Goal: Task Accomplishment & Management: Use online tool/utility

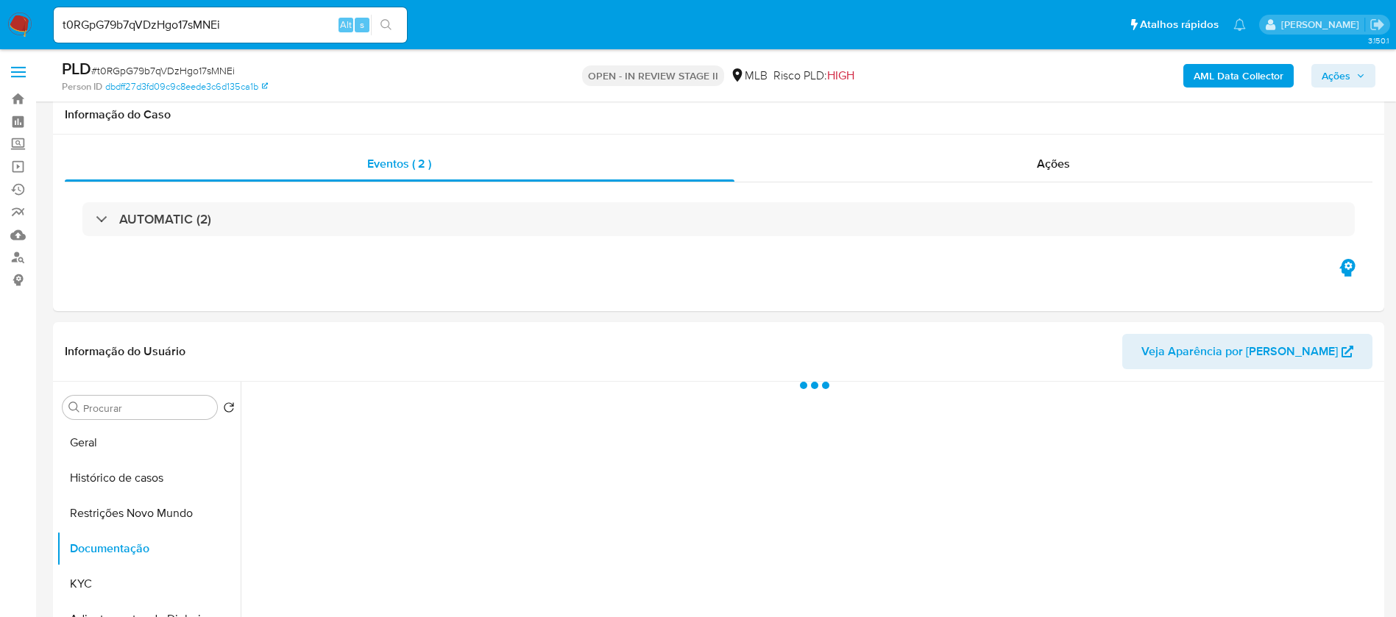
select select "10"
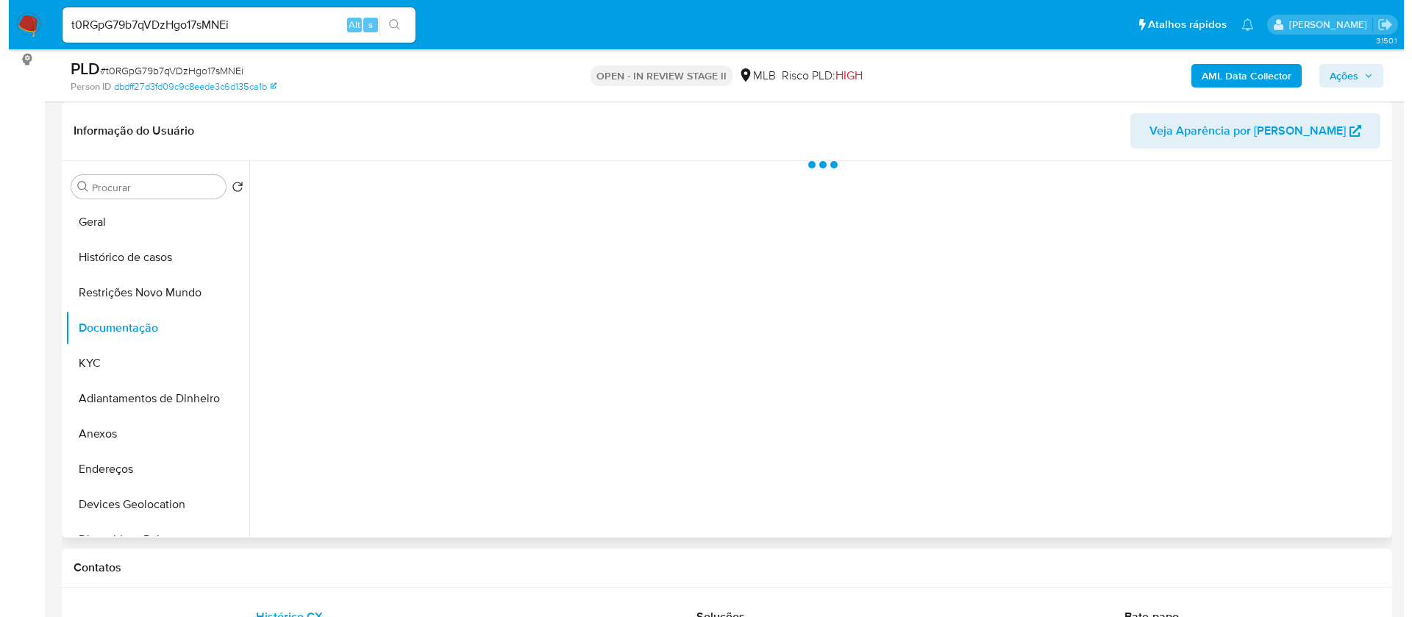
scroll to position [221, 0]
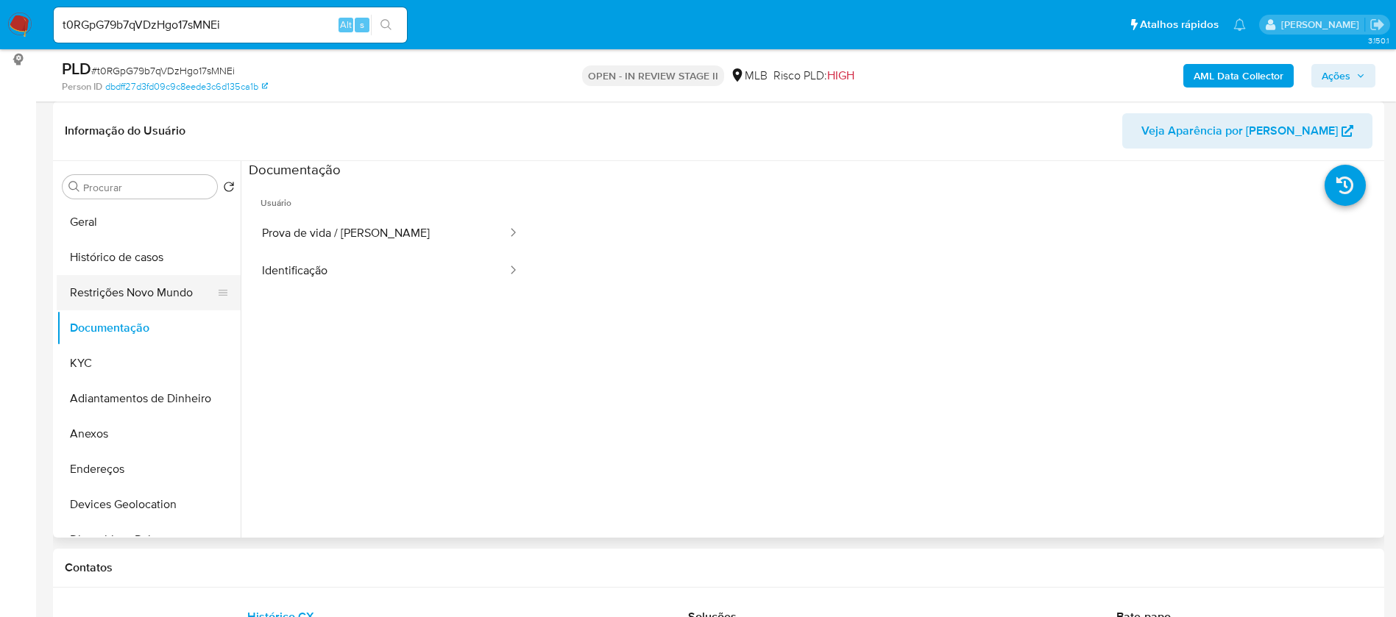
click at [119, 296] on button "Restrições Novo Mundo" at bounding box center [143, 292] width 172 height 35
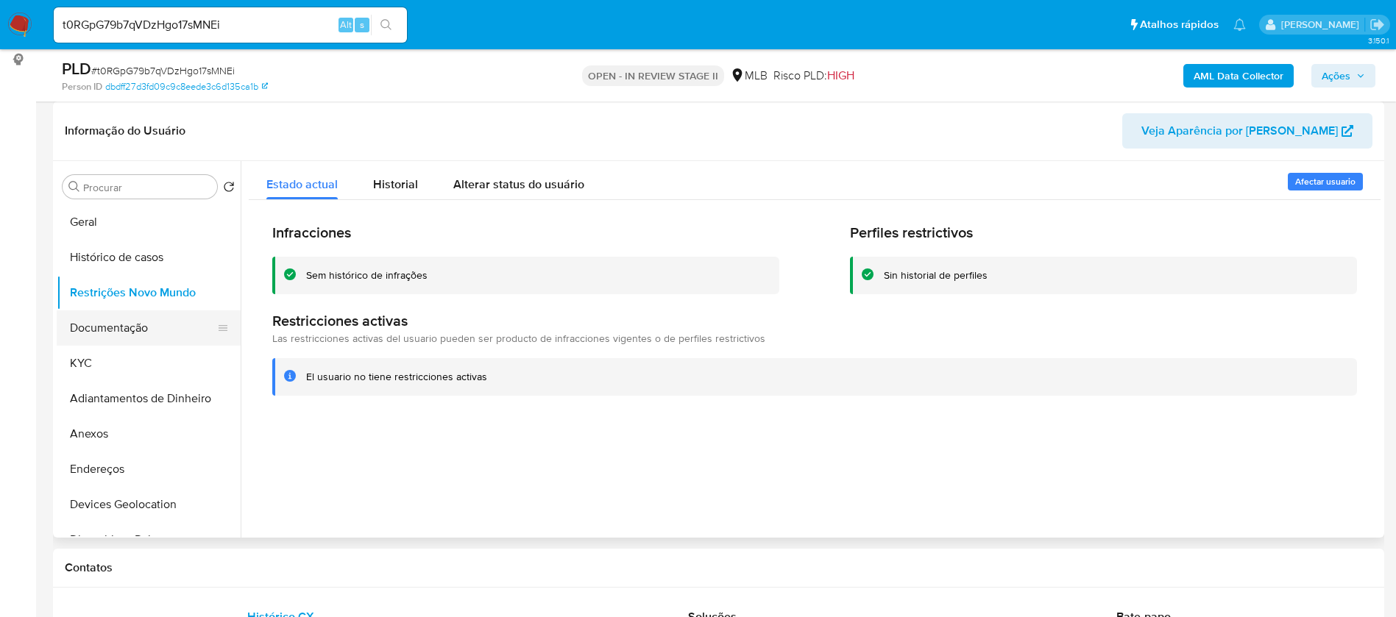
click at [132, 326] on button "Documentação" at bounding box center [143, 327] width 172 height 35
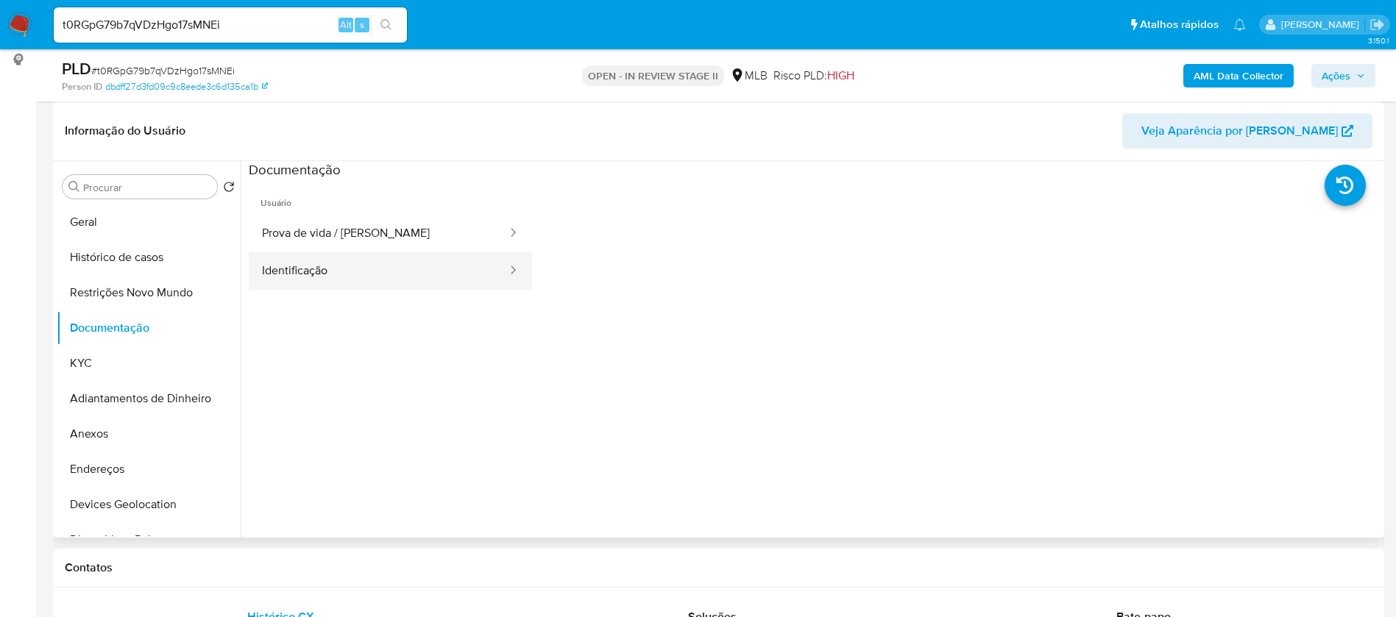
click at [351, 274] on button "Identificação" at bounding box center [379, 271] width 260 height 38
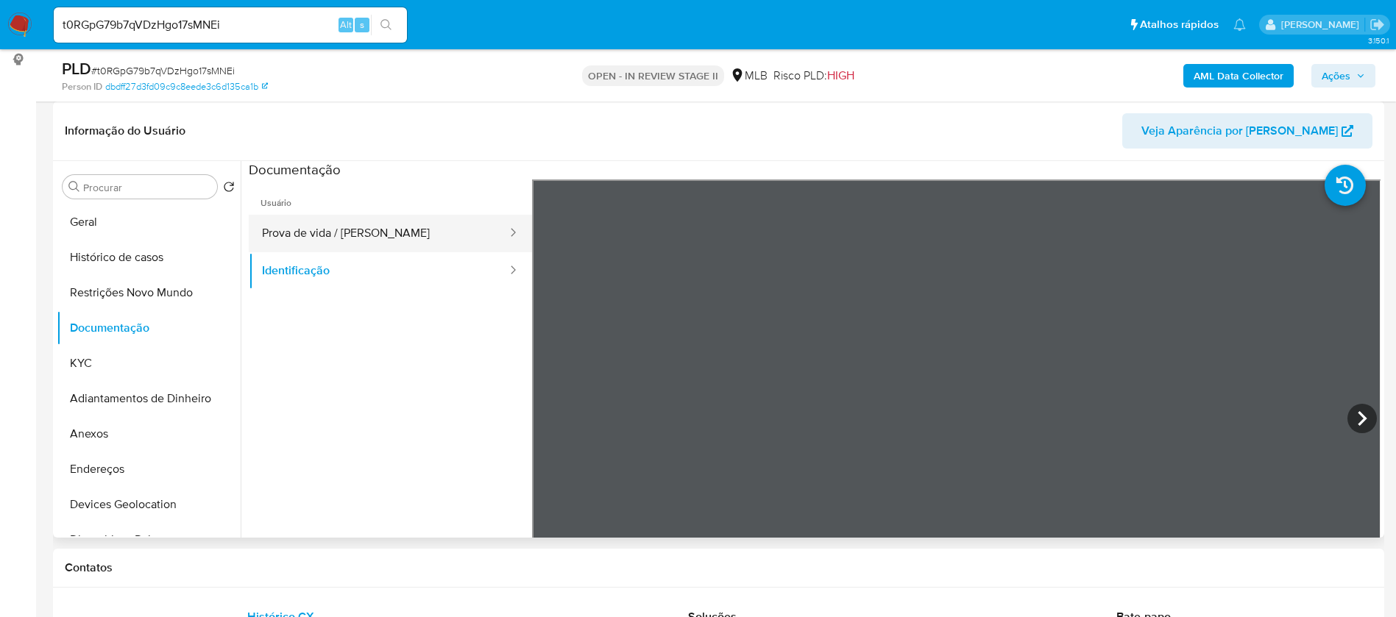
click at [382, 225] on button "Prova de vida / [PERSON_NAME]" at bounding box center [379, 234] width 260 height 38
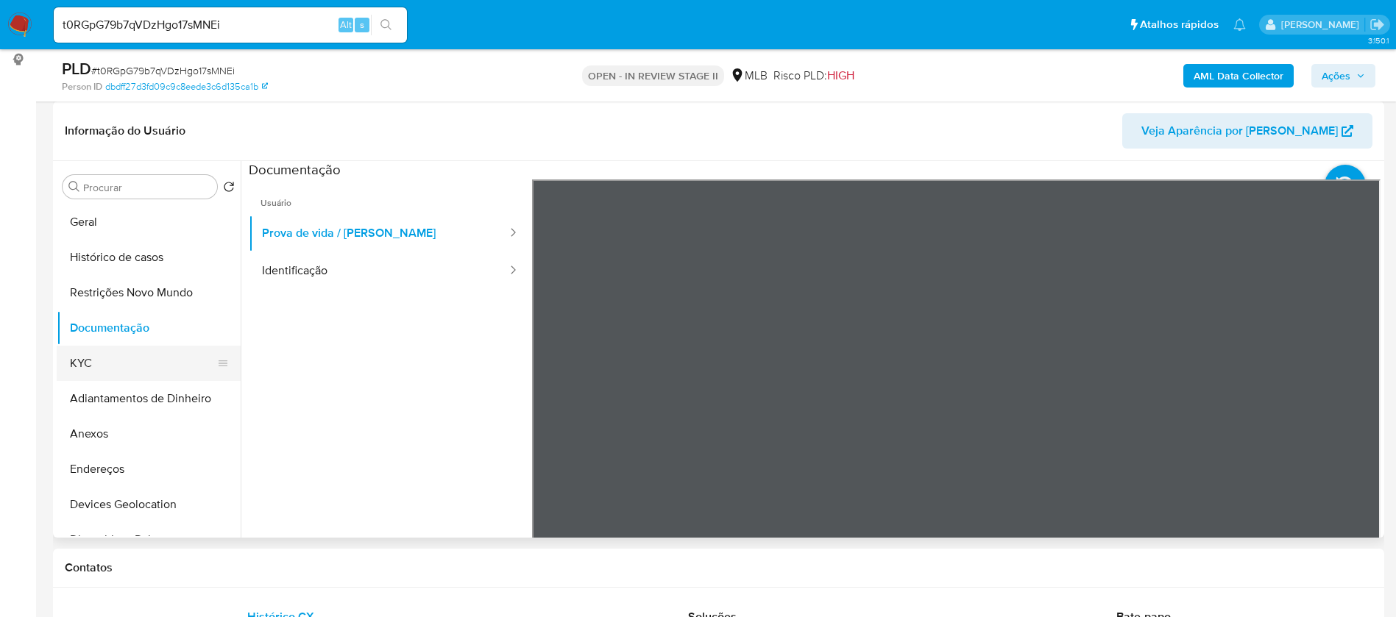
click at [157, 363] on button "KYC" at bounding box center [143, 363] width 172 height 35
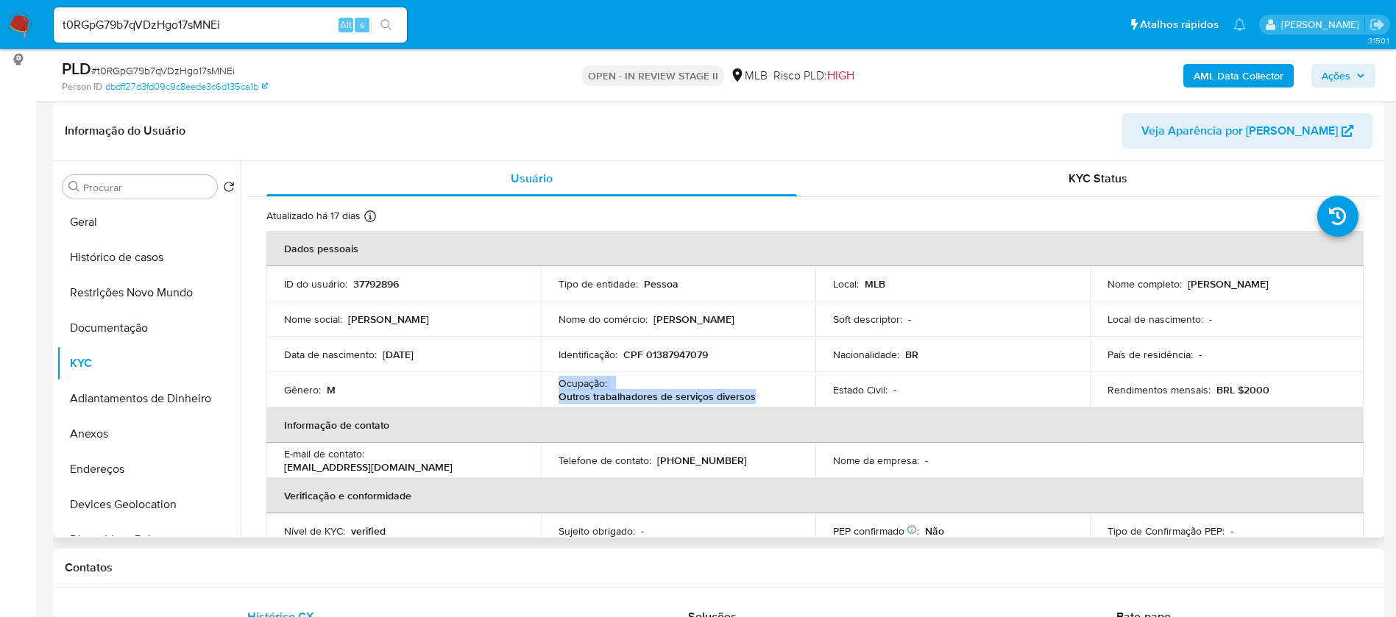
drag, startPoint x: 762, startPoint y: 395, endPoint x: 555, endPoint y: 390, distance: 207.5
click at [555, 390] on td "Ocupação : Outros trabalhadores de serviços diversos" at bounding box center [678, 389] width 274 height 35
copy div "Ocupação : Outros trabalhadores de serviços diversos"
click at [1217, 74] on b "AML Data Collector" at bounding box center [1238, 76] width 90 height 24
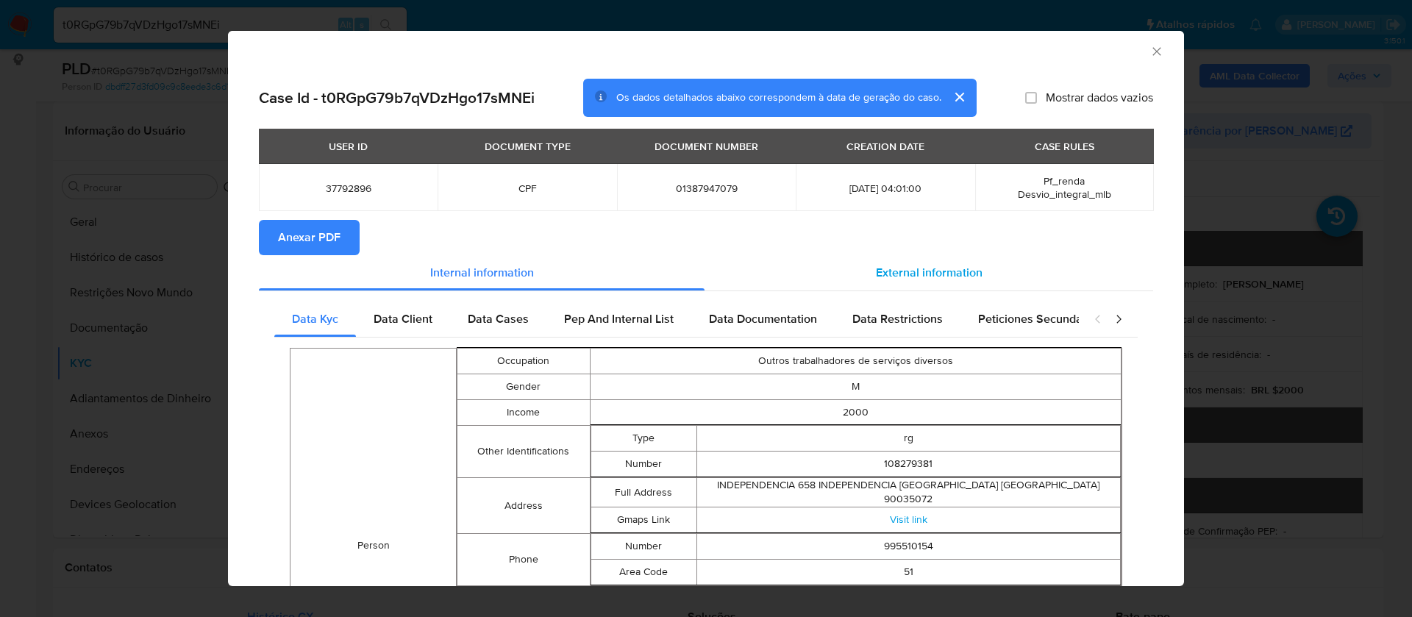
click at [956, 265] on span "External information" at bounding box center [929, 272] width 107 height 17
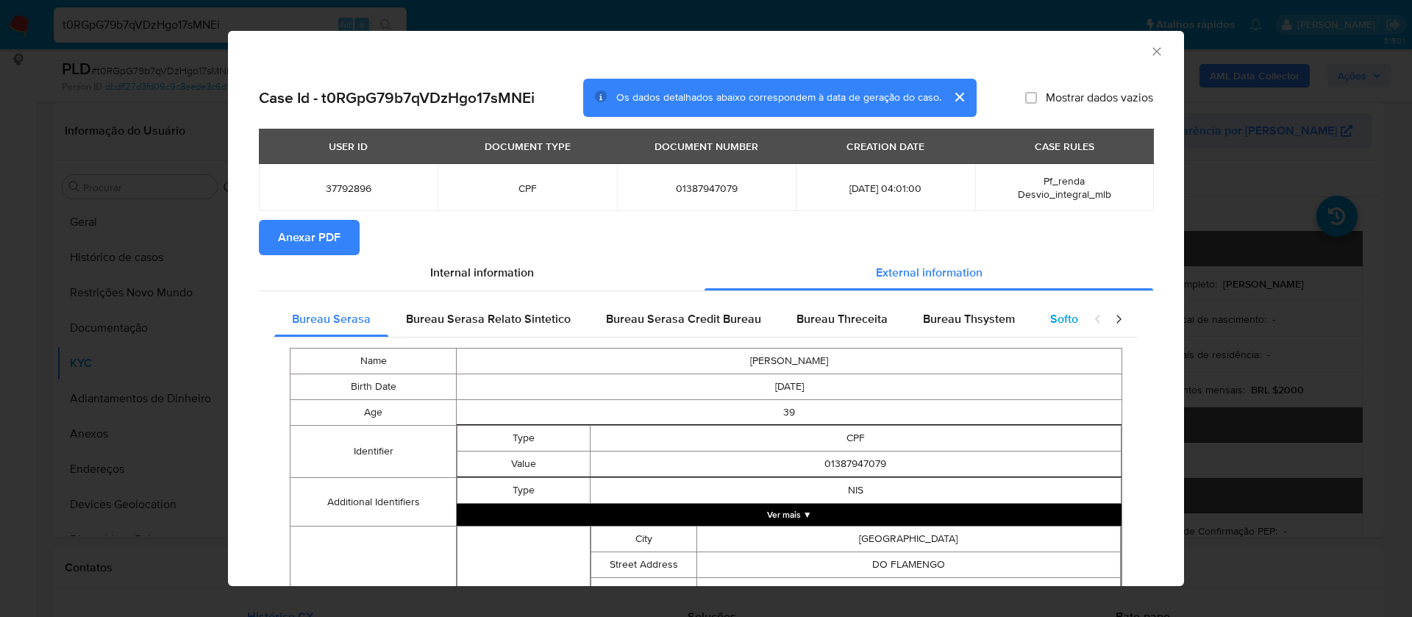
click at [1060, 323] on span "Softon" at bounding box center [1068, 318] width 35 height 17
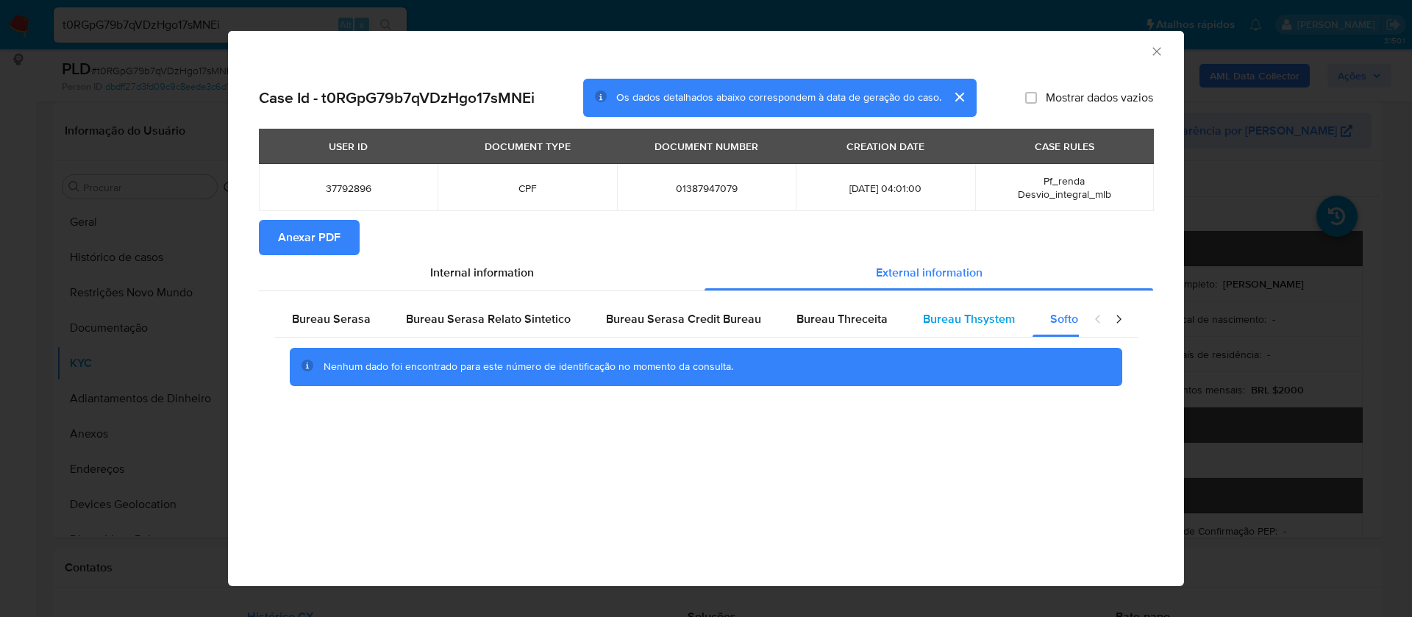
click at [959, 323] on span "Bureau Thsystem" at bounding box center [969, 318] width 92 height 17
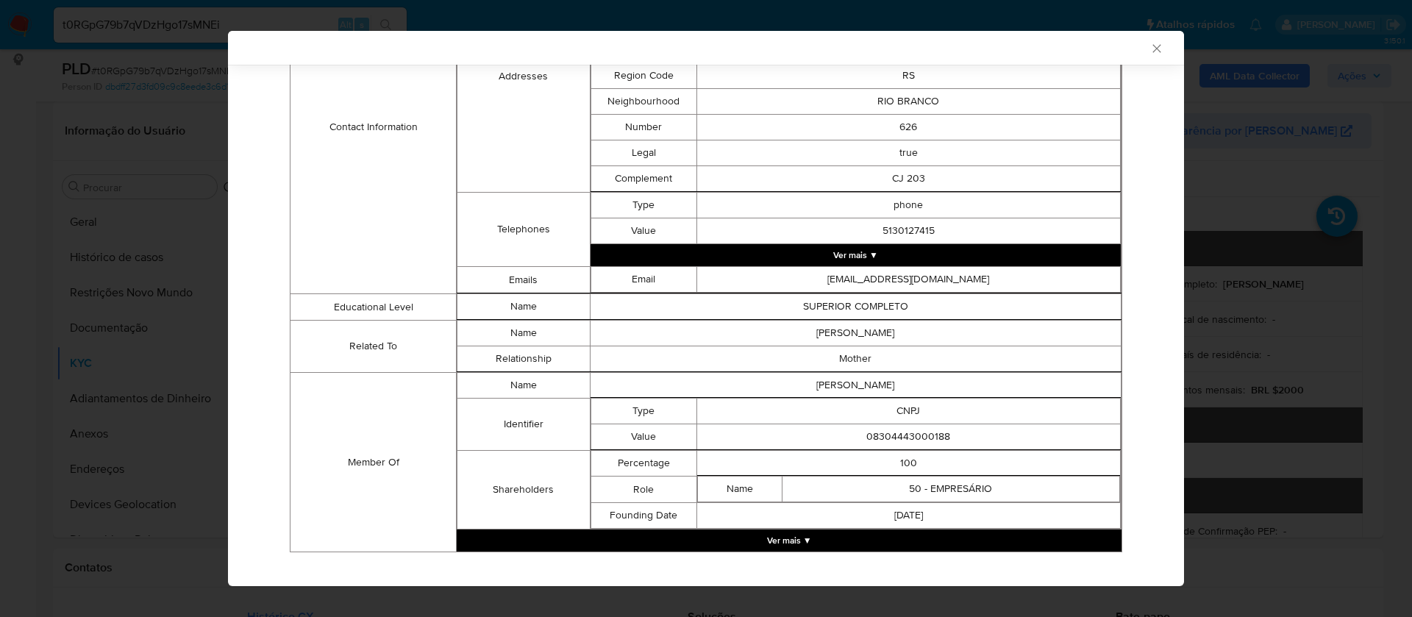
scroll to position [711, 0]
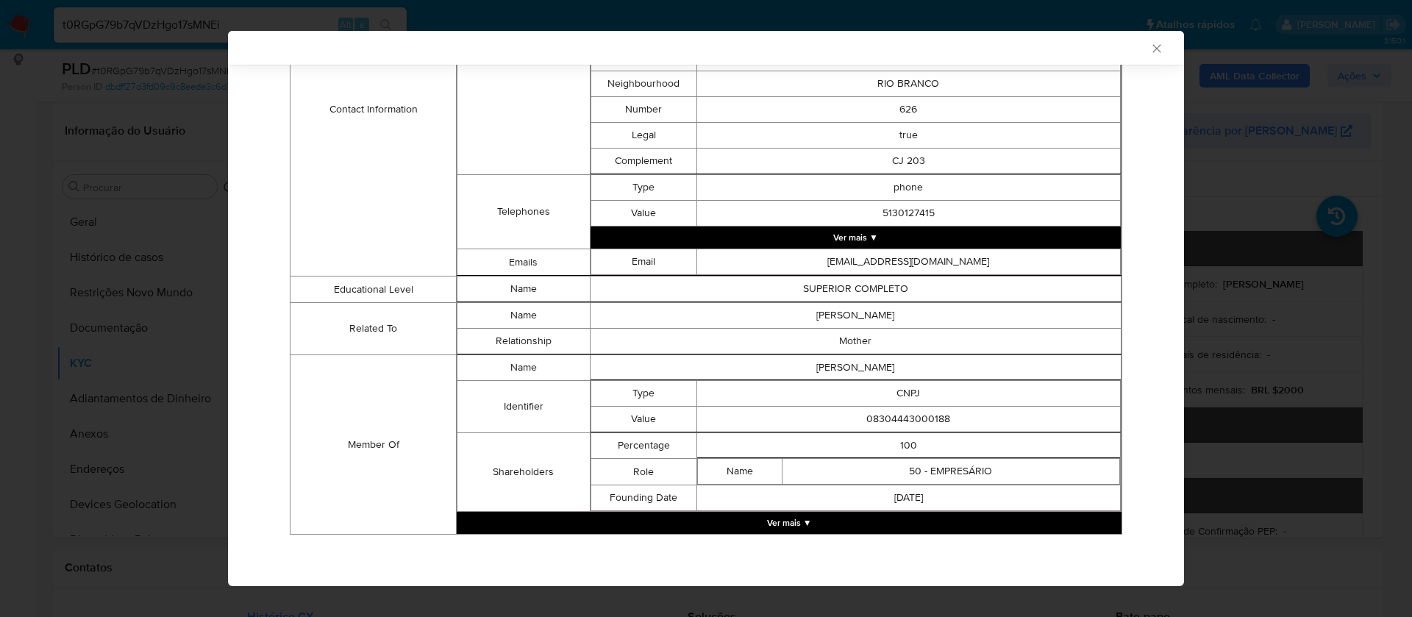
click at [904, 416] on td "08304443000188" at bounding box center [909, 420] width 424 height 26
click at [904, 415] on td "08304443000188" at bounding box center [909, 420] width 424 height 26
copy td "08304443000188"
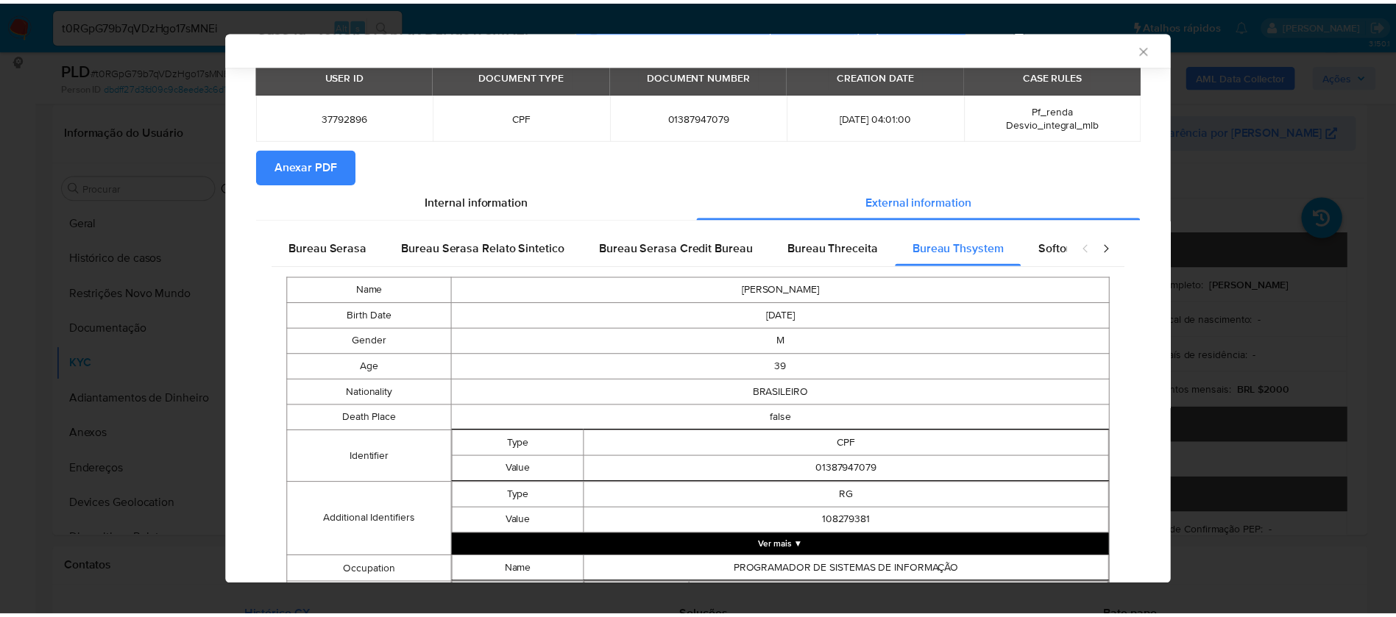
scroll to position [0, 0]
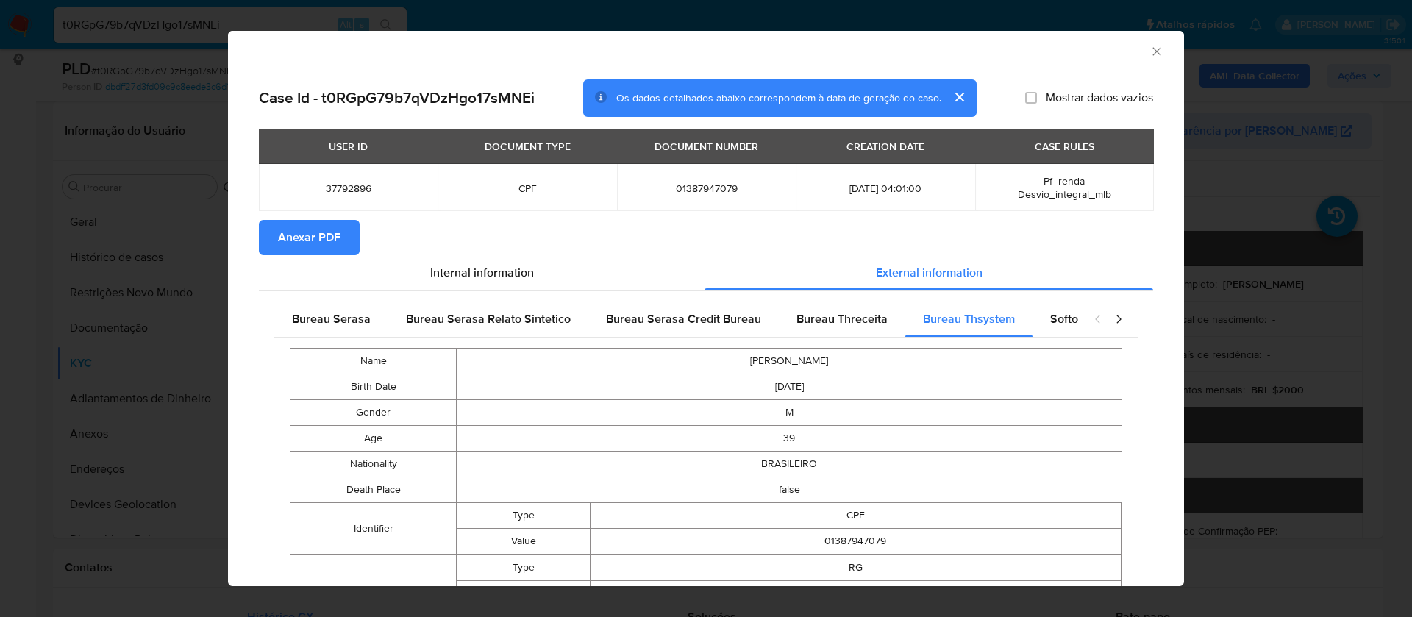
click at [1050, 95] on span "Mostrar dados vazios" at bounding box center [1099, 97] width 107 height 15
click at [1037, 95] on input "Mostrar dados vazios" at bounding box center [1032, 98] width 12 height 12
checkbox input "true"
click at [310, 232] on span "Anexar PDF" at bounding box center [309, 237] width 63 height 32
click at [1150, 54] on icon "Fechar a janela" at bounding box center [1157, 51] width 15 height 15
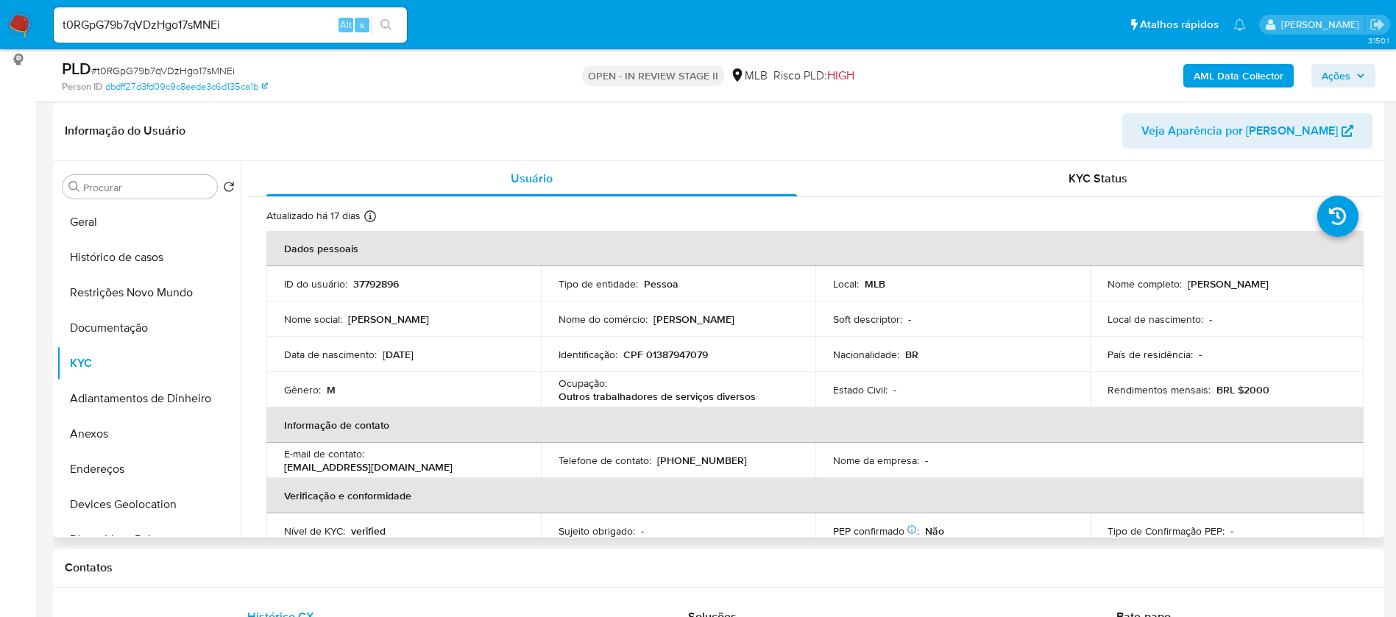
click at [396, 287] on p "37792896" at bounding box center [376, 283] width 46 height 13
copy p "37792896"
drag, startPoint x: 1323, startPoint y: 285, endPoint x: 1181, endPoint y: 282, distance: 142.7
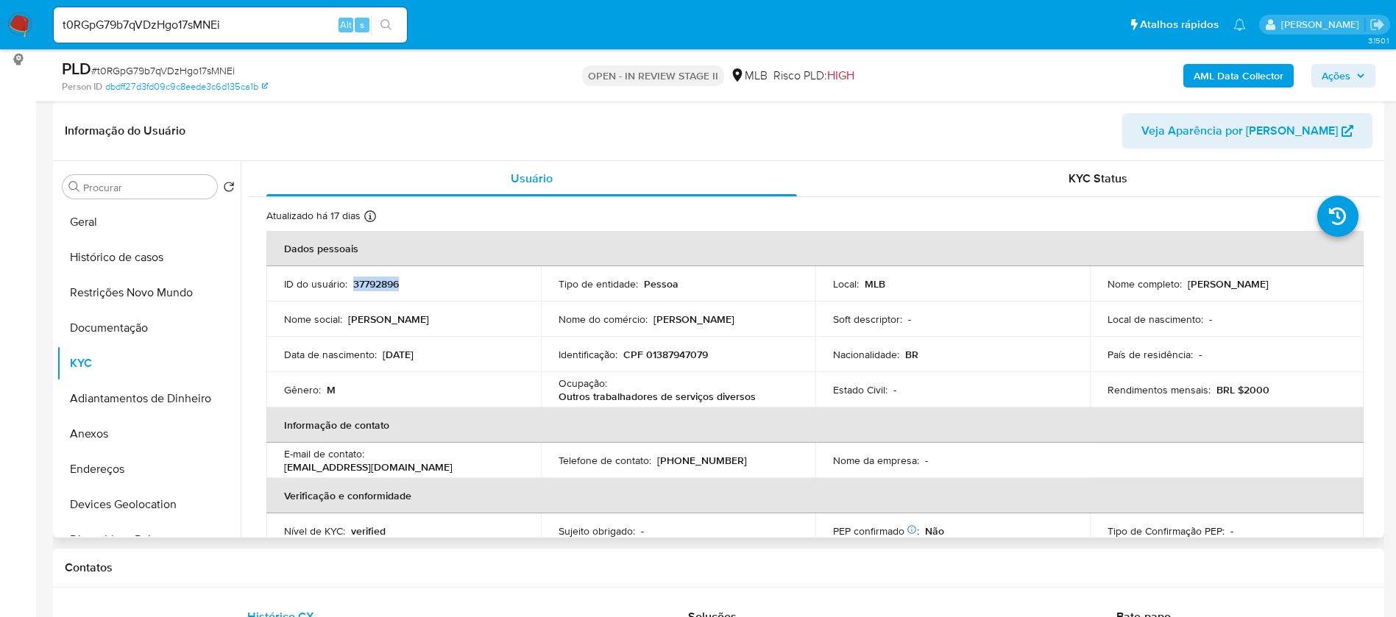
click at [1181, 282] on div "Nome completo : Frederico de Azevedo Aranha" at bounding box center [1226, 283] width 239 height 13
copy div "Frederico de Azevedo Aranha"
click at [151, 436] on button "Anexos" at bounding box center [143, 433] width 172 height 35
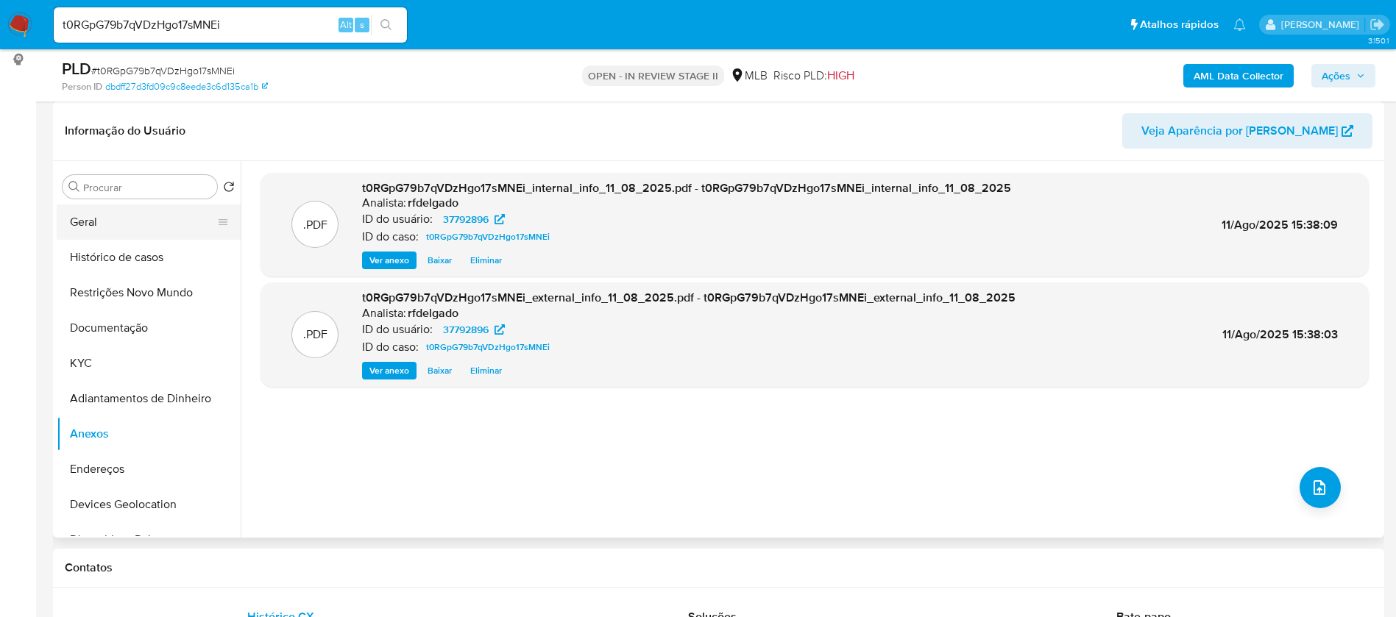
click at [96, 213] on button "Geral" at bounding box center [143, 222] width 172 height 35
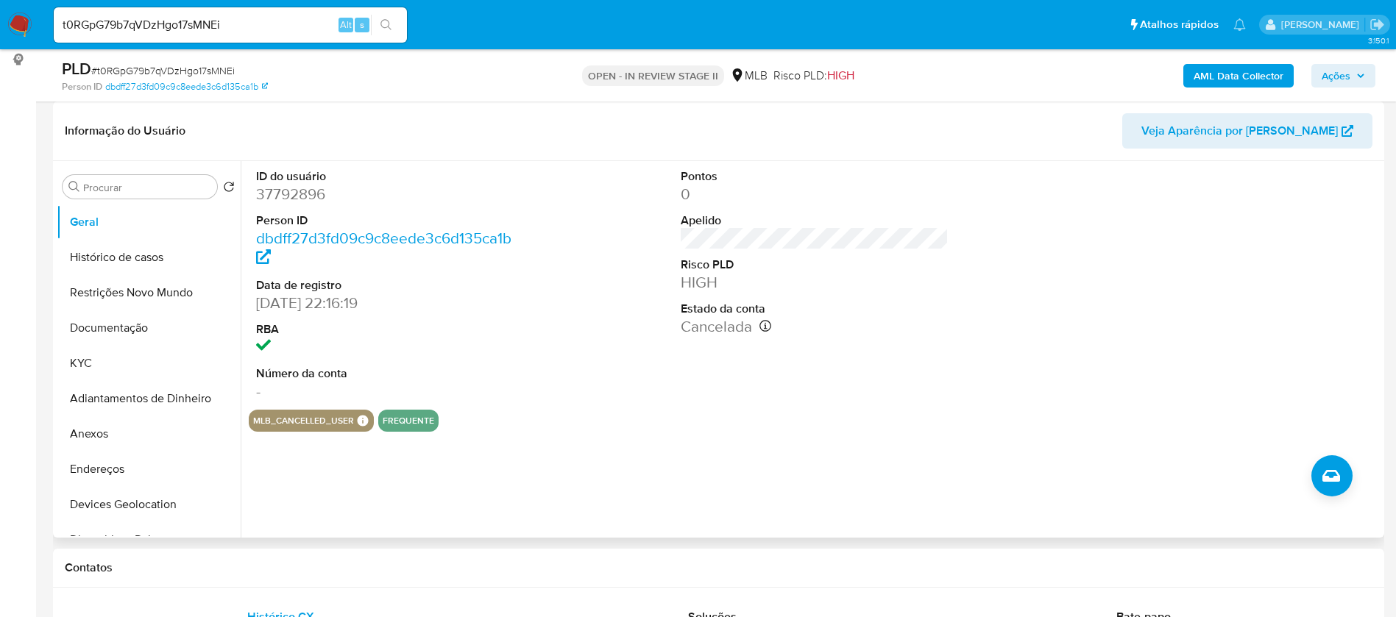
click at [305, 184] on dd "37792896" at bounding box center [390, 194] width 269 height 21
copy dd "37792896"
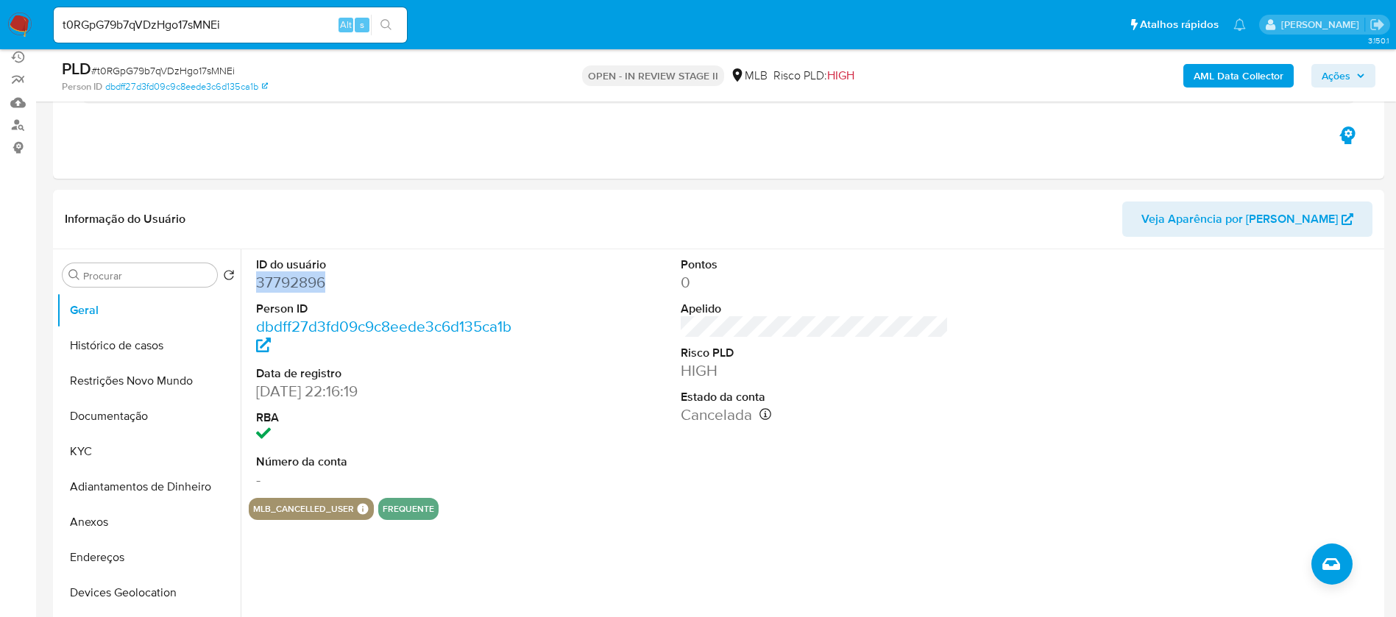
scroll to position [167, 0]
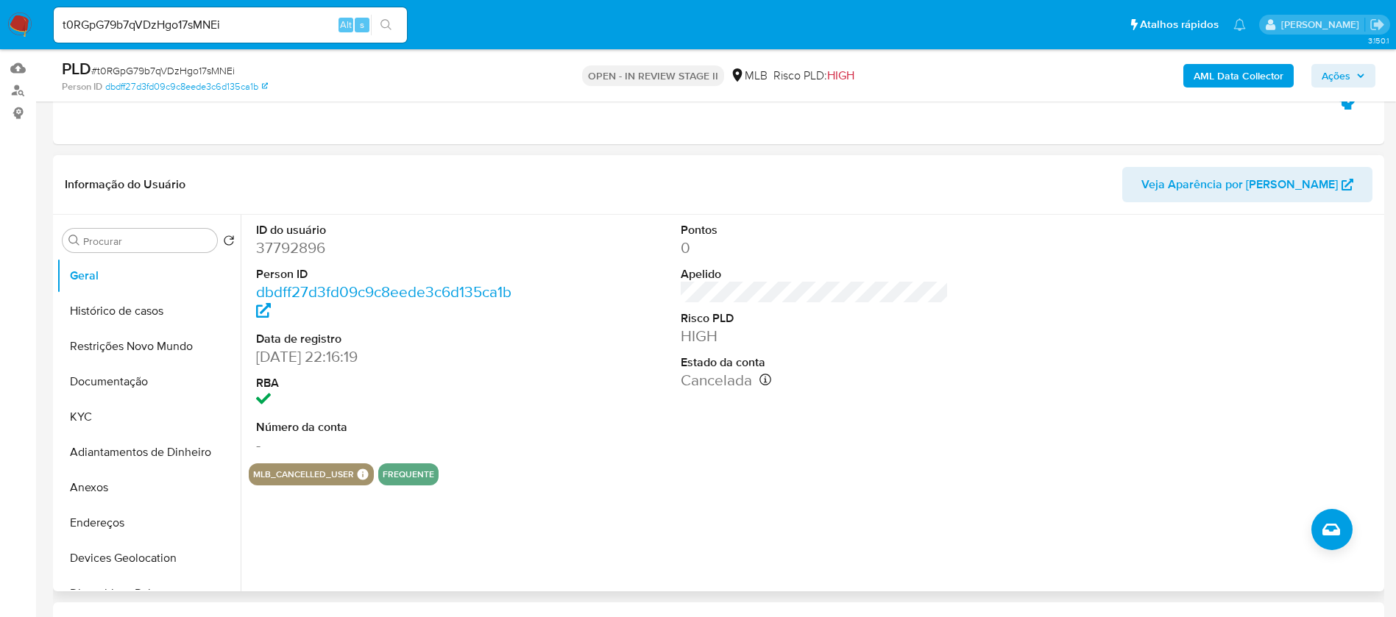
click at [541, 414] on div "ID do usuário 37792896 Person ID dbdff27d3fd09c9c8eede3c6d135ca1b Data de regis…" at bounding box center [814, 339] width 1131 height 249
click at [124, 417] on button "KYC" at bounding box center [143, 416] width 172 height 35
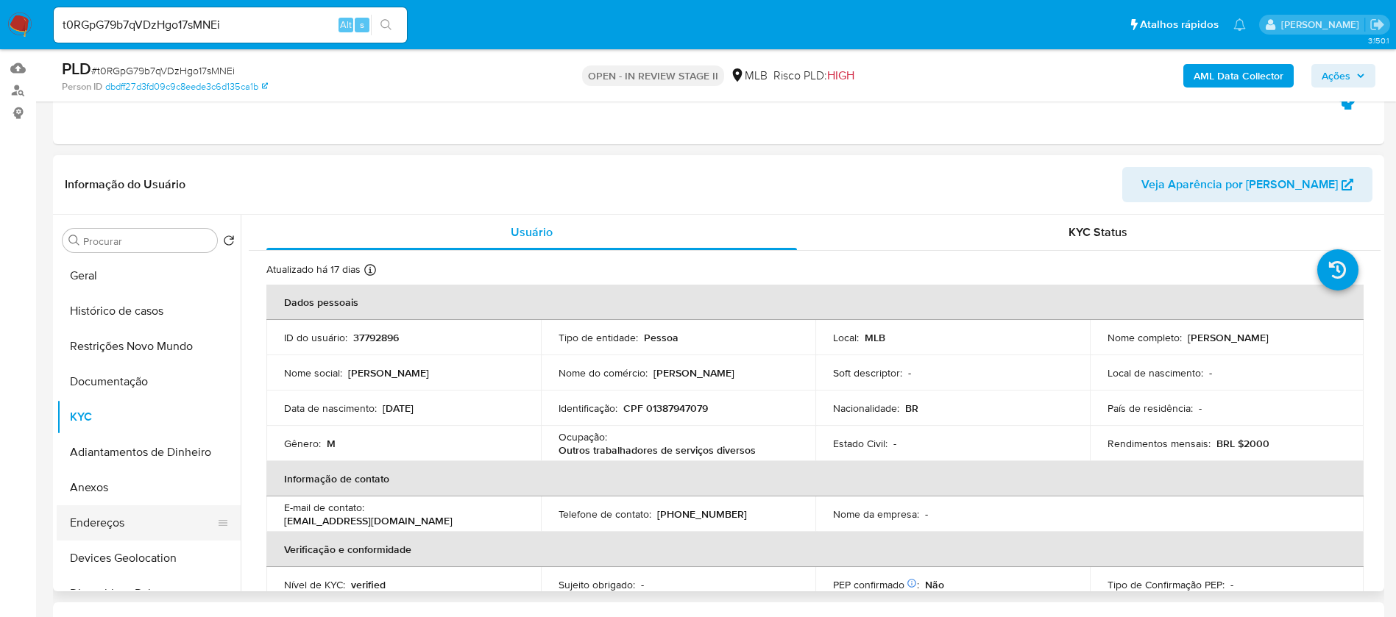
click at [114, 538] on button "Endereços" at bounding box center [143, 522] width 172 height 35
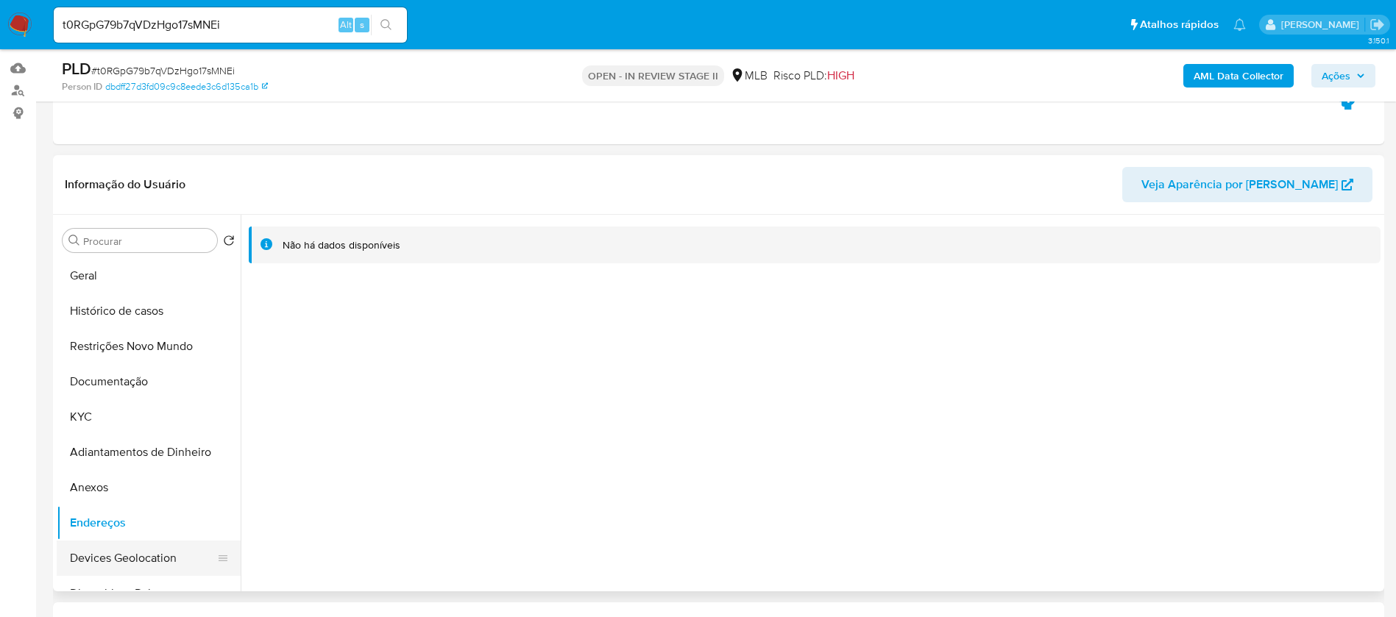
click at [102, 561] on button "Devices Geolocation" at bounding box center [143, 558] width 172 height 35
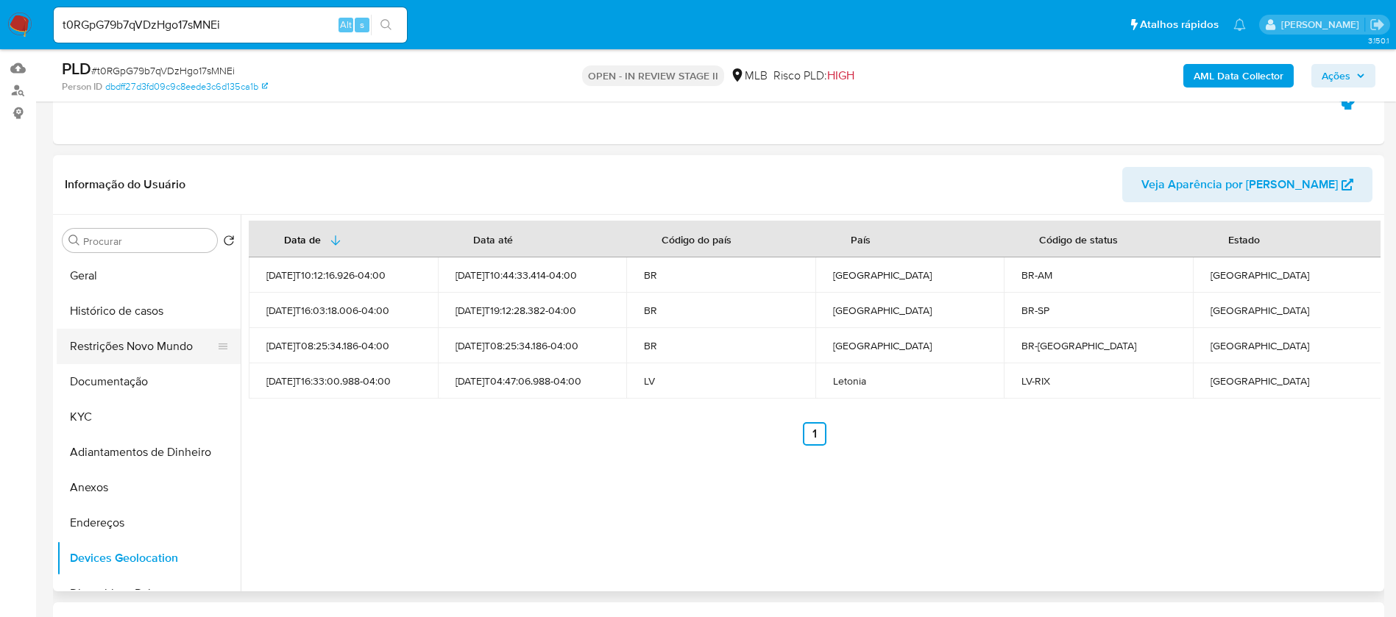
drag, startPoint x: 132, startPoint y: 357, endPoint x: 157, endPoint y: 353, distance: 25.3
click at [133, 358] on button "Restrições Novo Mundo" at bounding box center [143, 346] width 172 height 35
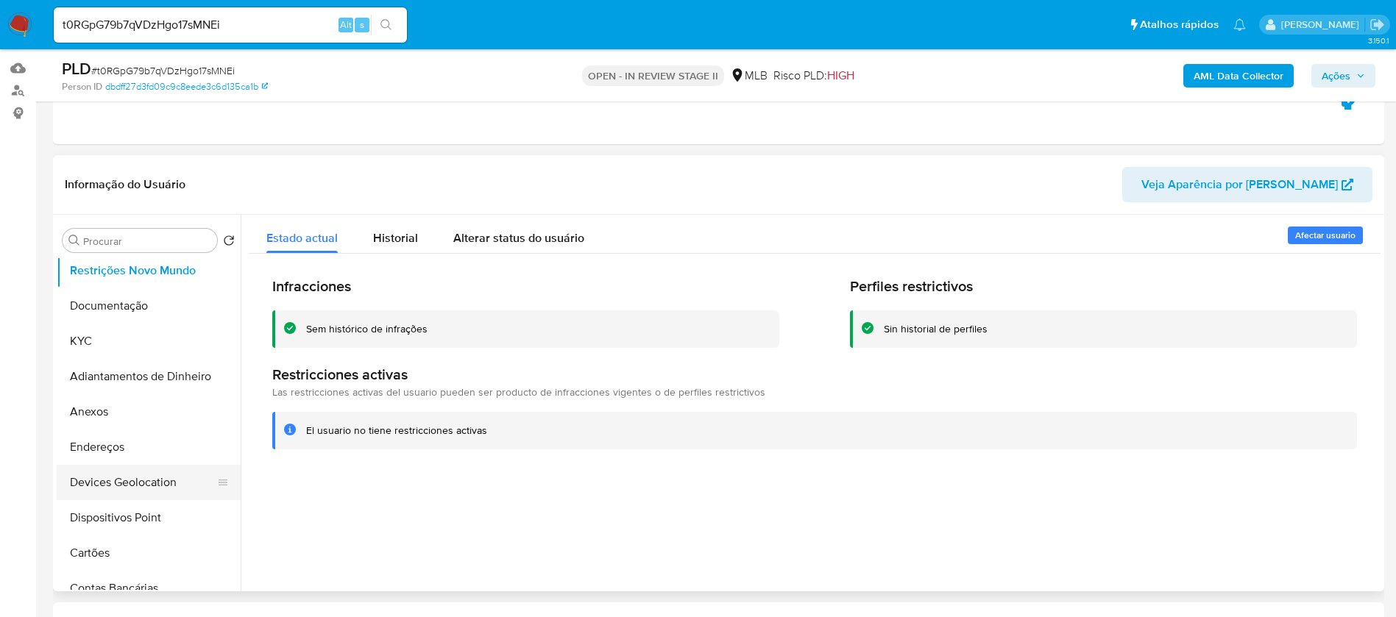
scroll to position [110, 0]
click at [102, 475] on button "Dispositivos Point" at bounding box center [143, 483] width 172 height 35
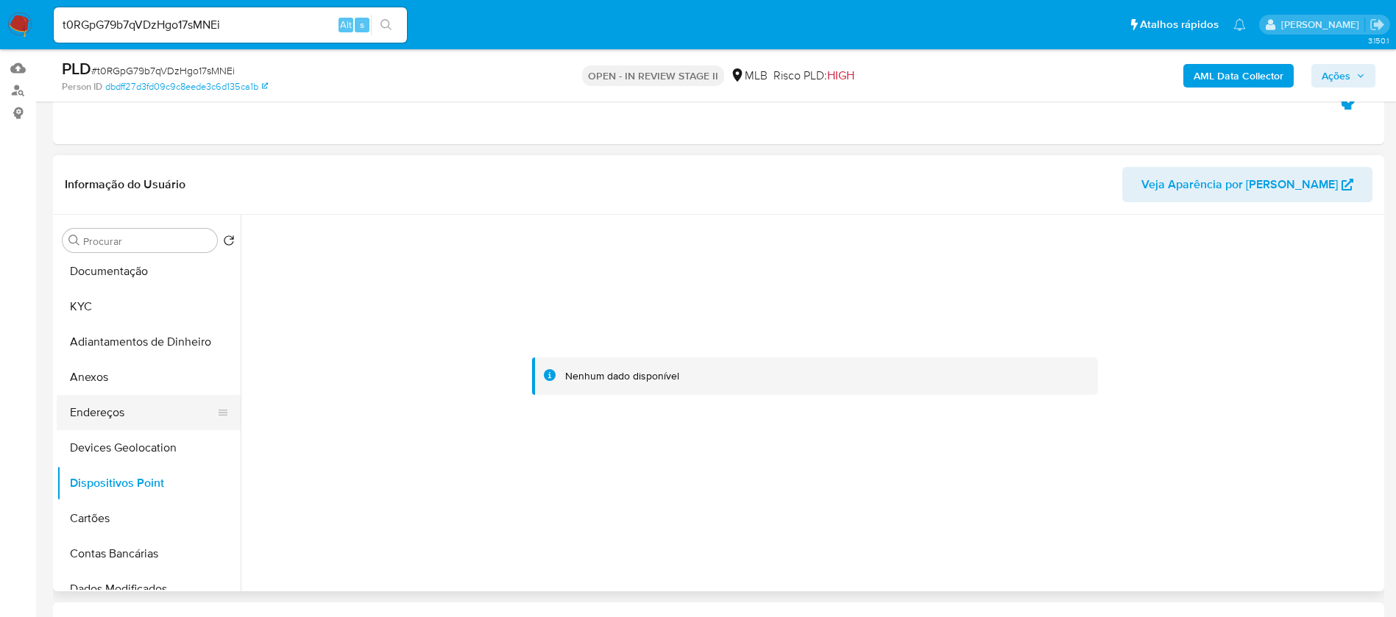
click at [141, 419] on button "Endereços" at bounding box center [143, 412] width 172 height 35
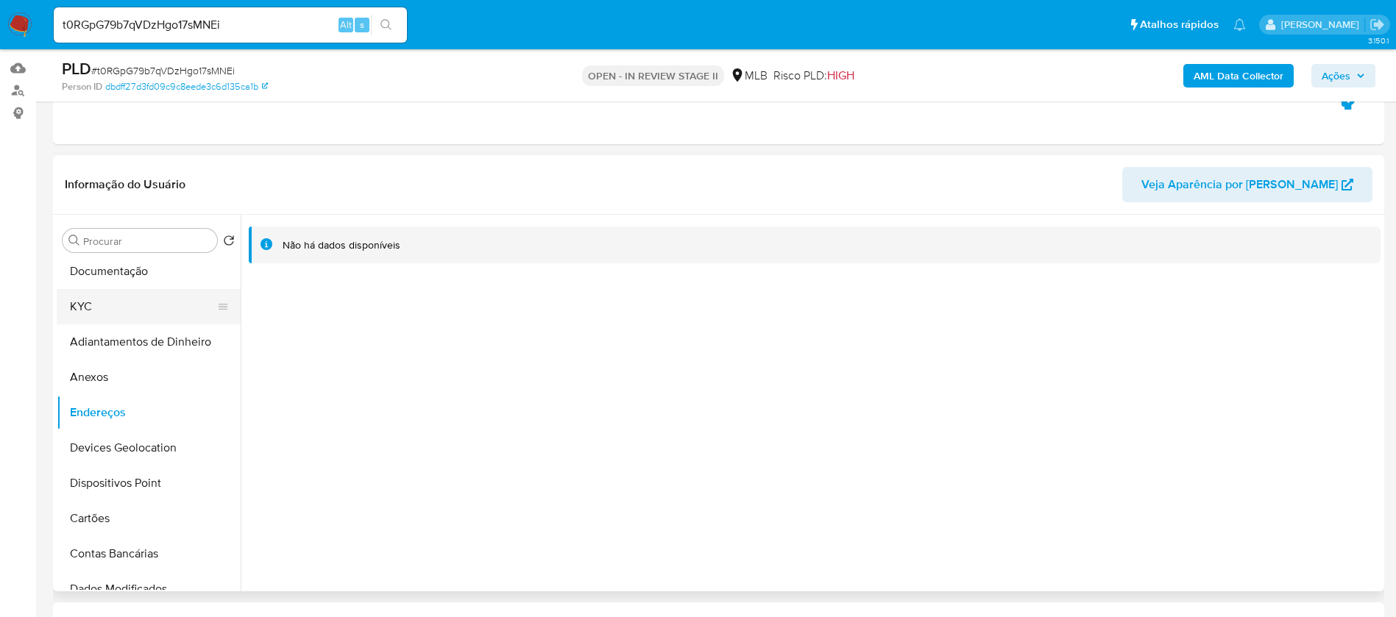
click at [96, 310] on button "KYC" at bounding box center [143, 306] width 172 height 35
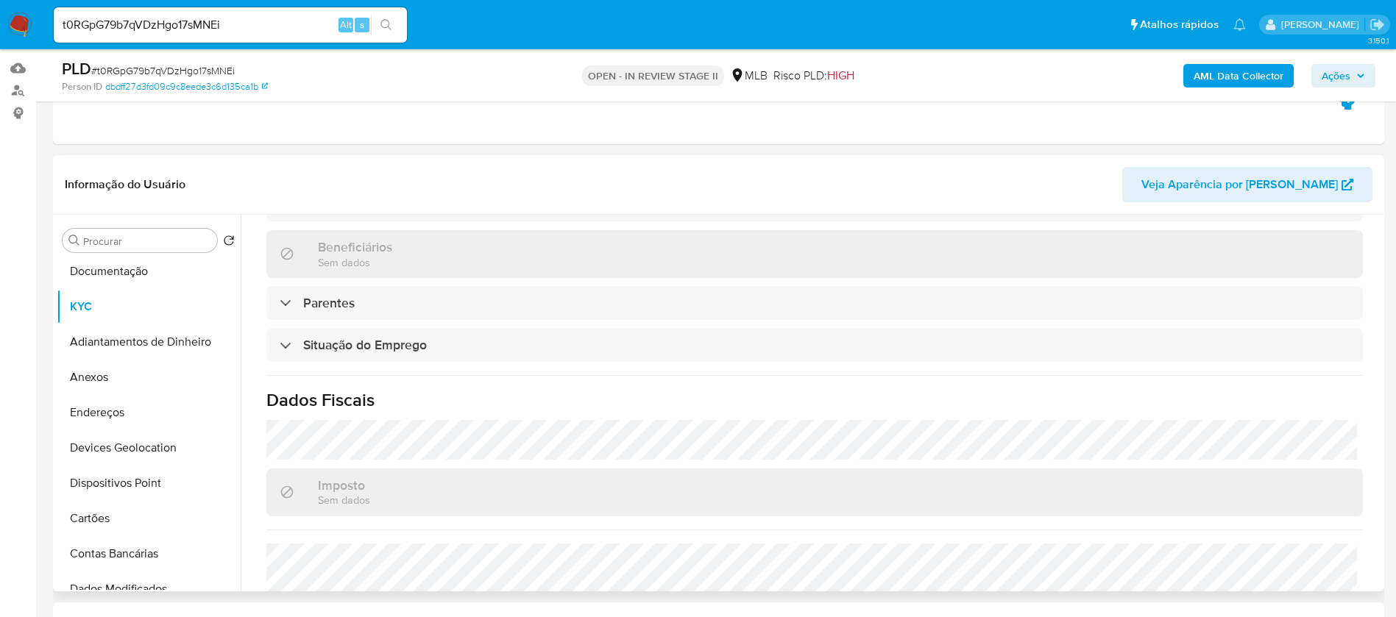
scroll to position [613, 0]
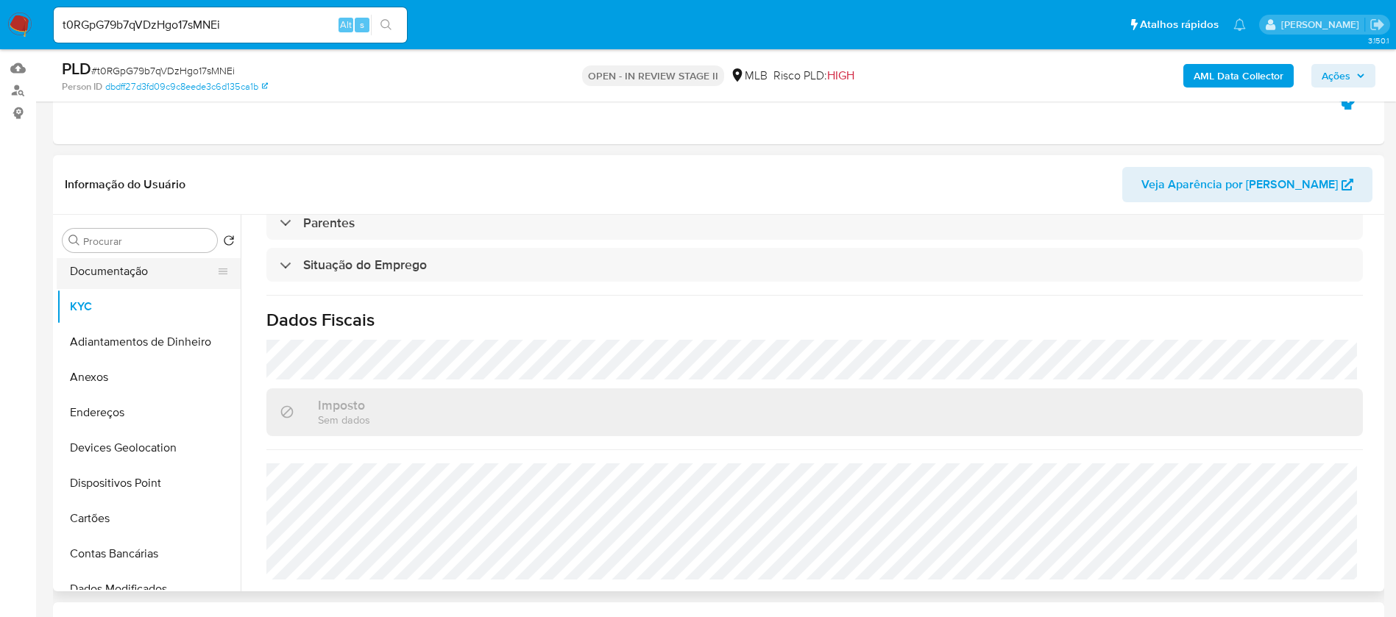
click at [107, 283] on button "Documentação" at bounding box center [143, 271] width 172 height 35
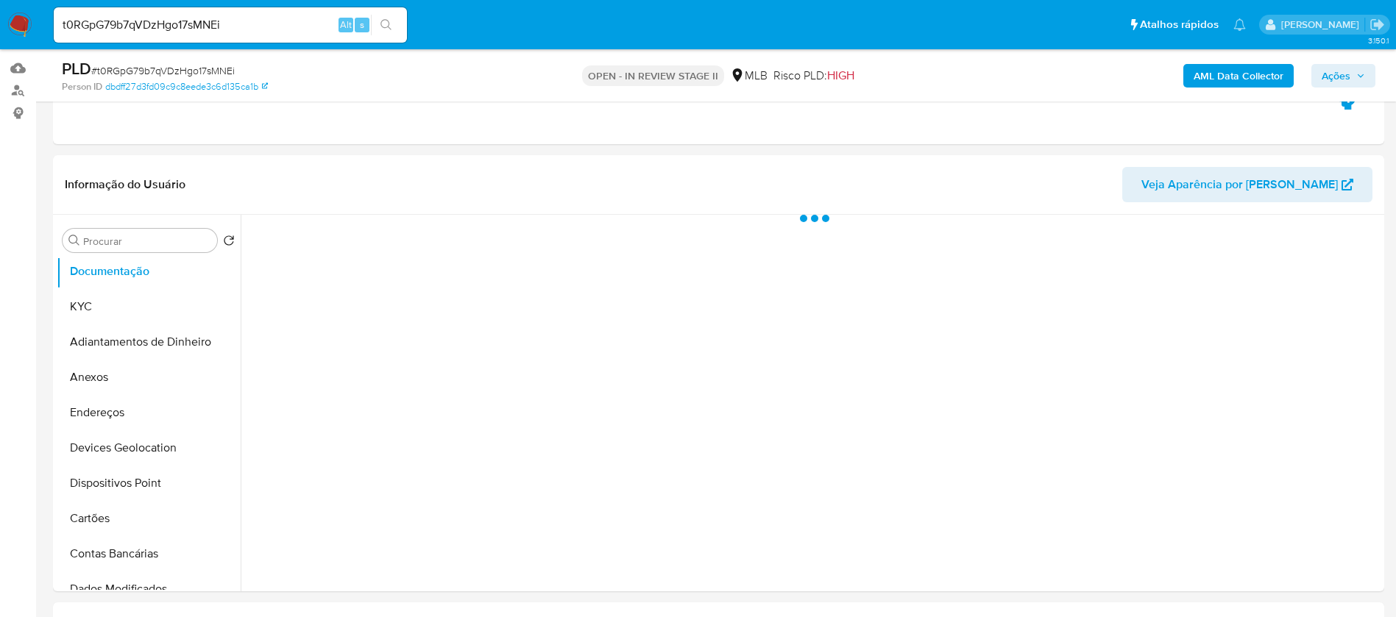
scroll to position [0, 0]
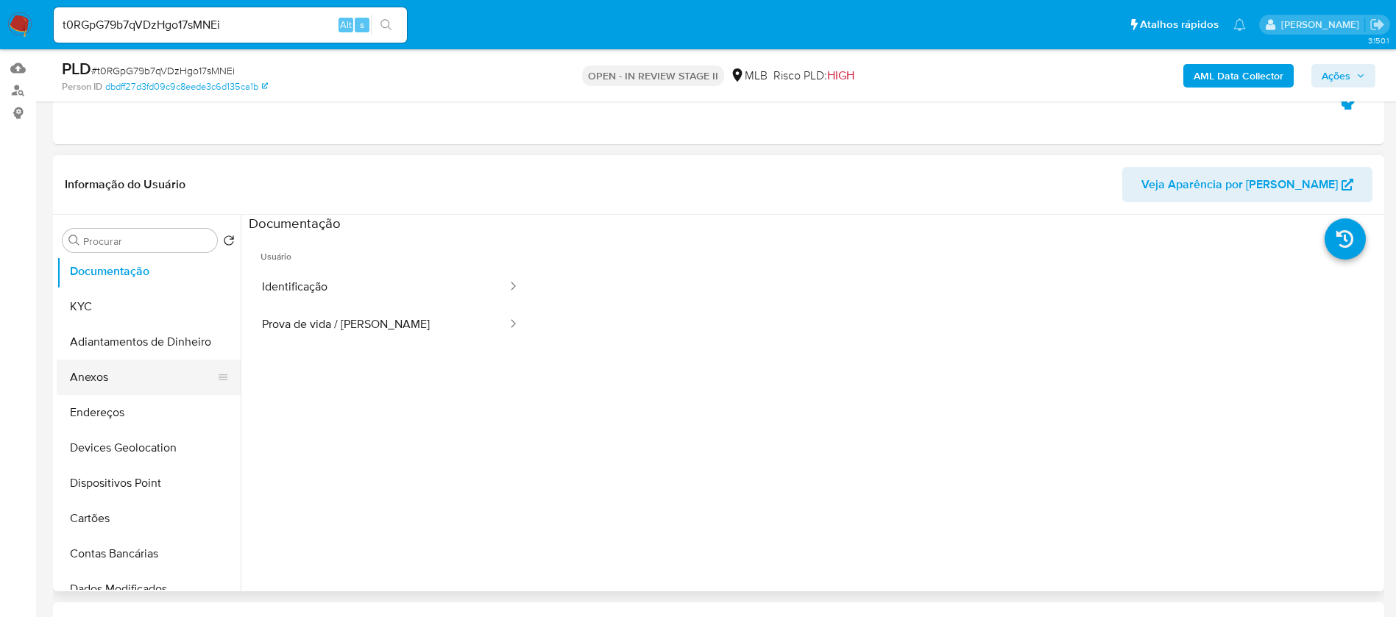
click at [57, 378] on button "Anexos" at bounding box center [143, 377] width 172 height 35
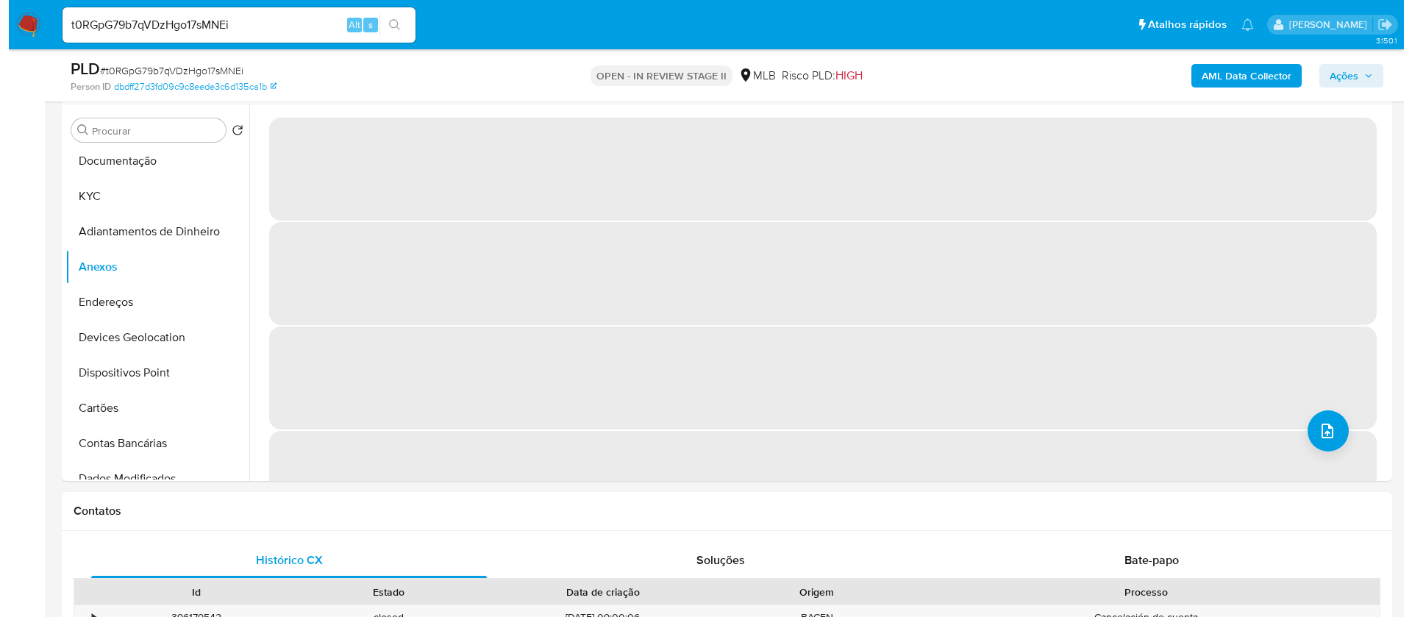
scroll to position [167, 0]
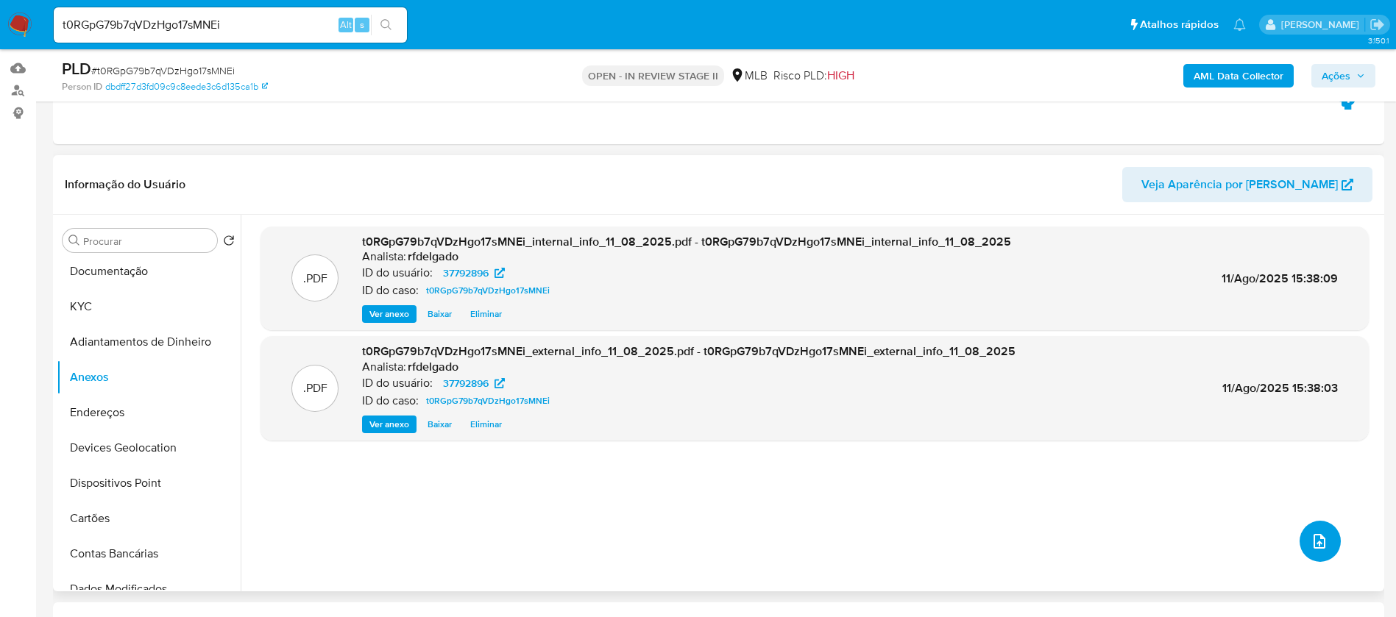
click at [1321, 545] on icon "upload-file" at bounding box center [1319, 542] width 18 height 18
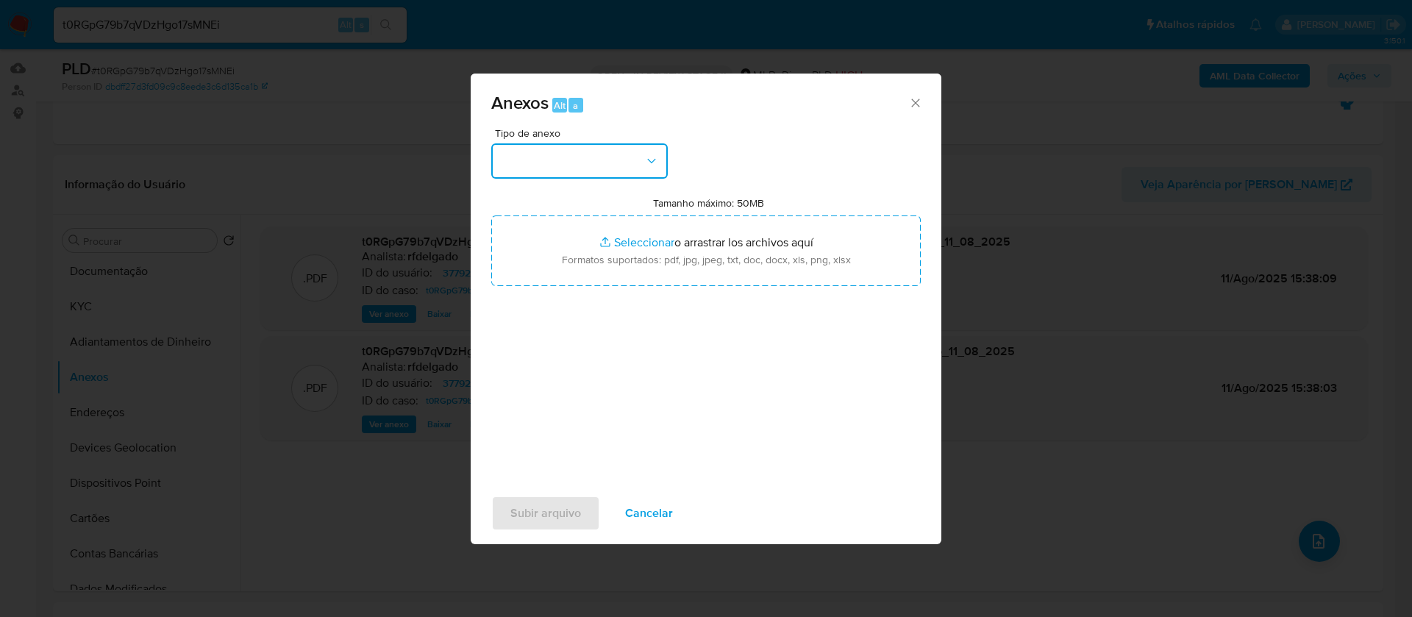
click at [591, 154] on button "button" at bounding box center [579, 160] width 177 height 35
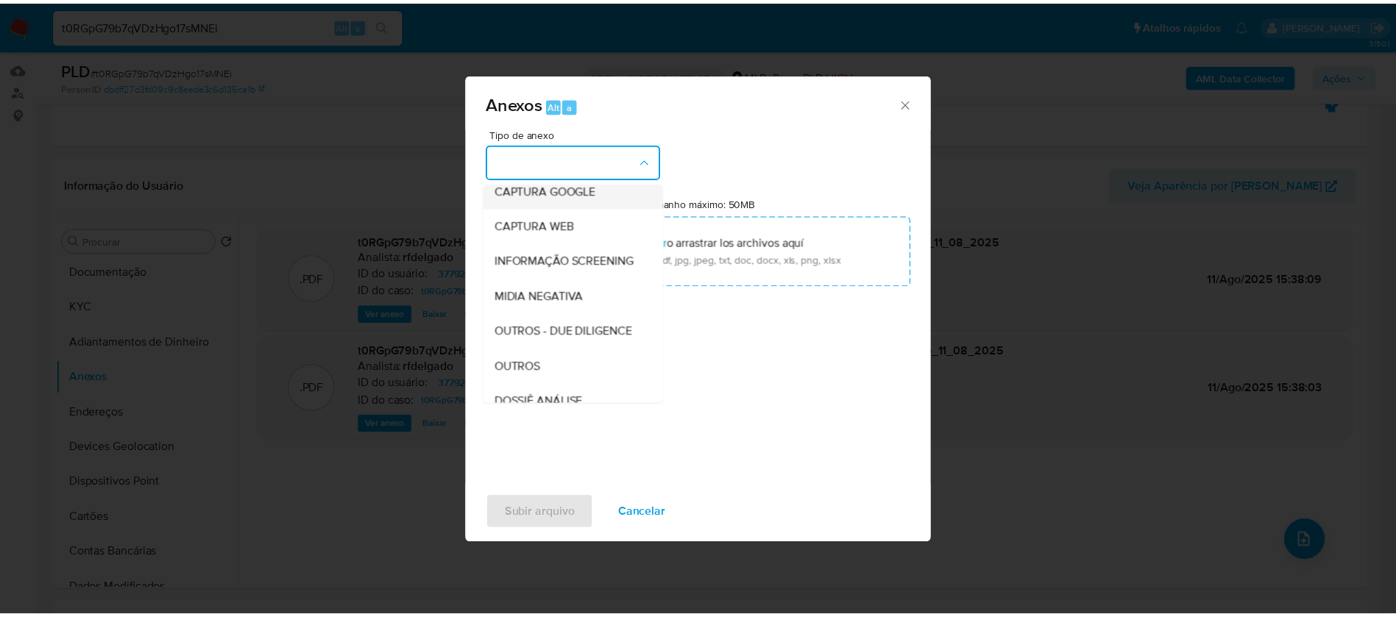
scroll to position [221, 0]
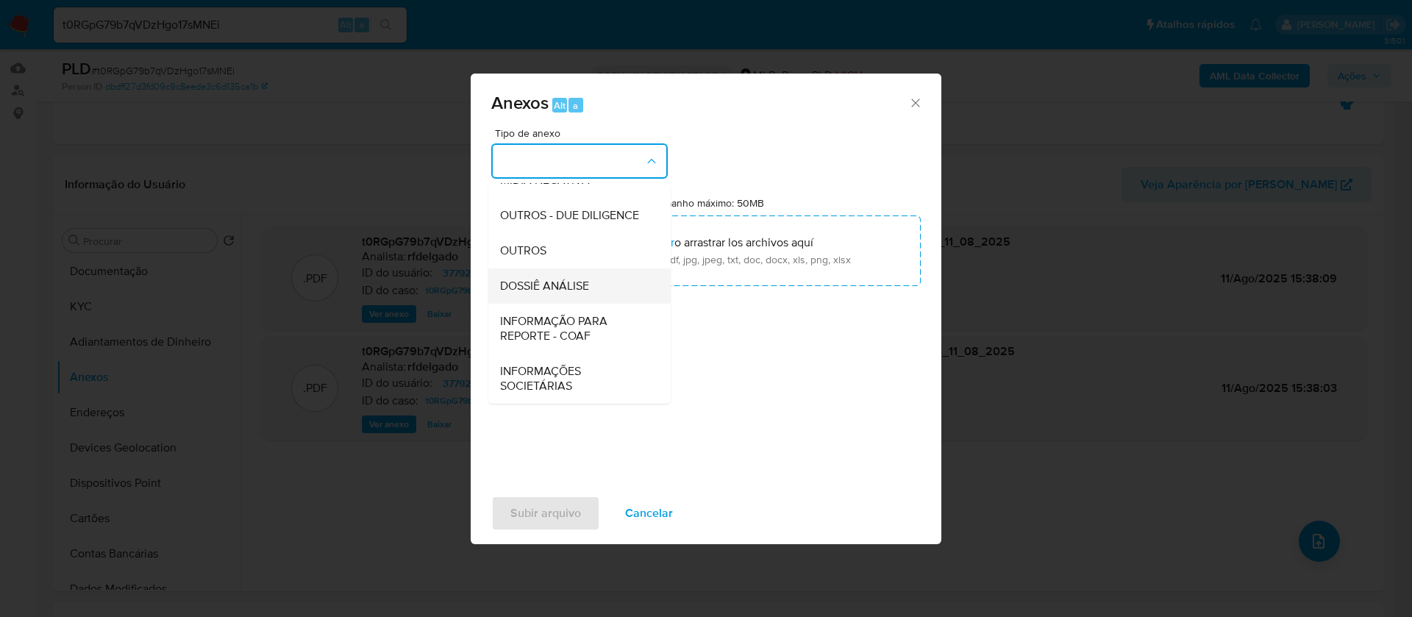
click at [599, 289] on div "DOSSIÊ ANÁLISE" at bounding box center [575, 286] width 150 height 35
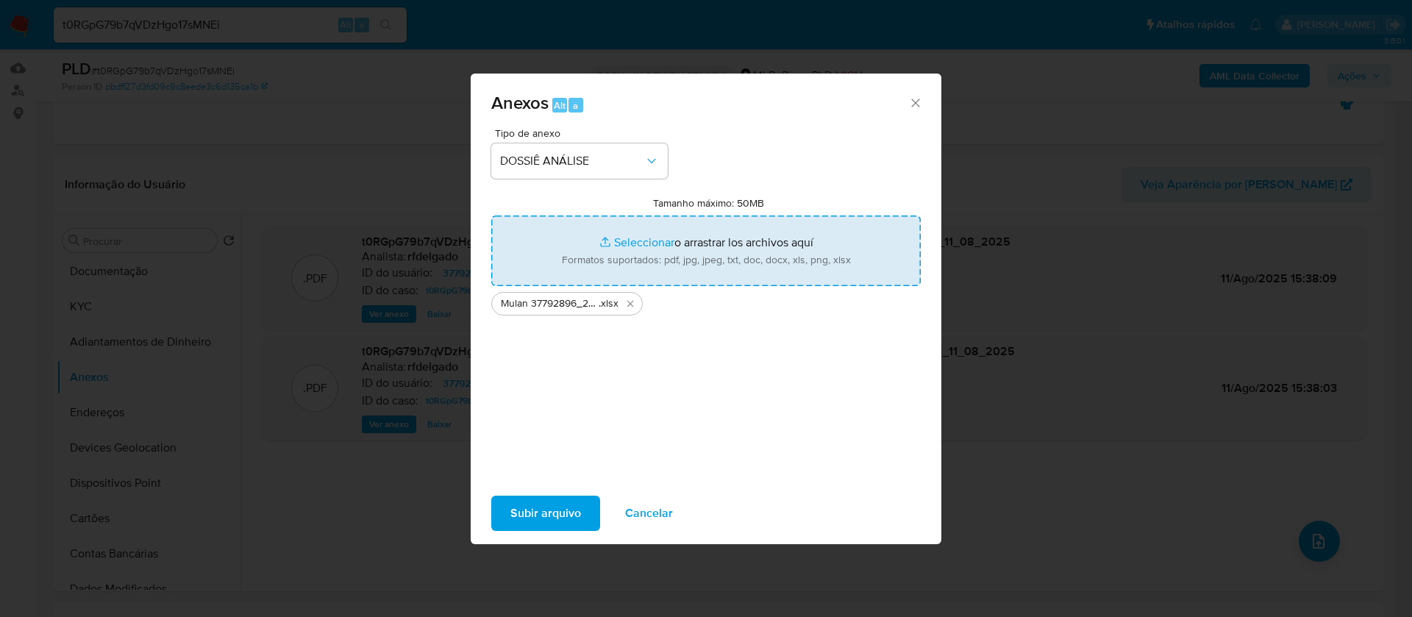
type input "C:\fakepath\2° SAR - - CPF 02338490339 - ROBSON JUNIOR SANCHES PINHEIRO.pdf"
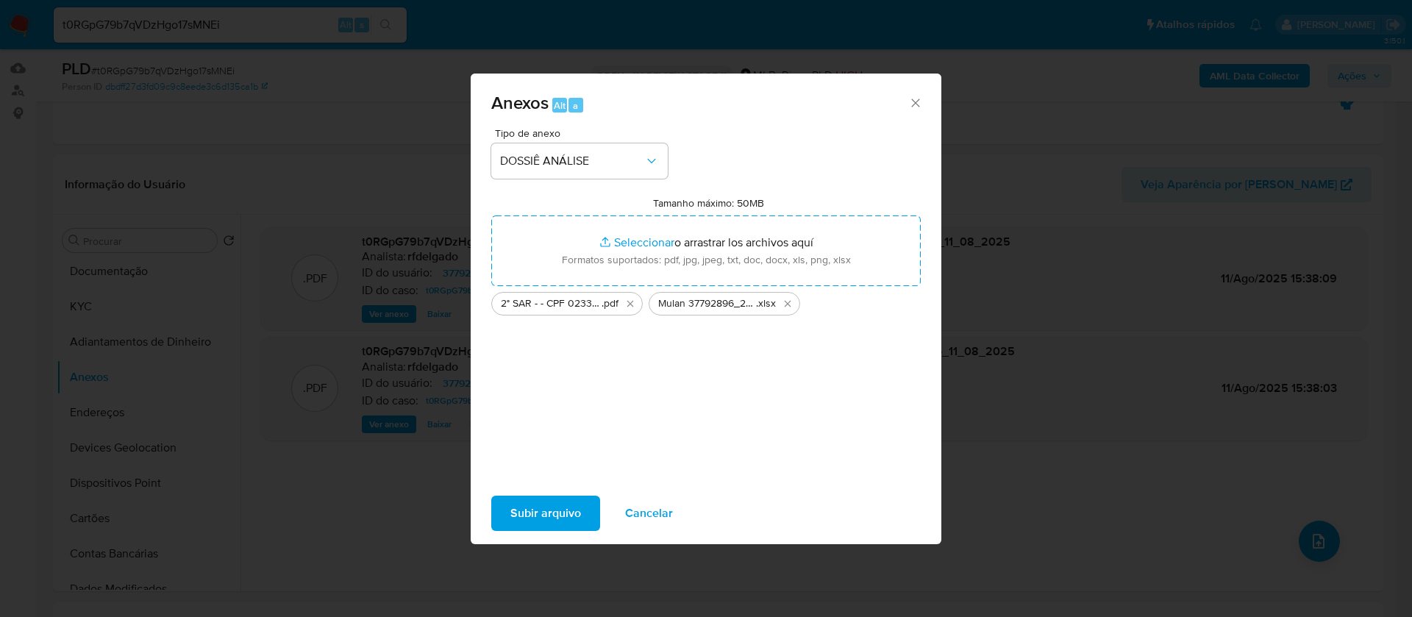
click at [564, 503] on span "Subir arquivo" at bounding box center [546, 513] width 71 height 32
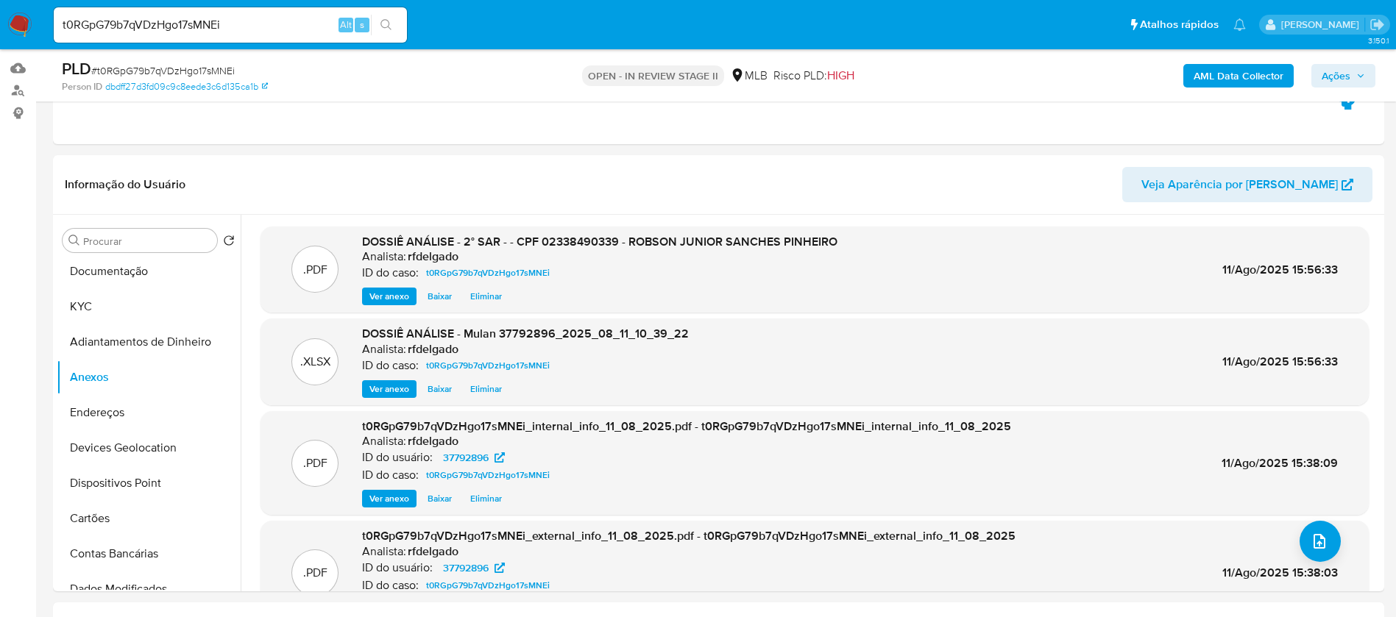
click at [1344, 71] on span "Ações" at bounding box center [1335, 76] width 29 height 24
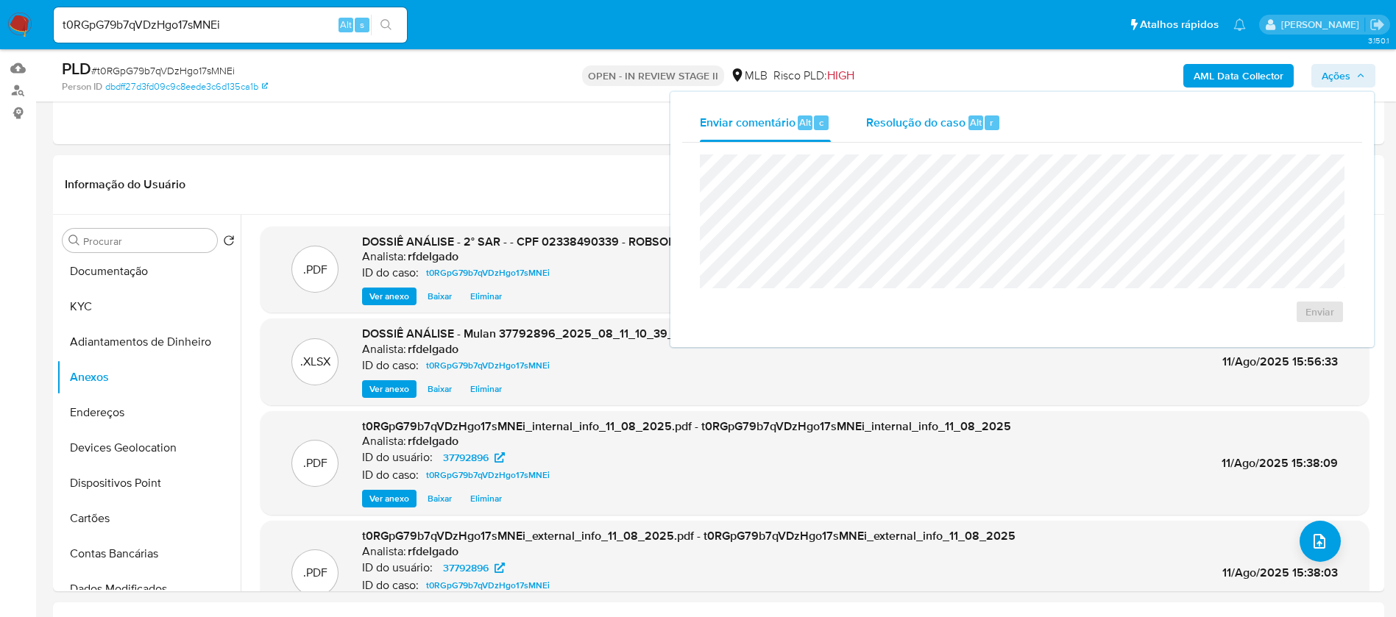
click at [938, 121] on span "Resolução do caso" at bounding box center [915, 121] width 99 height 17
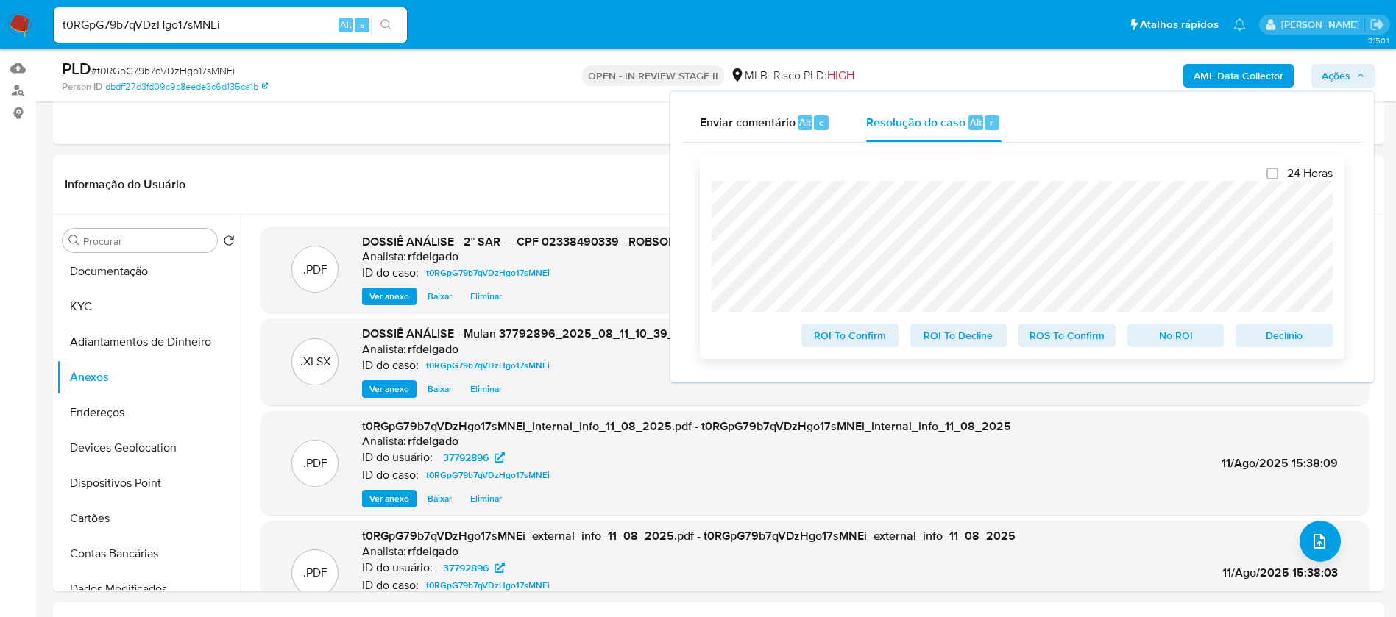
click at [1276, 333] on span "Declínio" at bounding box center [1283, 335] width 77 height 21
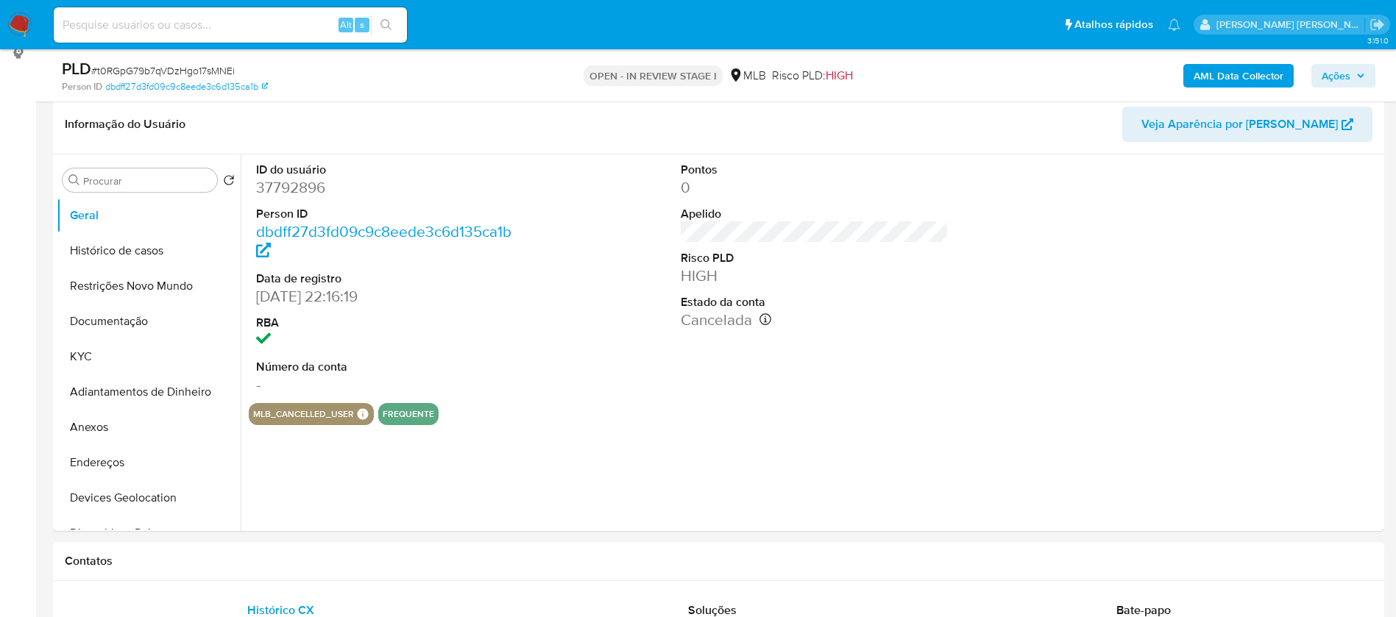
scroll to position [221, 0]
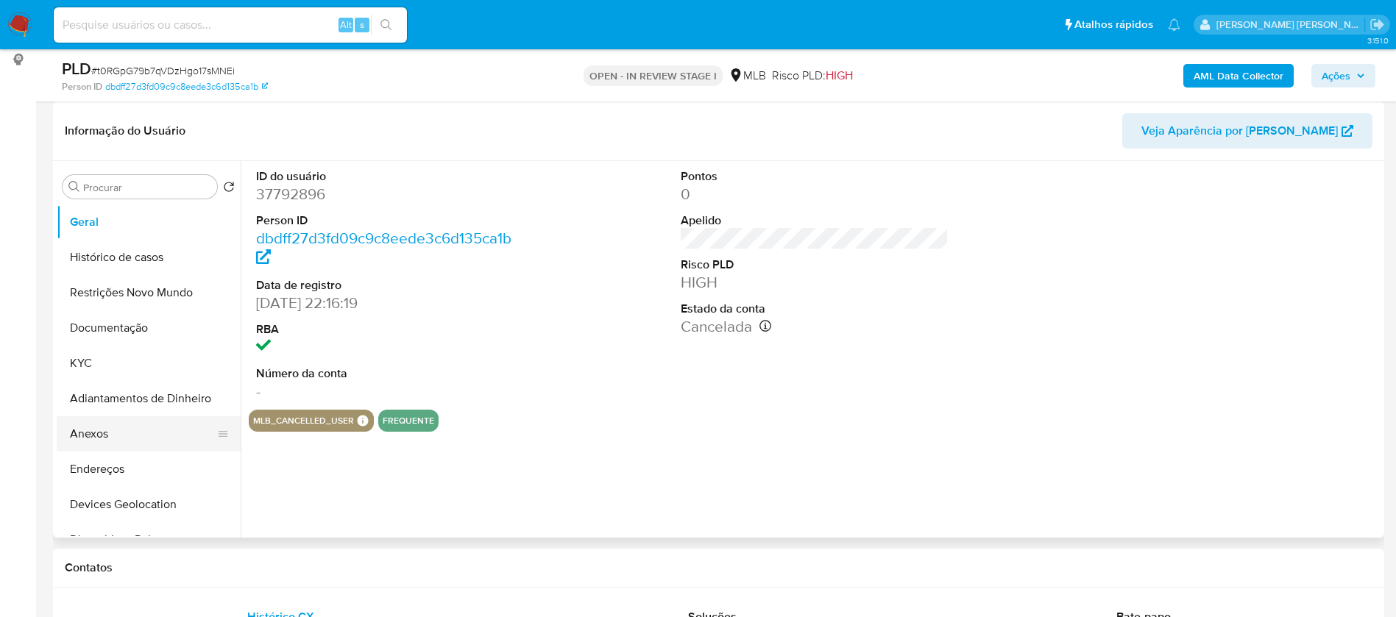
click at [107, 436] on button "Anexos" at bounding box center [143, 433] width 172 height 35
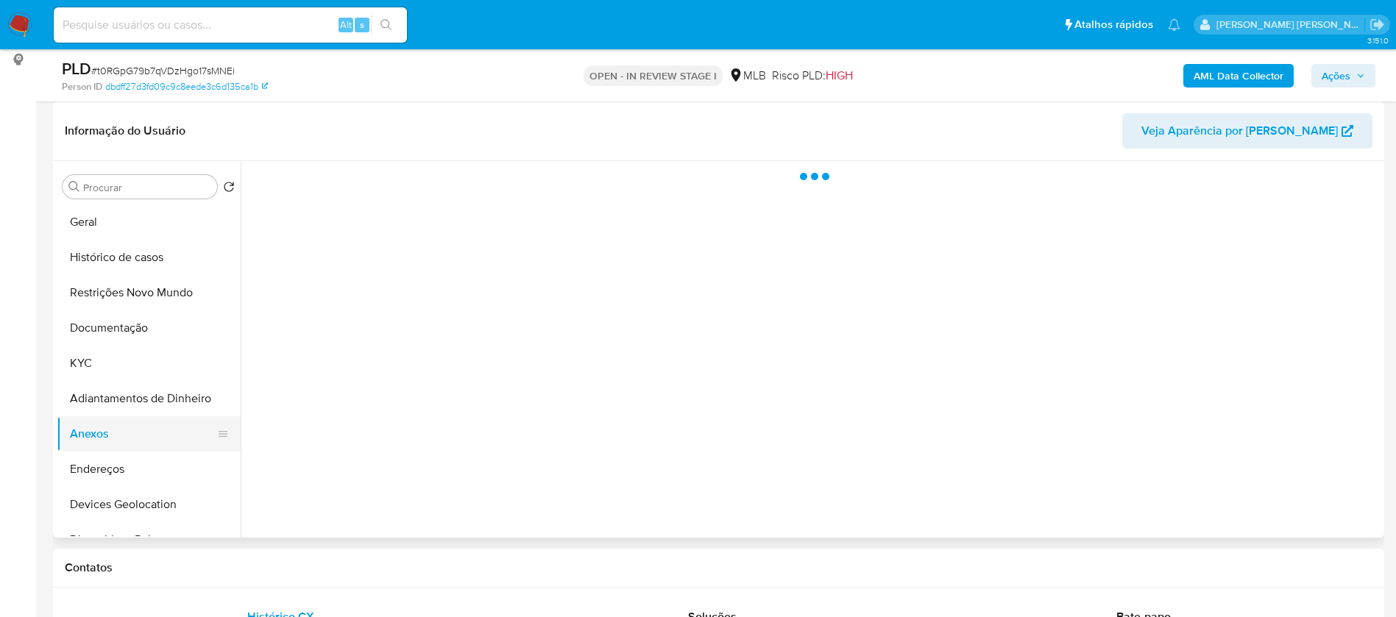
select select "10"
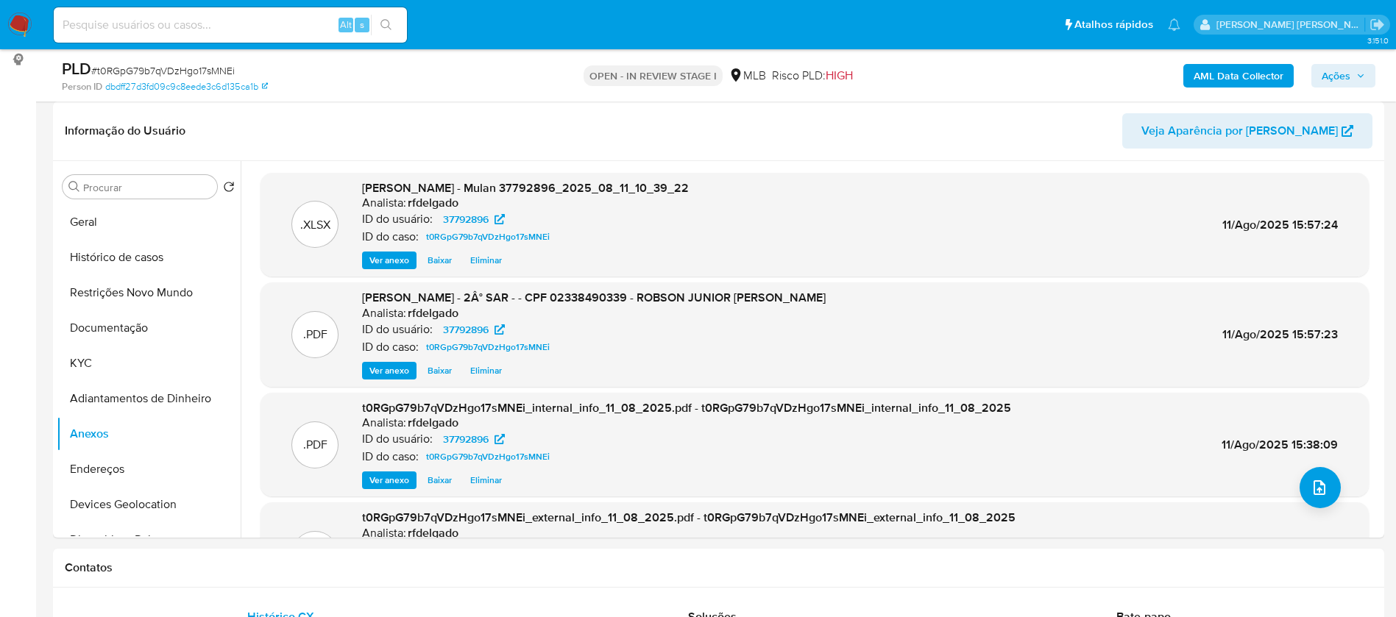
click at [1348, 68] on span "Ações" at bounding box center [1335, 76] width 29 height 24
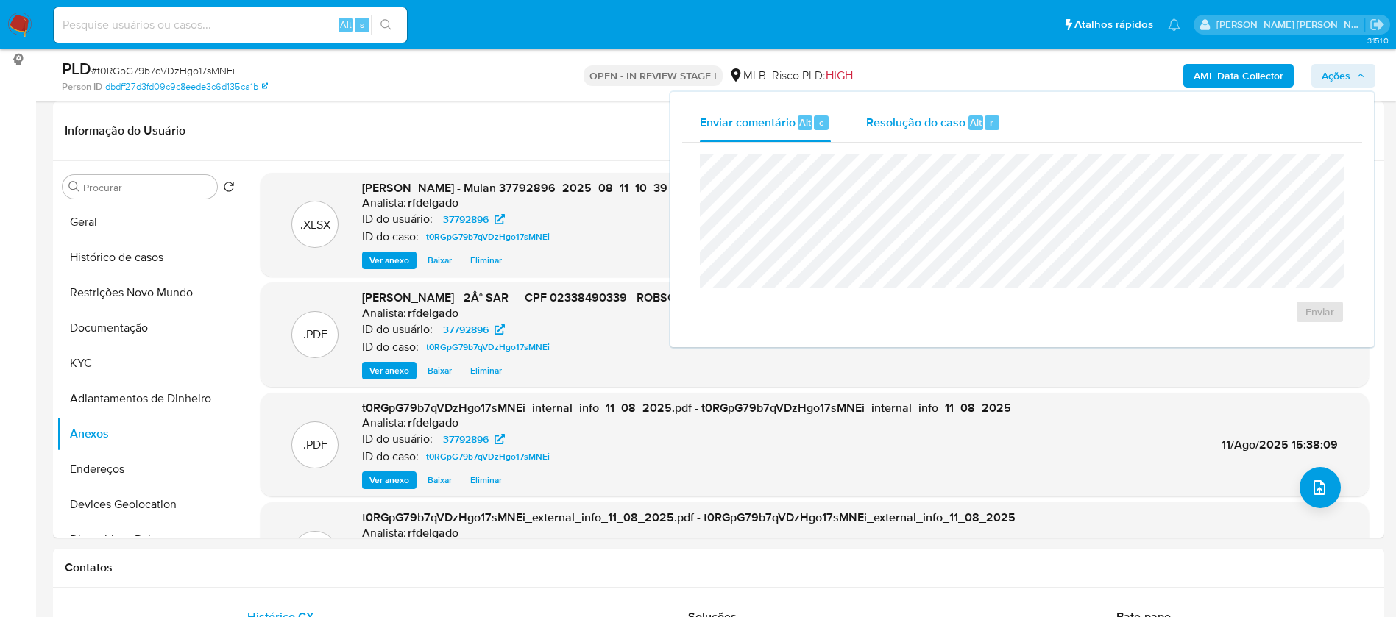
click at [950, 121] on span "Resolução do caso" at bounding box center [915, 121] width 99 height 17
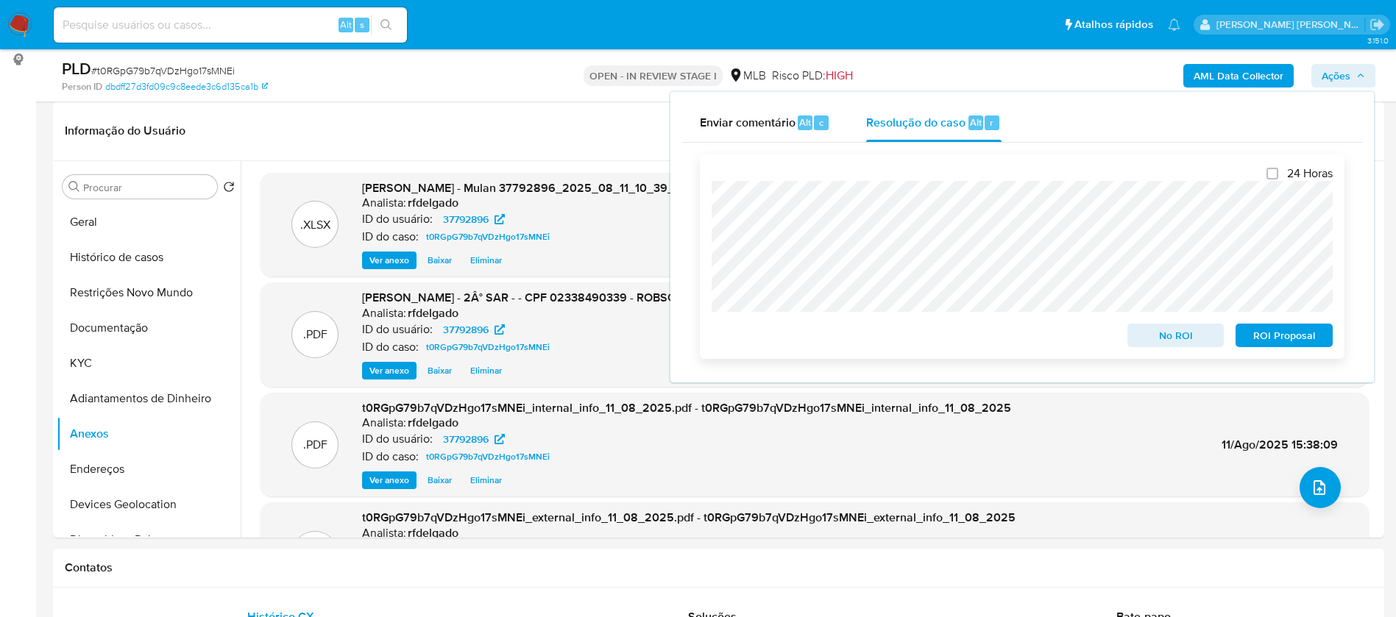
click at [1301, 337] on span "ROI Proposal" at bounding box center [1283, 335] width 77 height 21
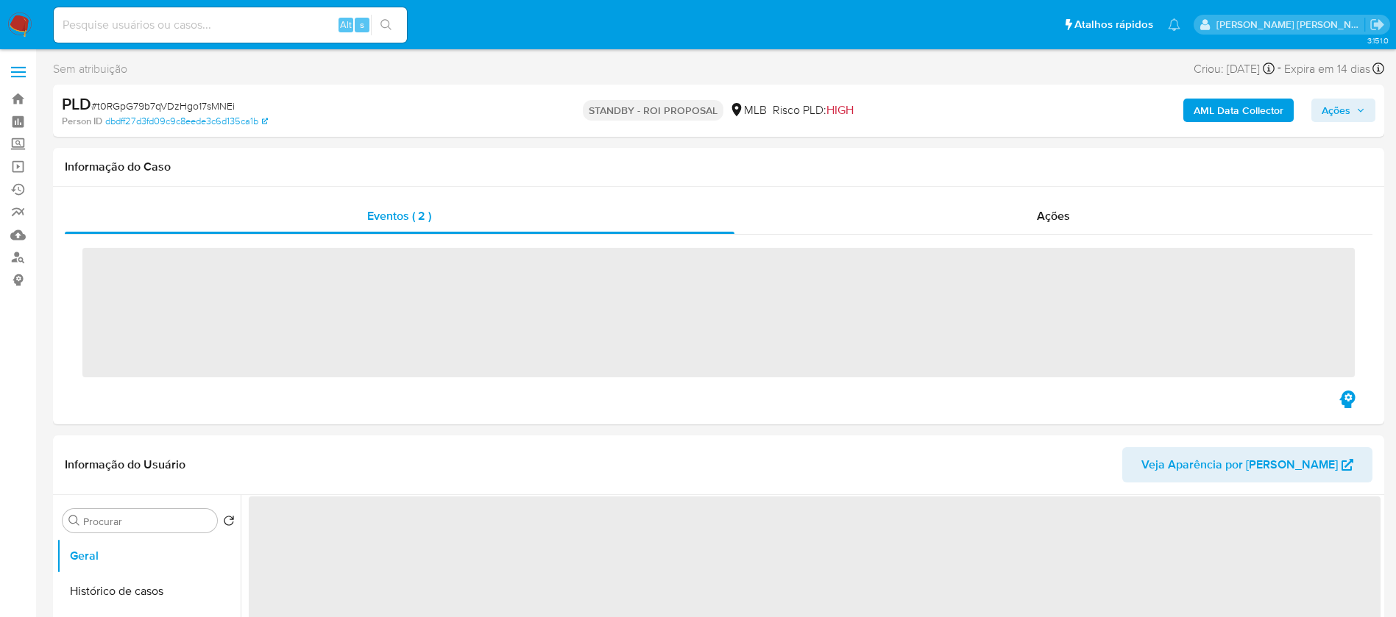
click at [263, 26] on input at bounding box center [230, 24] width 353 height 19
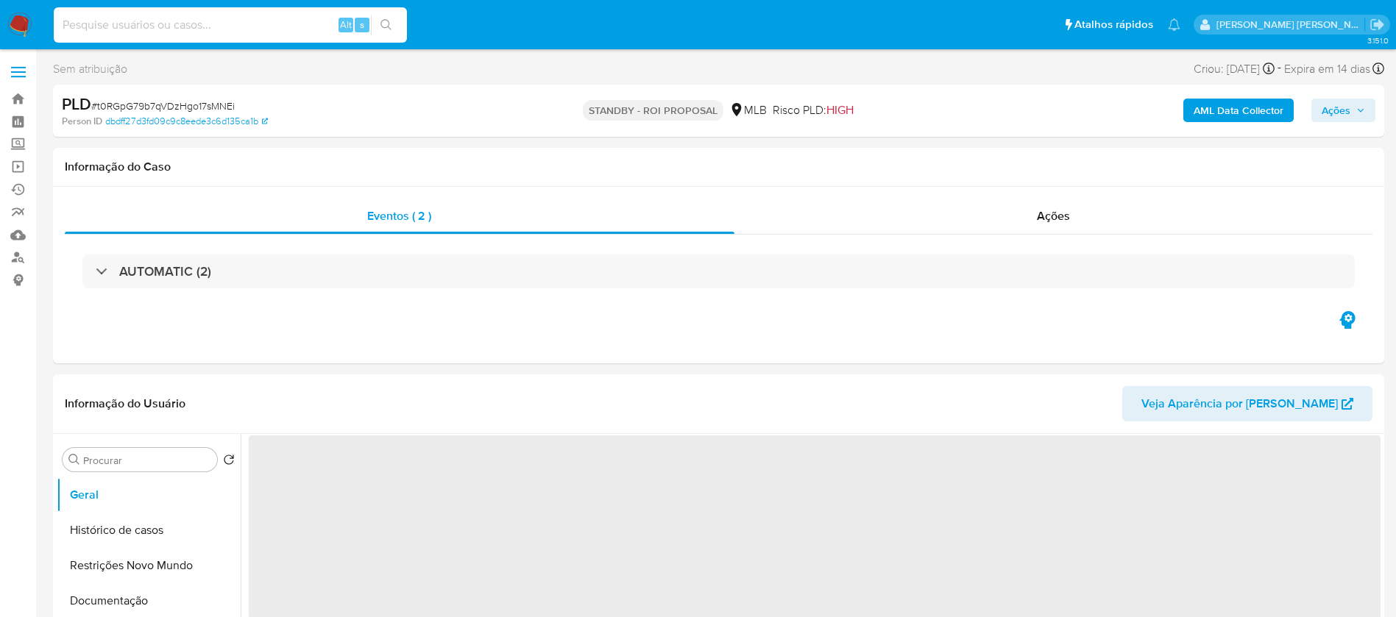
paste input "0ShpPbc6uvdjvddjEjLLPwxL"
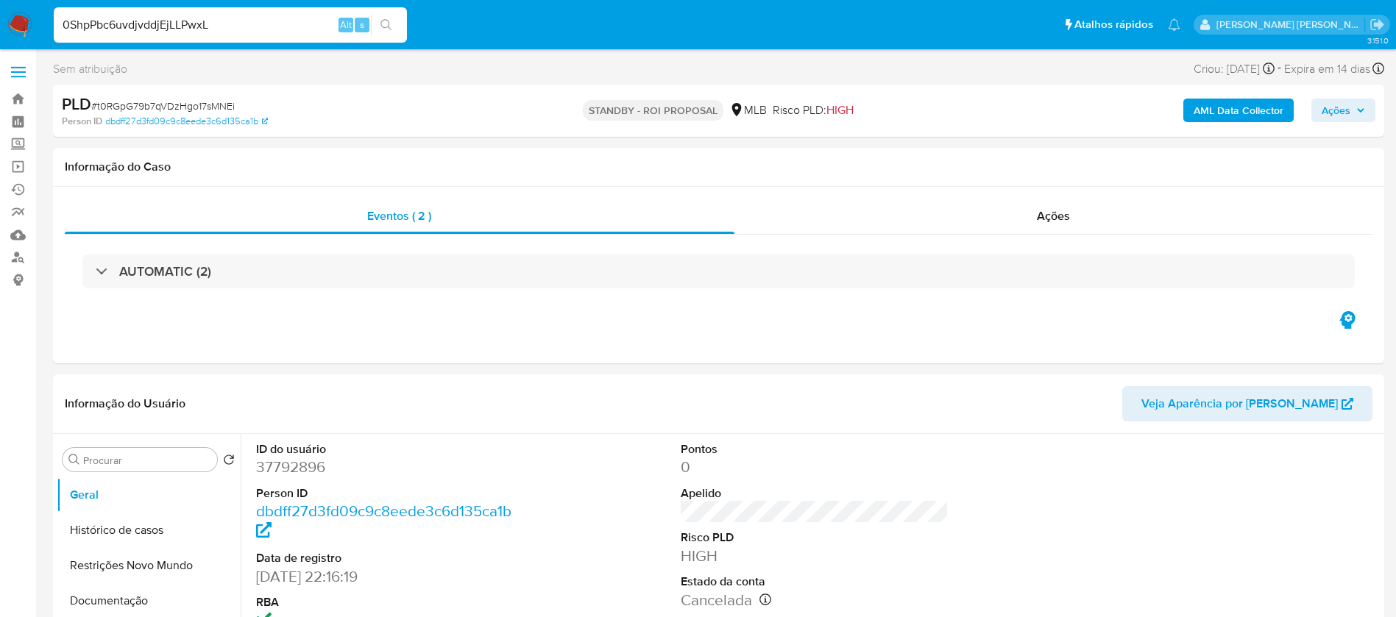
type input "0ShpPbc6uvdjvddjEjLLPwxL"
click at [392, 24] on icon "search-icon" at bounding box center [386, 25] width 12 height 12
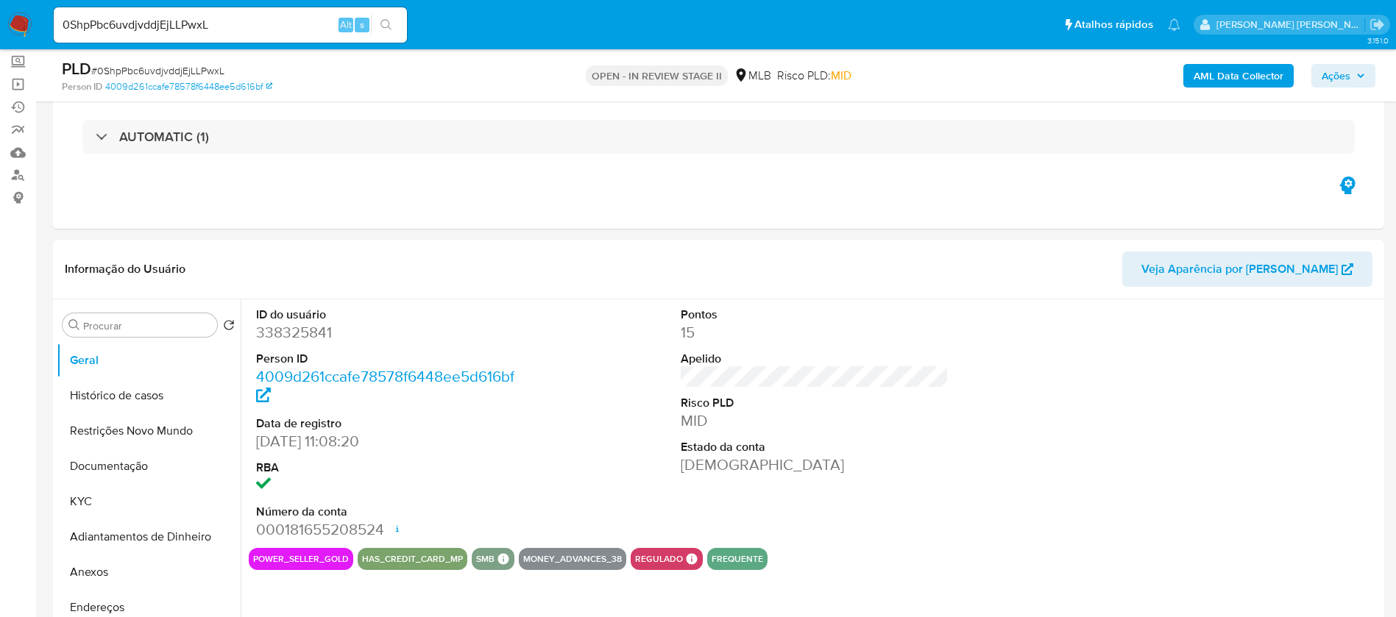
scroll to position [221, 0]
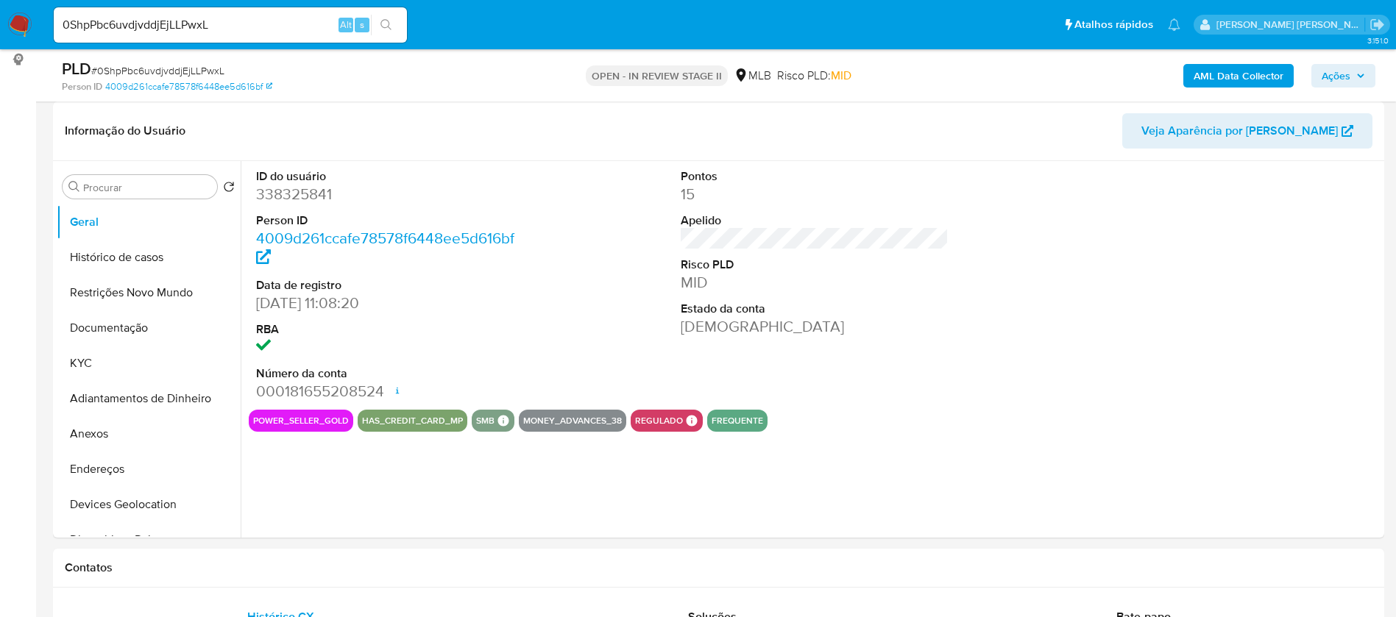
select select "10"
click at [109, 358] on button "KYC" at bounding box center [143, 363] width 172 height 35
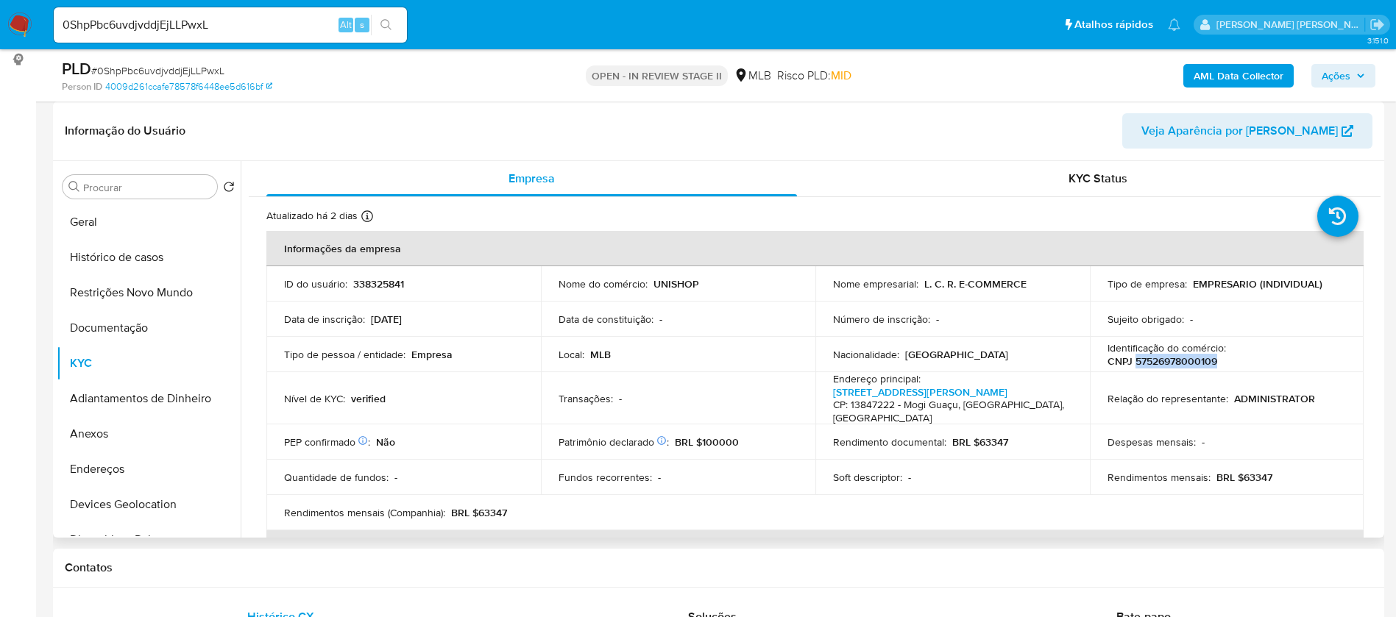
drag, startPoint x: 1214, startPoint y: 361, endPoint x: 1131, endPoint y: 360, distance: 83.1
click at [1131, 360] on div "Identificação do comércio : CNPJ 57526978000109" at bounding box center [1226, 354] width 239 height 26
copy p "57526978000109"
click at [136, 324] on button "Documentação" at bounding box center [143, 327] width 172 height 35
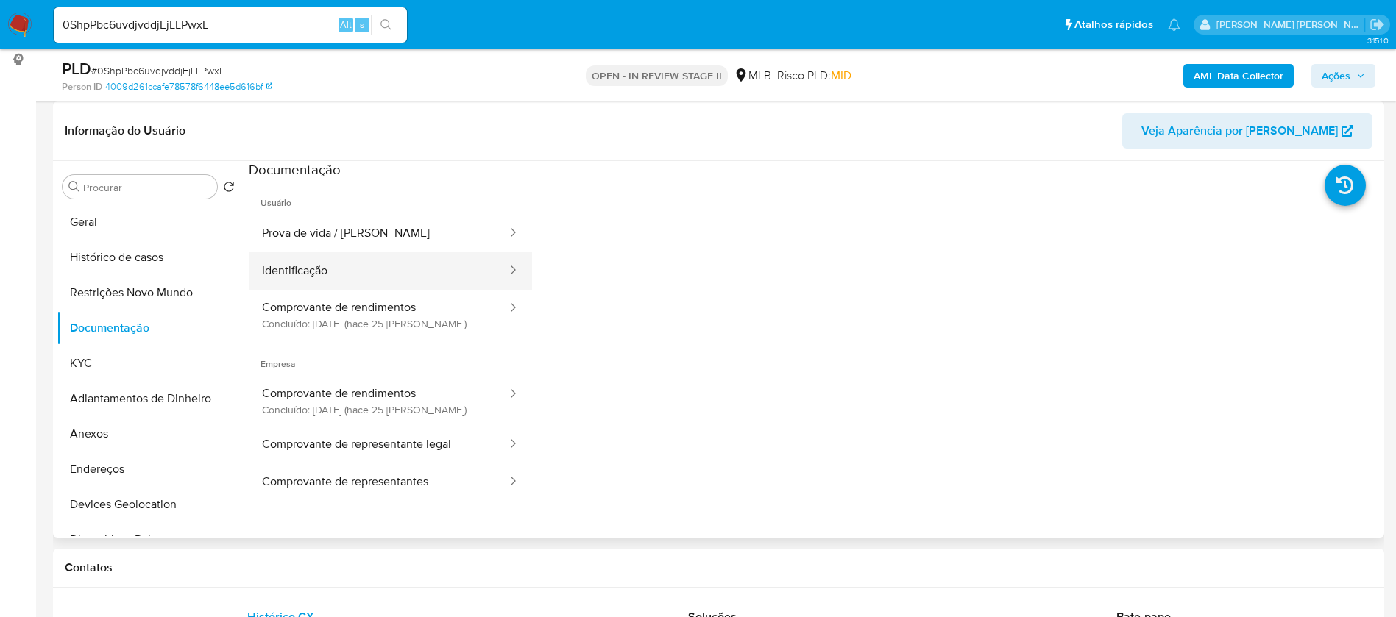
click at [409, 269] on button "Identificação" at bounding box center [379, 271] width 260 height 38
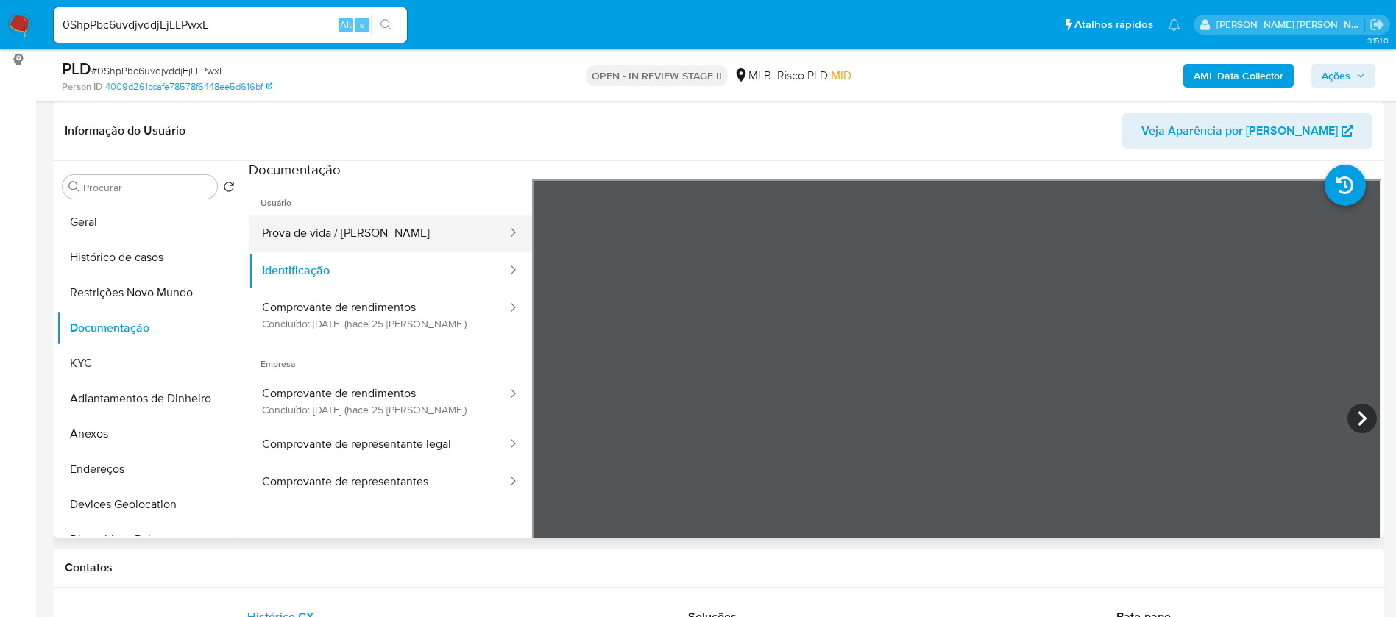
click at [416, 231] on button "Prova de vida / Selfie" at bounding box center [379, 234] width 260 height 38
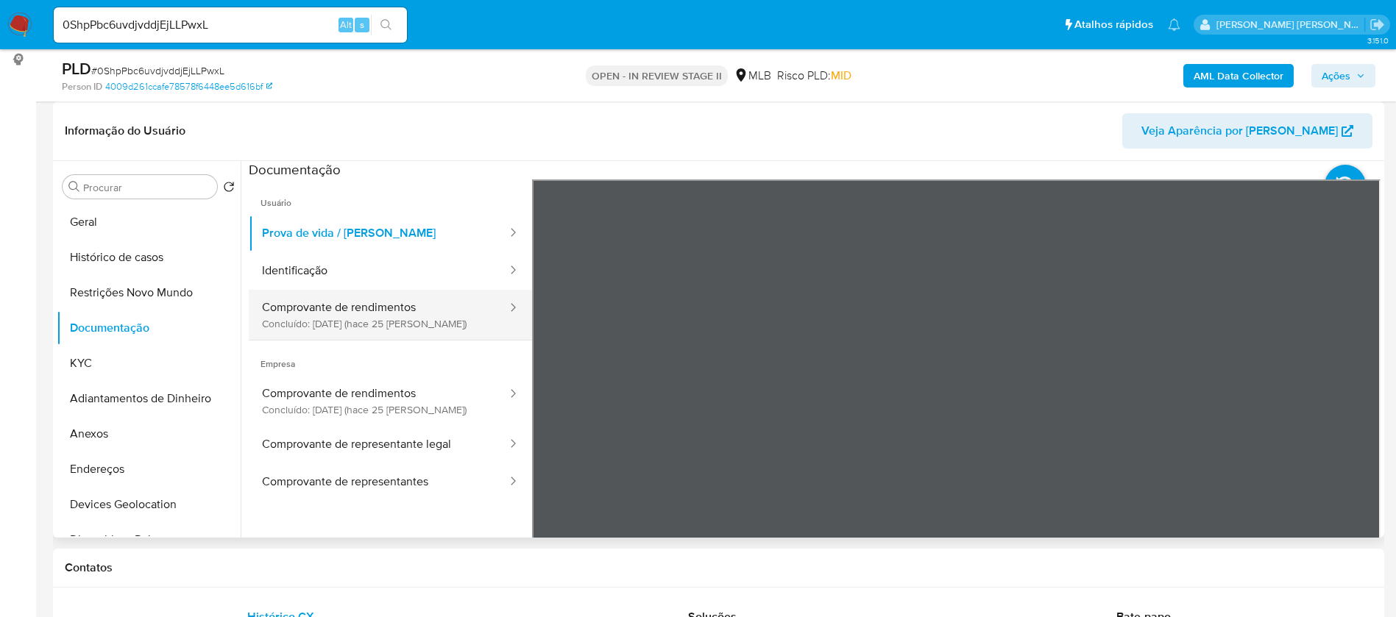
click at [405, 311] on button "Comprovante de rendimentos Concluído: 17/07/2025 (hace 25 días)" at bounding box center [379, 315] width 260 height 50
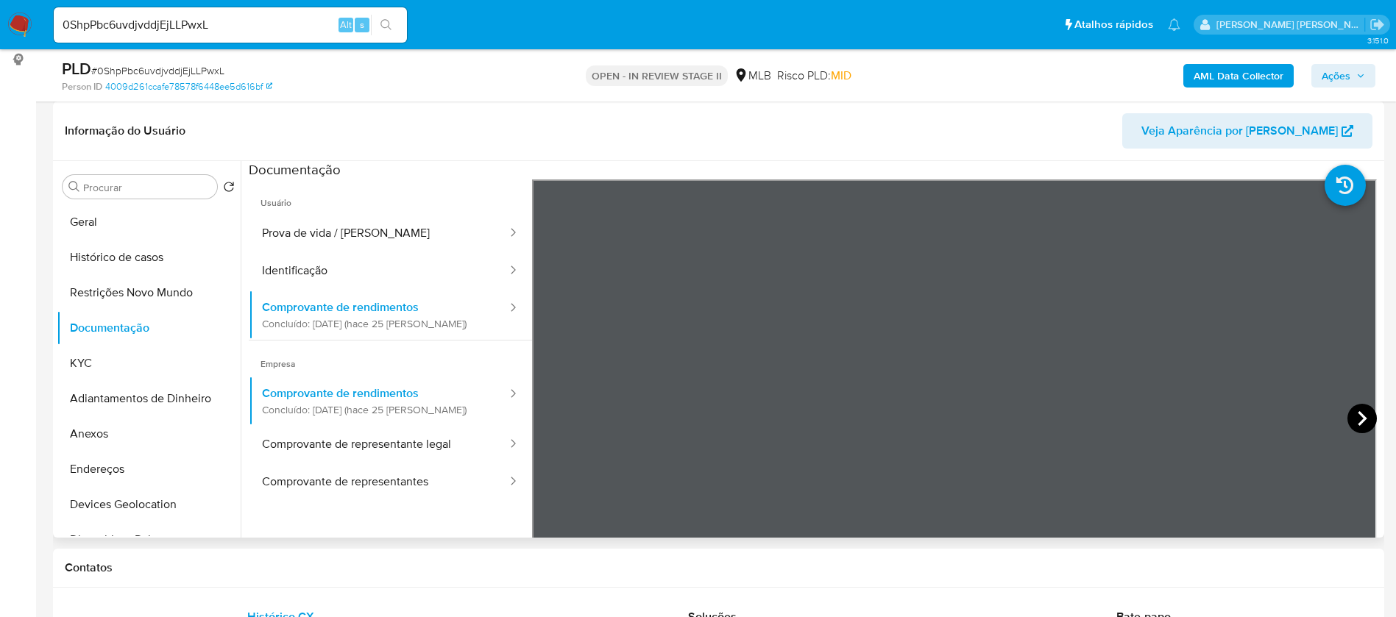
click at [1358, 412] on icon at bounding box center [1361, 418] width 29 height 29
click at [1356, 412] on icon at bounding box center [1361, 418] width 29 height 29
click at [85, 363] on button "KYC" at bounding box center [143, 363] width 172 height 35
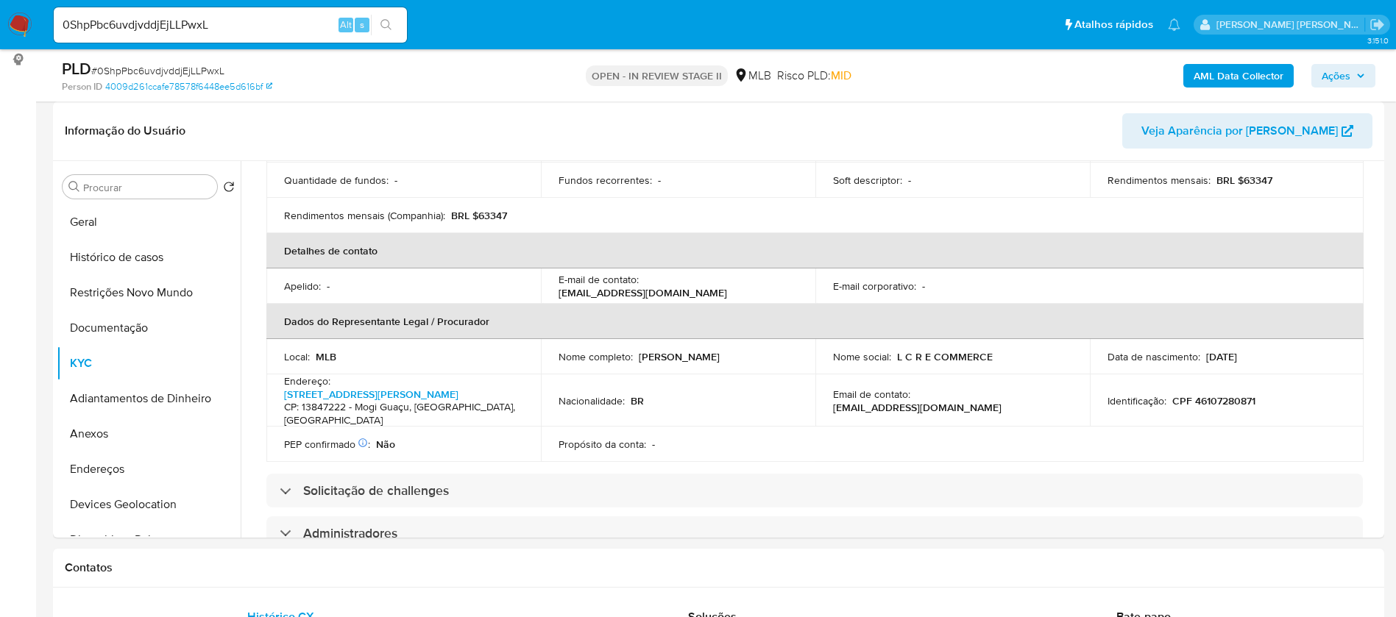
scroll to position [331, 0]
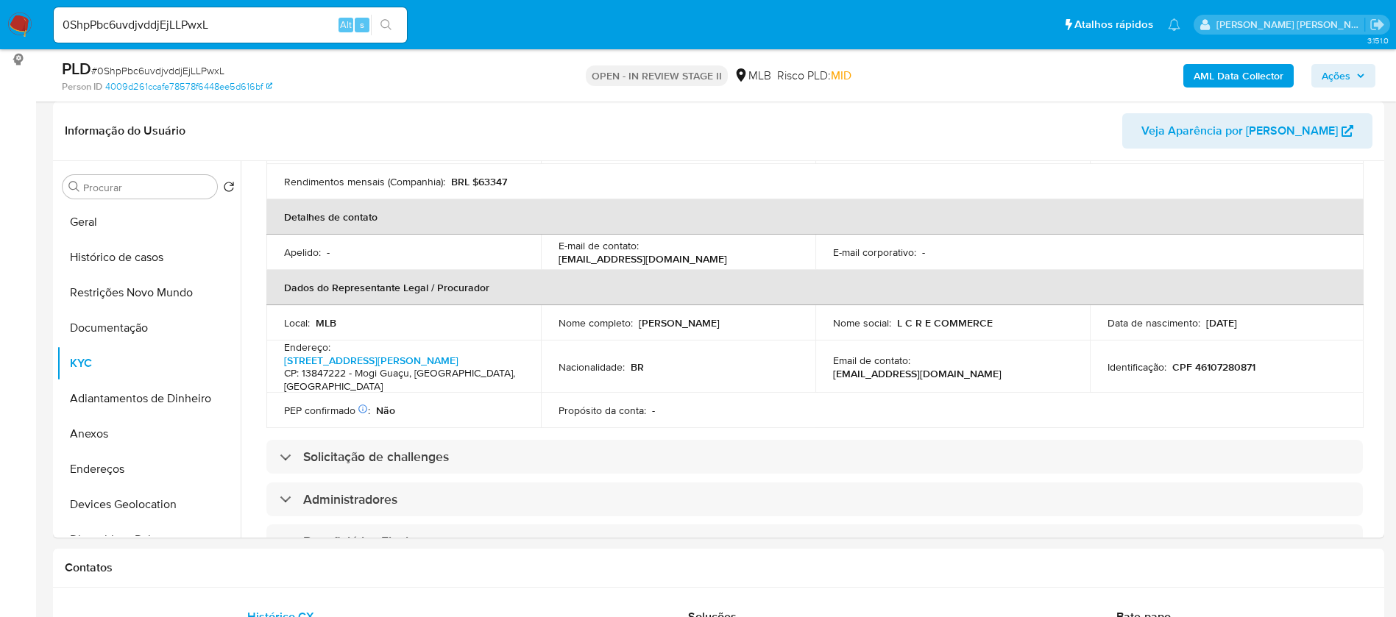
drag, startPoint x: 750, startPoint y: 326, endPoint x: 636, endPoint y: 325, distance: 114.0
click at [636, 325] on div "Nome completo : Leonardo Carlos Rufino" at bounding box center [677, 322] width 239 height 13
copy p "Leonardo Carlos Rufino"
drag, startPoint x: 1263, startPoint y: 364, endPoint x: 1167, endPoint y: 366, distance: 96.4
click at [1167, 366] on div "Identificação : CPF 46107280871" at bounding box center [1226, 366] width 239 height 13
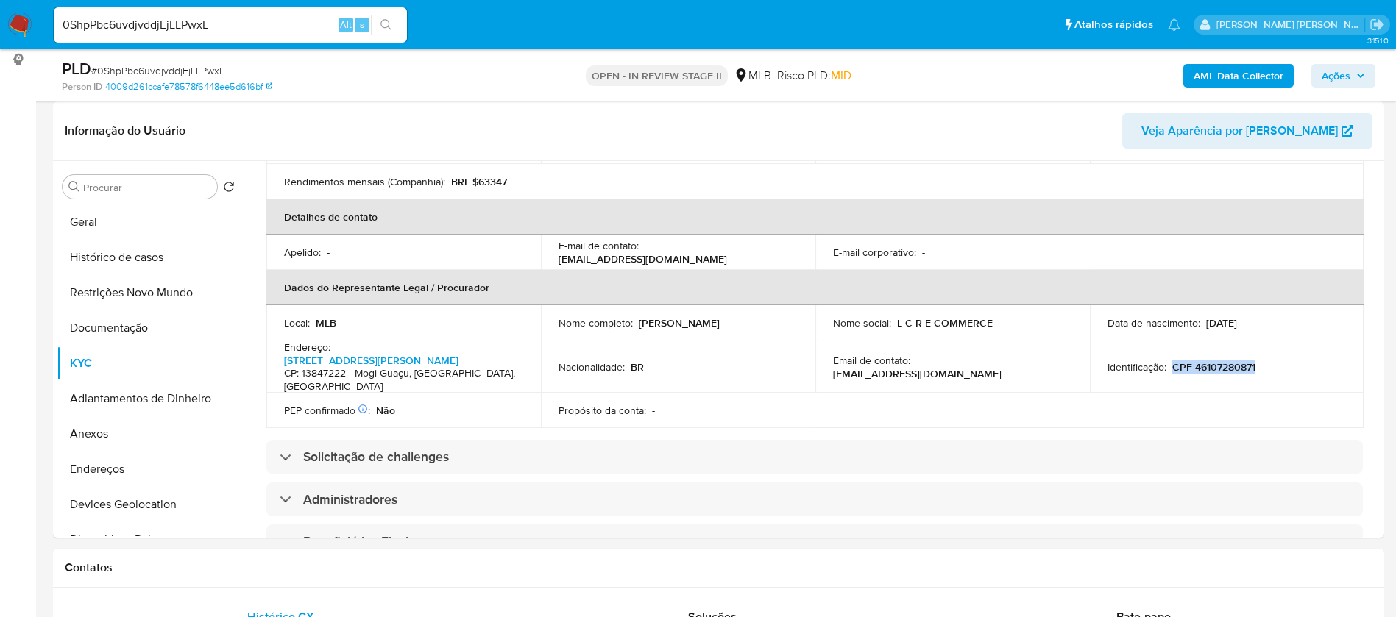
copy p "CPF 46107280871"
drag, startPoint x: 458, startPoint y: 388, endPoint x: 355, endPoint y: 387, distance: 103.0
click at [355, 387] on h4 "CP: 13847222 - Mogi Guaçu, São Paulo, Brasil" at bounding box center [400, 380] width 233 height 26
copy h4 "Mogi Guaçu, São Paulo"
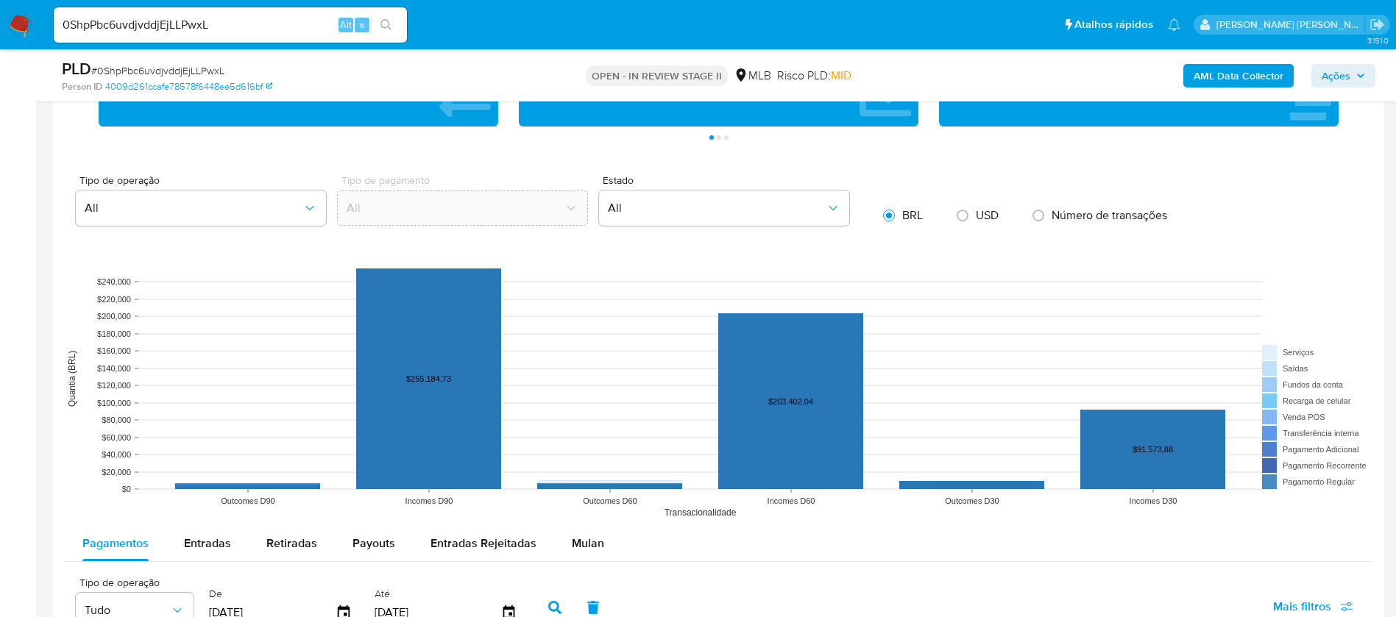
scroll to position [1435, 0]
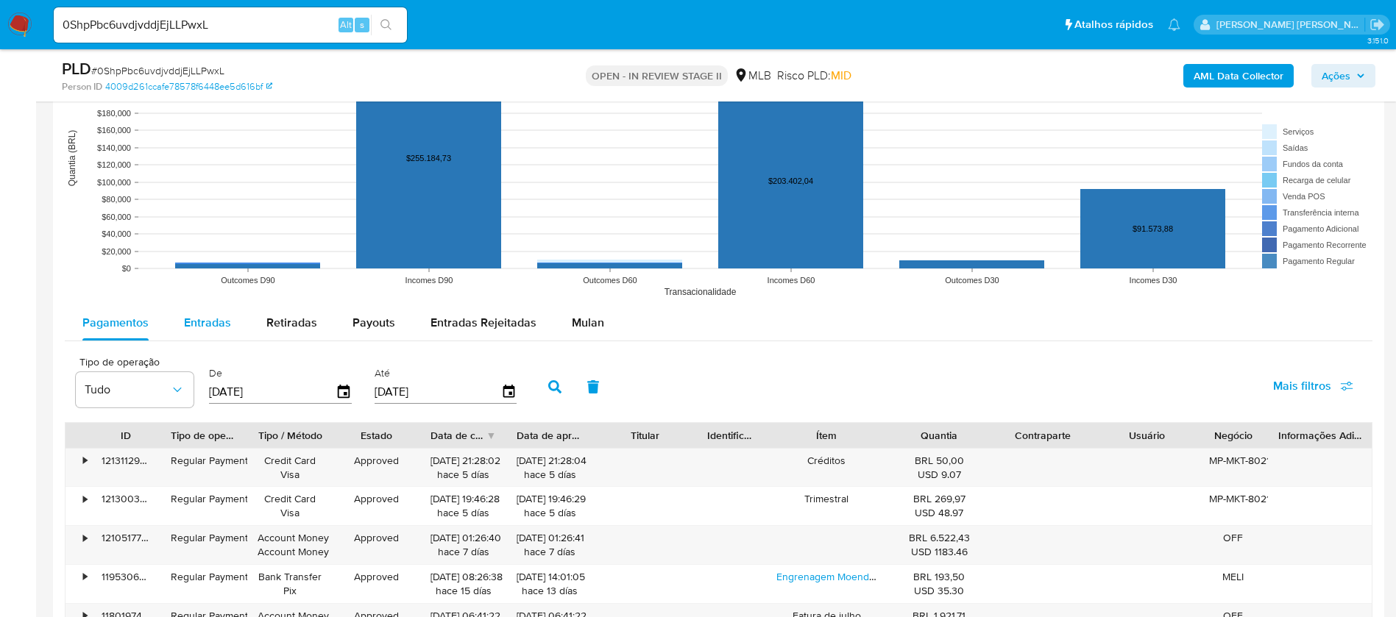
click at [202, 321] on span "Entradas" at bounding box center [207, 322] width 47 height 17
select select "10"
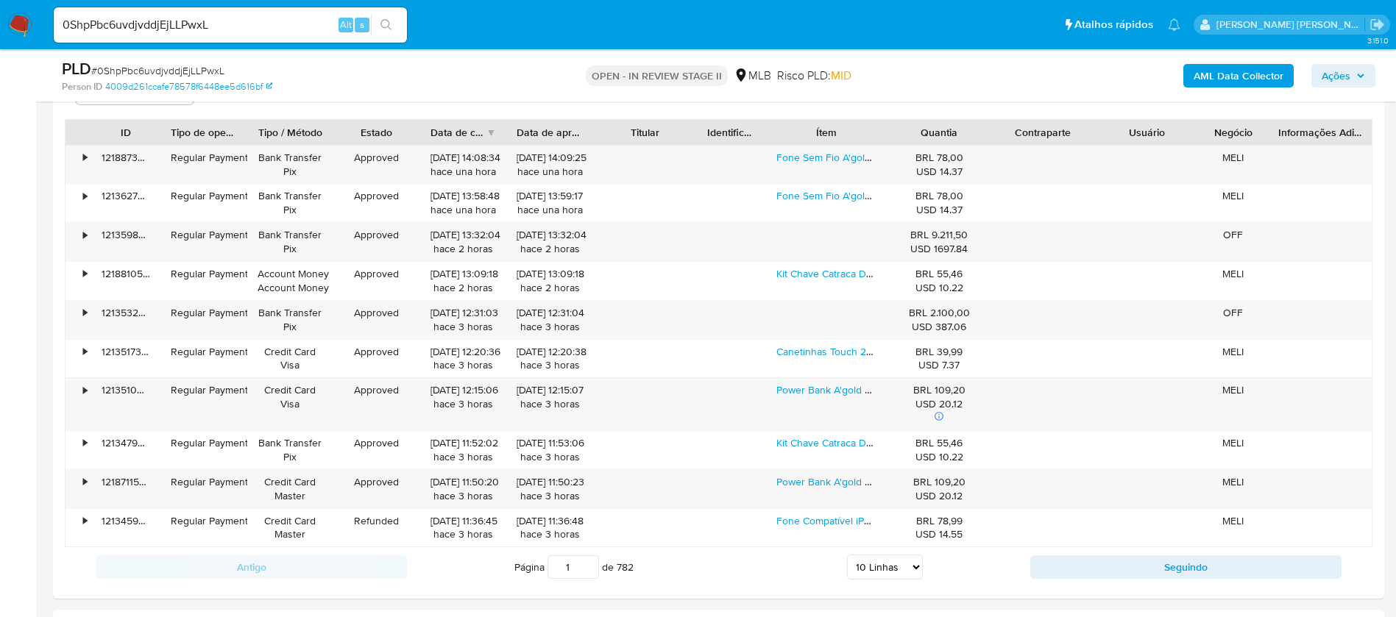
scroll to position [1766, 0]
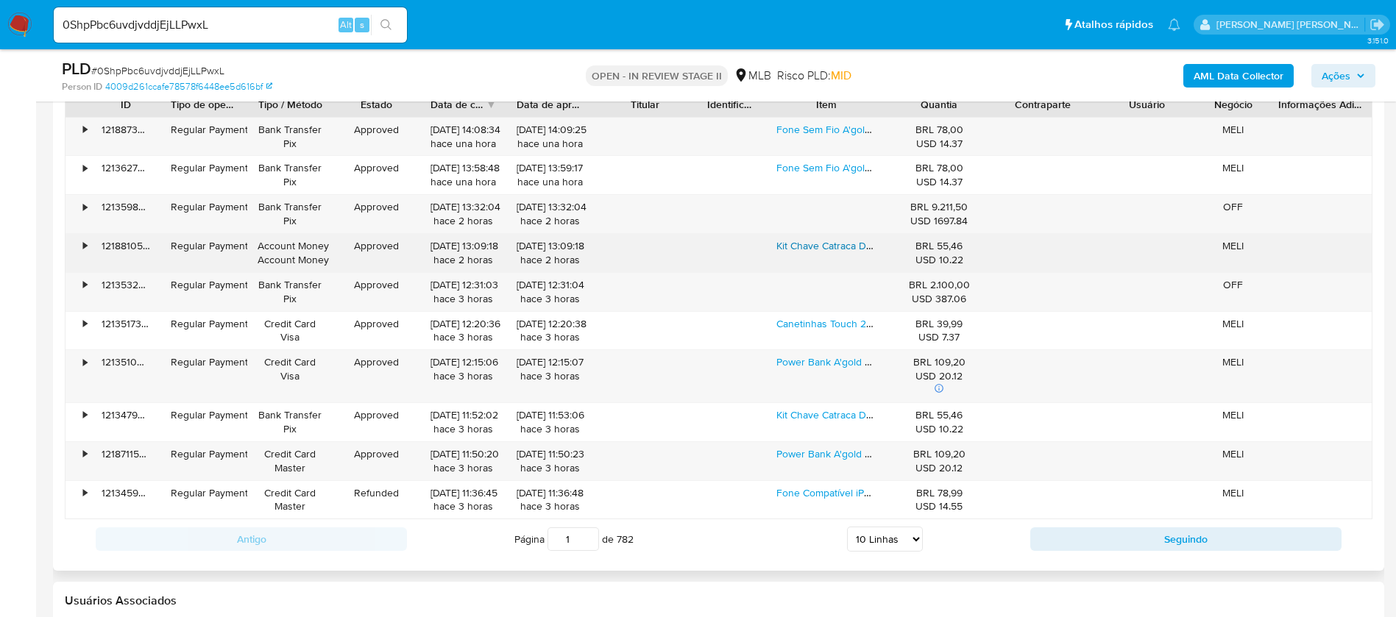
click at [816, 247] on link "Kit Chave Catraca Dobravel + 12 Pçs Bits Fenda Philips Torx" at bounding box center [910, 245] width 269 height 15
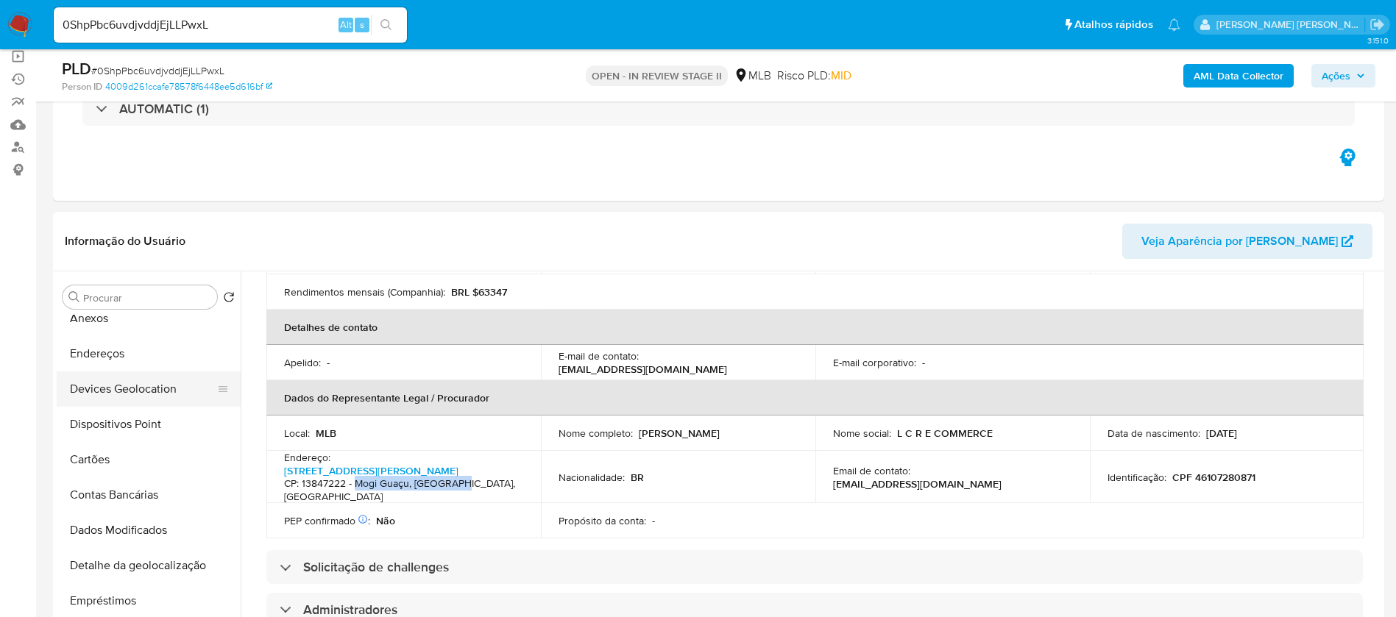
scroll to position [0, 0]
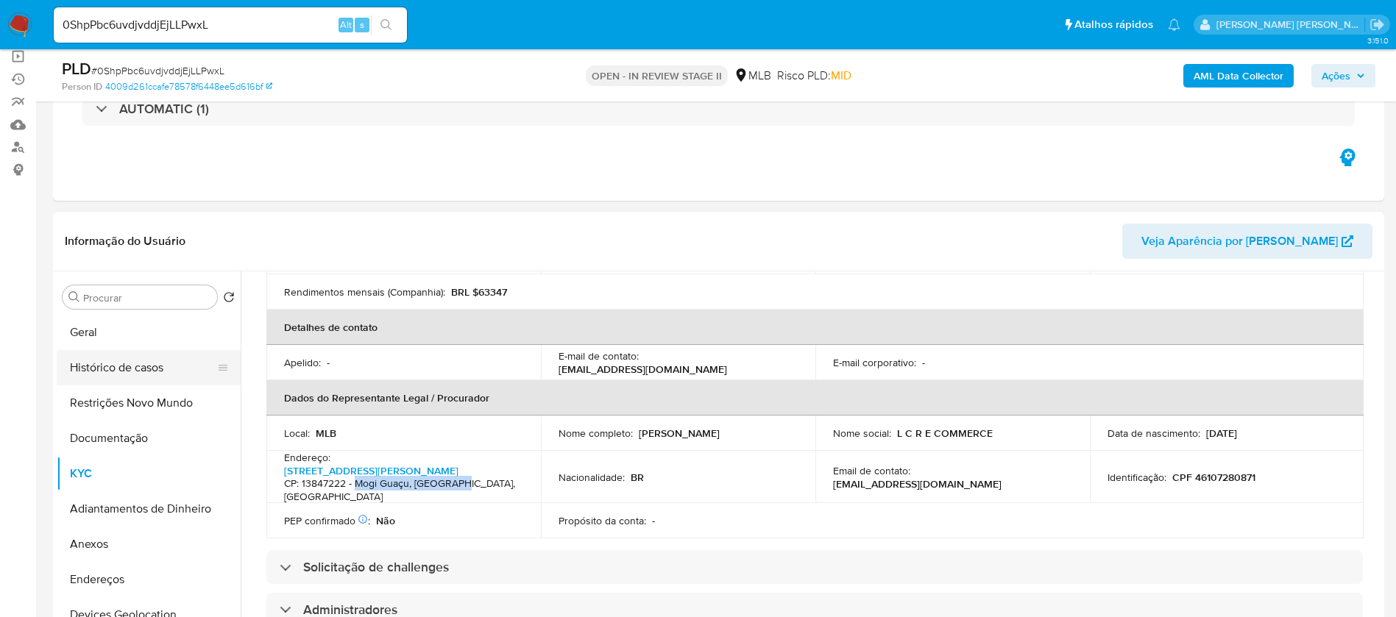
click at [116, 370] on button "Histórico de casos" at bounding box center [143, 367] width 172 height 35
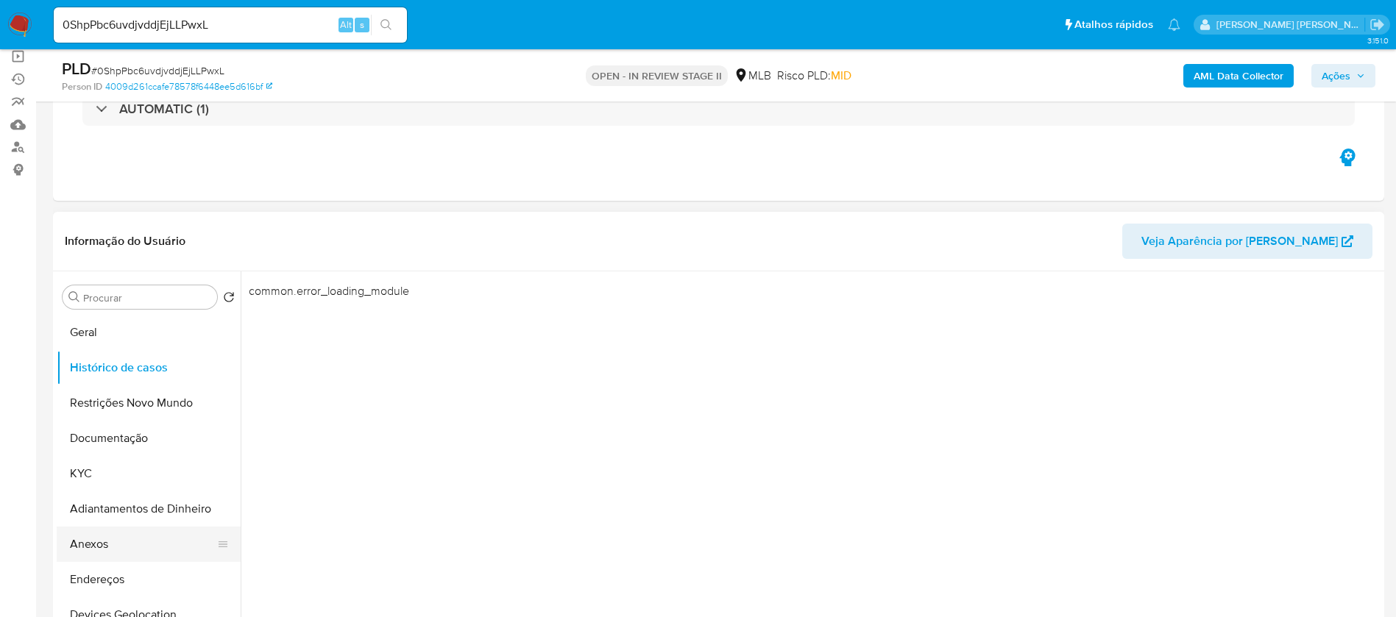
click at [121, 554] on button "Anexos" at bounding box center [143, 544] width 172 height 35
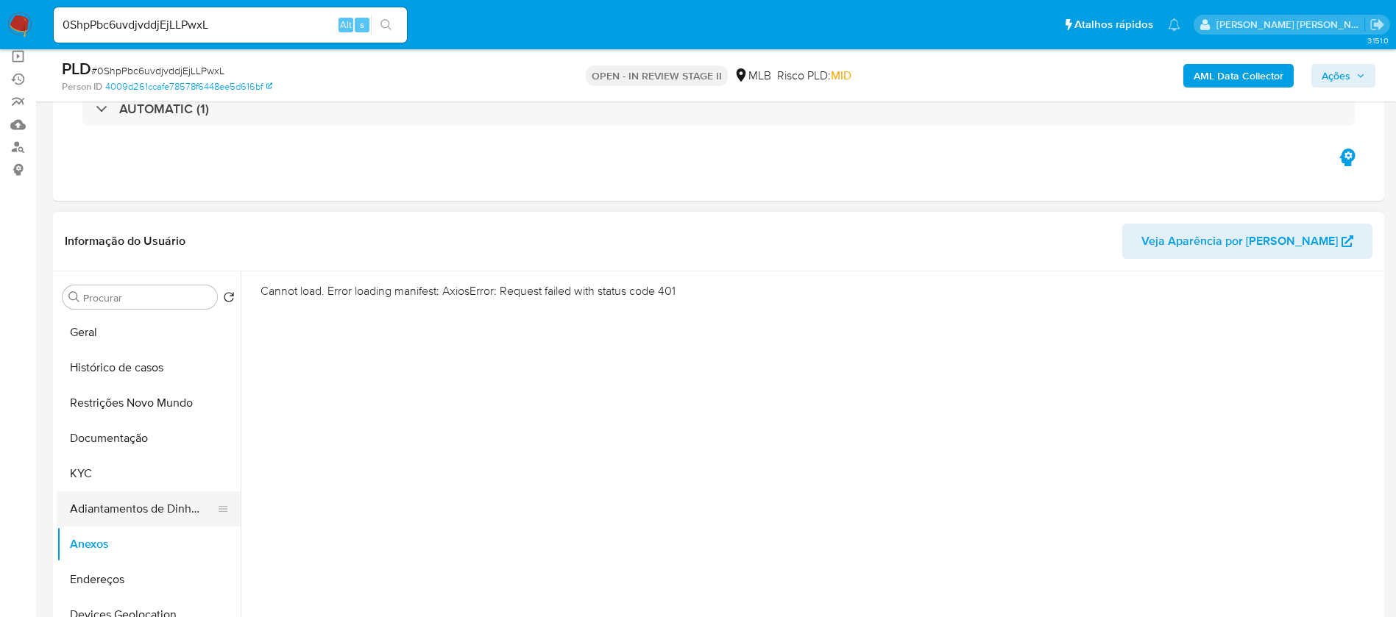
click at [107, 512] on button "Adiantamentos de Dinheiro" at bounding box center [143, 508] width 172 height 35
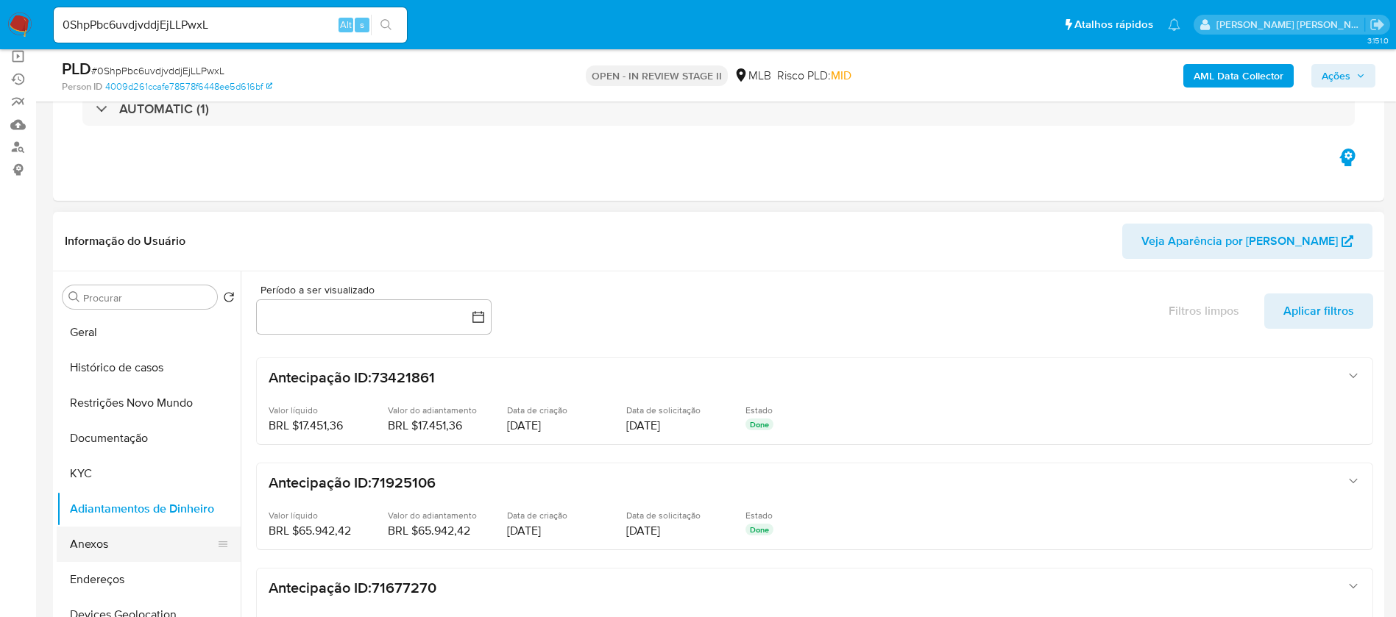
click at [110, 538] on button "Anexos" at bounding box center [143, 544] width 172 height 35
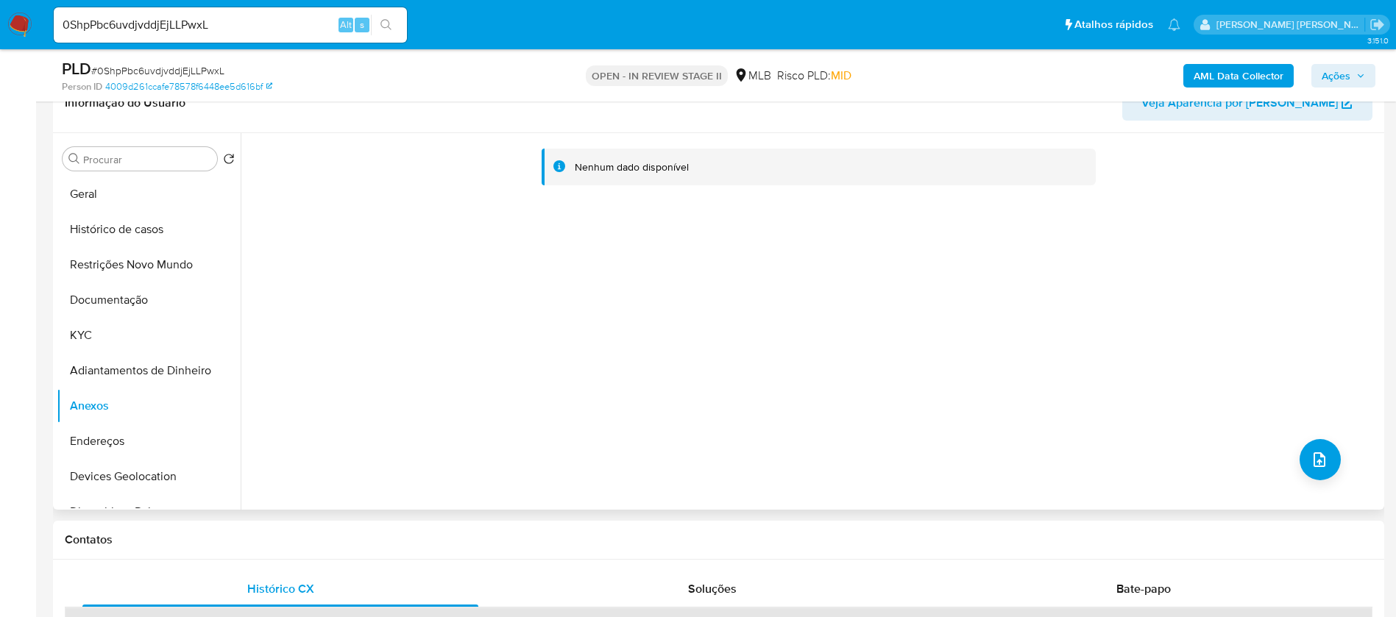
scroll to position [110, 0]
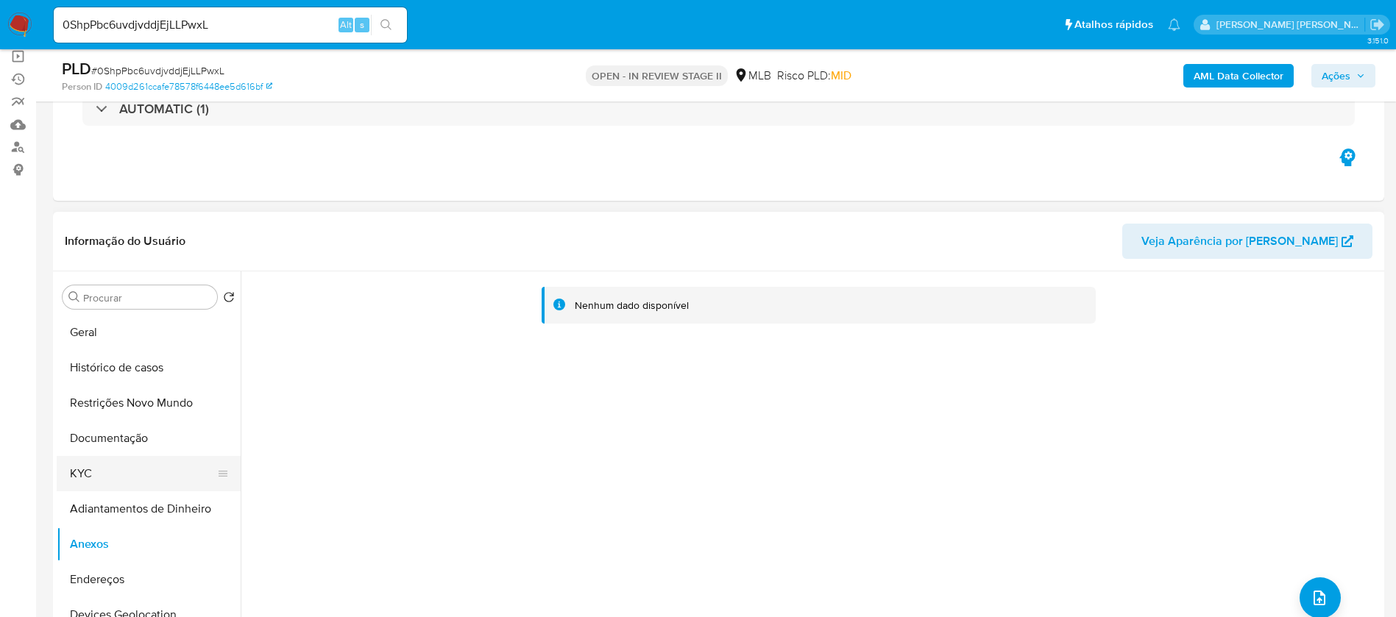
click at [77, 477] on button "KYC" at bounding box center [143, 473] width 172 height 35
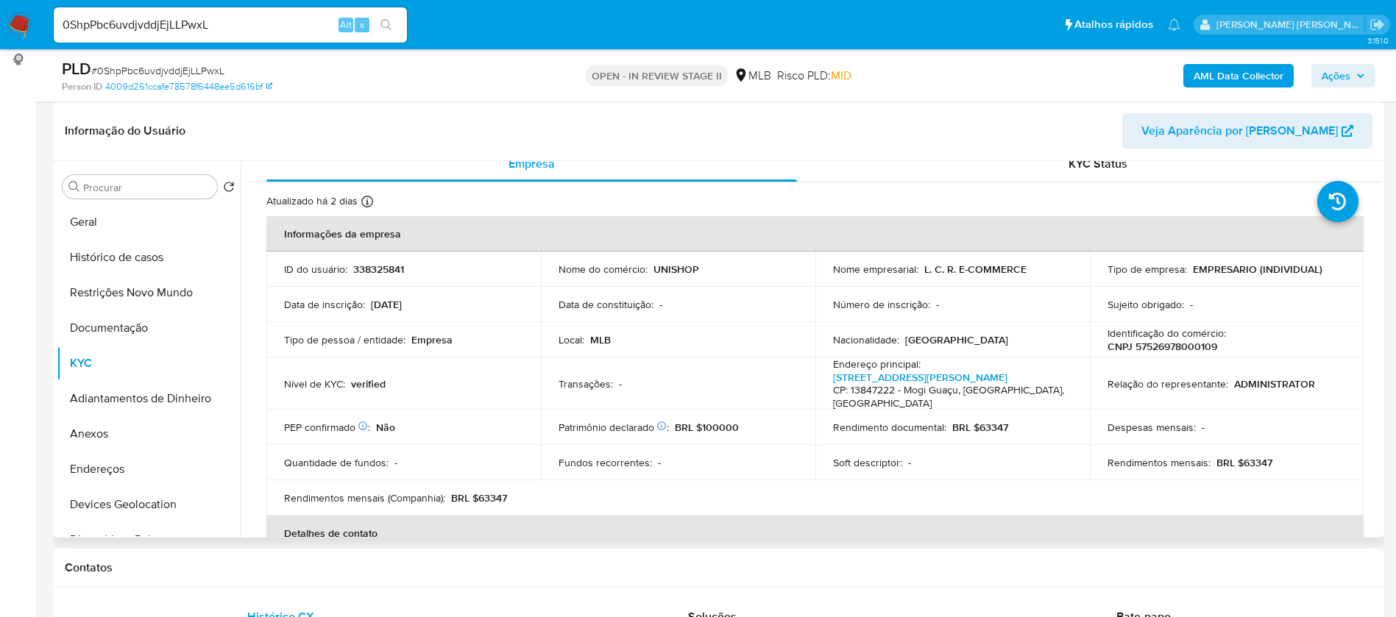
scroll to position [0, 0]
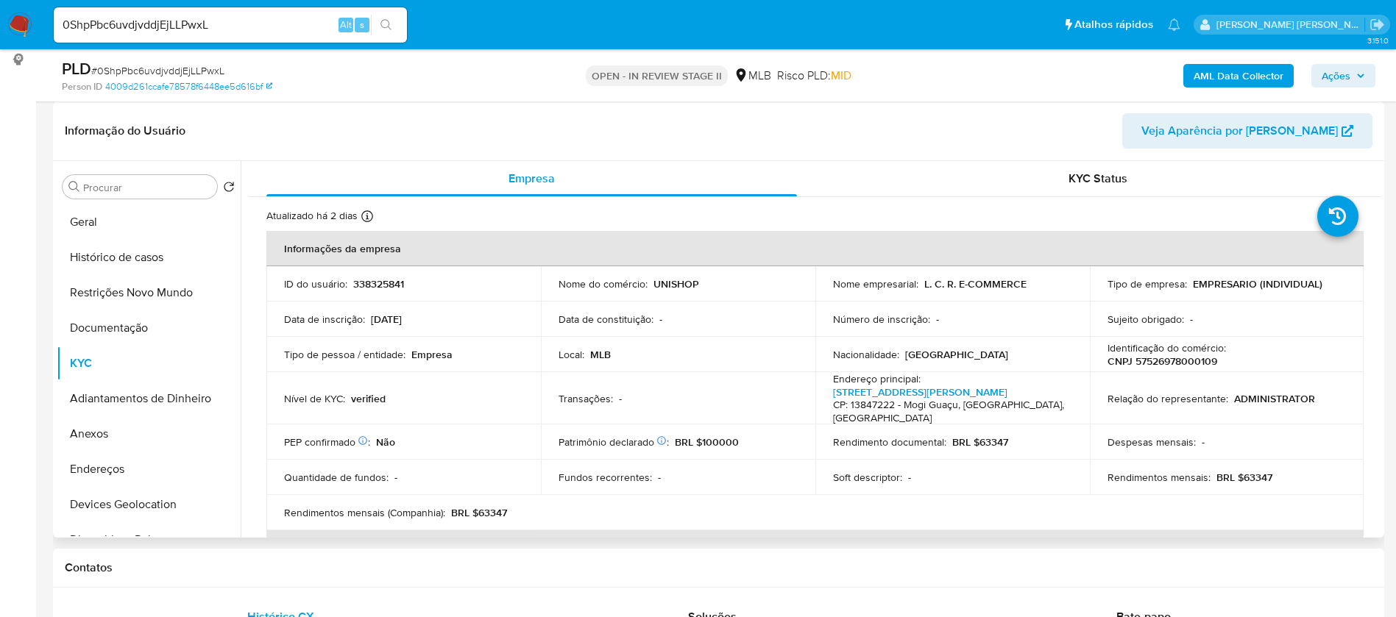
click at [1203, 365] on p "CNPJ 57526978000109" at bounding box center [1162, 361] width 110 height 13
copy p "57526978000109"
click at [392, 288] on p "338325841" at bounding box center [378, 283] width 51 height 13
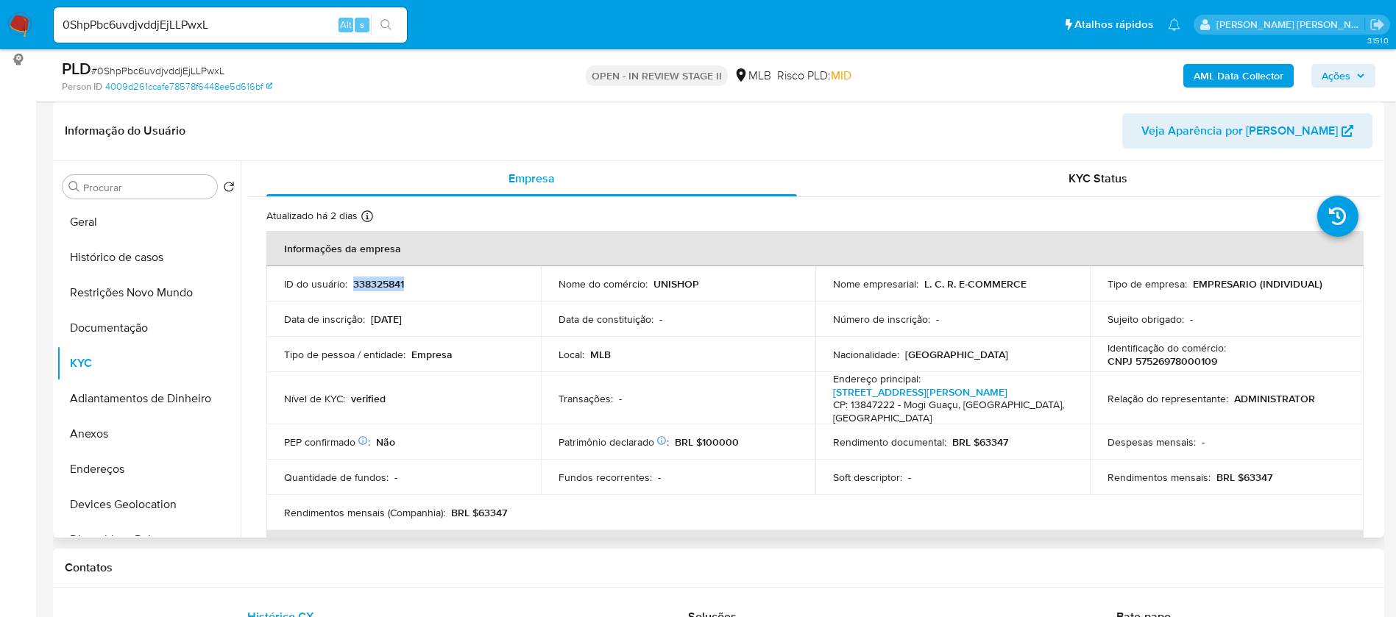
copy p "338325841"
click at [102, 223] on button "Geral" at bounding box center [143, 222] width 172 height 35
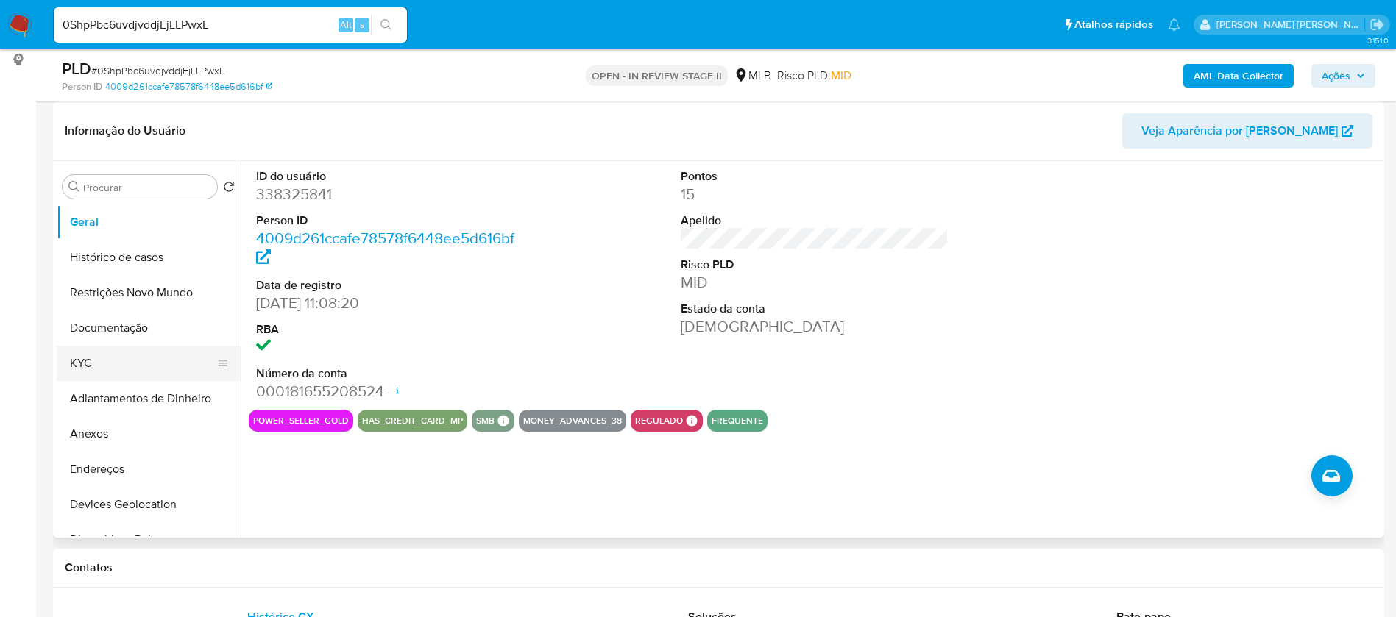
click at [115, 358] on button "KYC" at bounding box center [143, 363] width 172 height 35
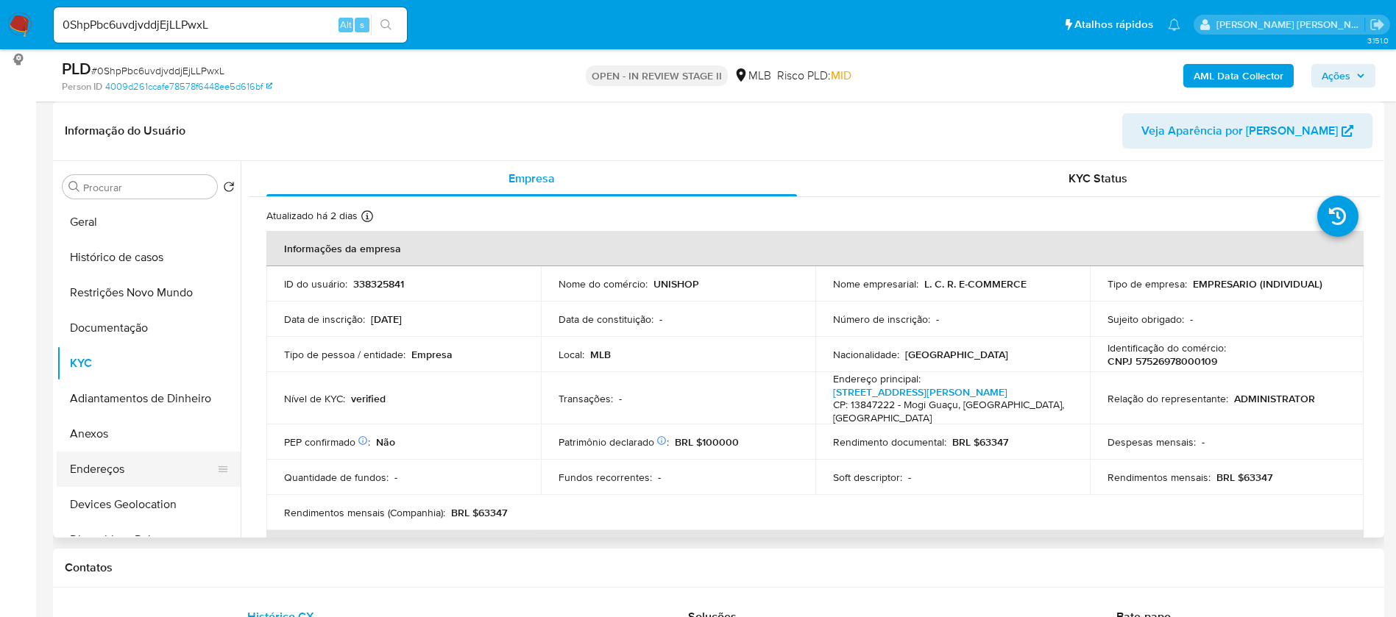
click at [144, 462] on button "Endereços" at bounding box center [143, 469] width 172 height 35
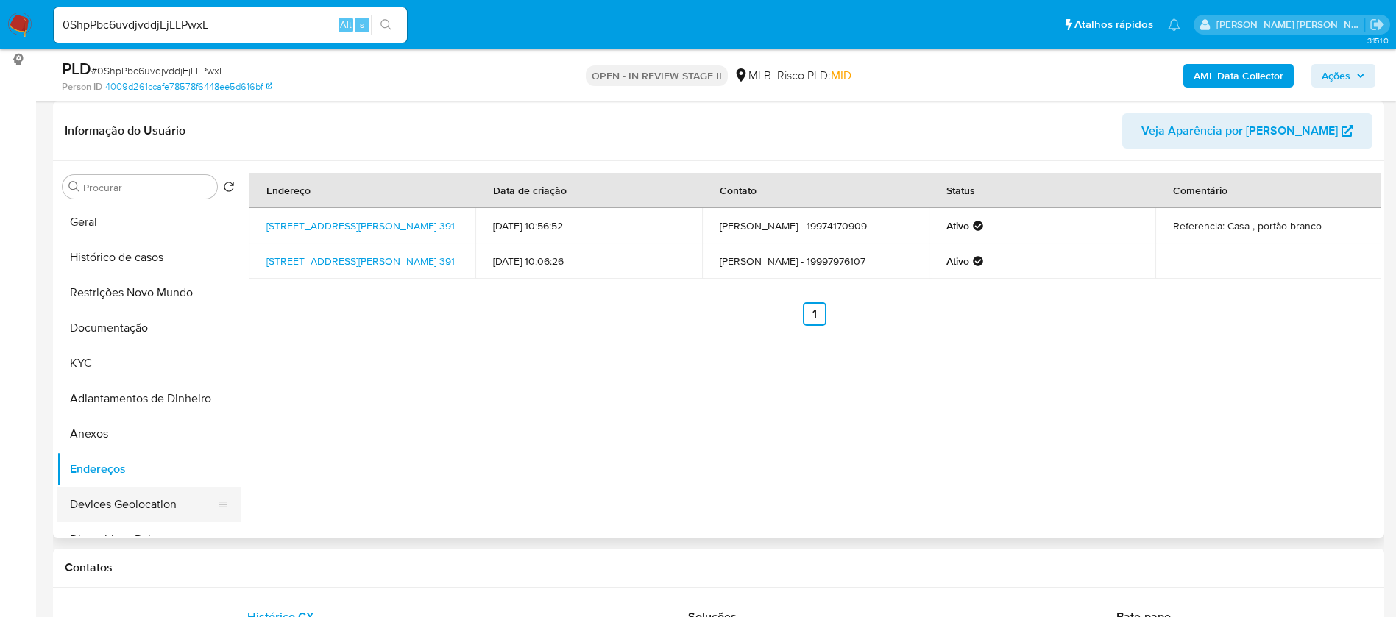
click at [121, 507] on button "Devices Geolocation" at bounding box center [143, 504] width 172 height 35
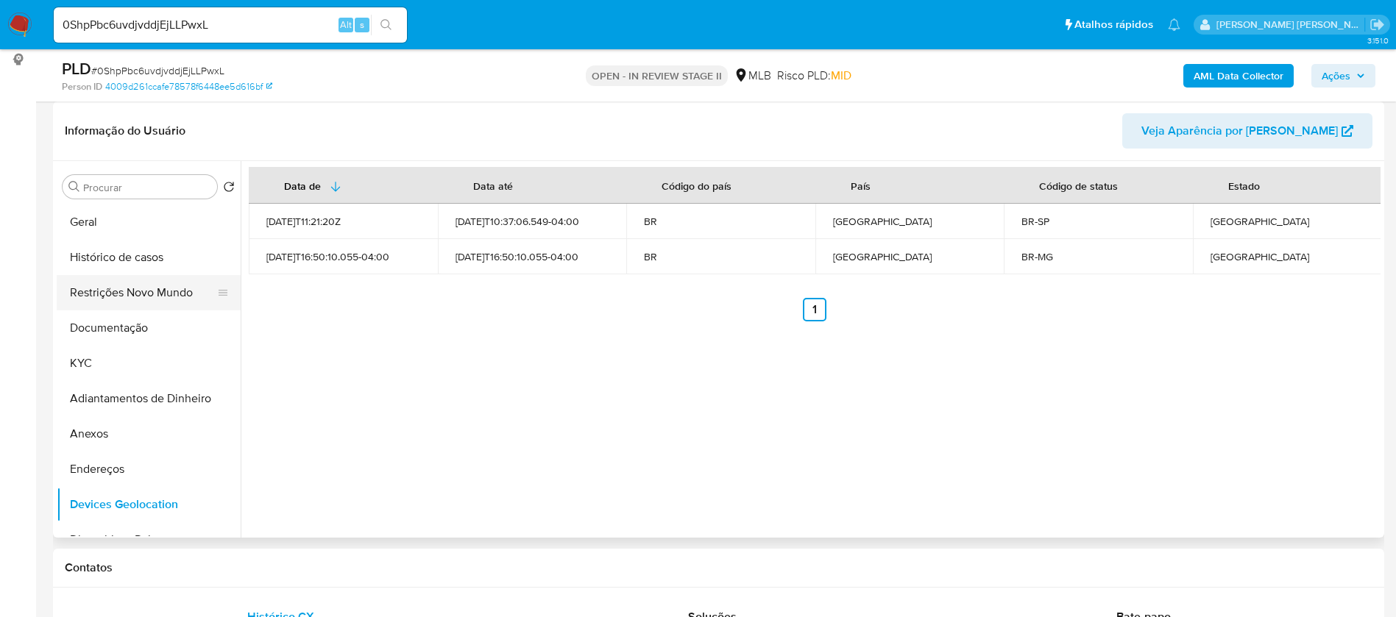
click at [167, 288] on button "Restrições Novo Mundo" at bounding box center [143, 292] width 172 height 35
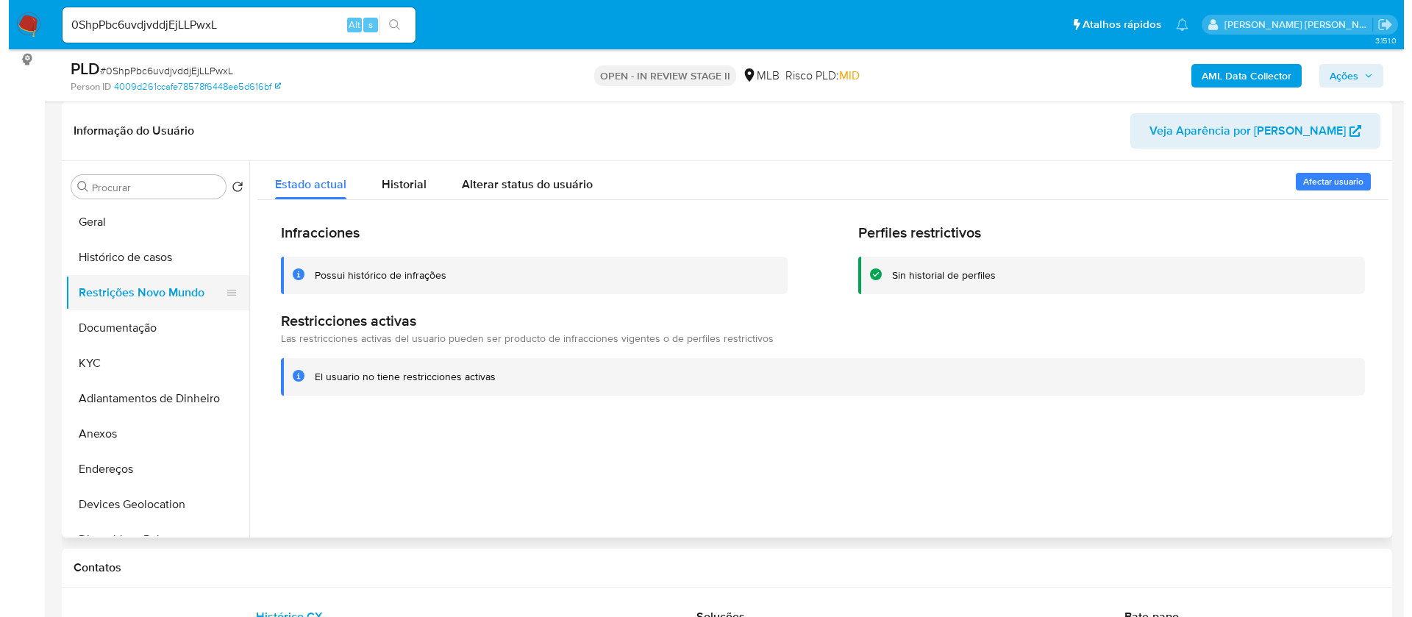
scroll to position [110, 0]
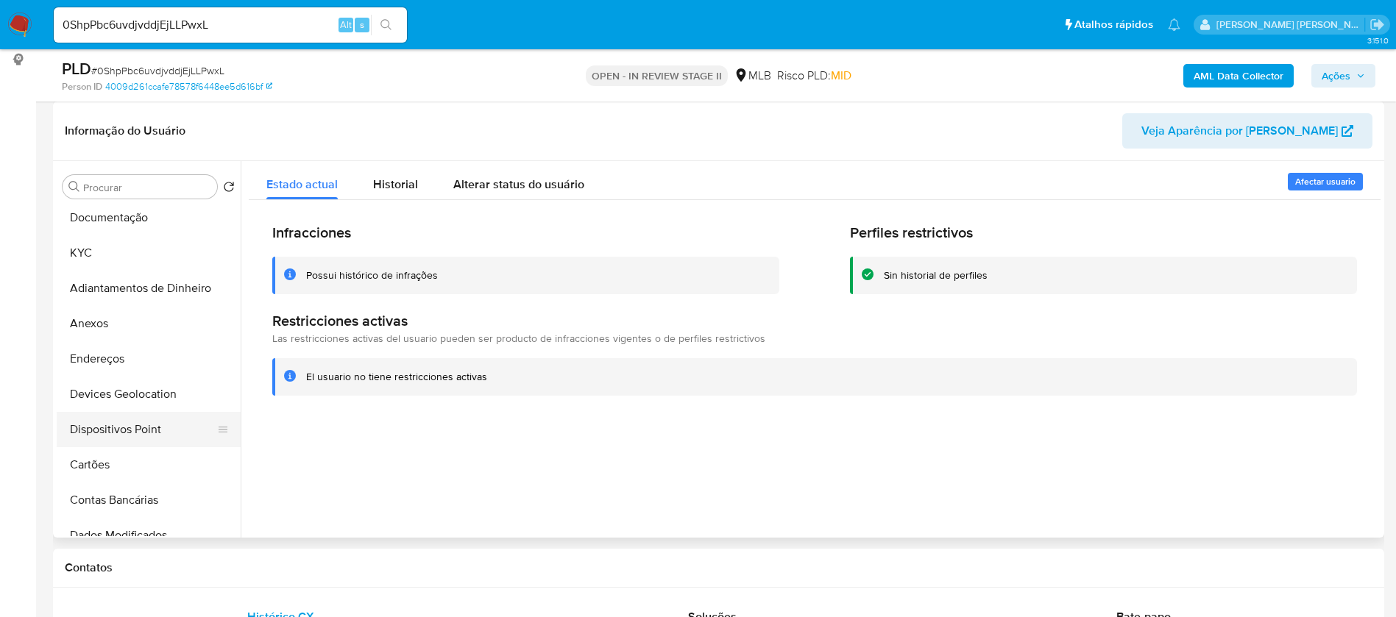
click at [149, 429] on button "Dispositivos Point" at bounding box center [143, 429] width 172 height 35
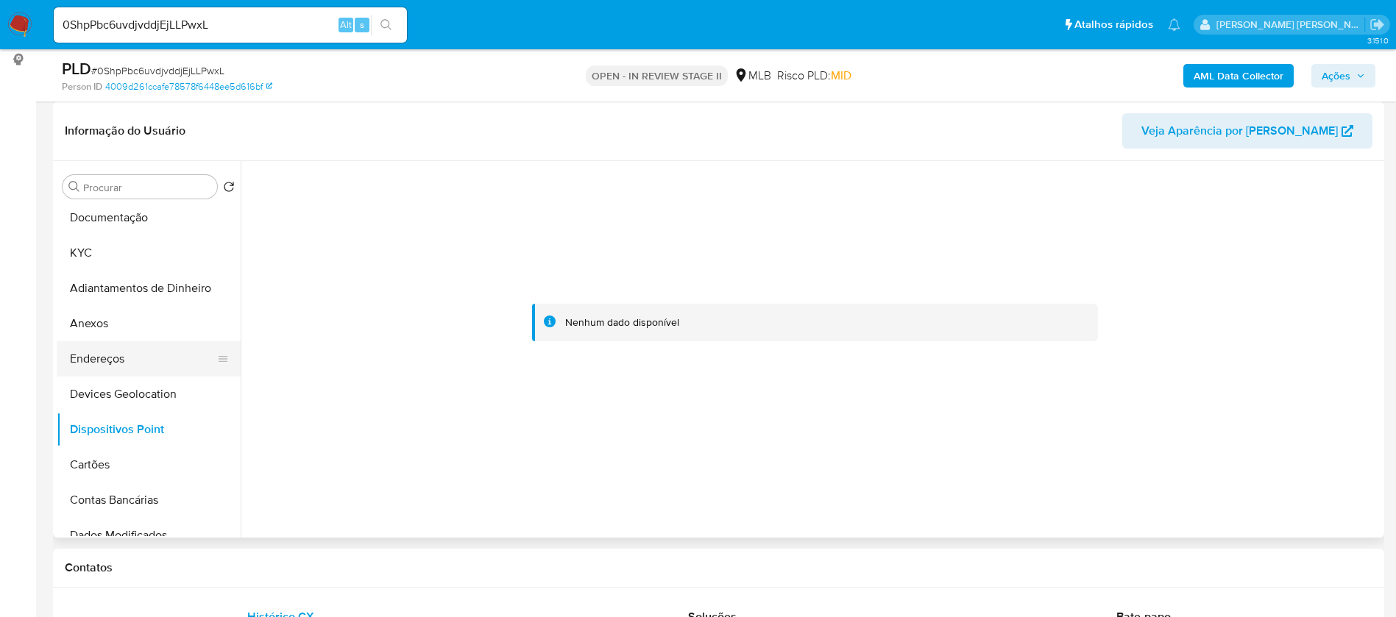
click at [138, 358] on button "Endereços" at bounding box center [143, 358] width 172 height 35
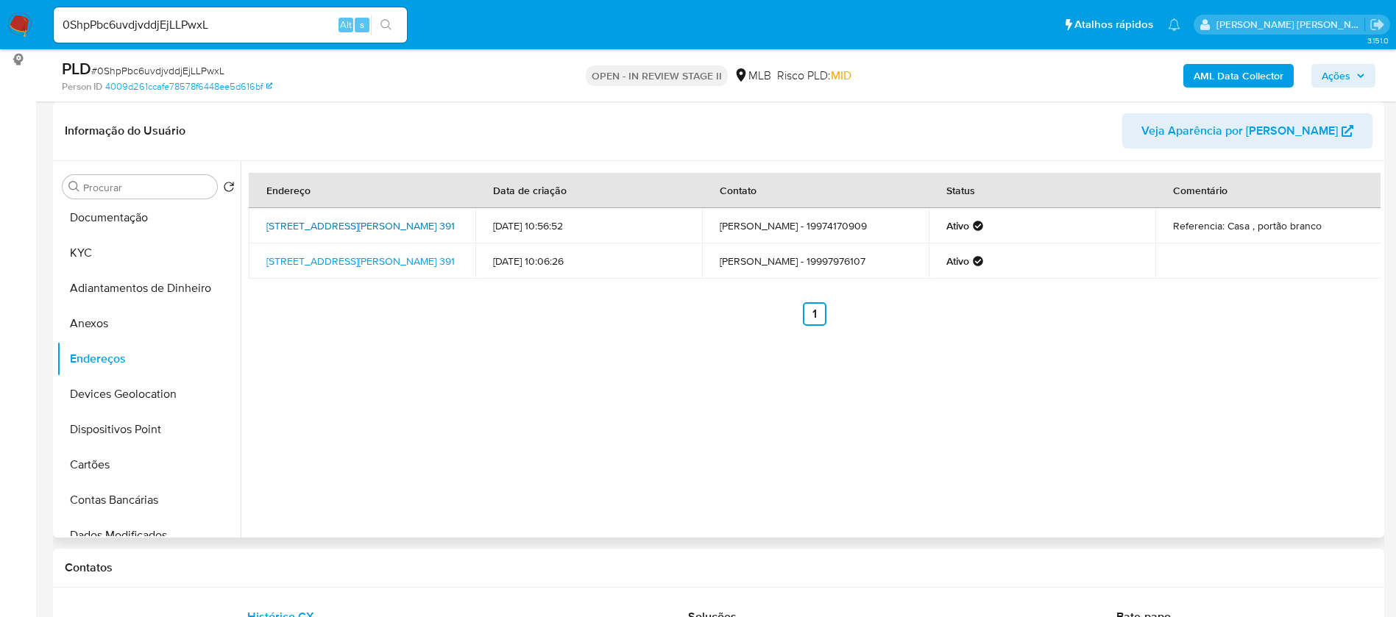
click at [374, 227] on link "Rua Vereador Pedro Franco De Campos 391, Mogi Guaçu, São Paulo, 13847222, Brasi…" at bounding box center [360, 225] width 188 height 15
click at [130, 221] on button "Documentação" at bounding box center [143, 217] width 172 height 35
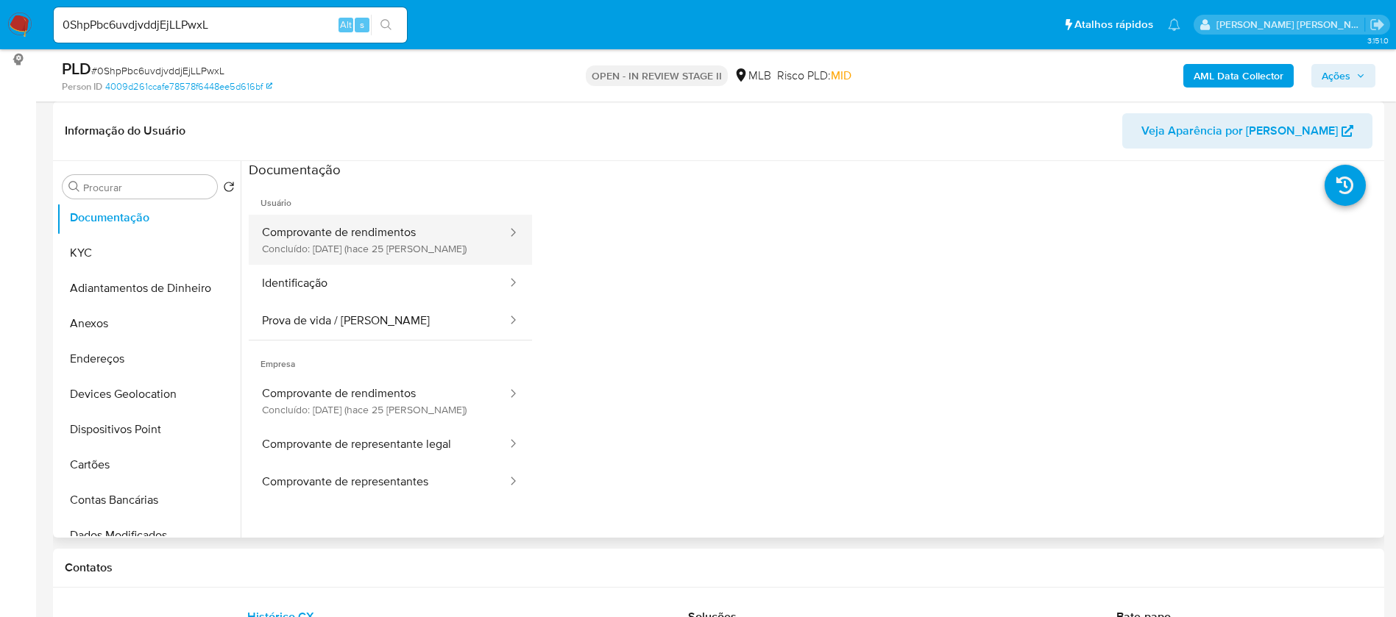
click at [333, 236] on button "Comprovante de rendimentos Concluído: 17/07/2025 (hace 25 días)" at bounding box center [379, 240] width 260 height 50
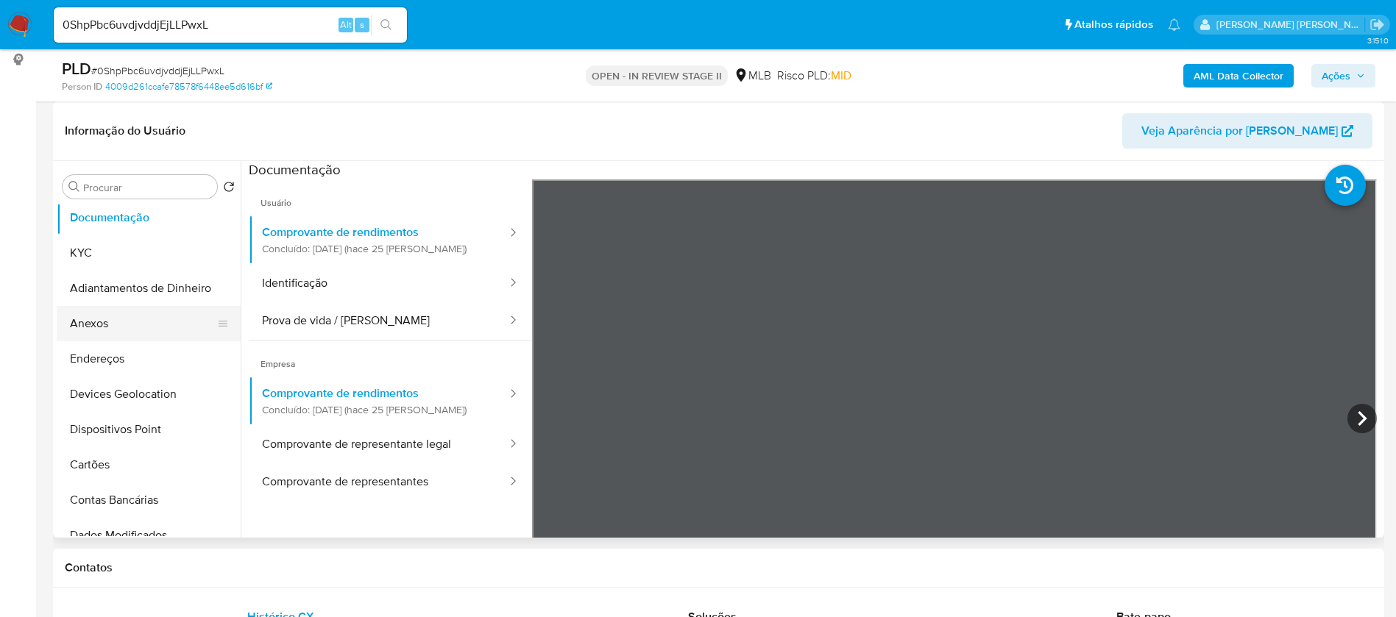
click at [129, 320] on button "Anexos" at bounding box center [143, 323] width 172 height 35
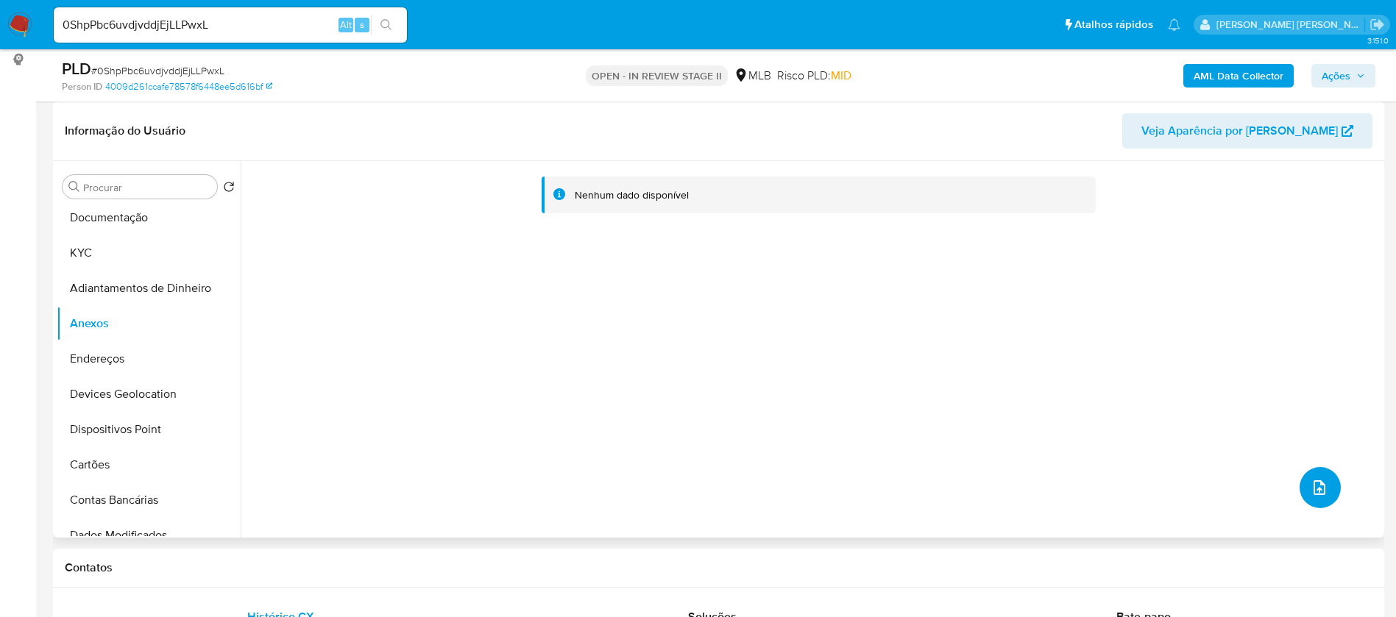
click at [1319, 488] on icon "upload-file" at bounding box center [1319, 488] width 18 height 18
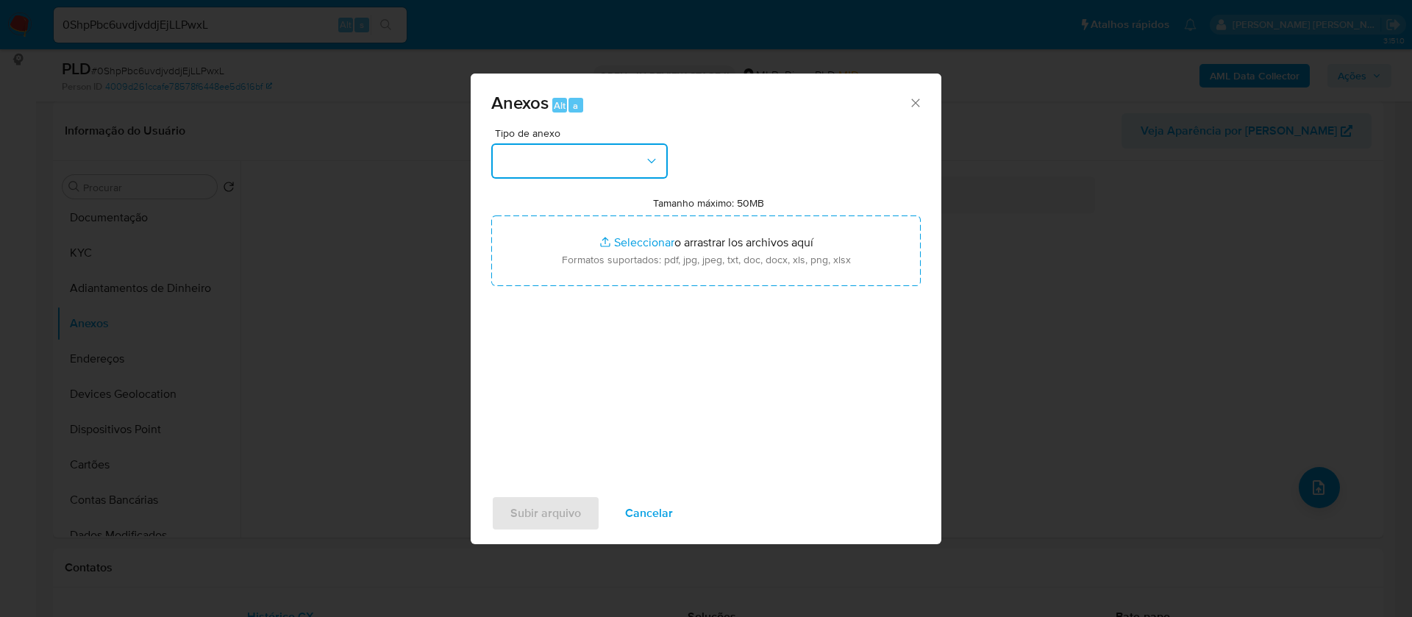
click at [628, 163] on button "button" at bounding box center [579, 160] width 177 height 35
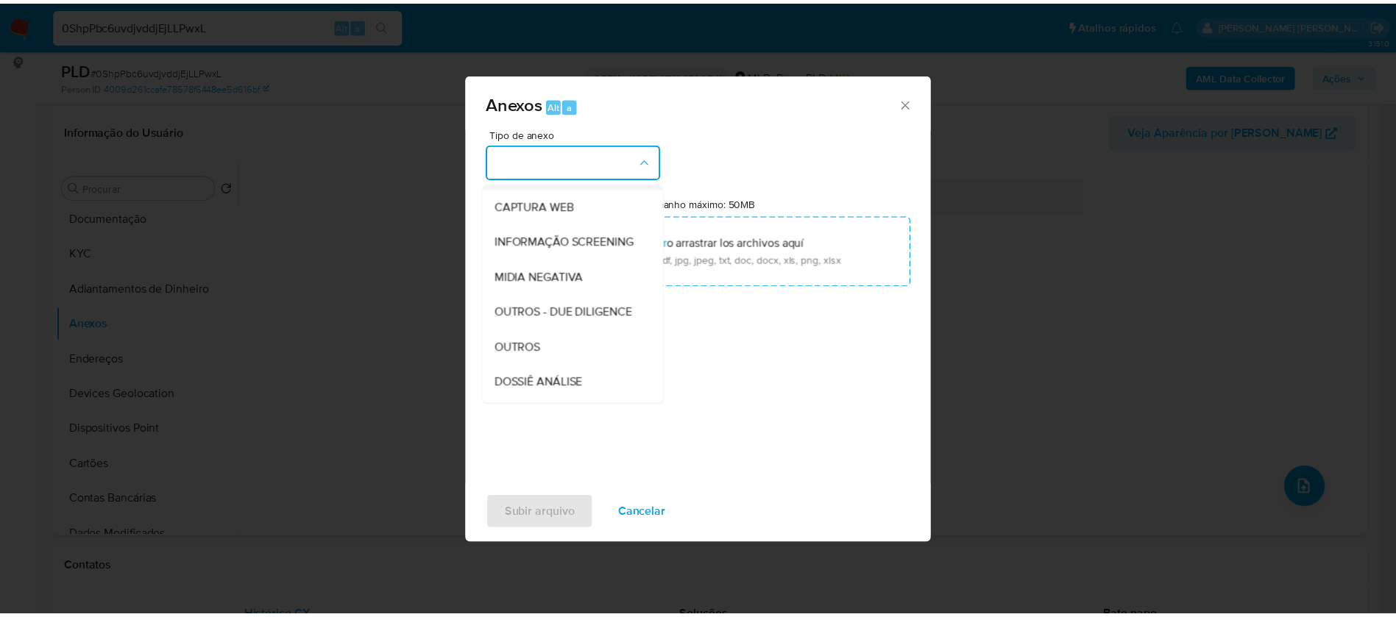
scroll to position [221, 0]
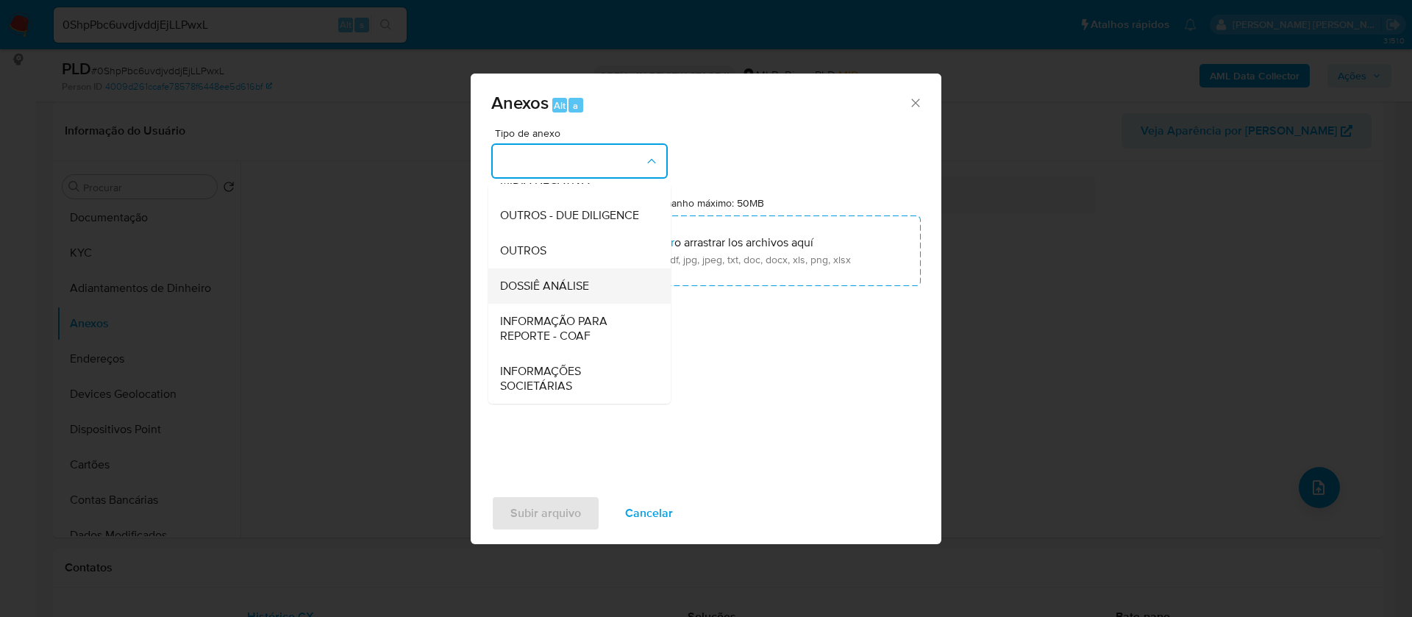
click at [594, 287] on div "DOSSIÊ ANÁLISE" at bounding box center [575, 286] width 150 height 35
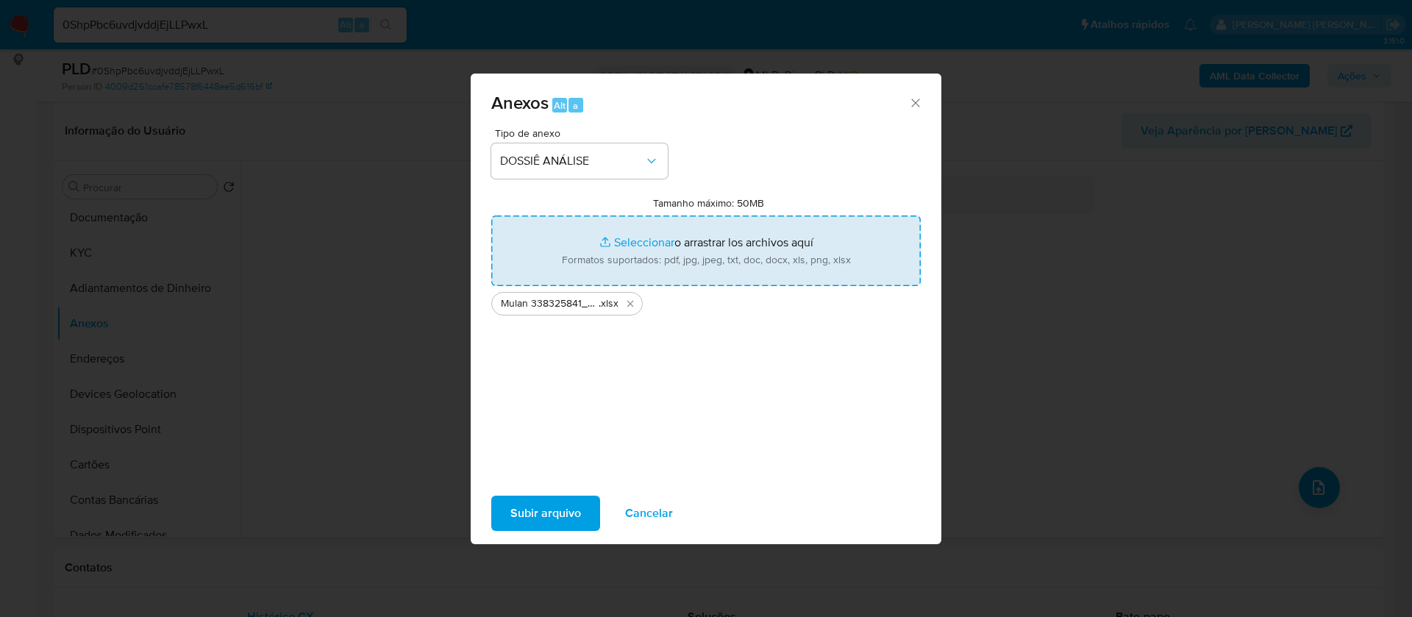
type input "C:\fakepath\SAR - - CNPJ 57526978000109 - L. C. R. E-COMMERCE.pdf"
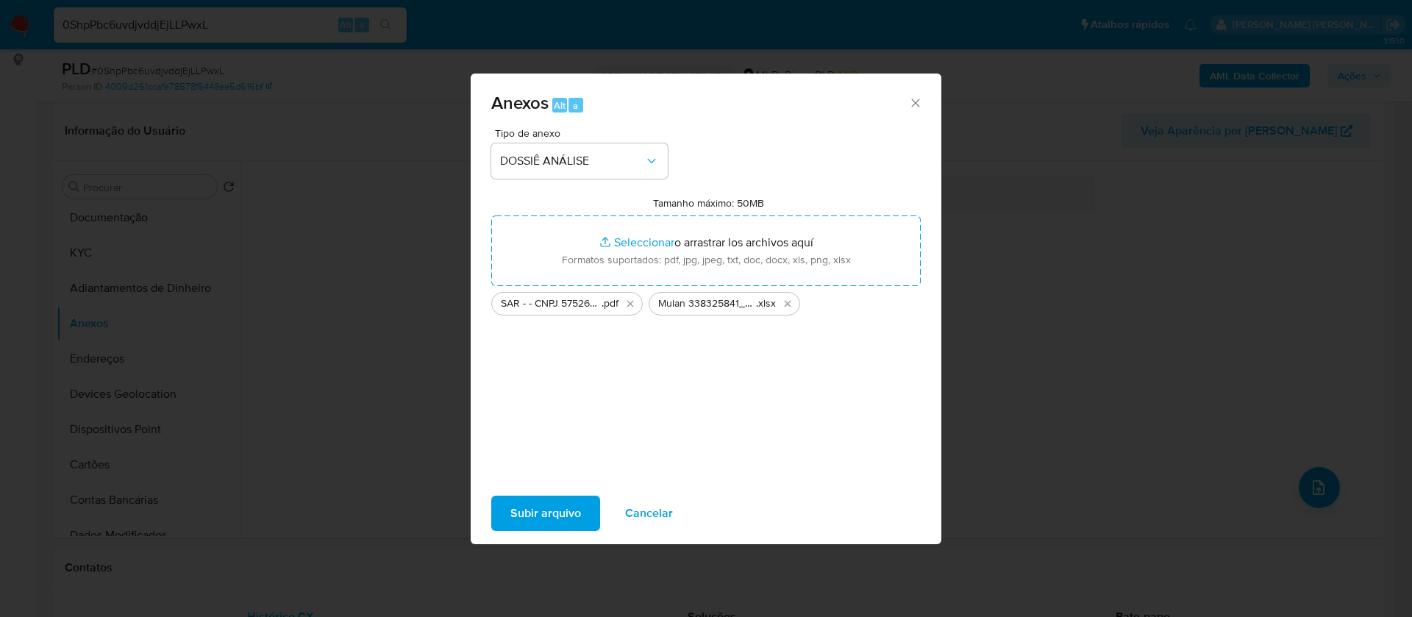
click at [565, 512] on span "Subir arquivo" at bounding box center [546, 513] width 71 height 32
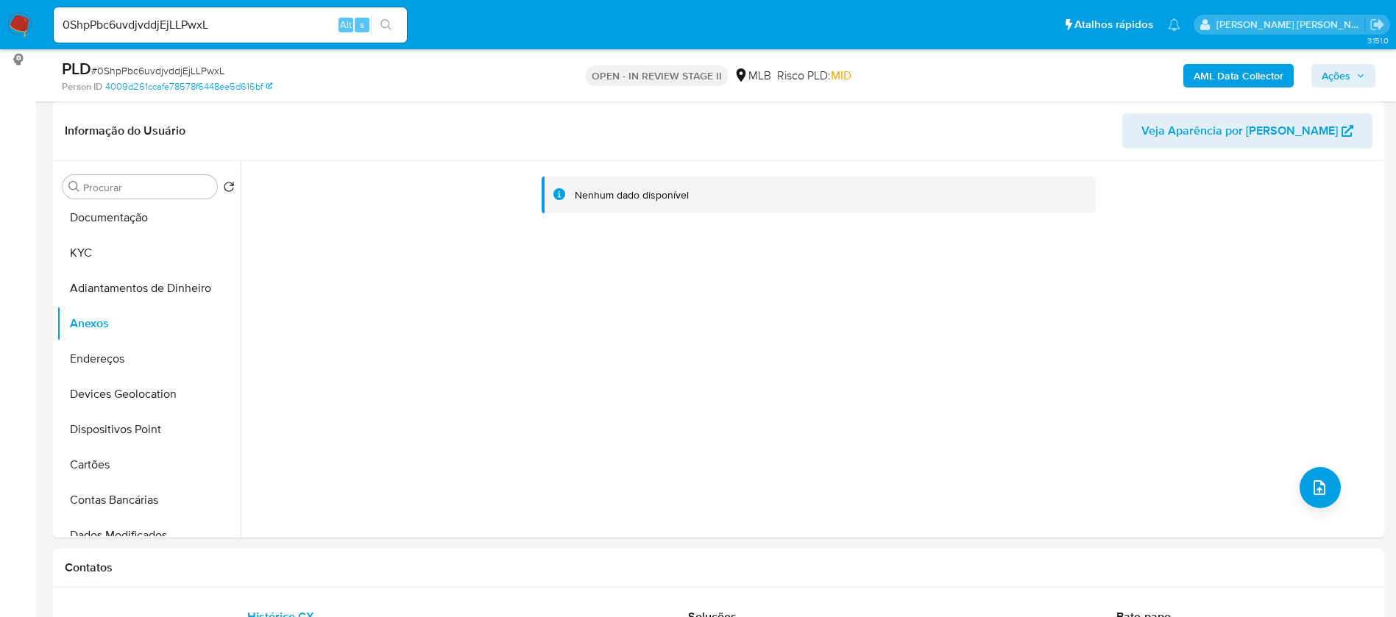
click at [1344, 76] on span "Ações" at bounding box center [1335, 76] width 29 height 24
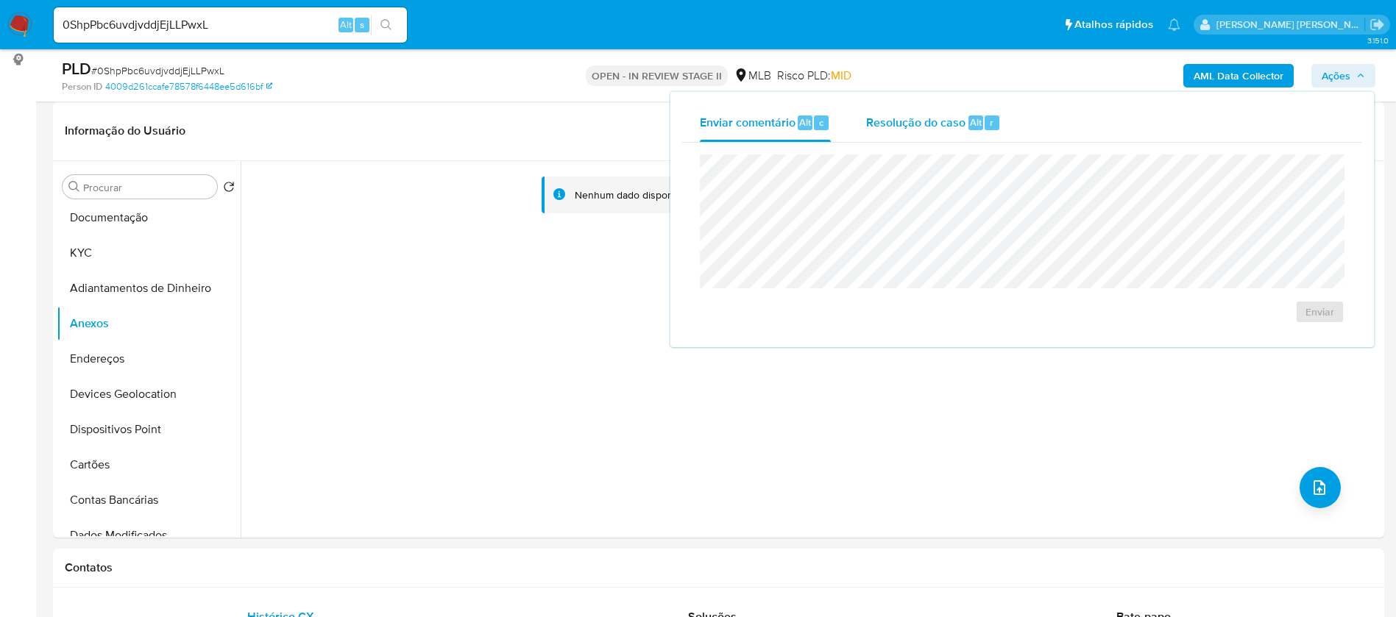
click at [925, 134] on div "Resolução do caso Alt r" at bounding box center [933, 123] width 135 height 38
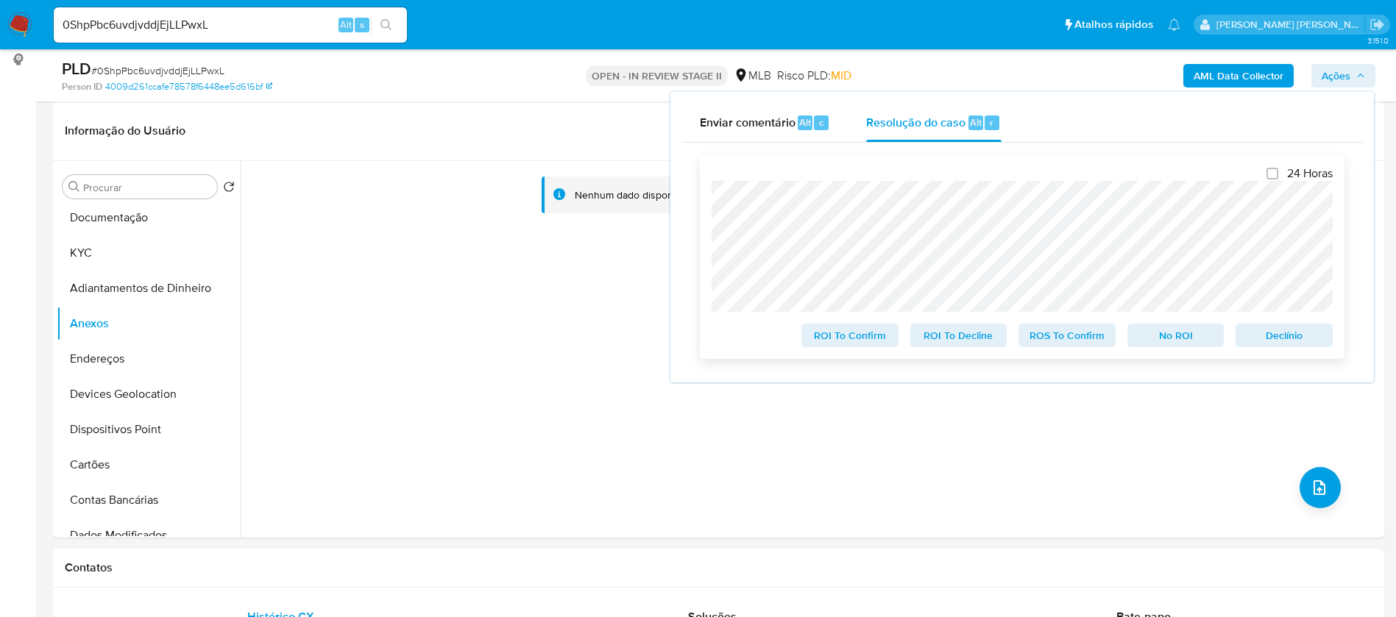
click at [1300, 334] on span "Declínio" at bounding box center [1283, 335] width 77 height 21
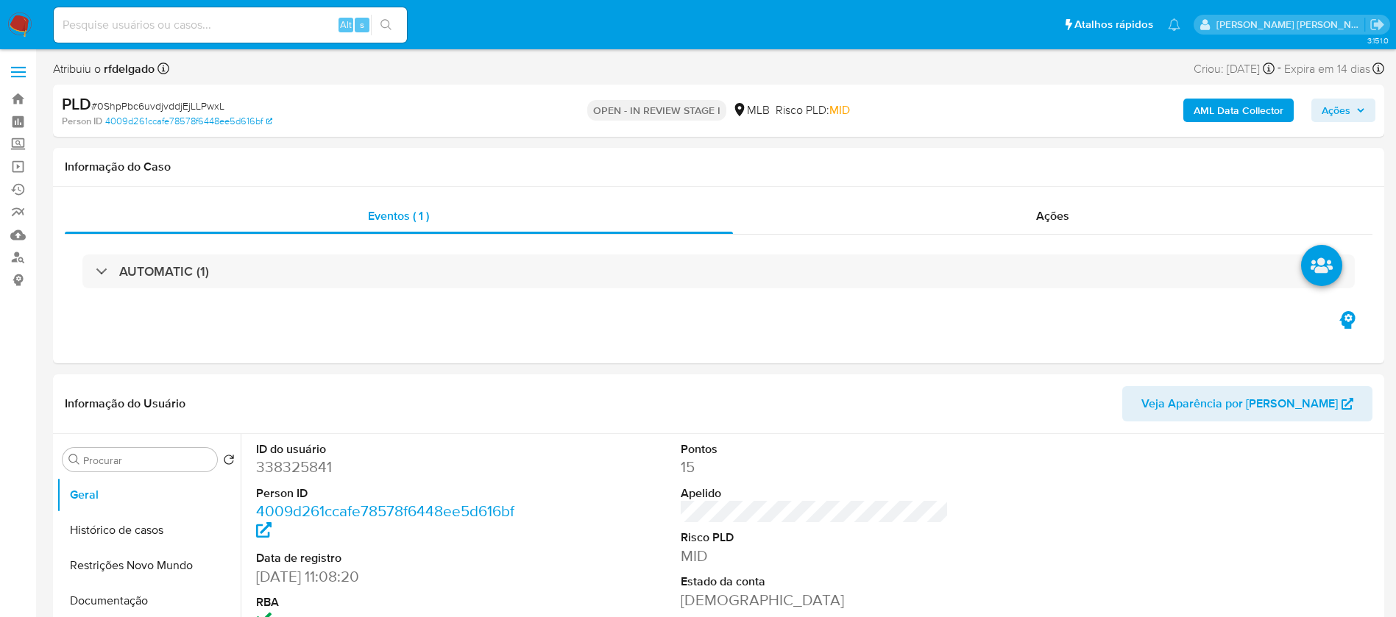
click at [1348, 108] on span "Ações" at bounding box center [1335, 111] width 29 height 24
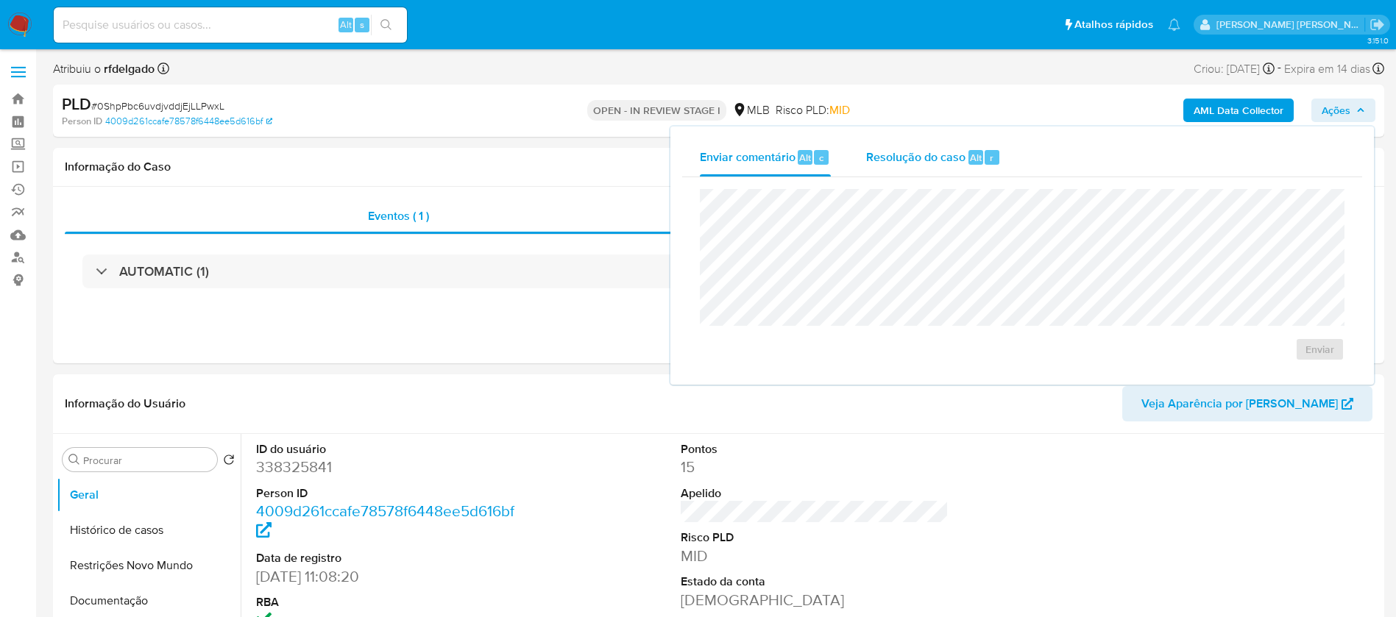
click at [932, 152] on span "Resolução do caso" at bounding box center [915, 157] width 99 height 17
select select "10"
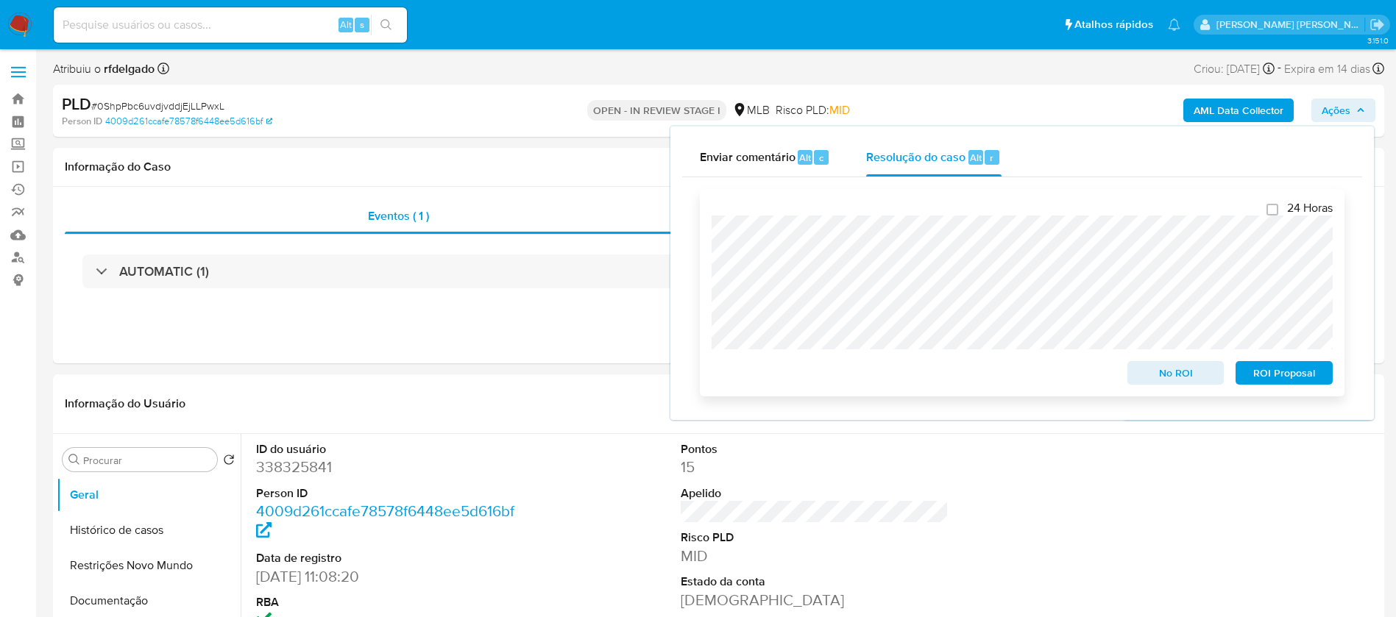
click at [1307, 377] on span "ROI Proposal" at bounding box center [1283, 373] width 77 height 21
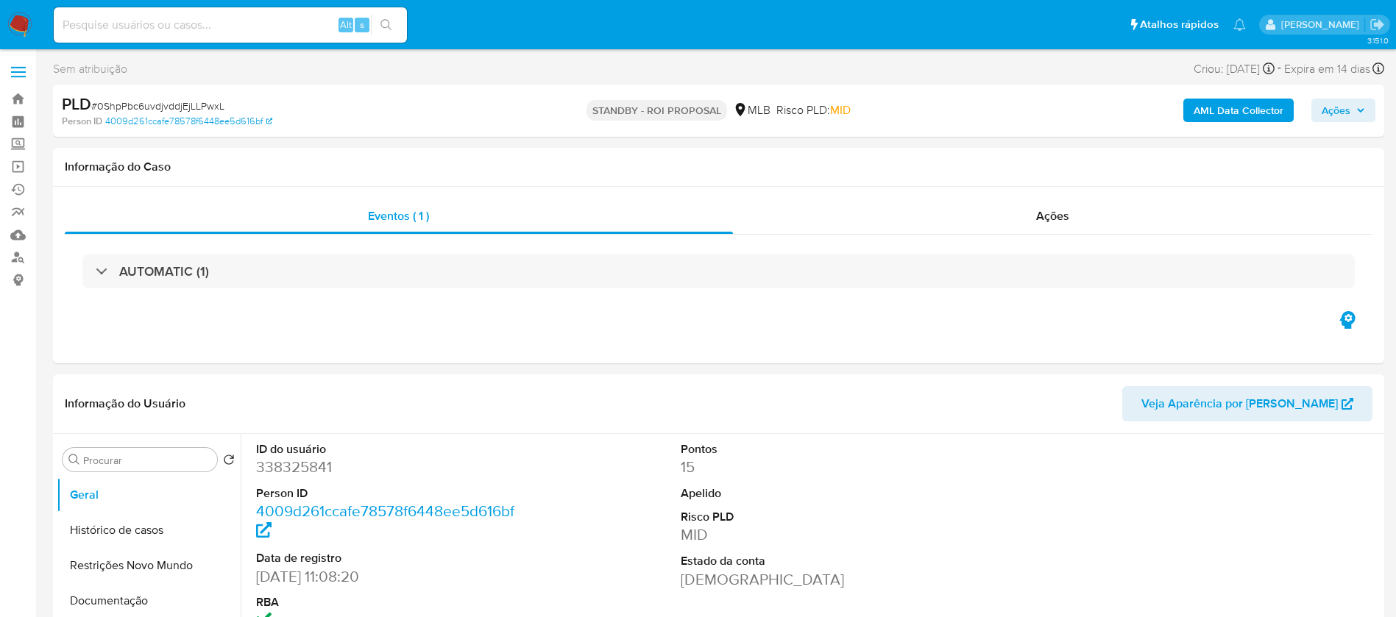
select select "10"
click at [228, 26] on input at bounding box center [230, 24] width 353 height 19
paste input "MMEJeuZelWlOiWpfYPOBg4Fu"
type input "MMEJeuZelWlOiWpfYPOBg4Fu"
click at [394, 23] on button "search-icon" at bounding box center [386, 25] width 30 height 21
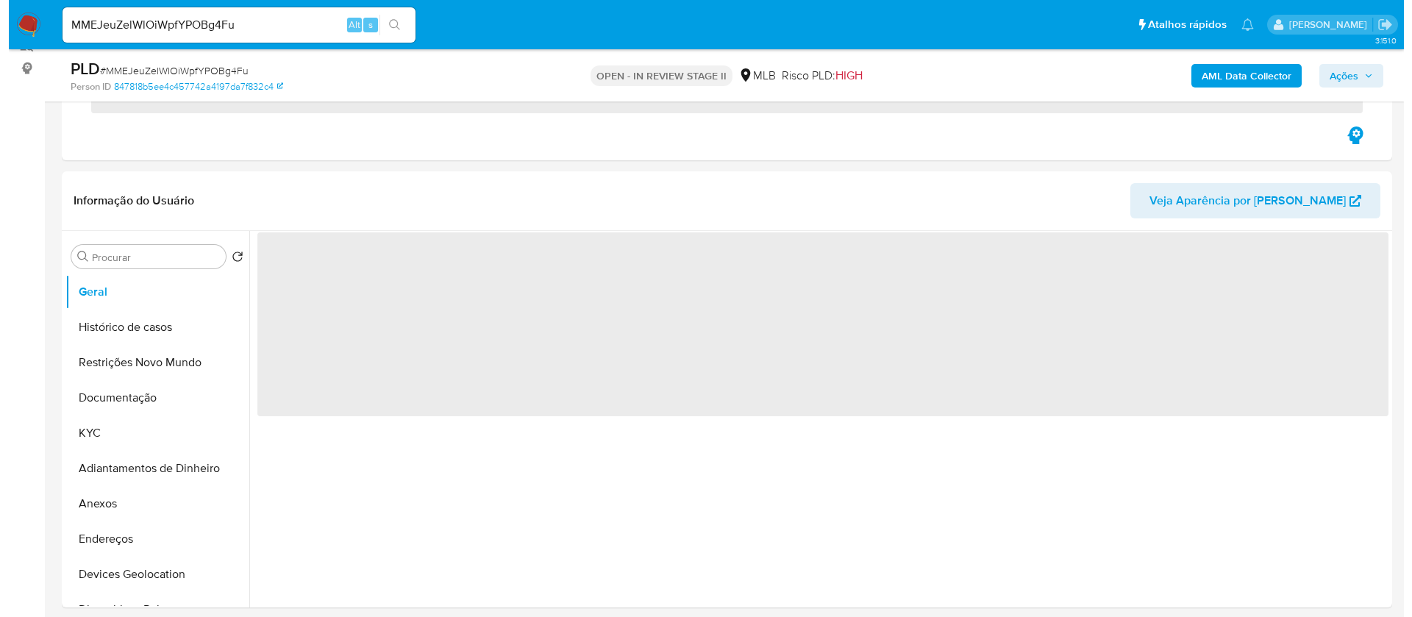
scroll to position [221, 0]
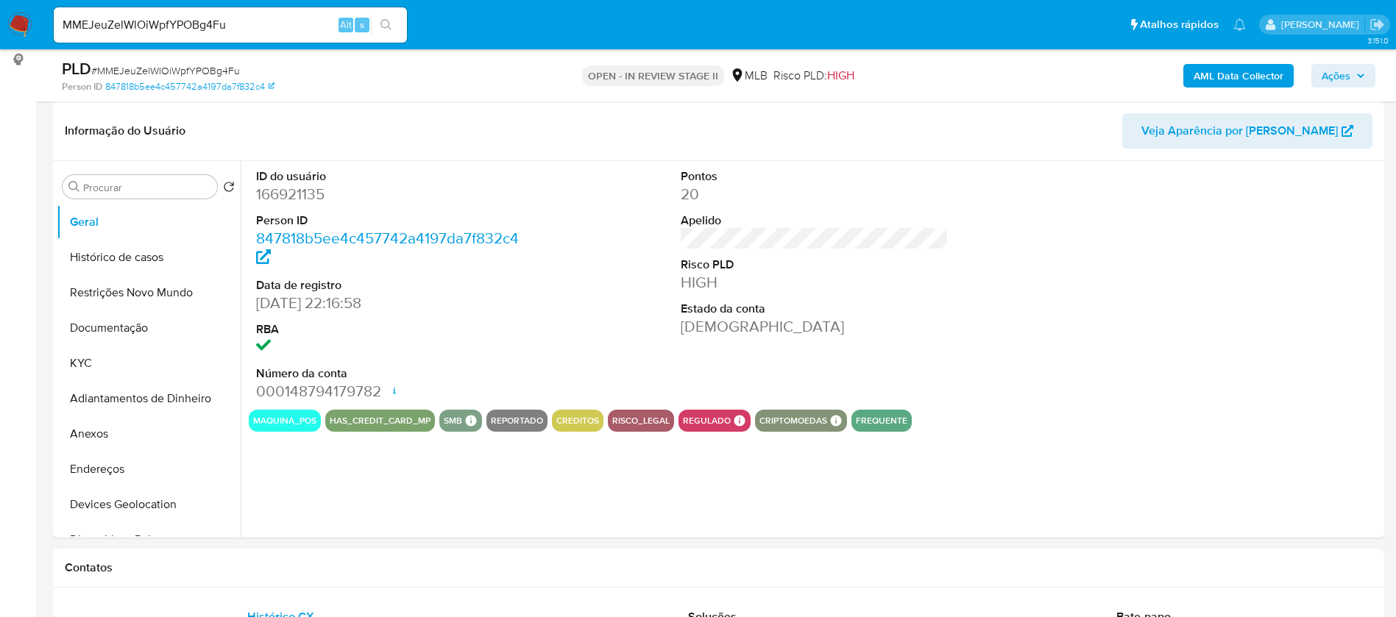
select select "10"
click at [76, 261] on button "Histórico de casos" at bounding box center [143, 257] width 172 height 35
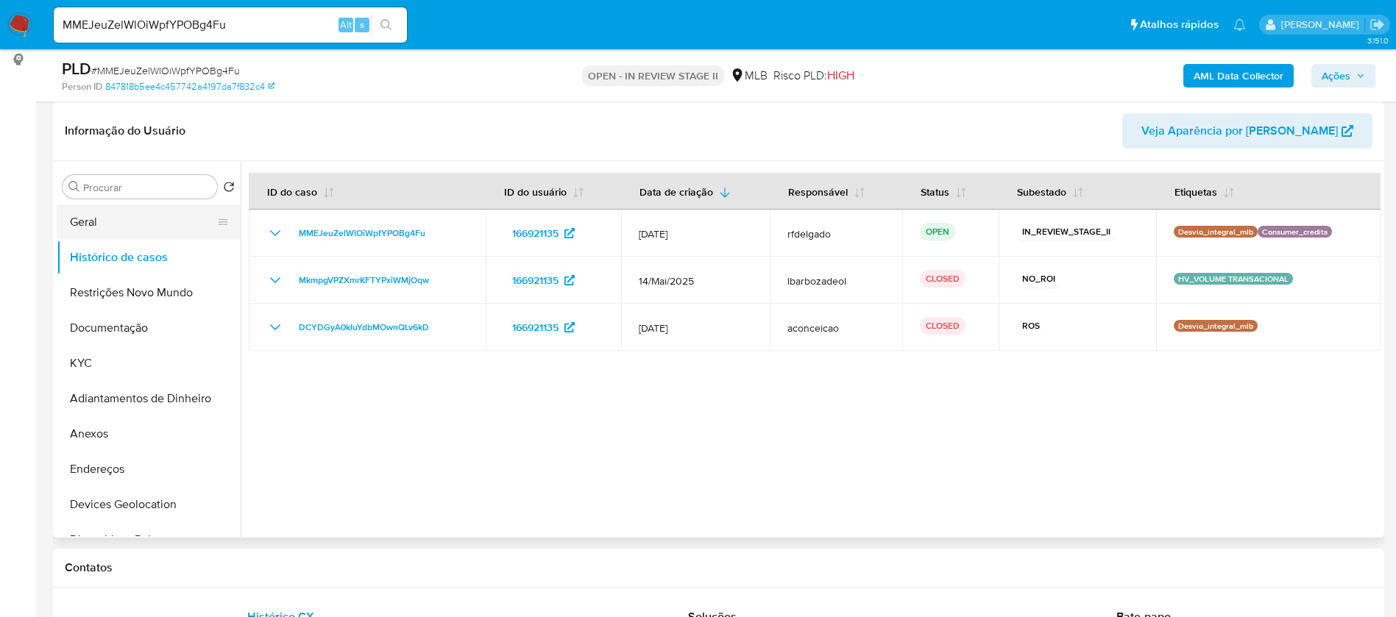
click at [108, 212] on button "Geral" at bounding box center [143, 222] width 172 height 35
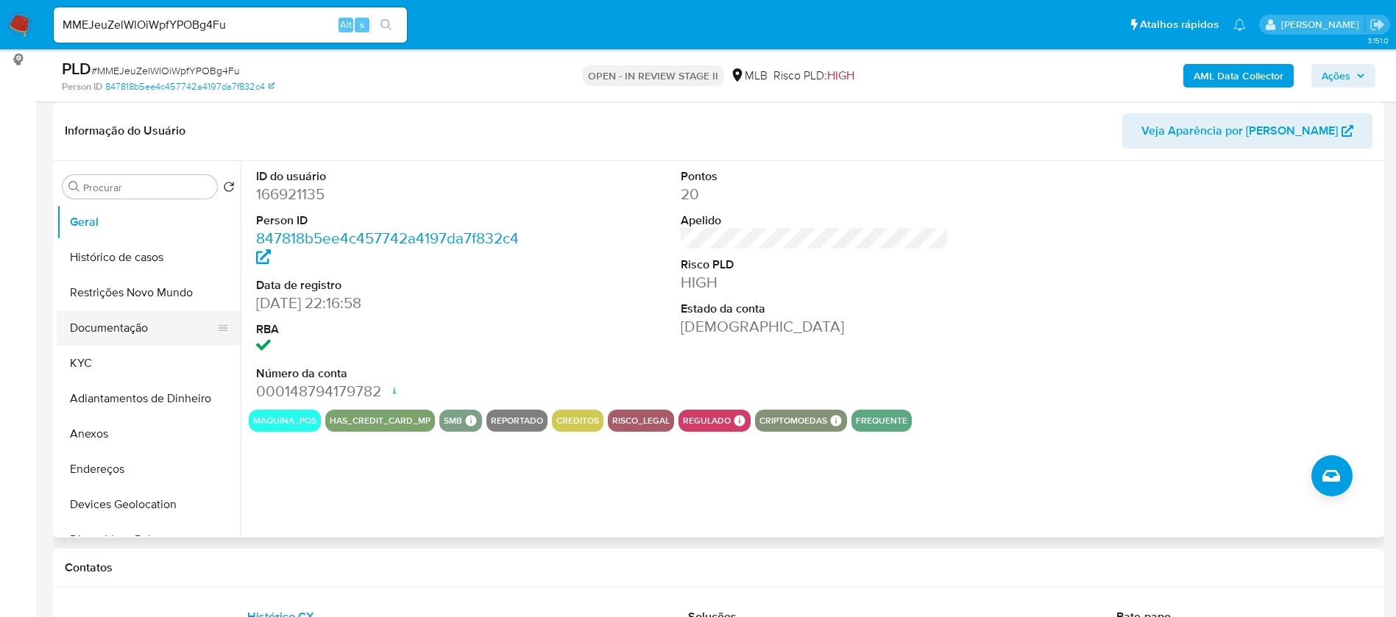
click at [100, 344] on button "Documentação" at bounding box center [143, 327] width 172 height 35
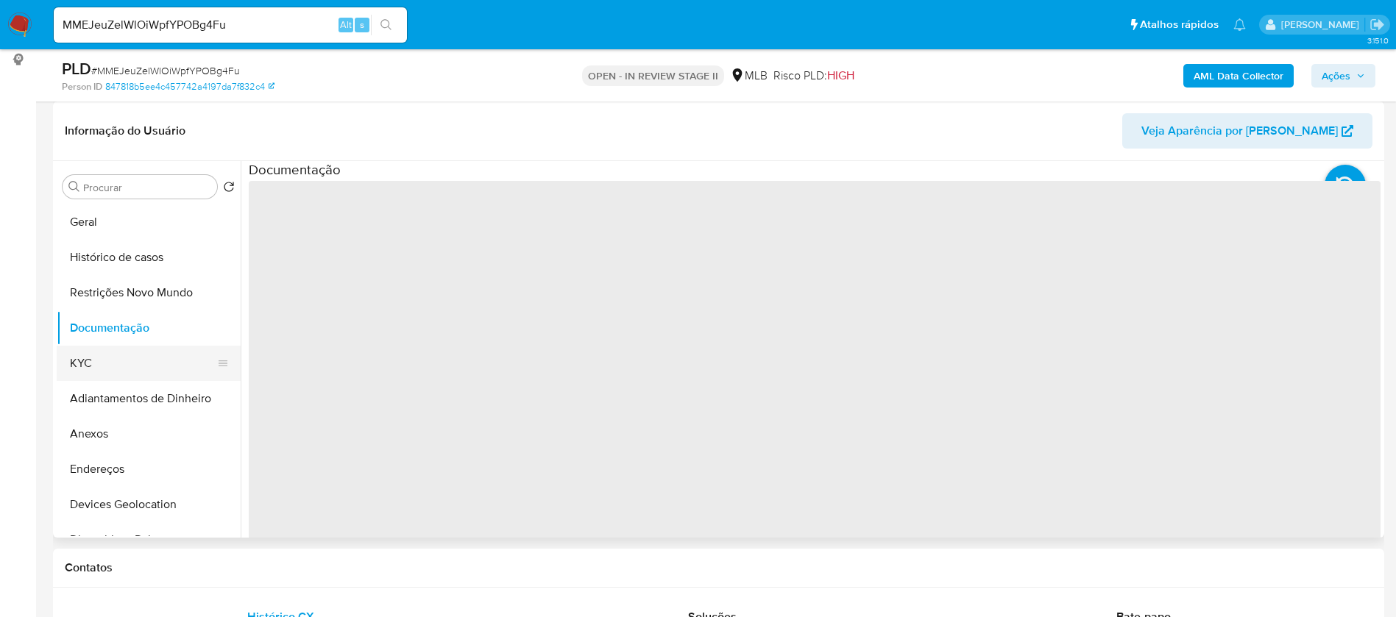
click at [113, 363] on button "KYC" at bounding box center [143, 363] width 172 height 35
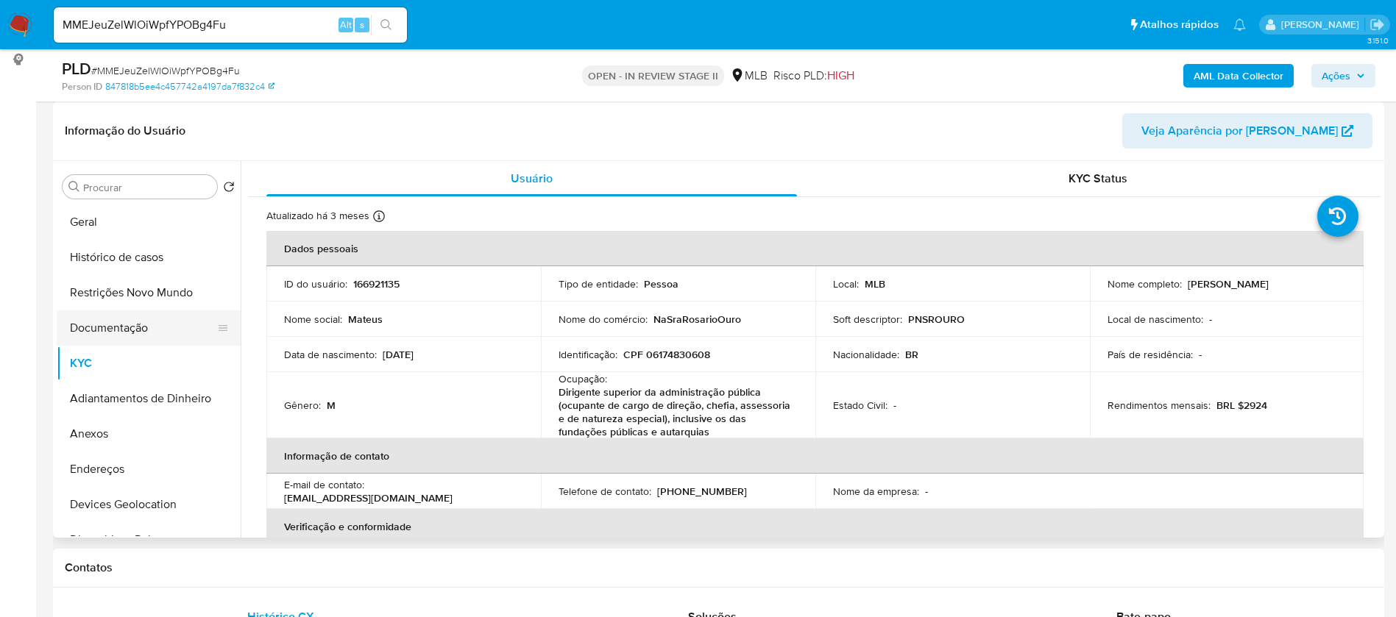
click at [135, 334] on button "Documentação" at bounding box center [143, 327] width 172 height 35
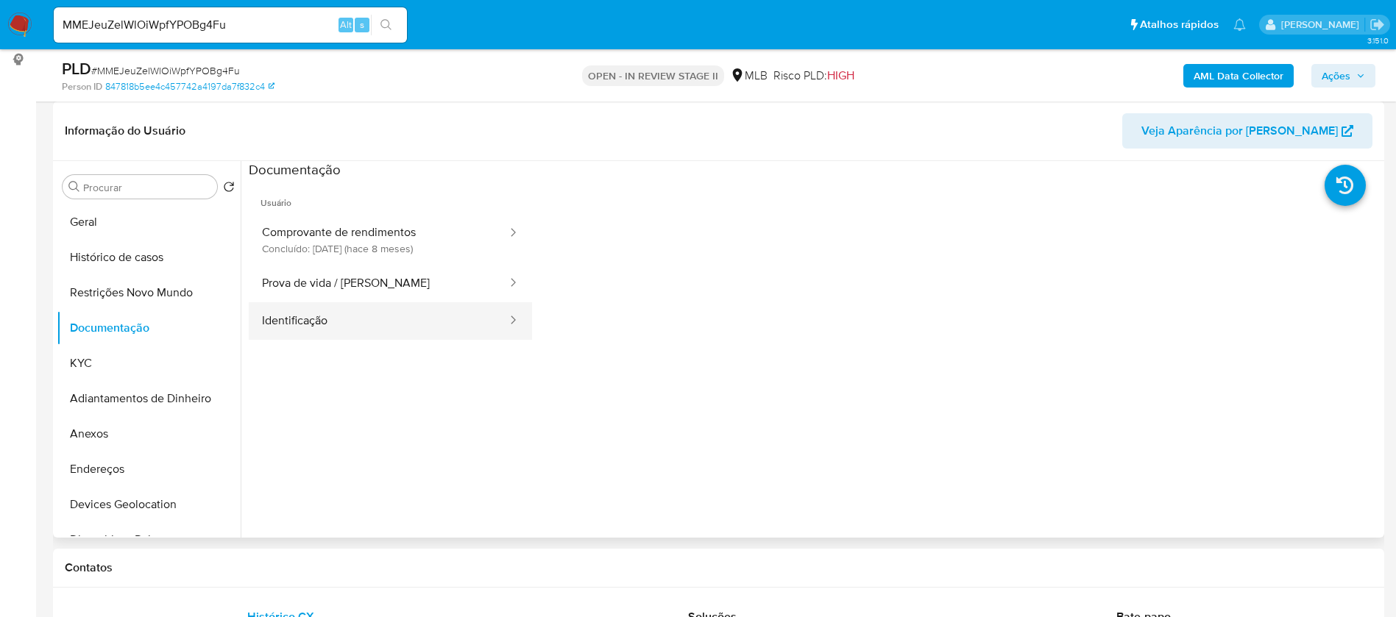
click at [402, 319] on button "Identificação" at bounding box center [379, 321] width 260 height 38
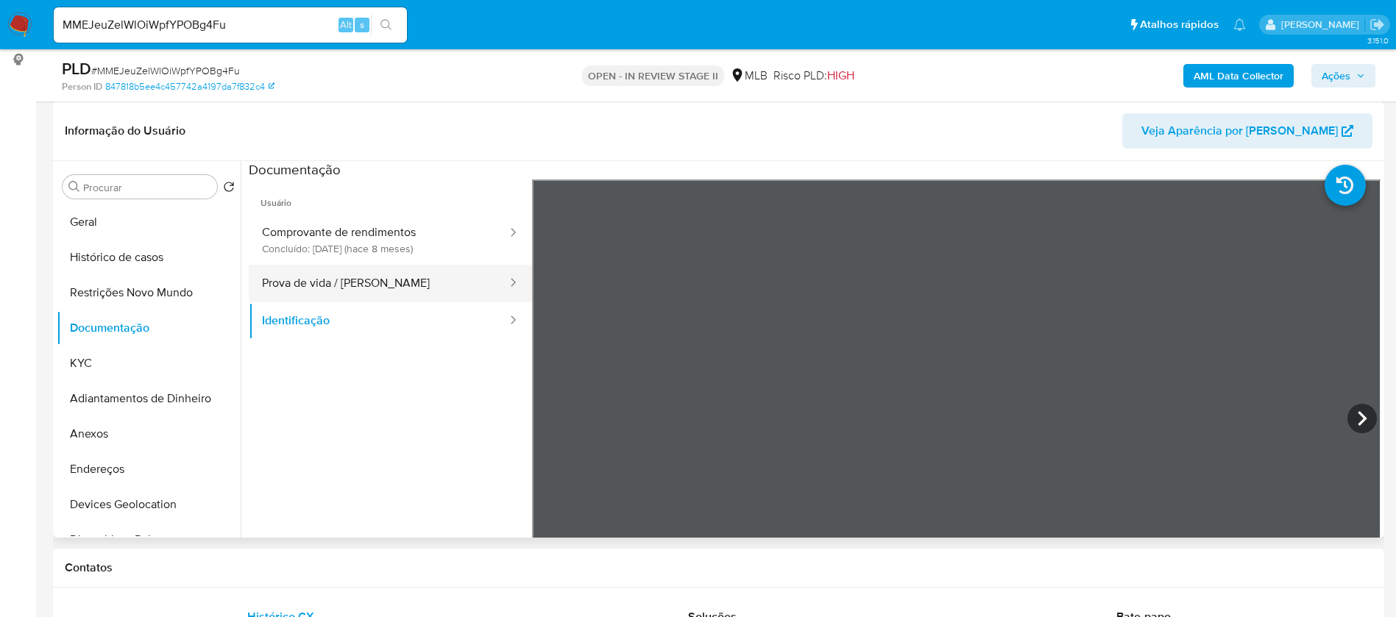
click at [414, 287] on button "Prova de vida / Selfie" at bounding box center [379, 284] width 260 height 38
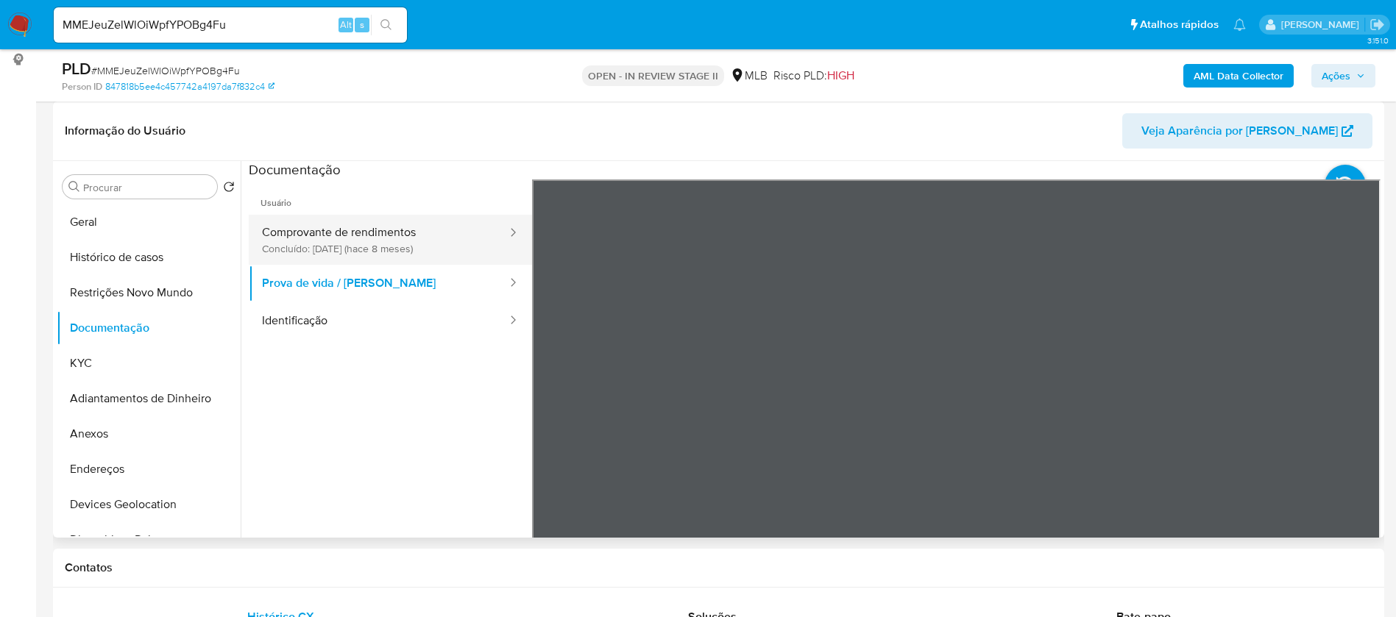
click at [417, 235] on button "Comprovante de rendimentos Concluído: 27/11/2024 (hace 8 meses)" at bounding box center [379, 240] width 260 height 50
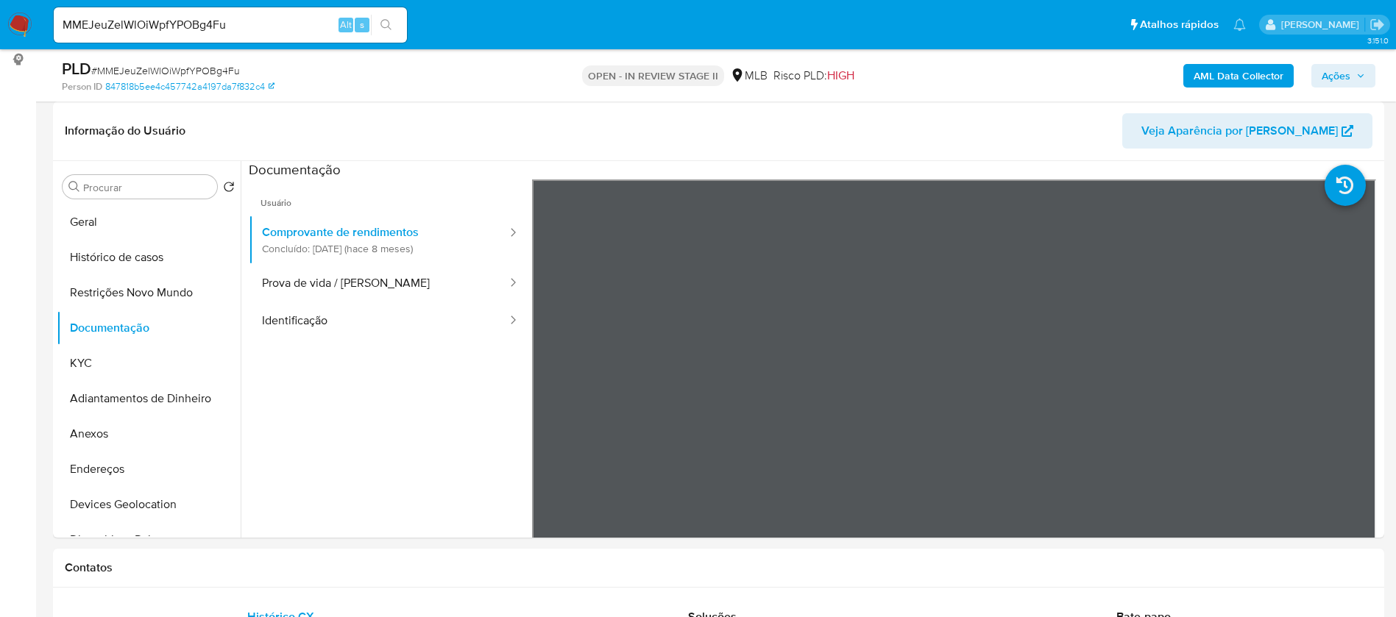
click at [1231, 79] on b "AML Data Collector" at bounding box center [1238, 76] width 90 height 24
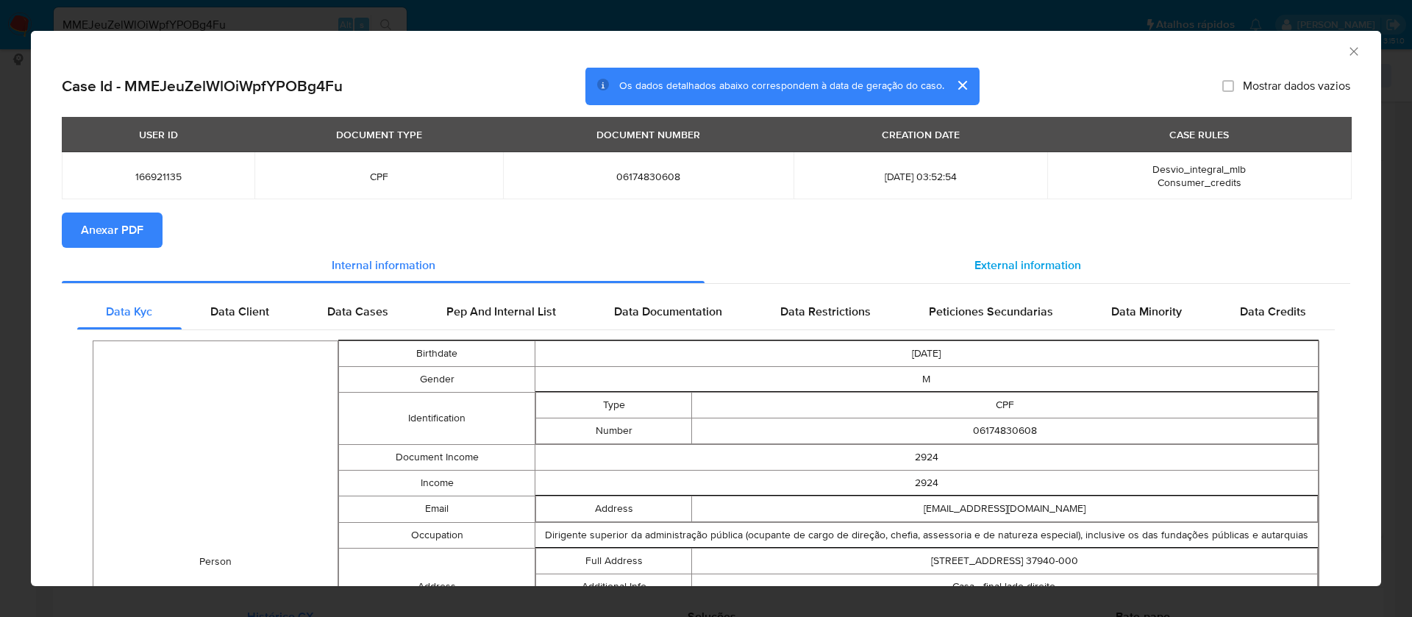
click at [1036, 269] on span "External information" at bounding box center [1028, 265] width 107 height 17
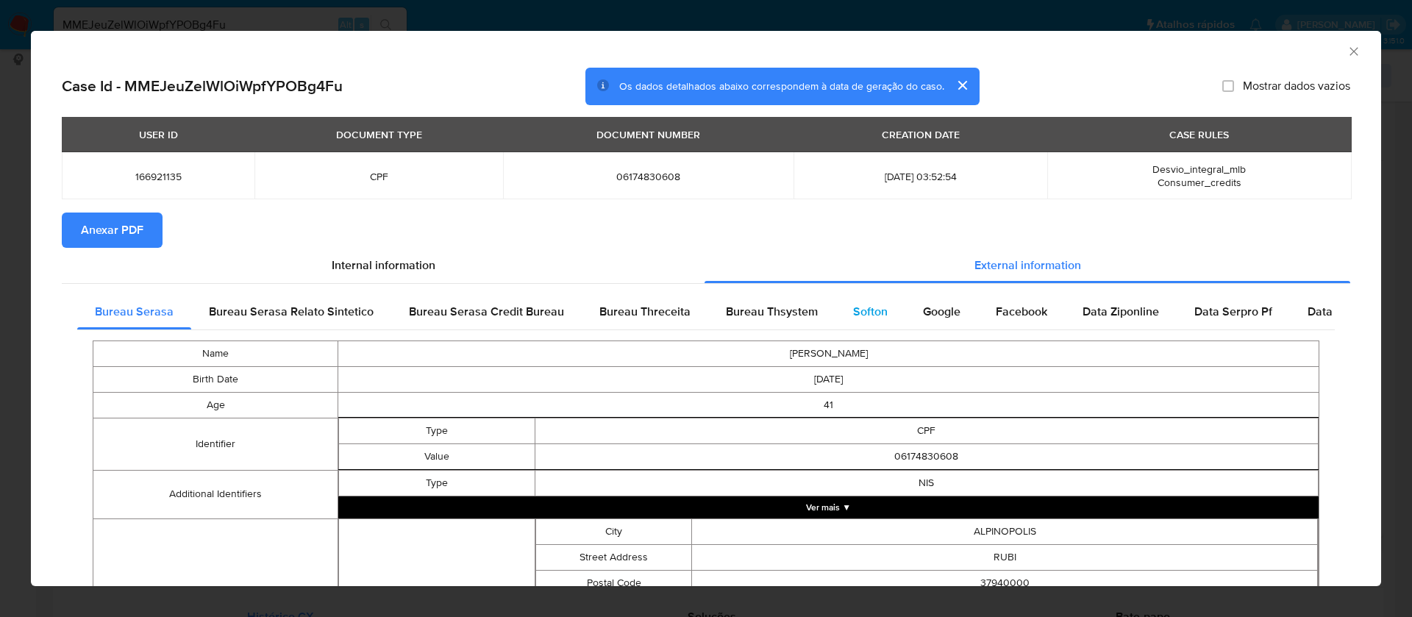
click at [873, 313] on span "Softon" at bounding box center [870, 311] width 35 height 17
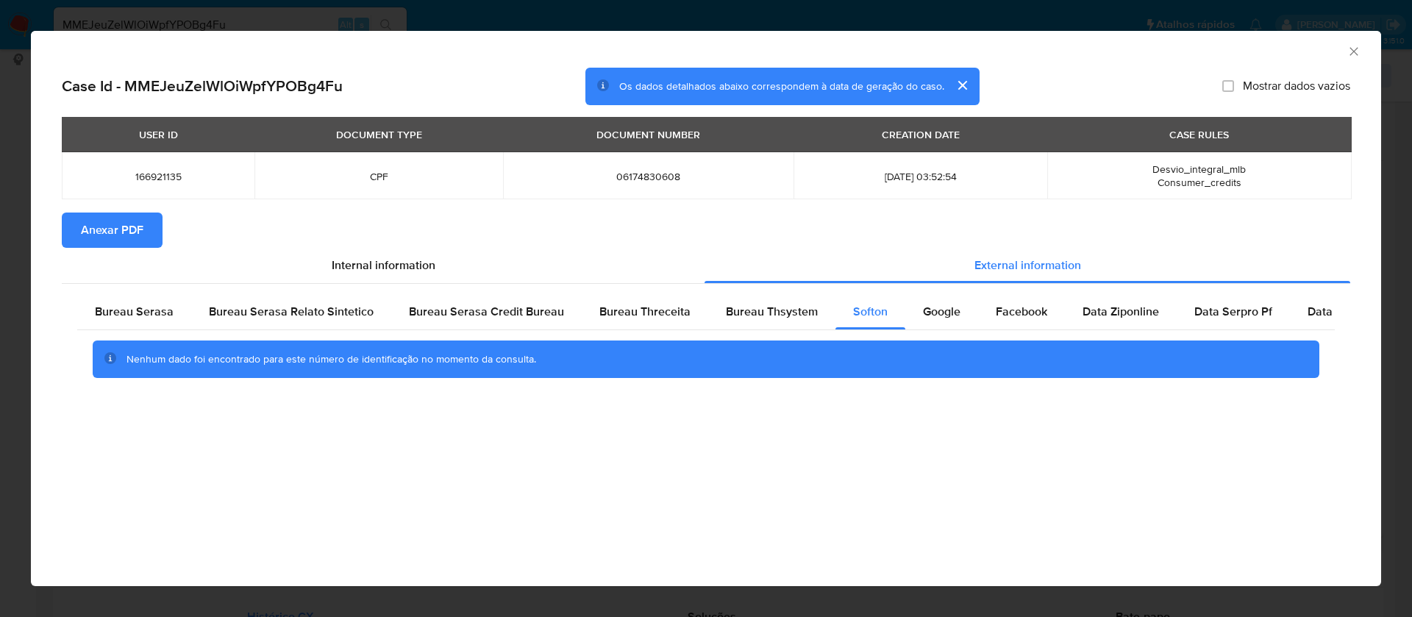
click at [1237, 88] on label "Mostrar dados vazios" at bounding box center [1287, 86] width 128 height 15
click at [1234, 88] on input "Mostrar dados vazios" at bounding box center [1229, 86] width 12 height 12
checkbox input "true"
click at [110, 225] on span "Anexar PDF" at bounding box center [112, 230] width 63 height 32
click at [767, 308] on span "Bureau Thsystem" at bounding box center [772, 311] width 92 height 17
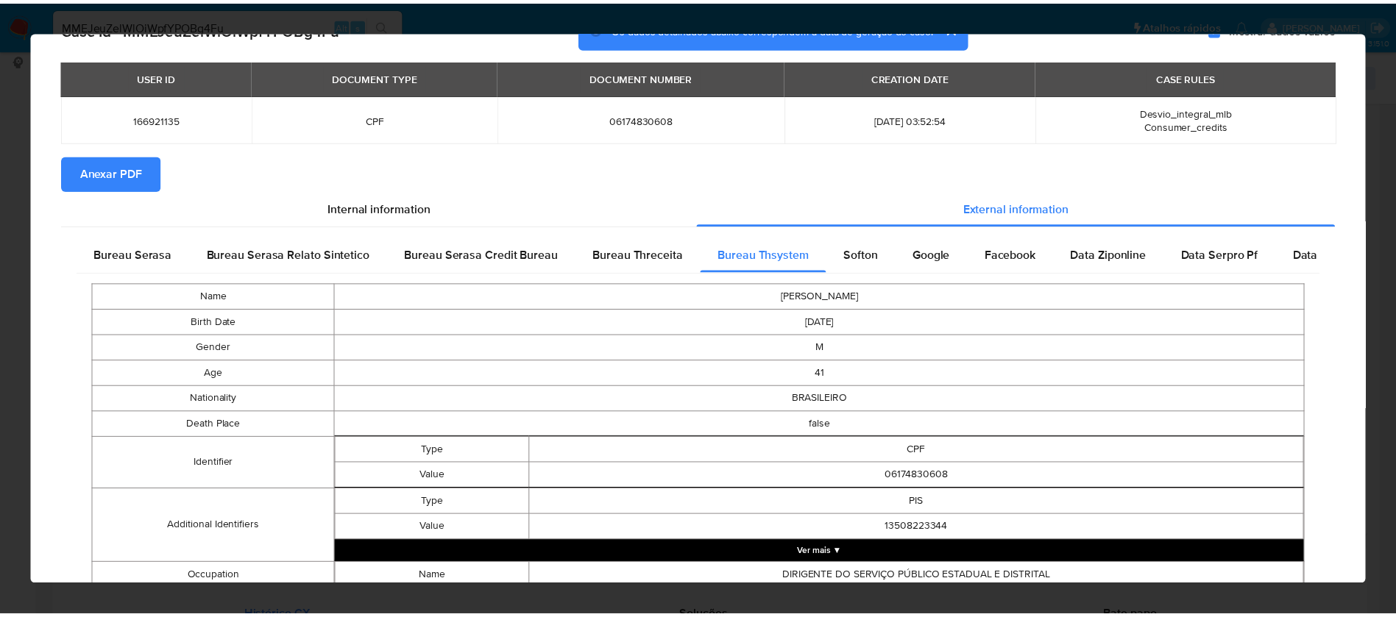
scroll to position [0, 0]
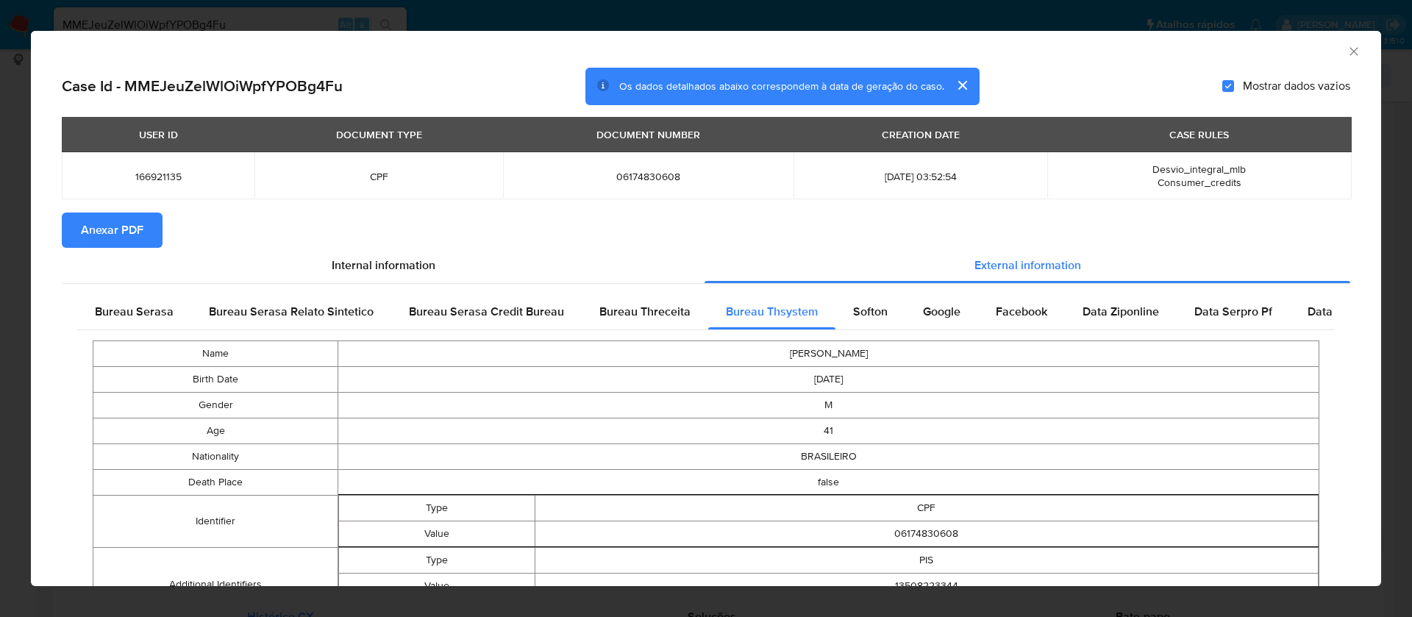
click at [1329, 51] on div "AML Data Collector" at bounding box center [694, 49] width 1306 height 16
click at [1347, 47] on icon "Fechar a janela" at bounding box center [1354, 51] width 15 height 15
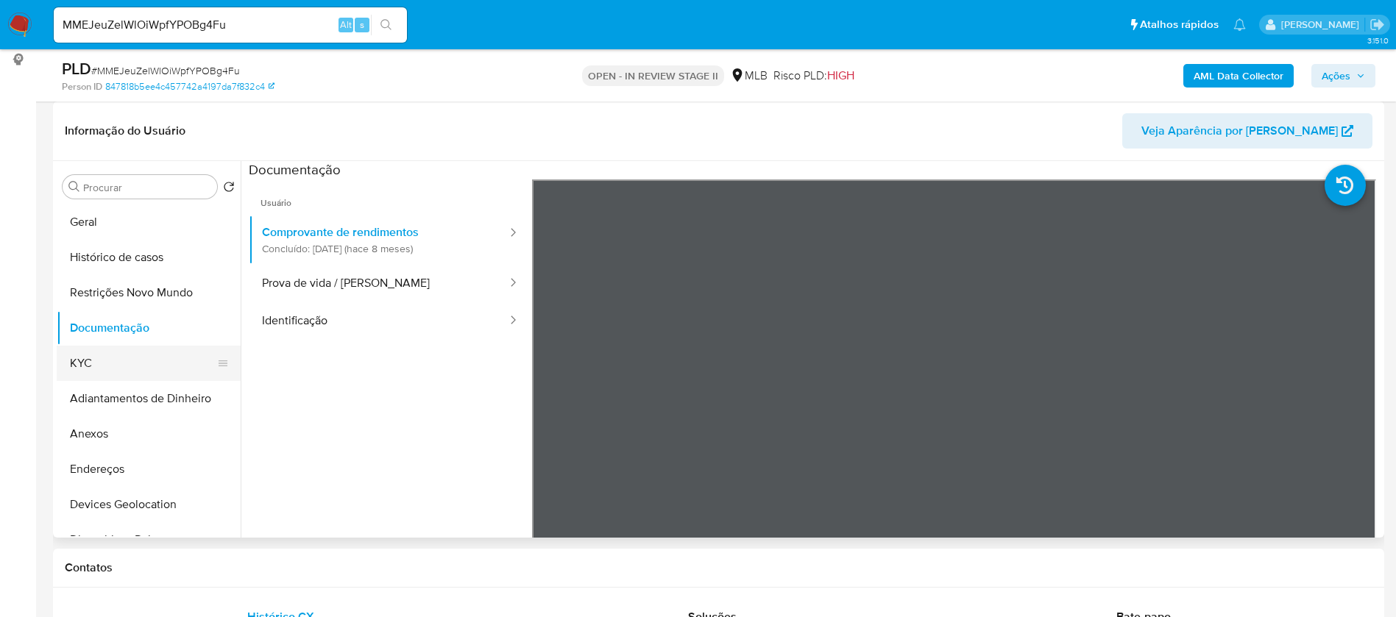
click at [116, 360] on button "KYC" at bounding box center [143, 363] width 172 height 35
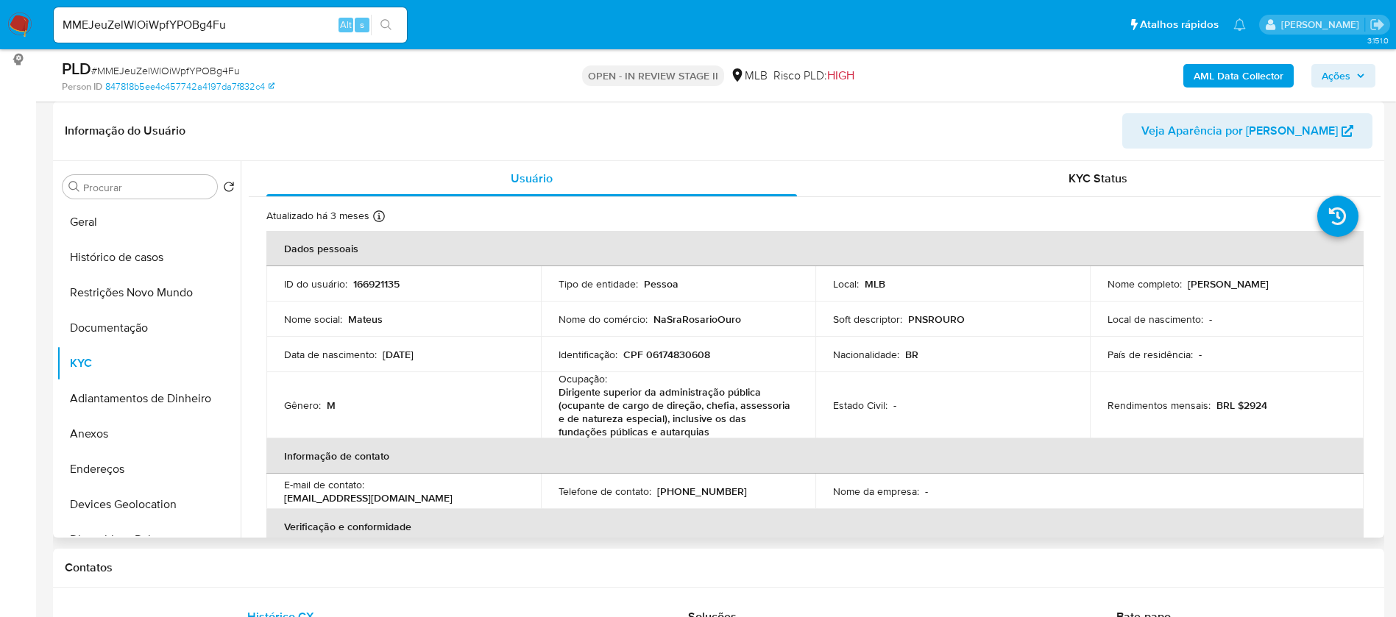
drag, startPoint x: 1296, startPoint y: 282, endPoint x: 1183, endPoint y: 283, distance: 113.3
click at [1183, 283] on div "Nome completo : Mateus Arantes da Silva" at bounding box center [1226, 283] width 239 height 13
copy p "[PERSON_NAME] [PERSON_NAME]"
click at [366, 287] on p "166921135" at bounding box center [376, 283] width 46 height 13
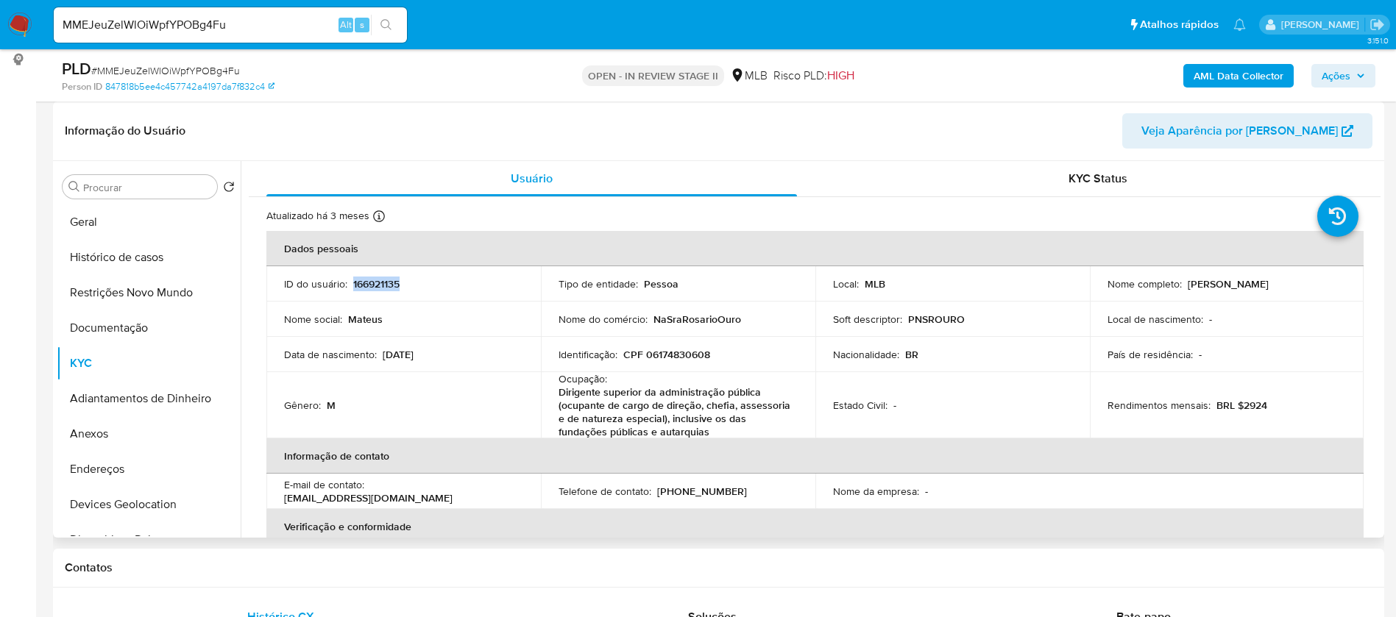
copy p "166921135"
click at [160, 218] on button "Geral" at bounding box center [143, 222] width 172 height 35
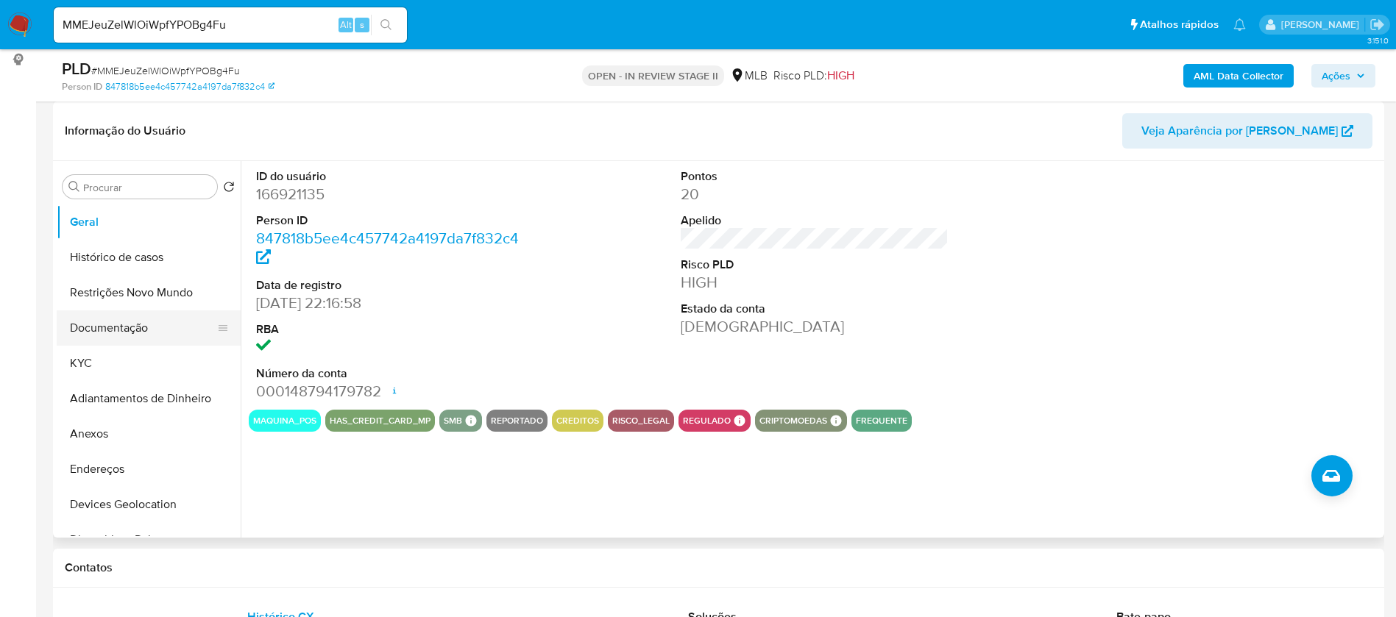
click at [74, 343] on button "Documentação" at bounding box center [143, 327] width 172 height 35
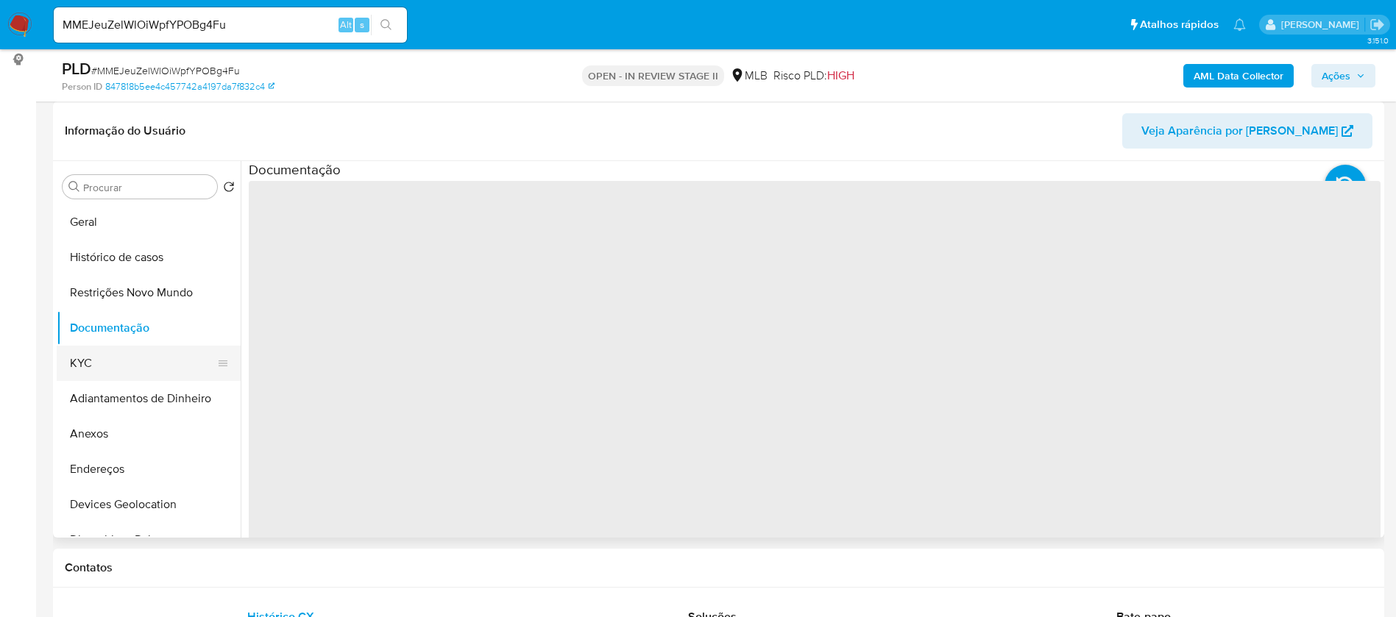
click at [85, 356] on button "KYC" at bounding box center [143, 363] width 172 height 35
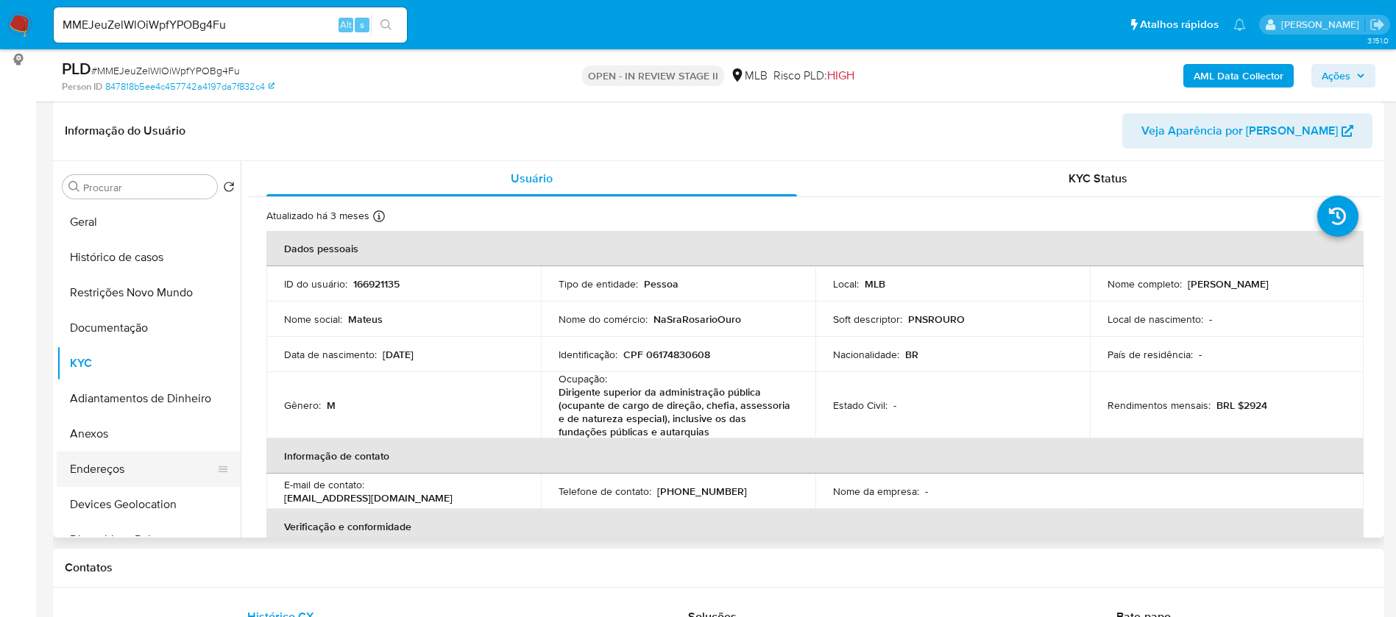
click at [132, 469] on button "Endereços" at bounding box center [143, 469] width 172 height 35
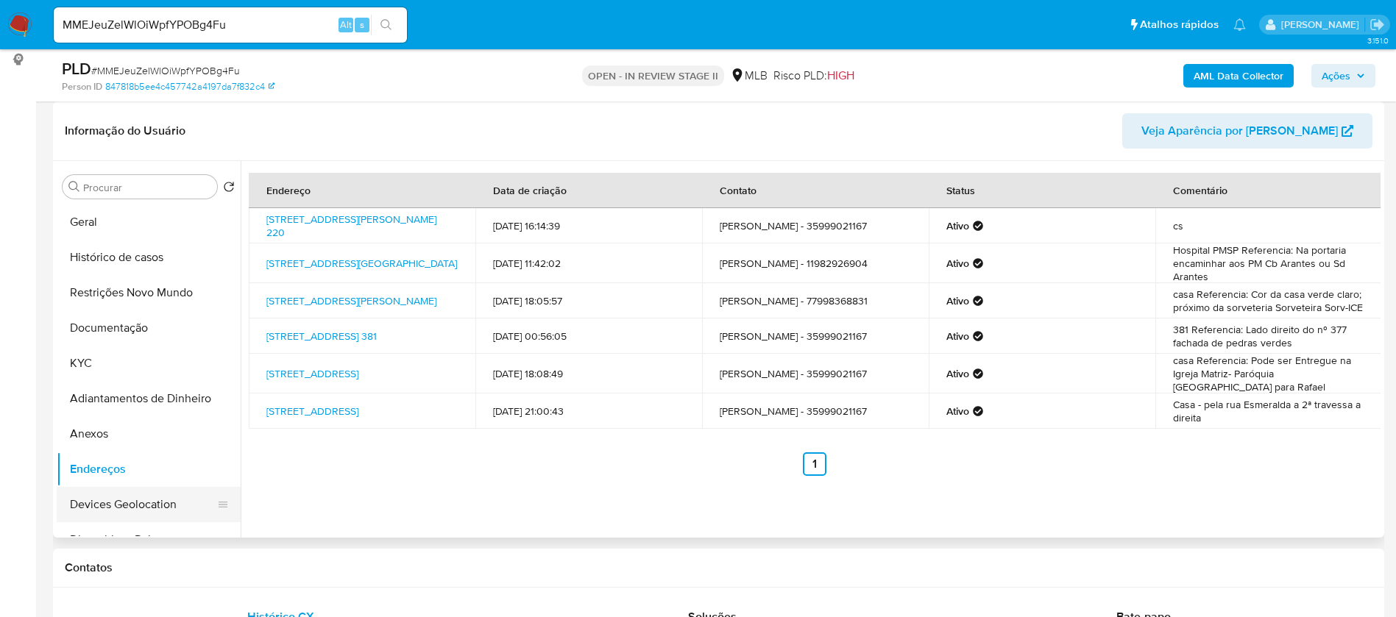
click at [145, 504] on button "Devices Geolocation" at bounding box center [143, 504] width 172 height 35
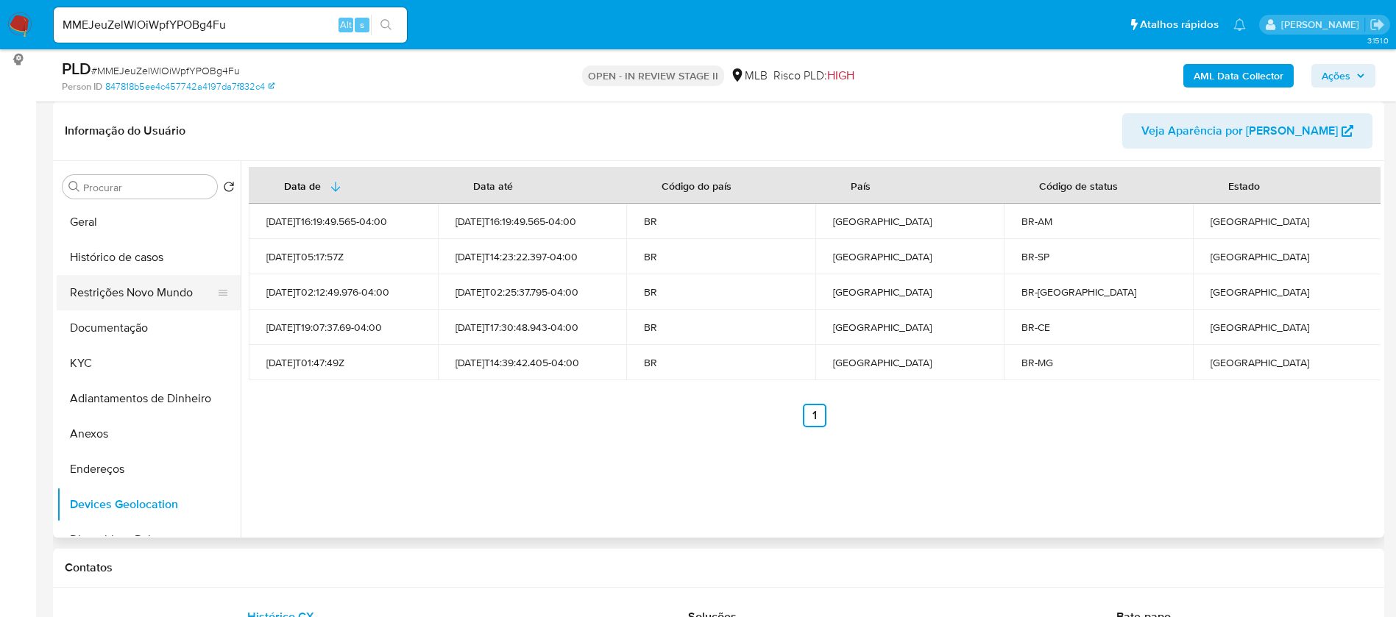
click at [156, 293] on button "Restrições Novo Mundo" at bounding box center [143, 292] width 172 height 35
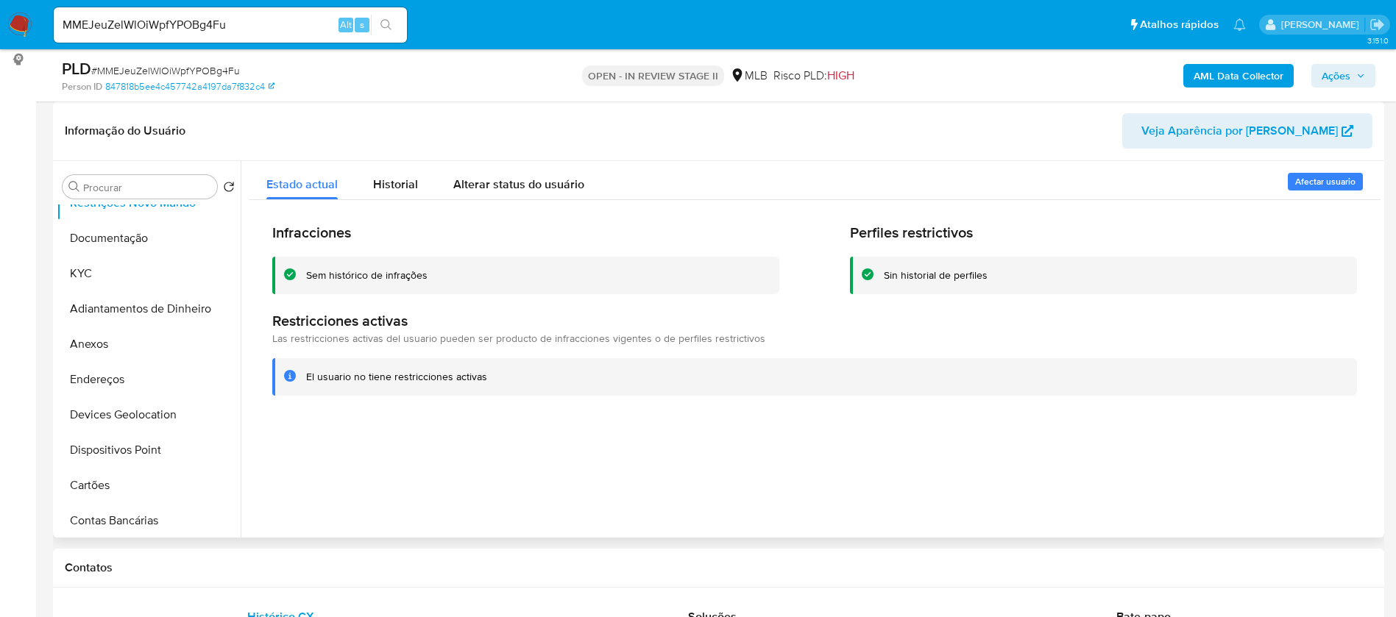
scroll to position [110, 0]
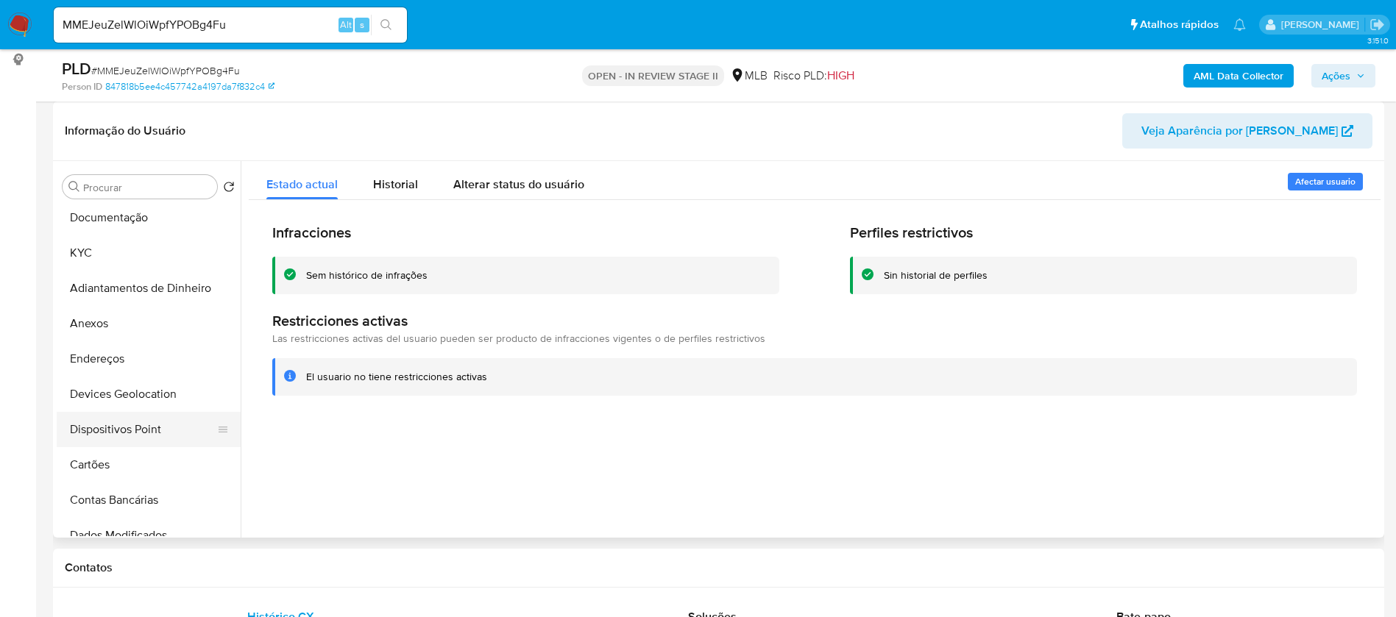
click at [152, 424] on button "Dispositivos Point" at bounding box center [143, 429] width 172 height 35
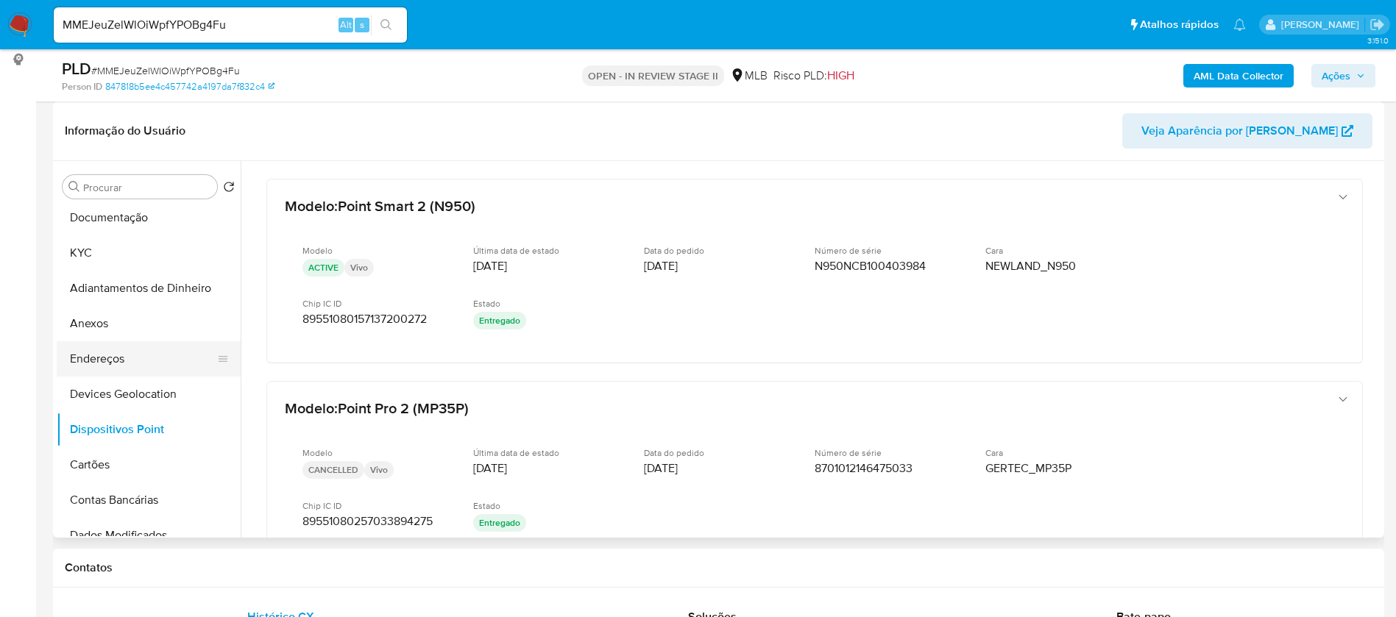
click at [149, 353] on button "Endereços" at bounding box center [143, 358] width 172 height 35
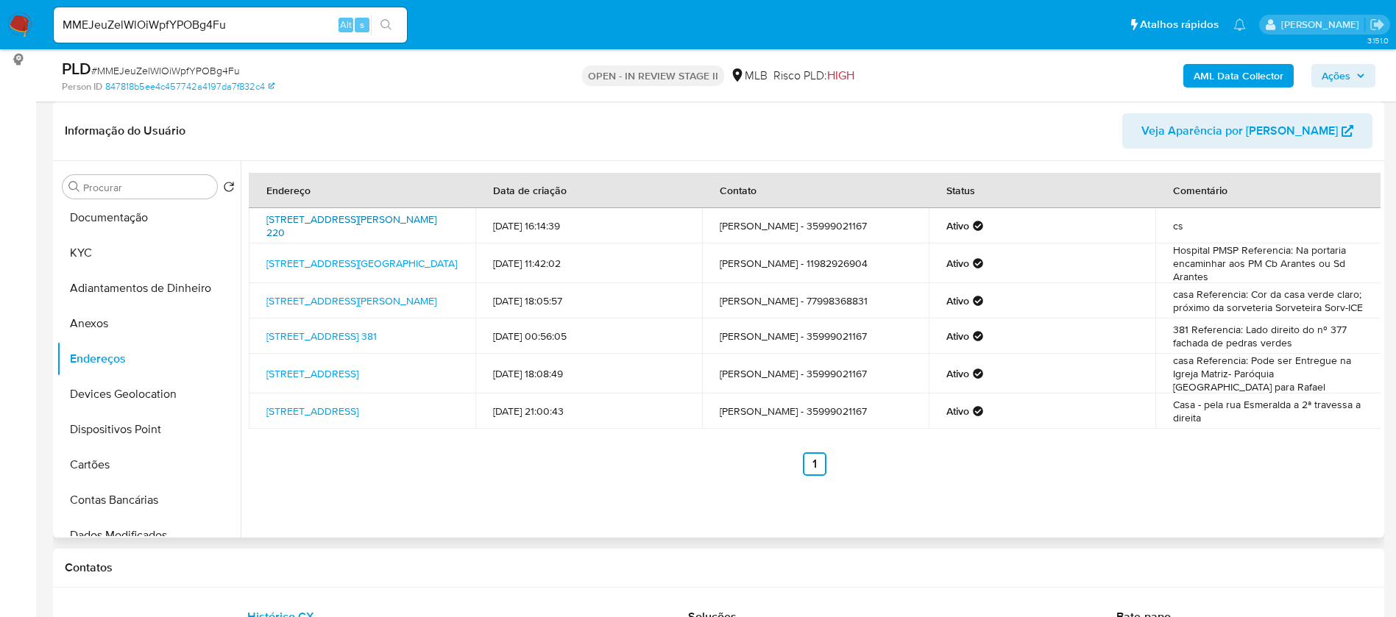
click at [350, 212] on link "Rua Vicente Querubino Da Silva 220, Alpinópolis, Minas Gerais, 37940000, Brasil…" at bounding box center [351, 226] width 170 height 28
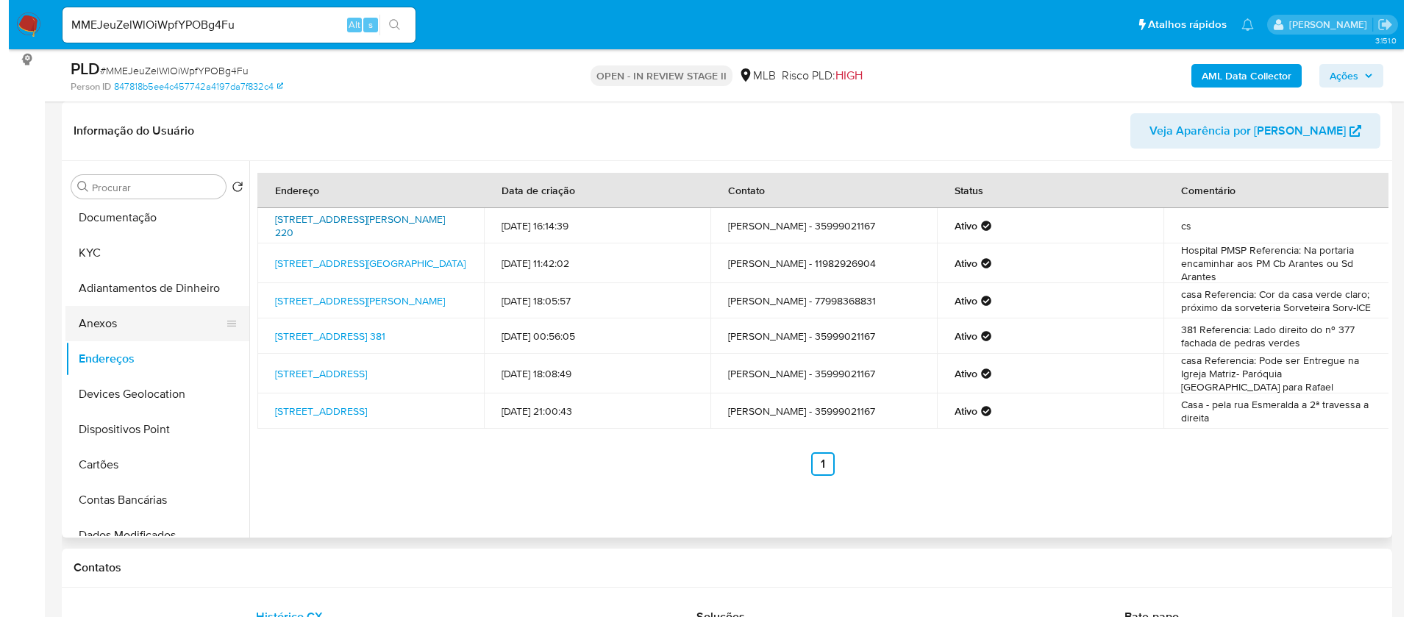
scroll to position [0, 0]
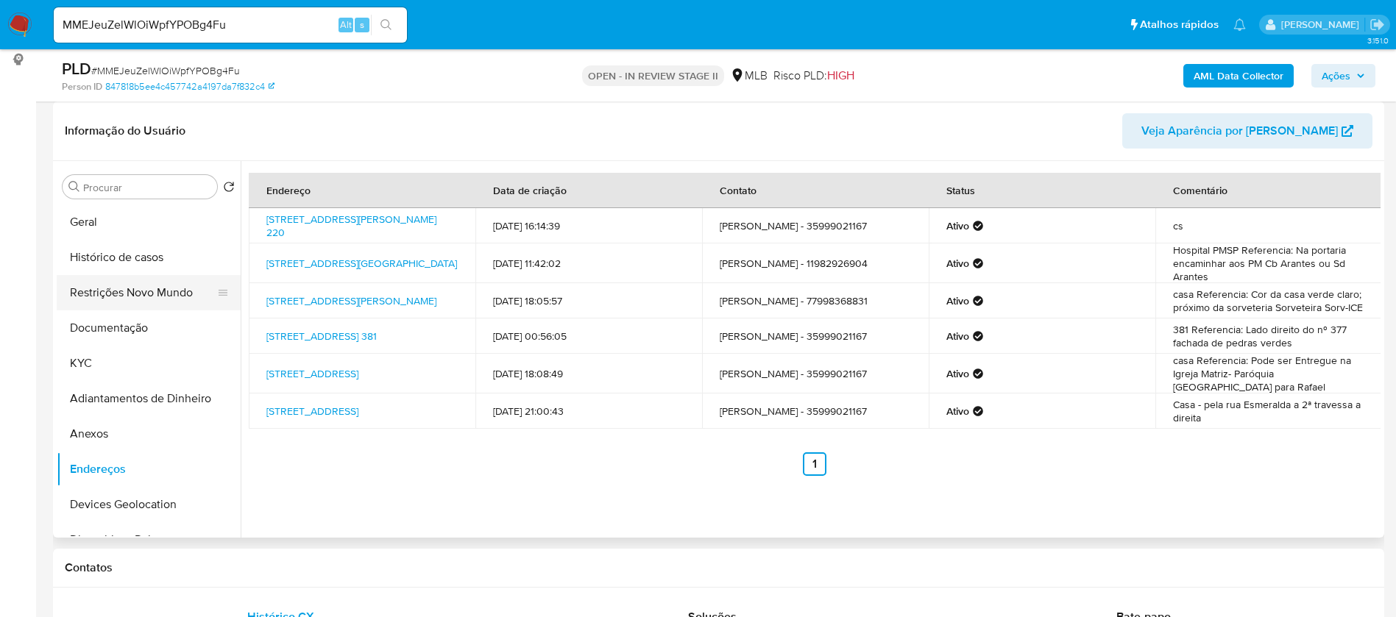
click at [132, 294] on button "Restrições Novo Mundo" at bounding box center [143, 292] width 172 height 35
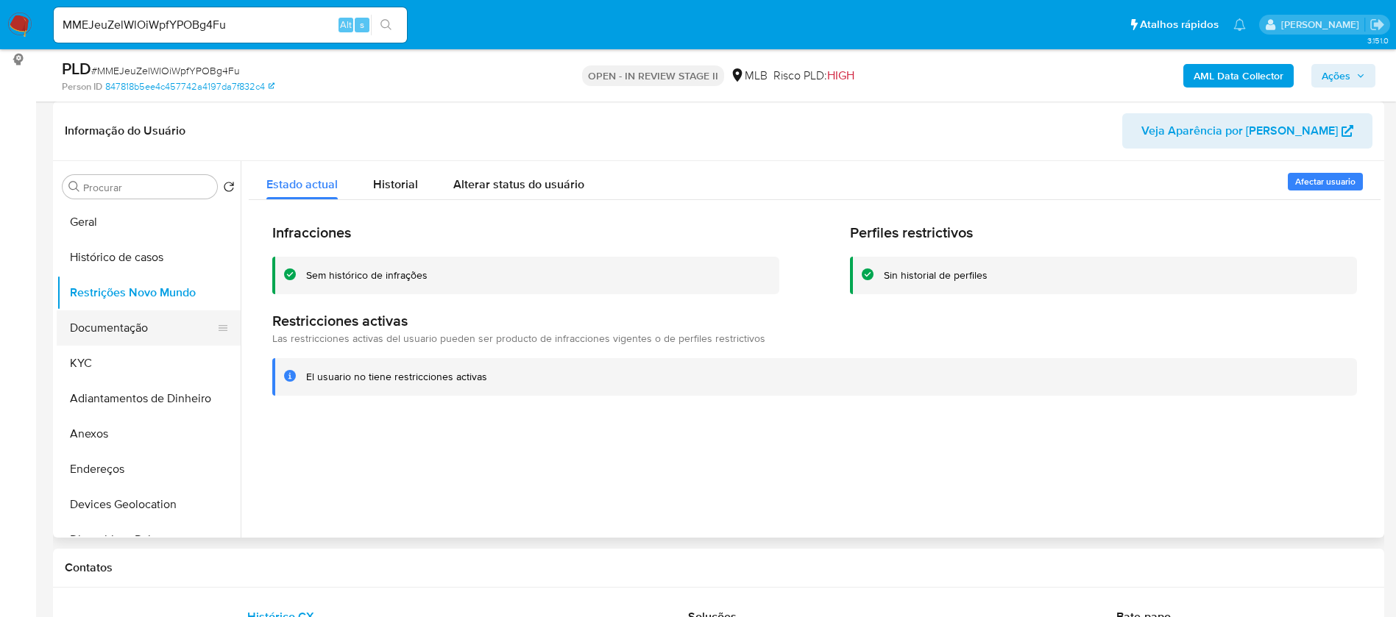
click at [113, 325] on button "Documentação" at bounding box center [143, 327] width 172 height 35
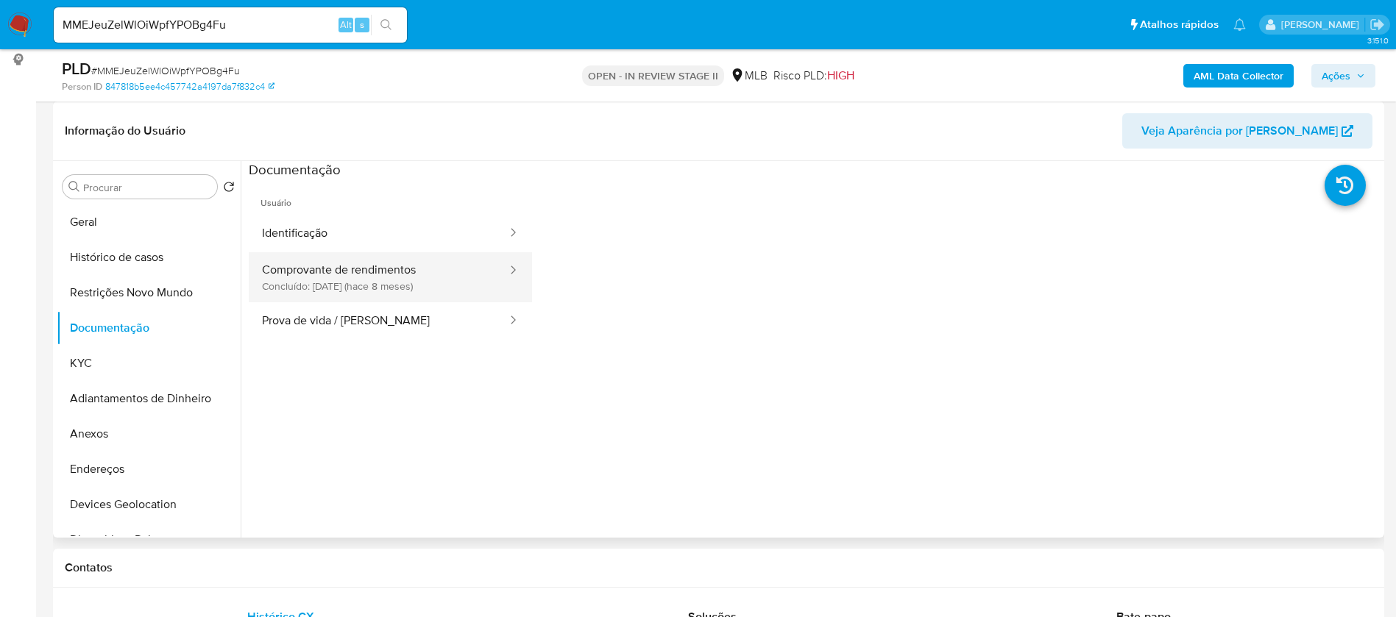
click at [348, 296] on button "Comprovante de rendimentos Concluído: 27/11/2024 (hace 8 meses)" at bounding box center [379, 277] width 260 height 50
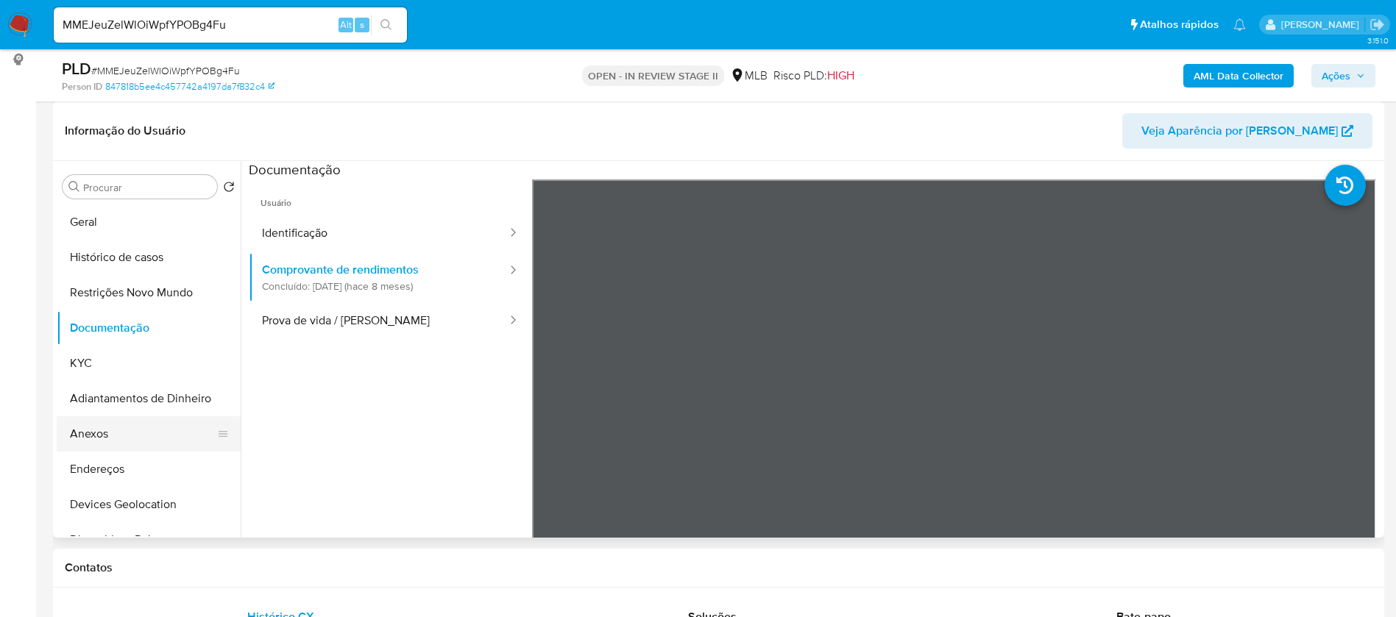
click at [102, 437] on button "Anexos" at bounding box center [143, 433] width 172 height 35
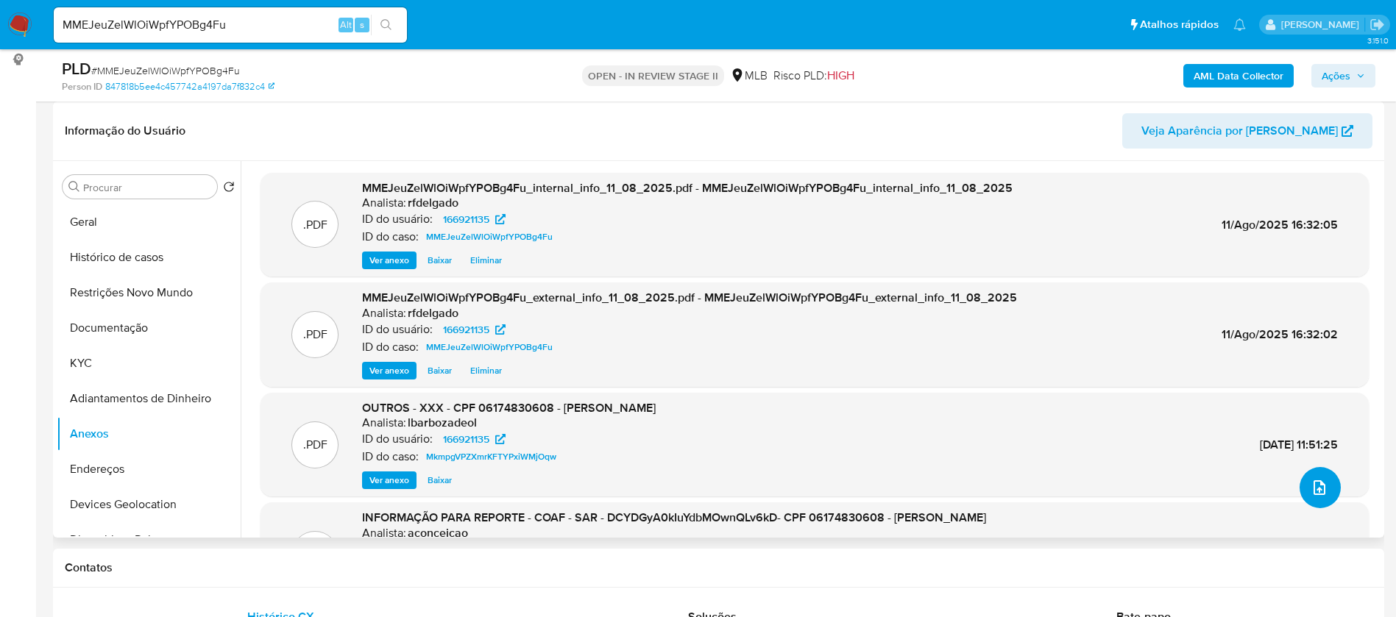
click at [1310, 493] on icon "upload-file" at bounding box center [1319, 488] width 18 height 18
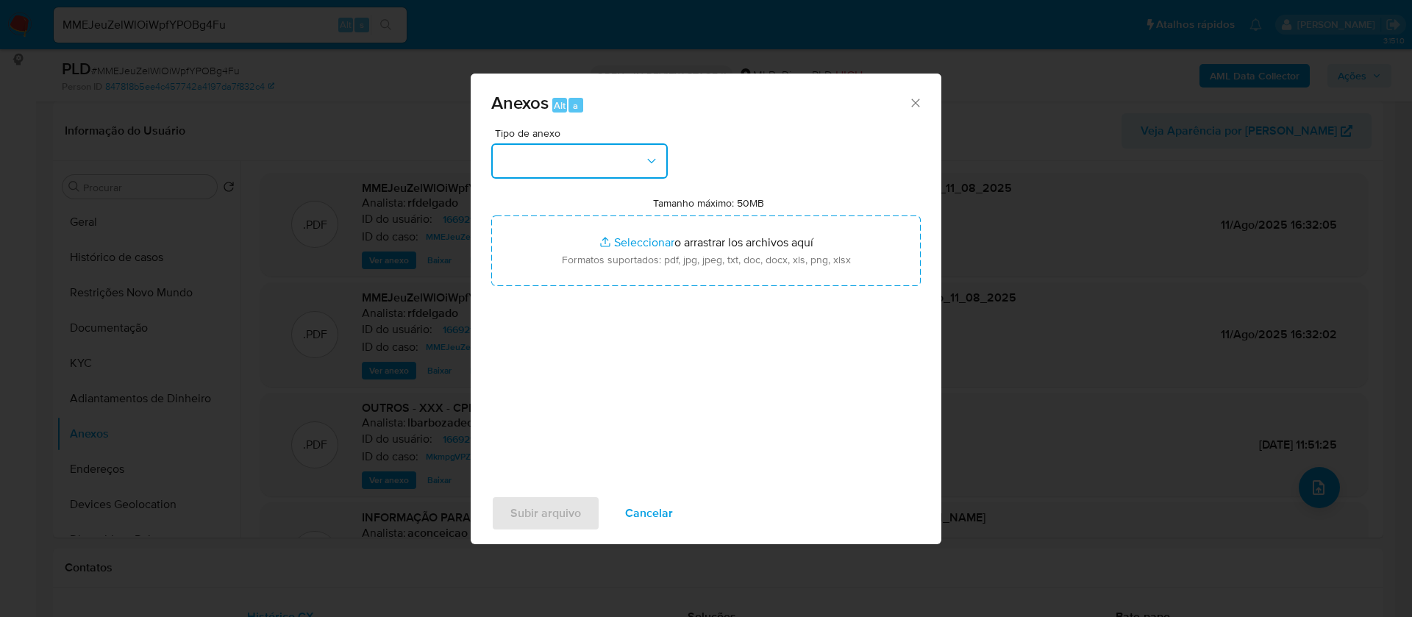
click at [630, 163] on button "button" at bounding box center [579, 160] width 177 height 35
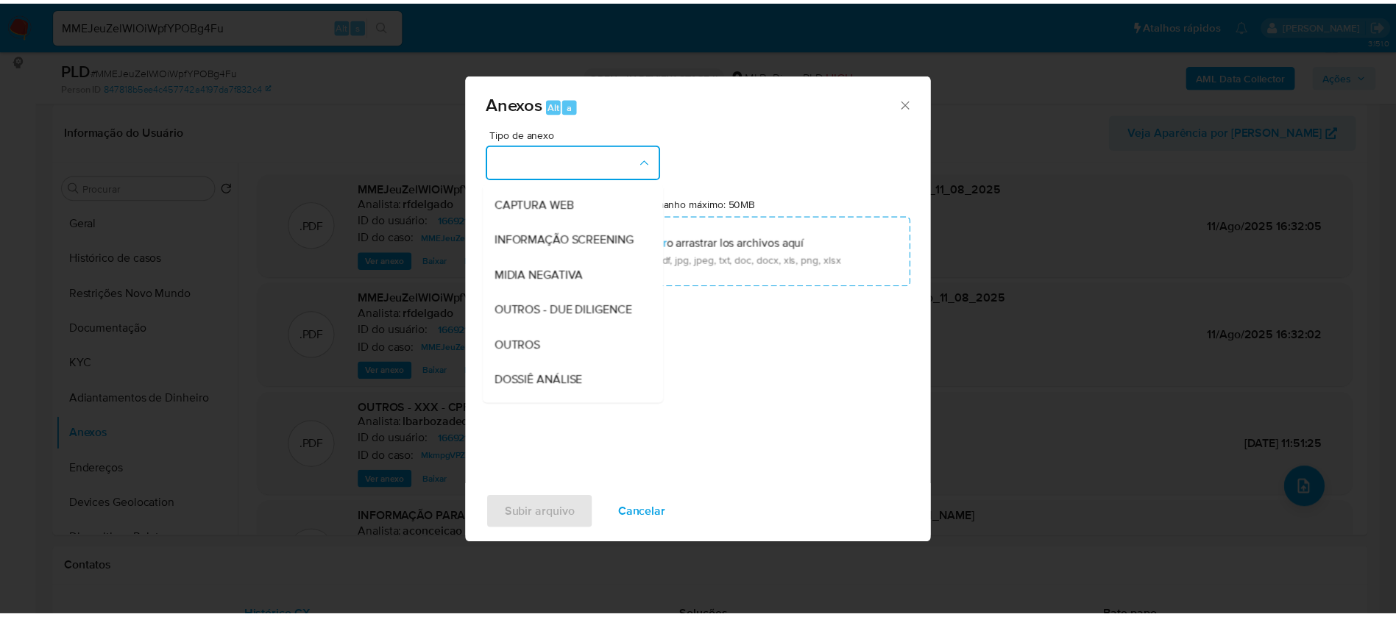
scroll to position [221, 0]
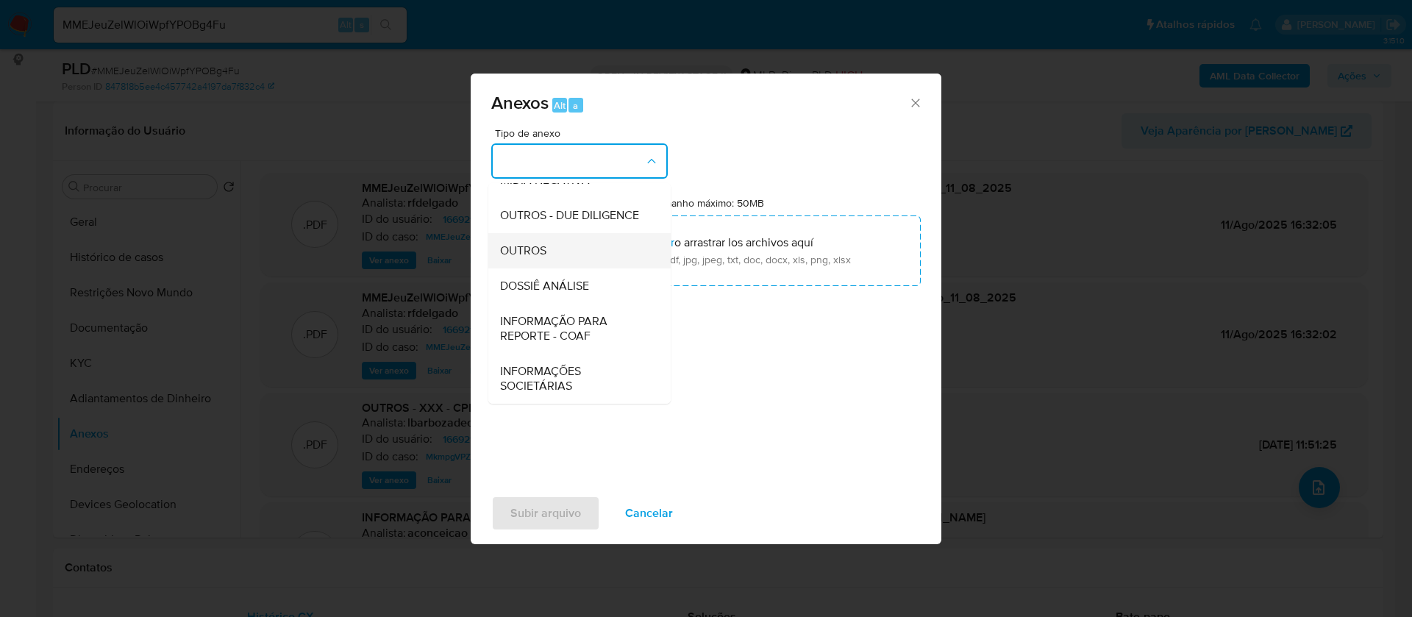
click at [556, 256] on div "OUTROS" at bounding box center [575, 250] width 150 height 35
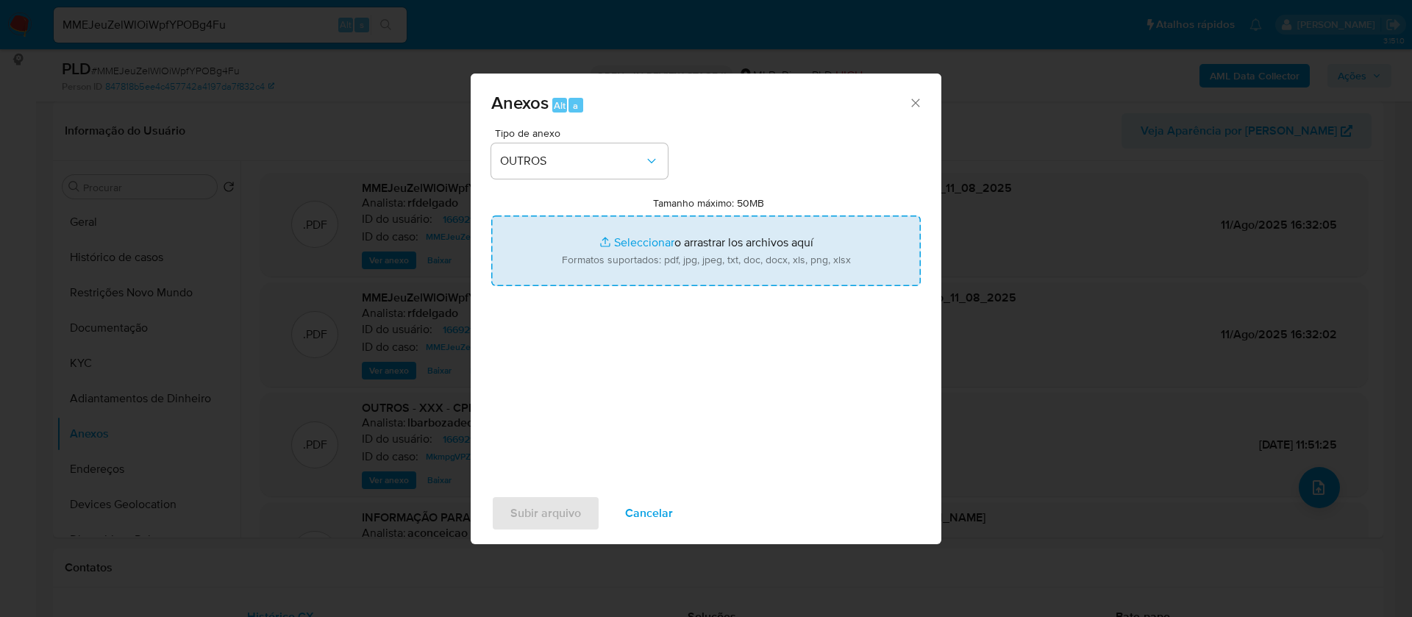
click at [621, 235] on input "Tamanho máximo: 50MB Seleccionar archivos" at bounding box center [706, 251] width 430 height 71
type input "C:\fakepath\Mulan 166921135_2025_08_11_11_08_44.xlsx"
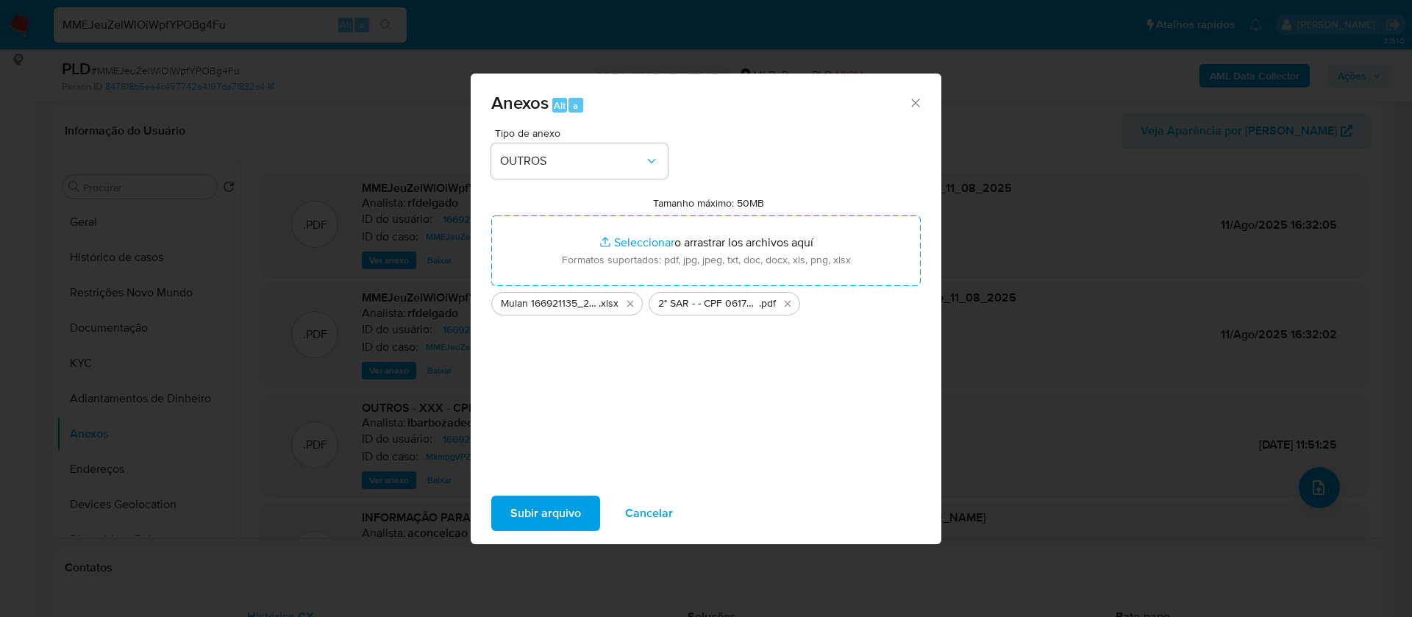
click at [564, 500] on span "Subir arquivo" at bounding box center [546, 513] width 71 height 32
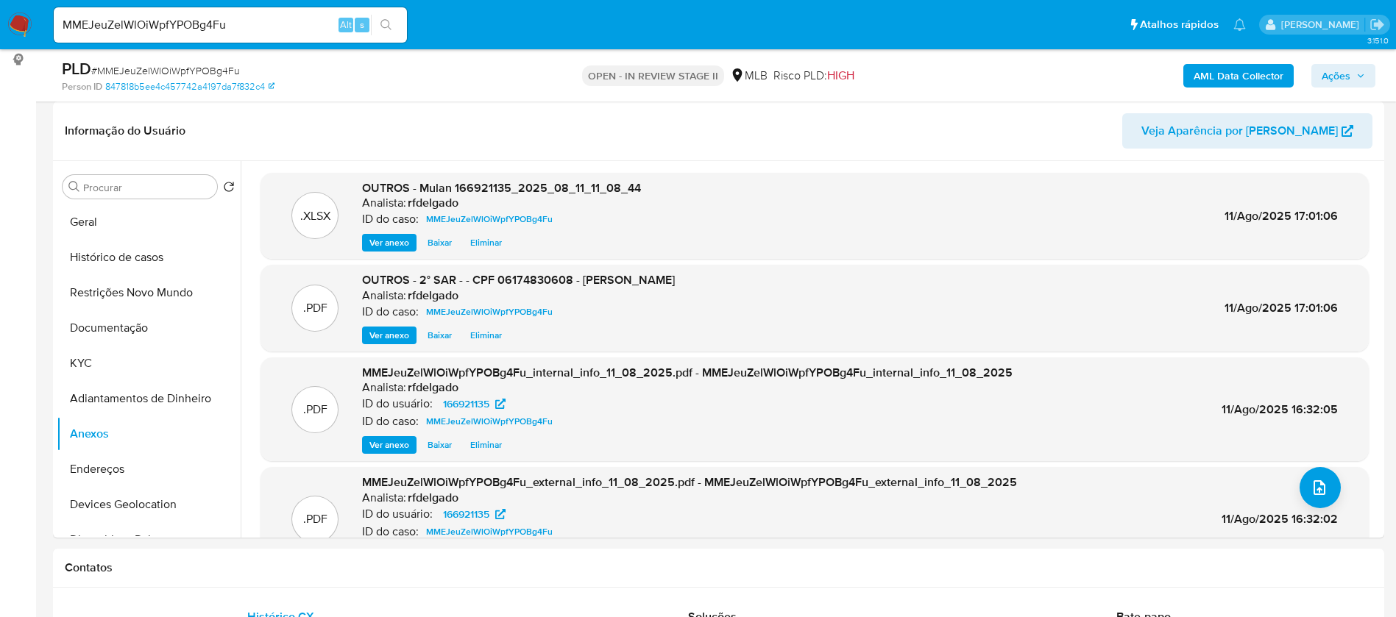
click at [1329, 74] on span "Ações" at bounding box center [1335, 76] width 29 height 24
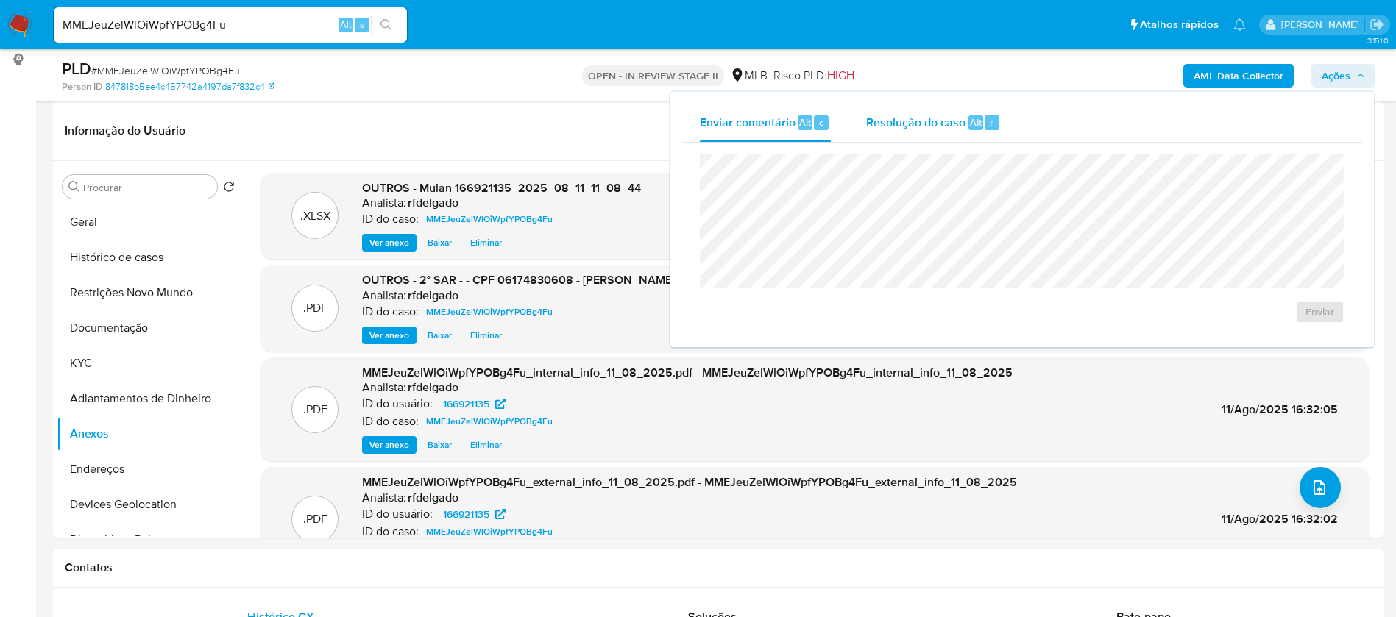
click at [925, 129] on span "Resolução do caso" at bounding box center [915, 121] width 99 height 17
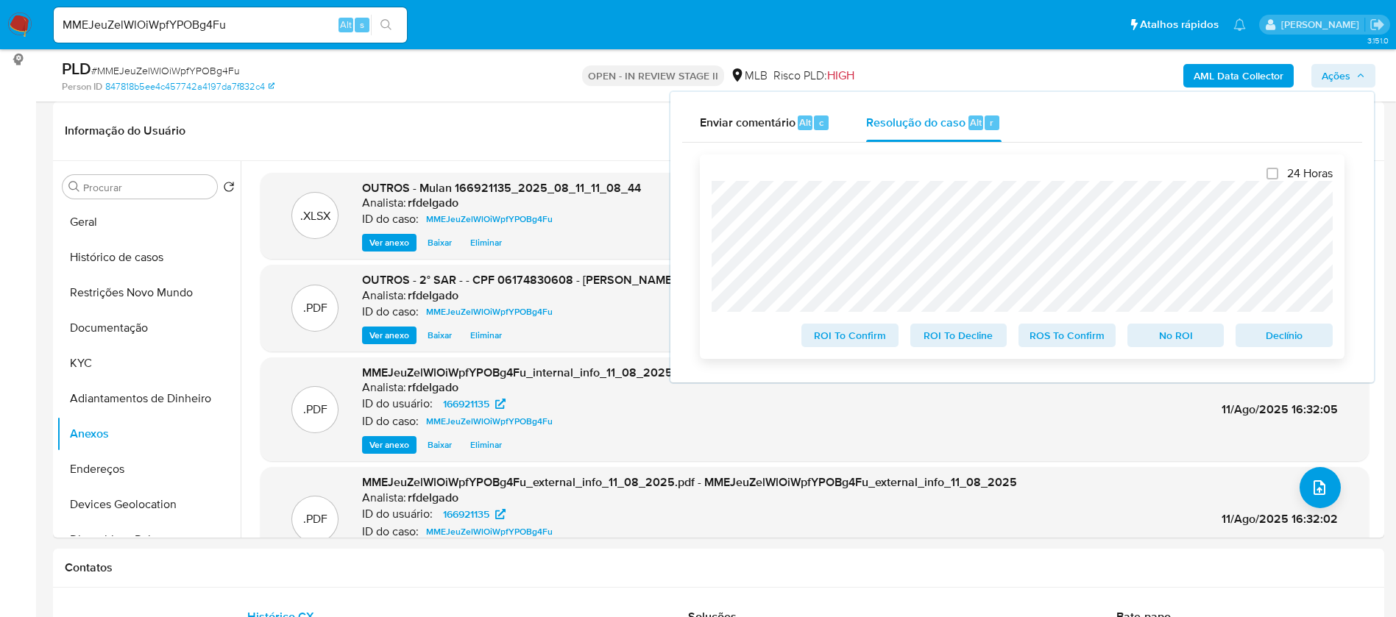
click at [1282, 333] on span "Declínio" at bounding box center [1283, 335] width 77 height 21
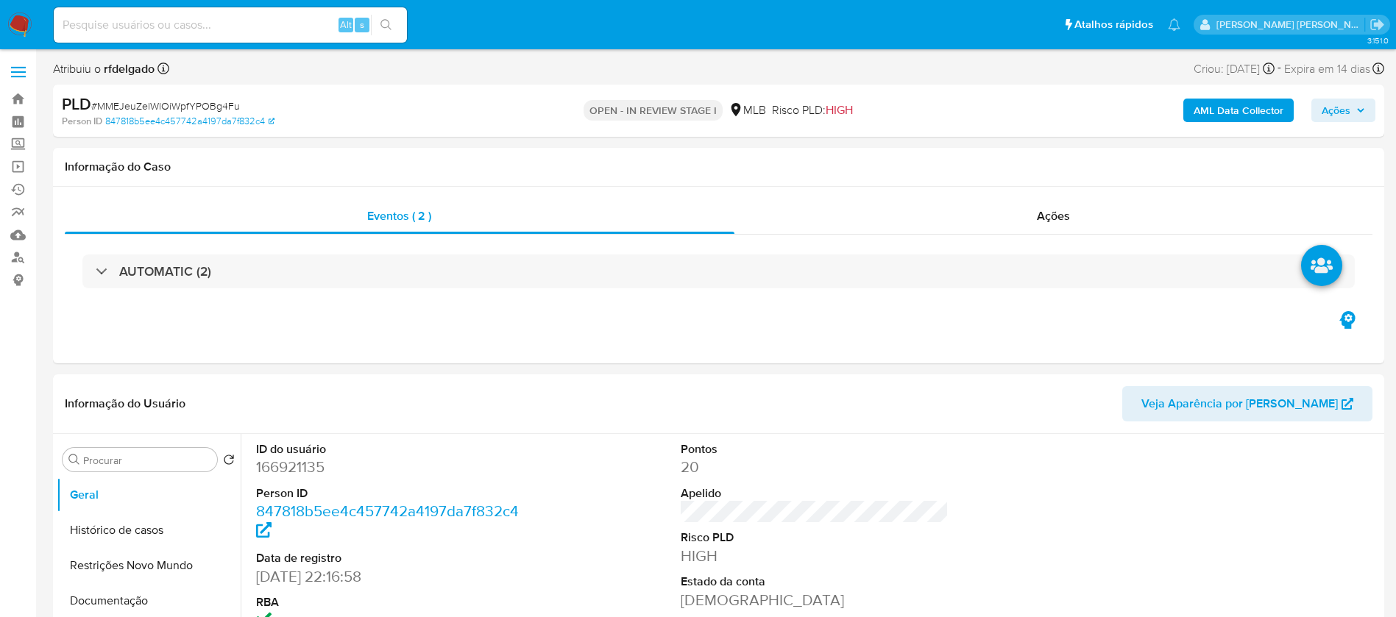
click at [1345, 110] on span "Ações" at bounding box center [1335, 111] width 29 height 24
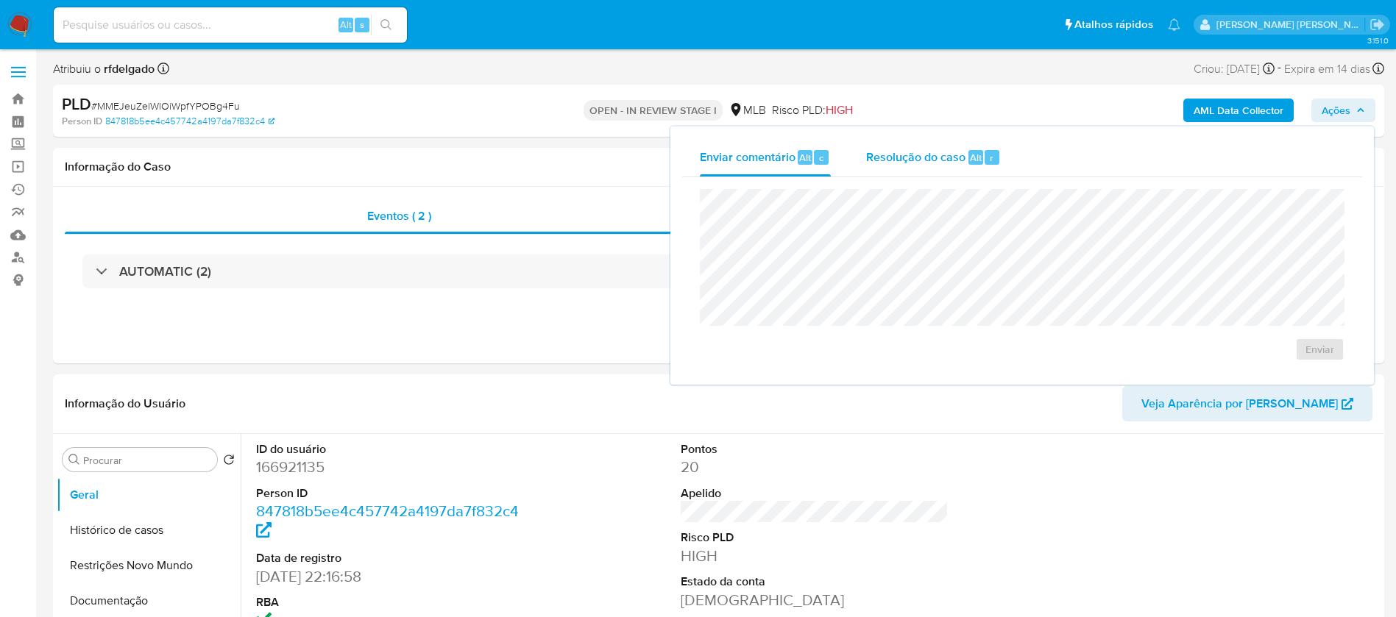
click at [948, 157] on span "Resolução do caso" at bounding box center [915, 157] width 99 height 17
select select "10"
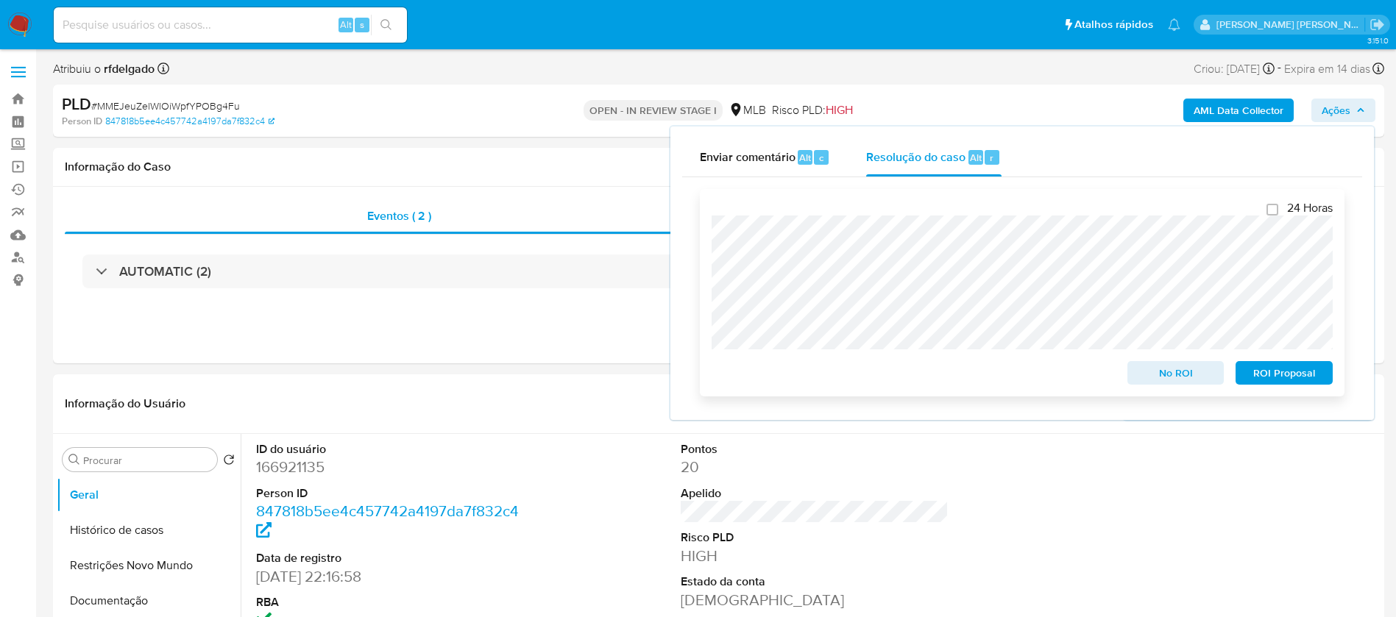
click at [1301, 369] on span "ROI Proposal" at bounding box center [1283, 373] width 77 height 21
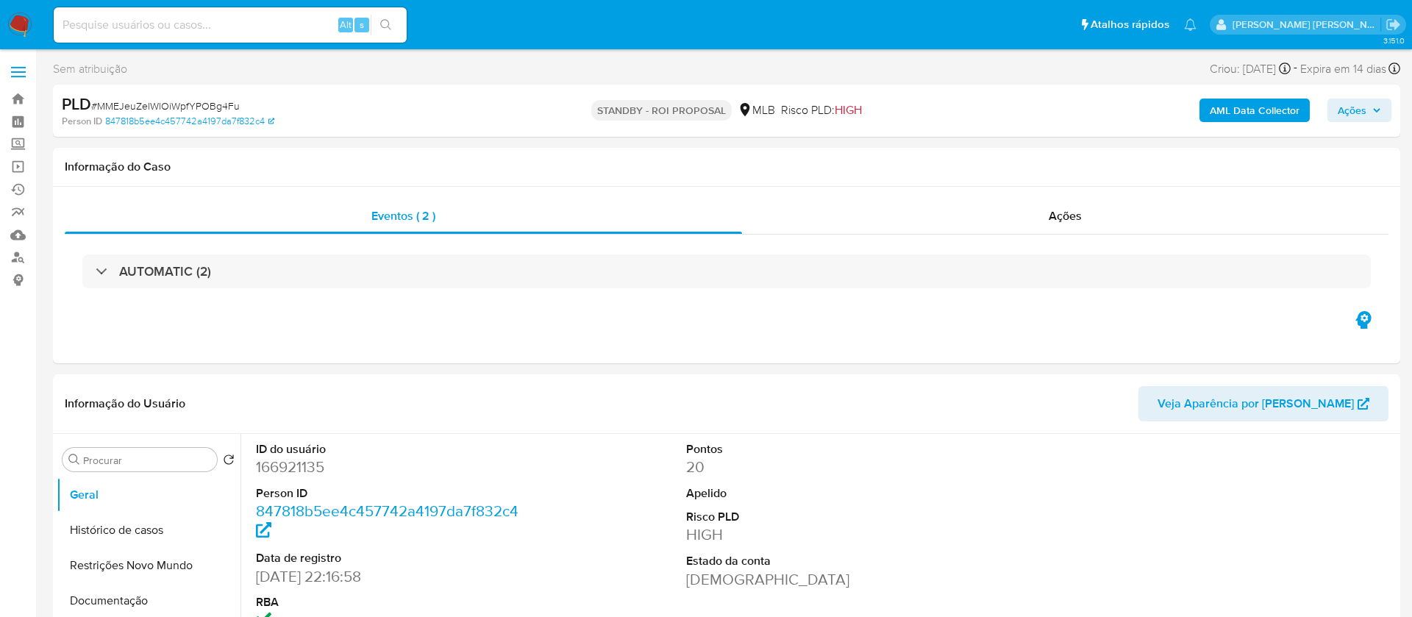
select select "10"
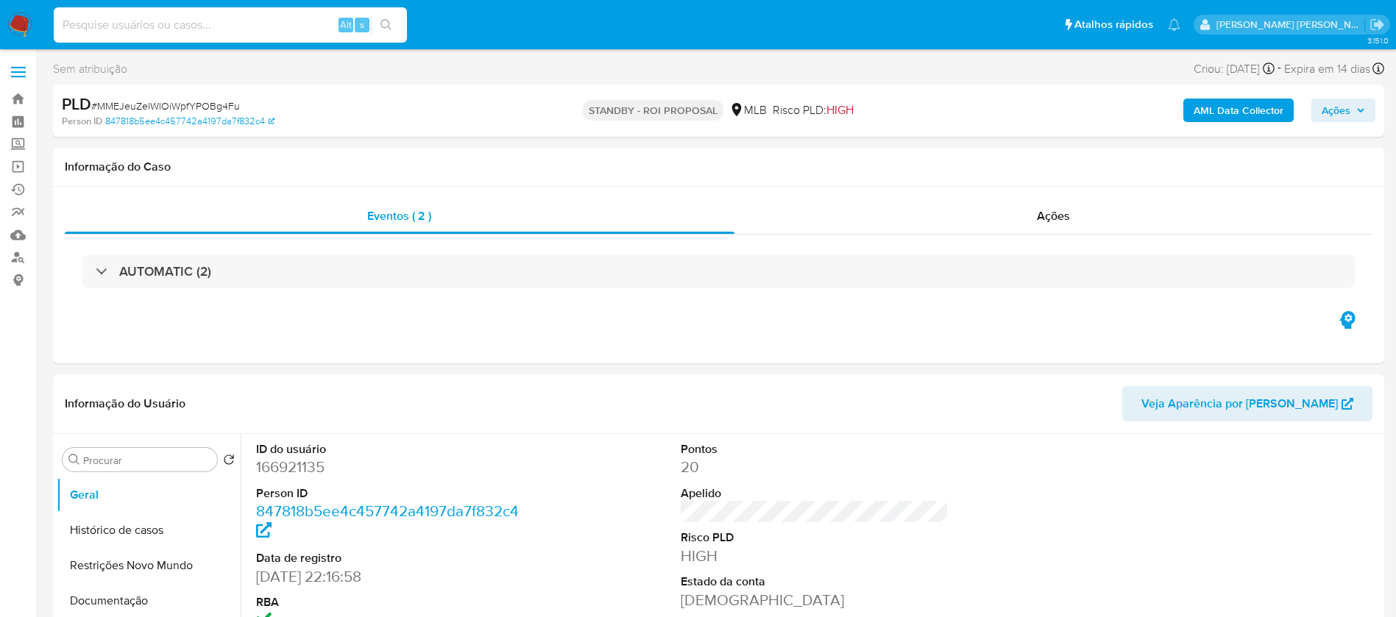
click at [263, 26] on input at bounding box center [230, 24] width 353 height 19
paste input "daytWfiDr1xlf0qnbU0hBqyq"
type input "daytWfiDr1xlf0qnbU0hBqyq"
click at [383, 20] on icon "search-icon" at bounding box center [386, 25] width 12 height 12
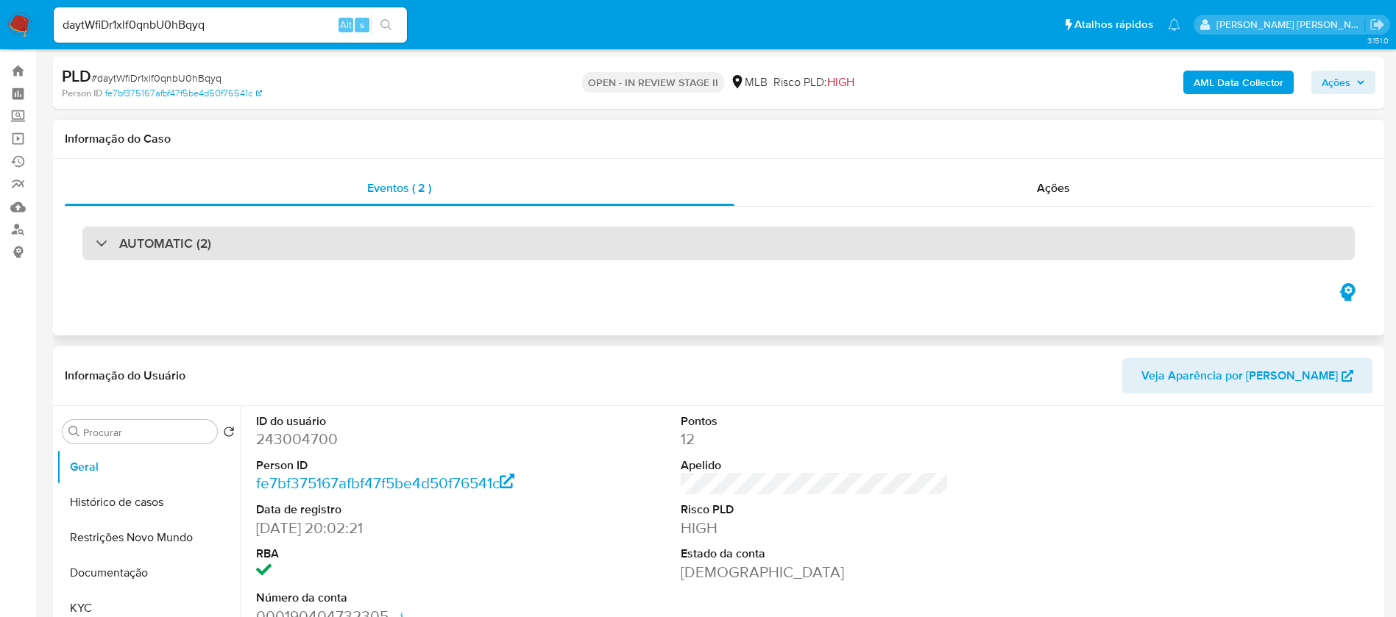
scroll to position [110, 0]
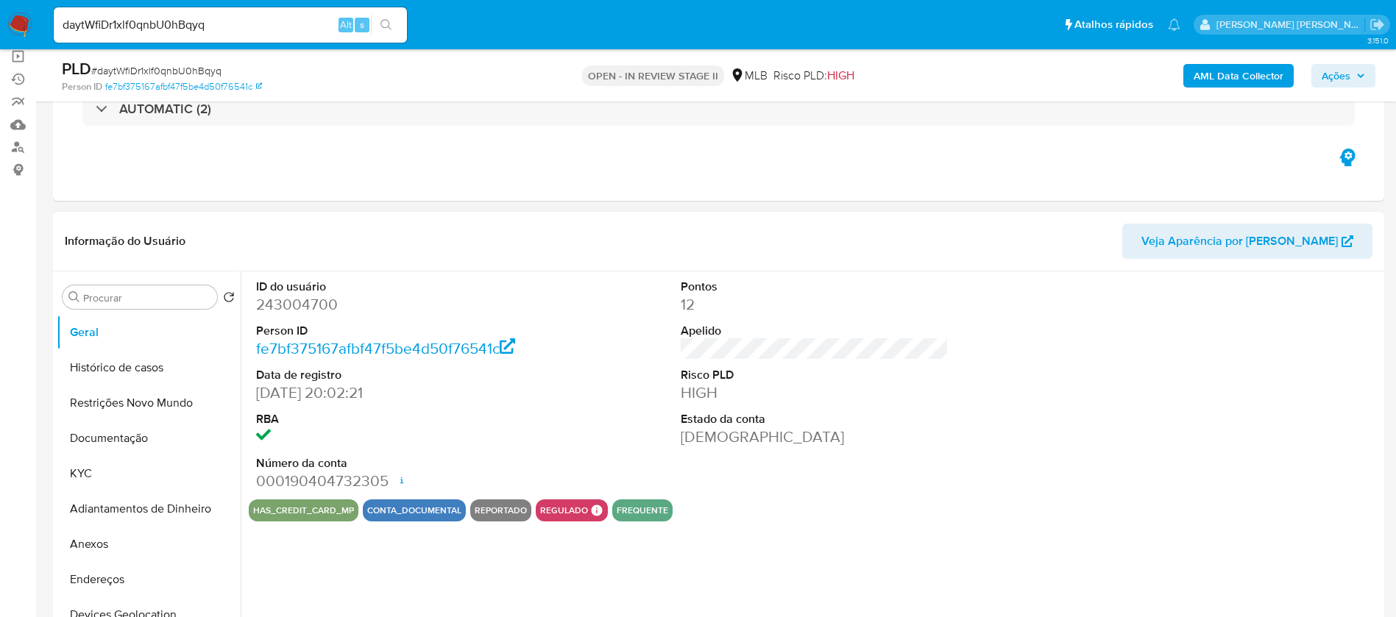
select select "10"
drag, startPoint x: 135, startPoint y: 463, endPoint x: 169, endPoint y: 424, distance: 52.7
click at [135, 463] on button "KYC" at bounding box center [149, 473] width 184 height 35
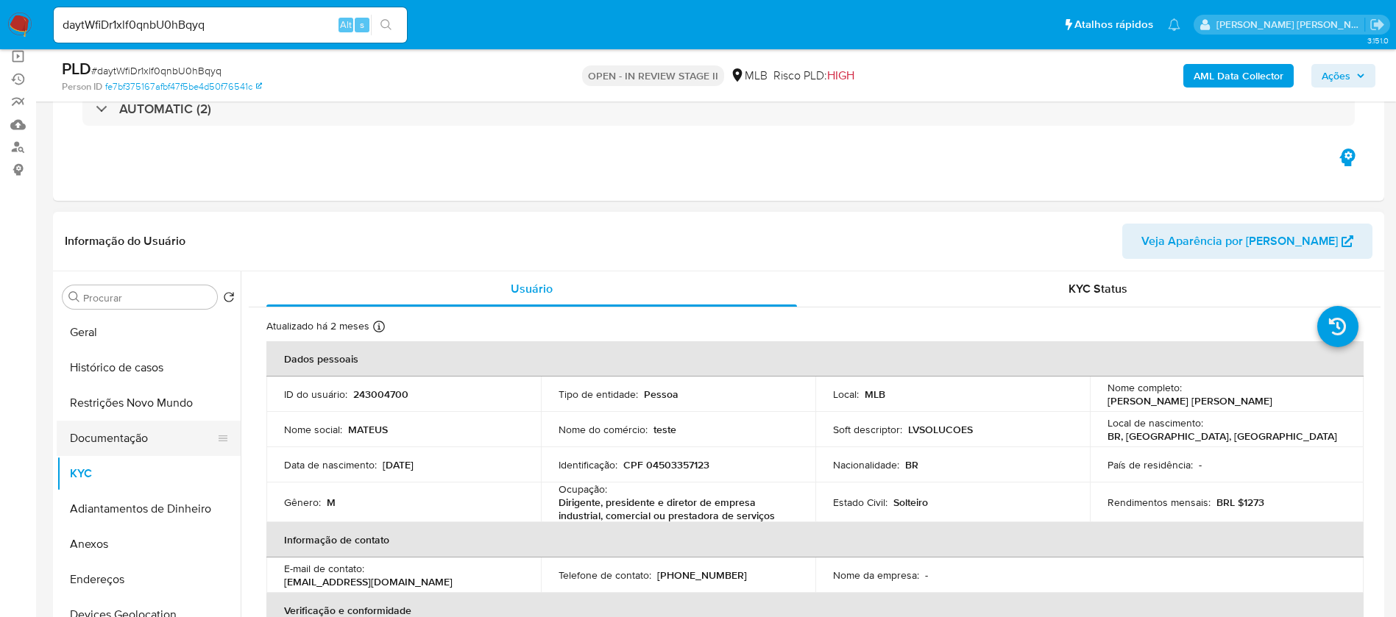
click at [120, 444] on button "Documentação" at bounding box center [143, 438] width 172 height 35
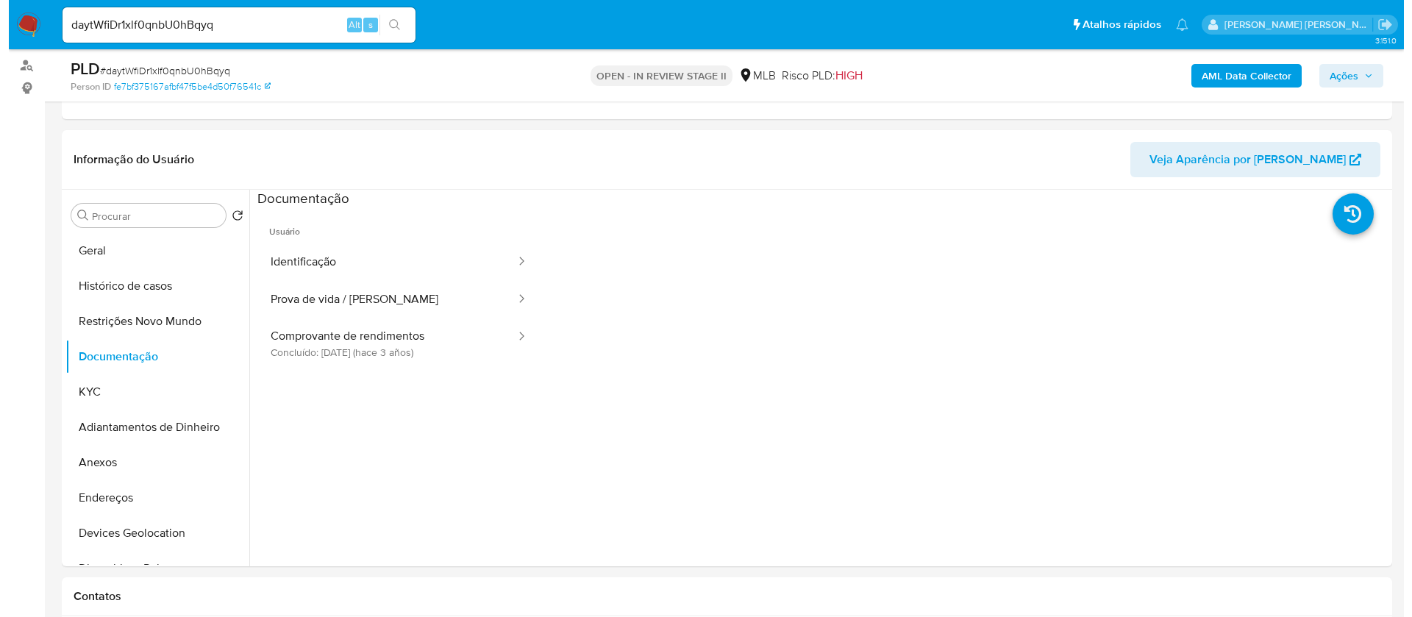
scroll to position [221, 0]
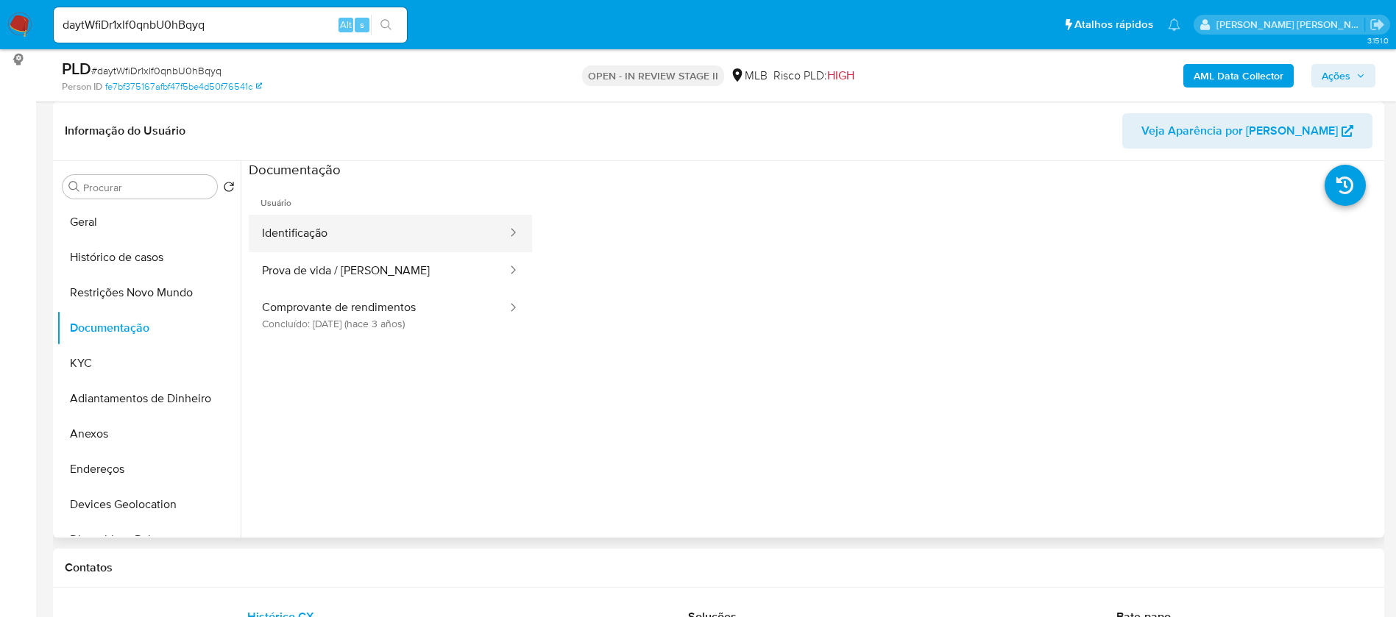
click at [278, 232] on button "Identificação" at bounding box center [379, 234] width 260 height 38
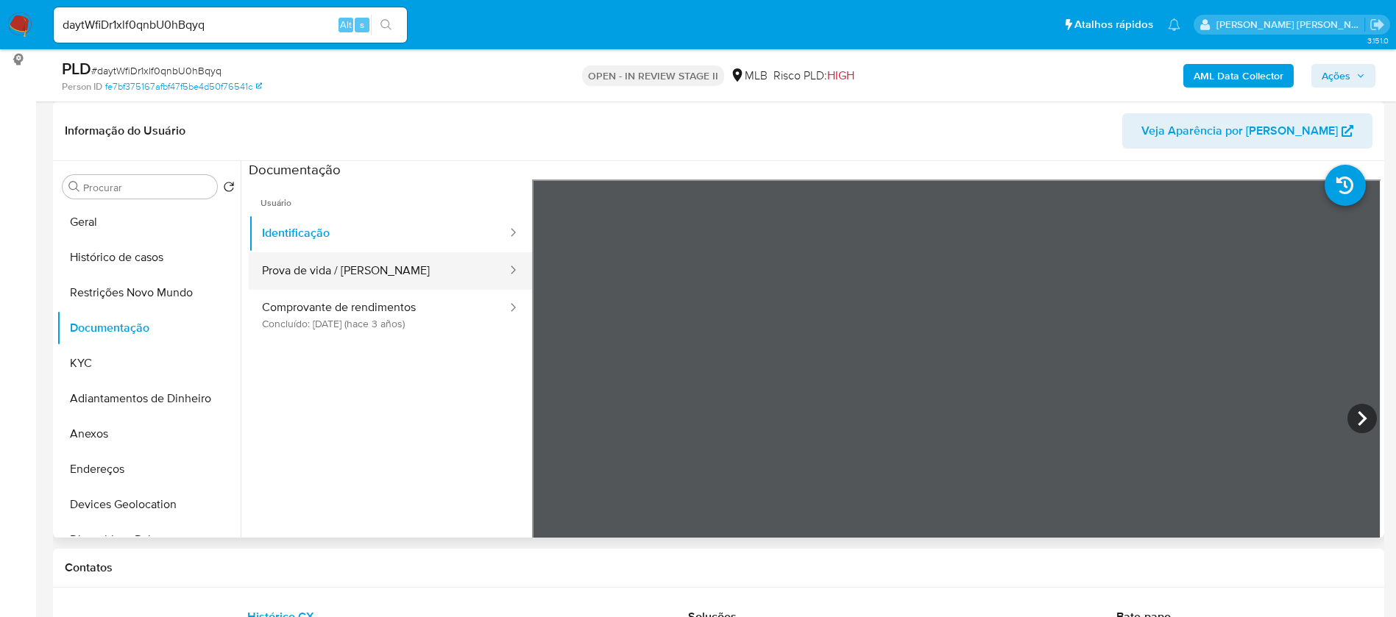
click at [338, 266] on button "Prova de vida / [PERSON_NAME]" at bounding box center [379, 271] width 260 height 38
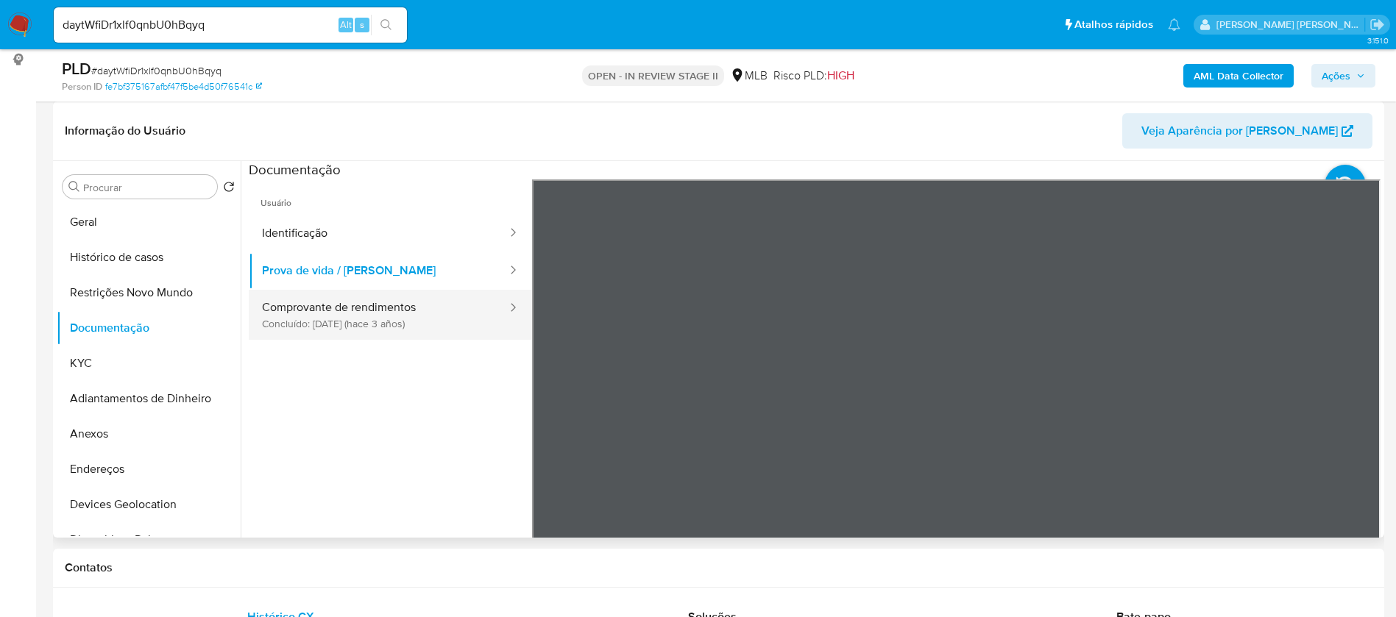
click at [328, 316] on button "Comprovante de rendimentos Concluído: [DATE] (hace 3 años)" at bounding box center [379, 315] width 260 height 50
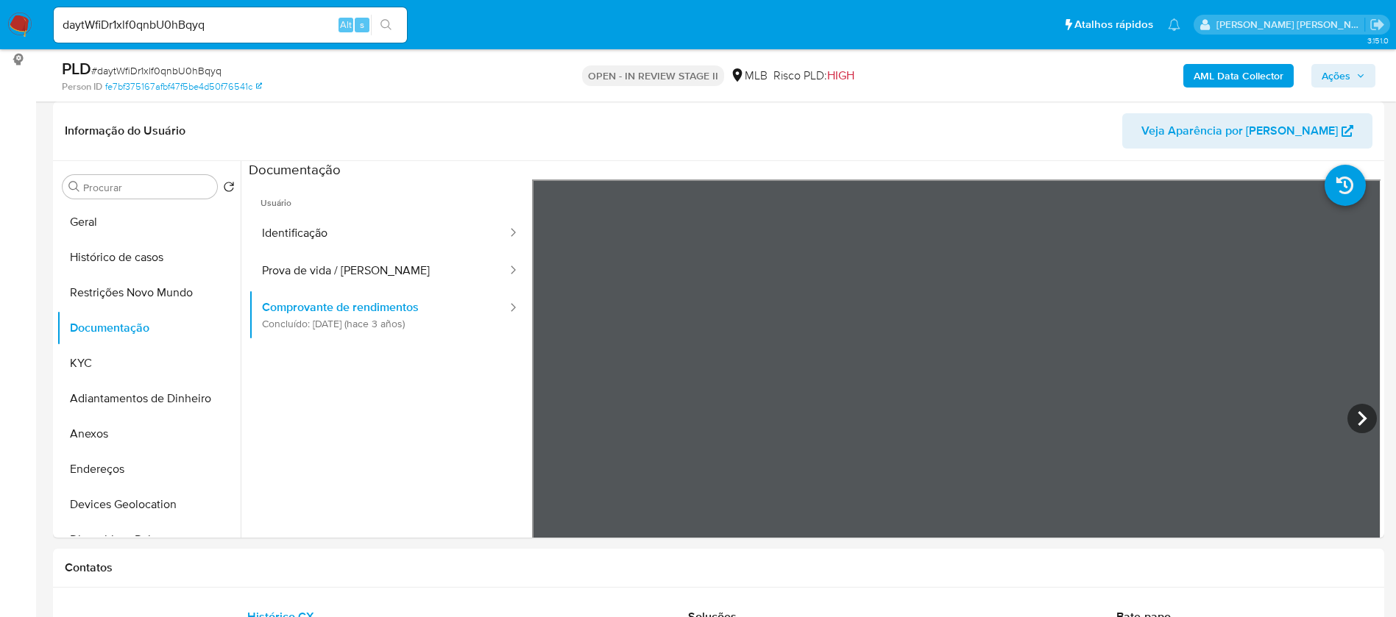
click at [1256, 74] on b "AML Data Collector" at bounding box center [1238, 76] width 90 height 24
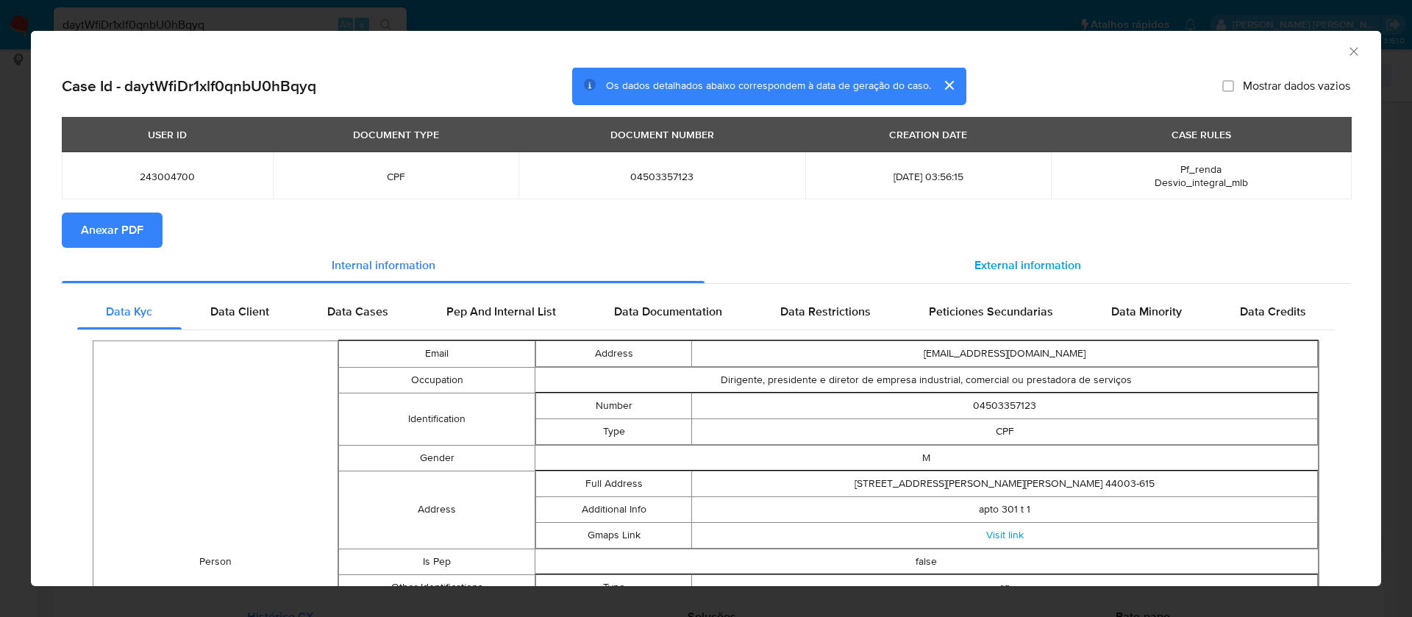
click at [1026, 259] on span "External information" at bounding box center [1028, 265] width 107 height 17
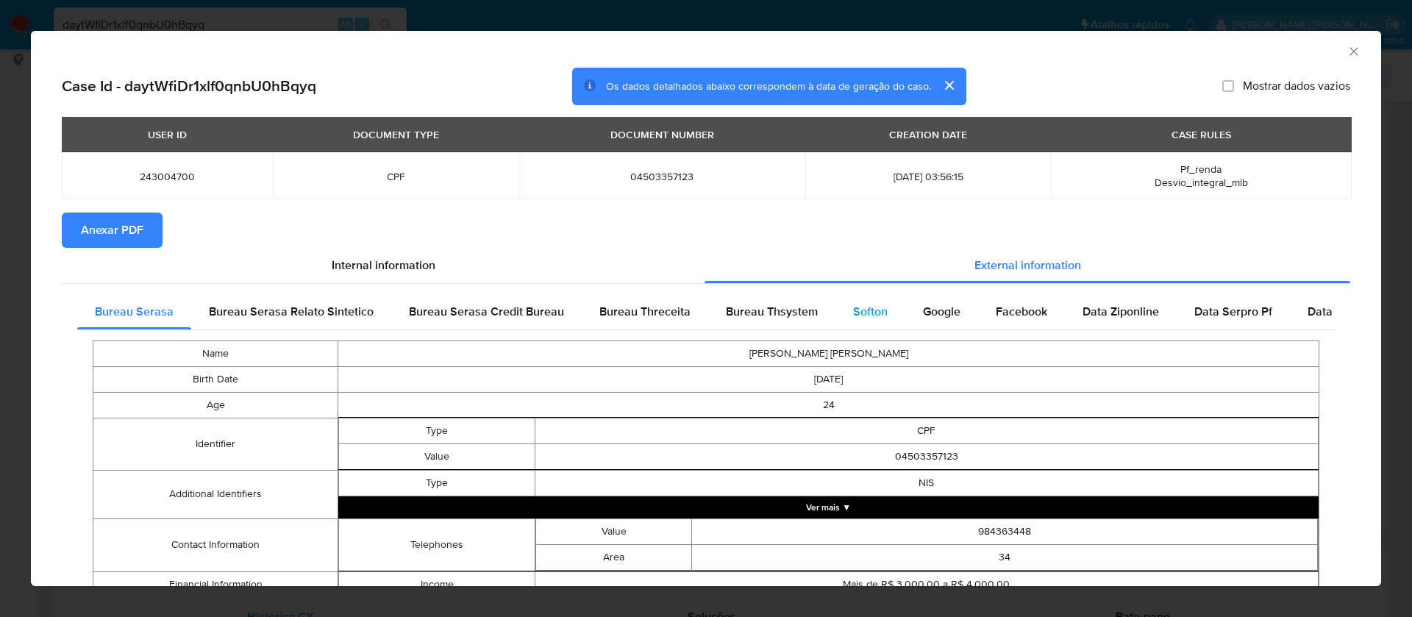
click at [870, 308] on span "Softon" at bounding box center [870, 311] width 35 height 17
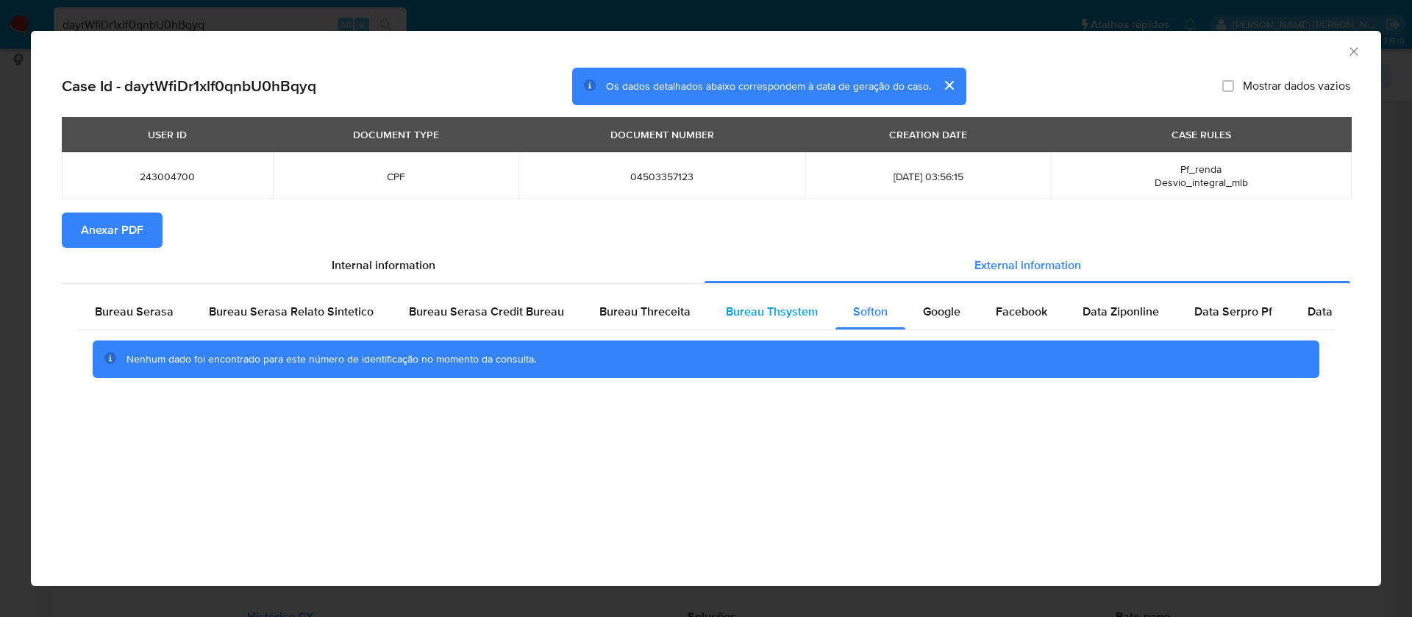
click at [803, 306] on span "Bureau Thsystem" at bounding box center [772, 311] width 92 height 17
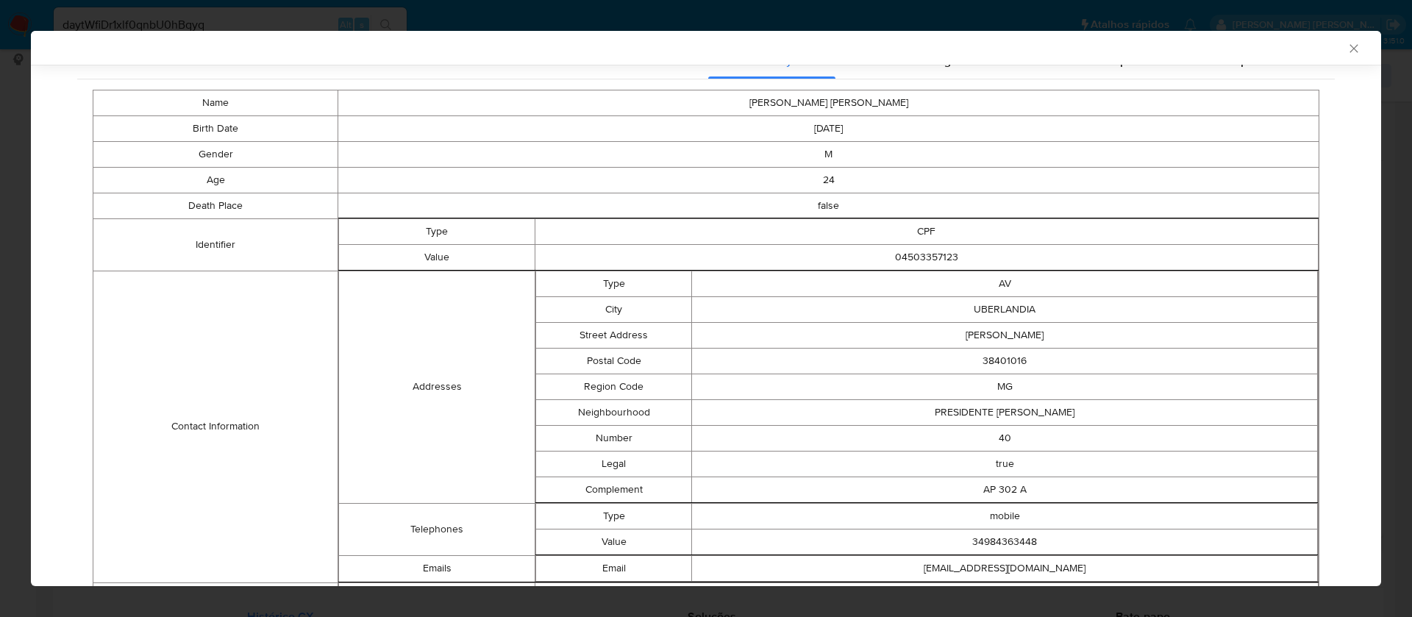
scroll to position [502, 0]
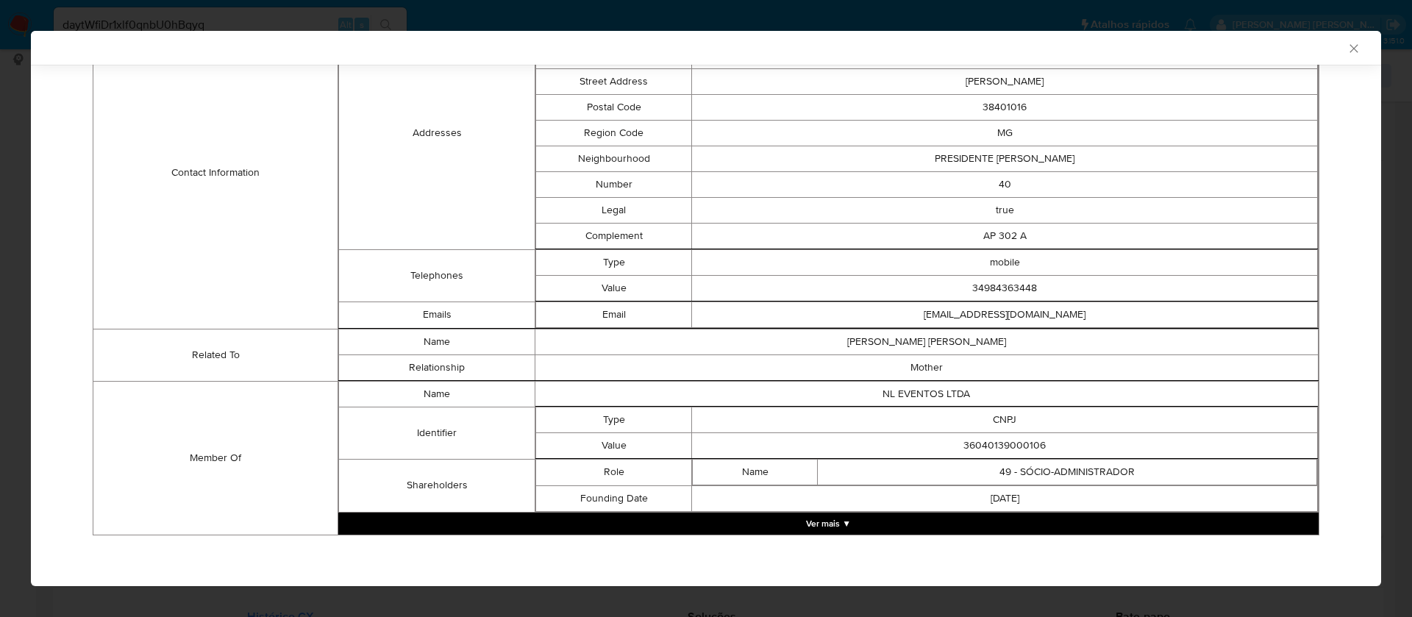
click at [835, 522] on button "Ver mais ▼" at bounding box center [828, 524] width 981 height 22
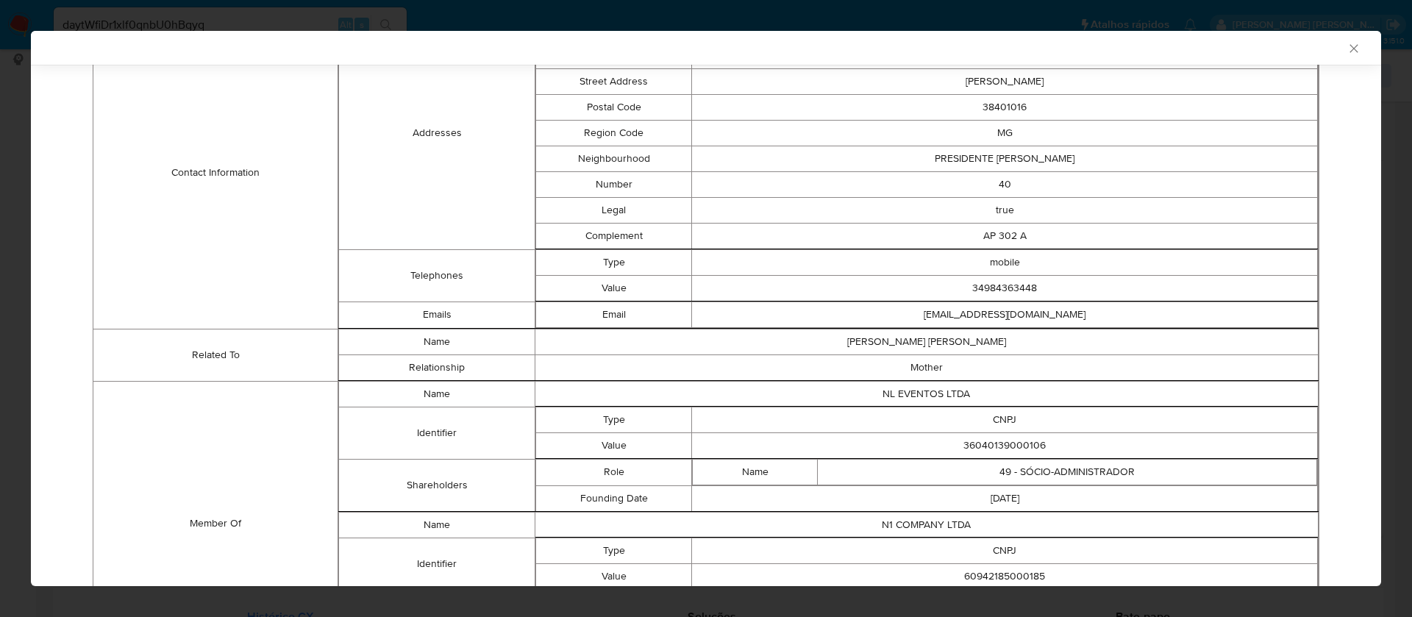
scroll to position [633, 0]
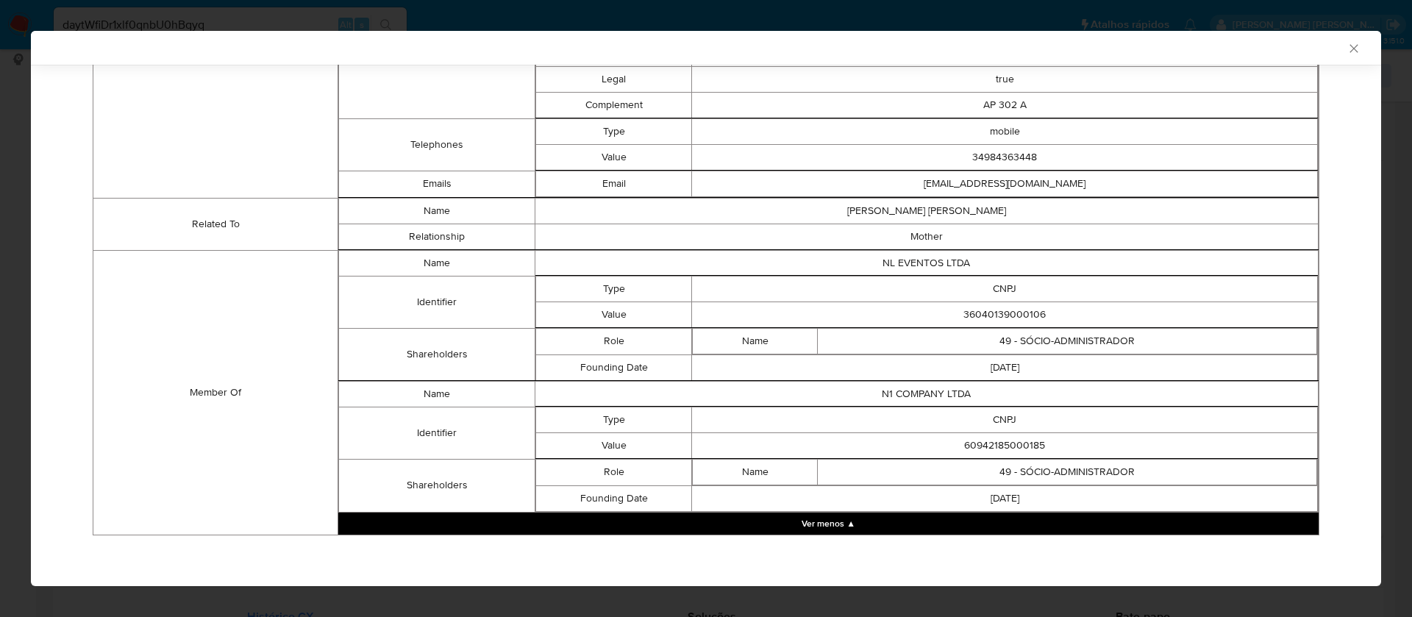
click at [1001, 315] on td "36040139000106" at bounding box center [1005, 315] width 626 height 26
copy td "36040139000106"
click at [1011, 446] on td "60942185000185" at bounding box center [1005, 446] width 626 height 26
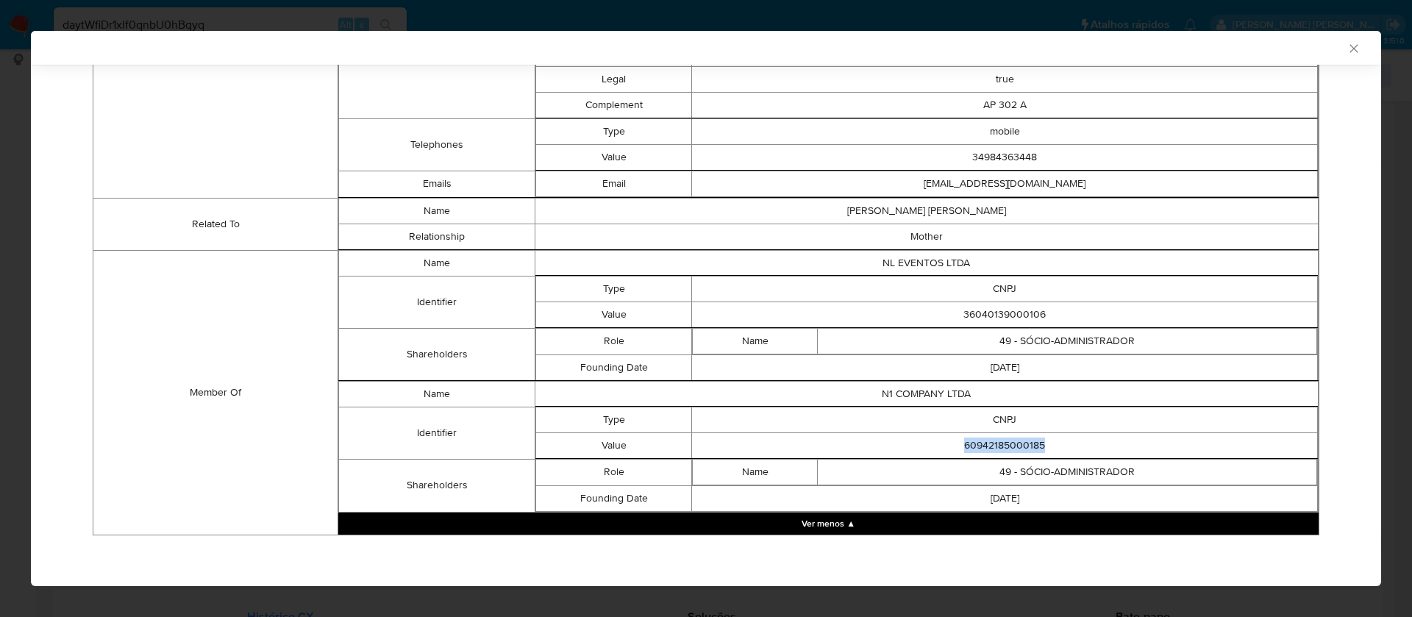
copy td "60942185000185"
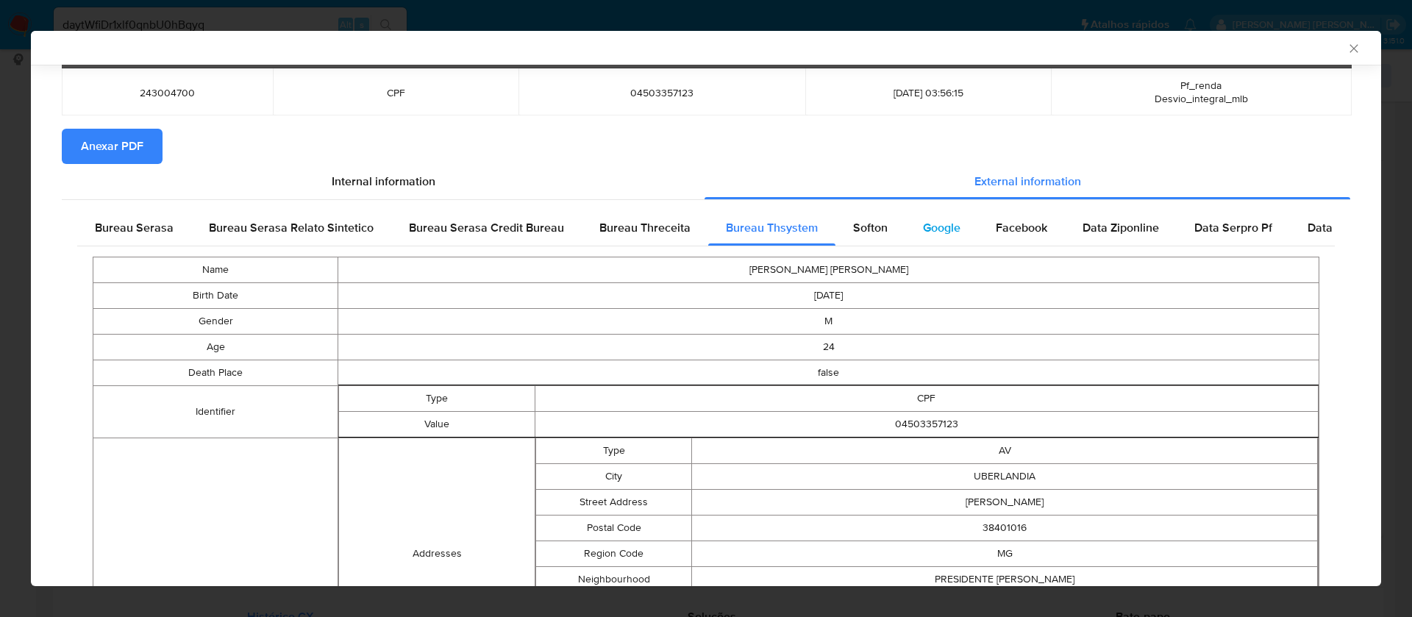
scroll to position [0, 0]
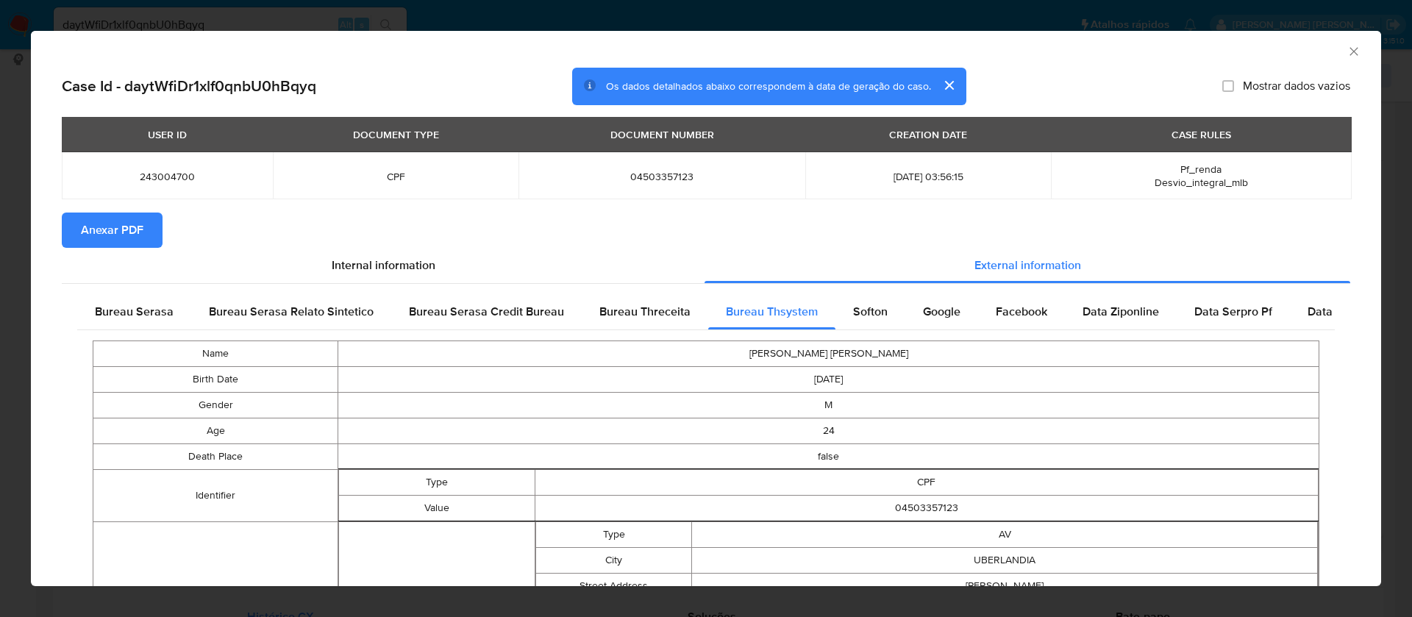
click at [1248, 82] on span "Mostrar dados vazios" at bounding box center [1296, 86] width 107 height 15
click at [1234, 82] on input "Mostrar dados vazios" at bounding box center [1229, 86] width 12 height 12
checkbox input "true"
click at [122, 225] on span "Anexar PDF" at bounding box center [112, 230] width 63 height 32
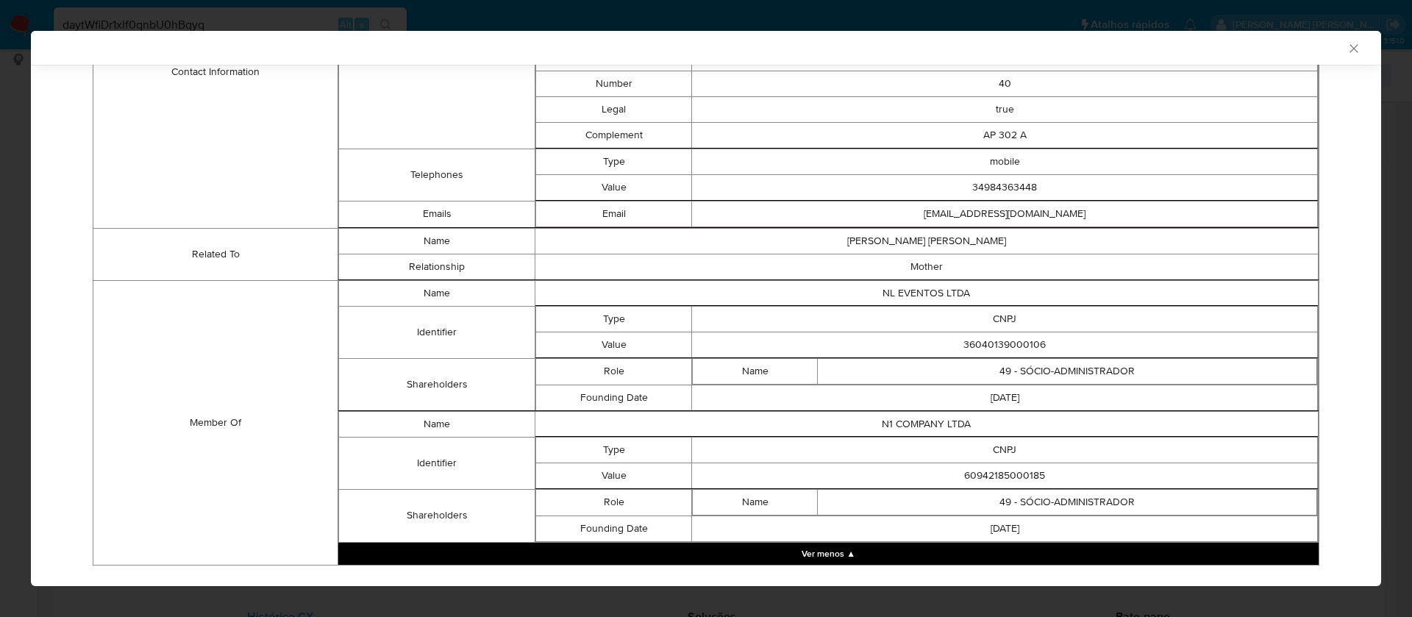
scroll to position [633, 0]
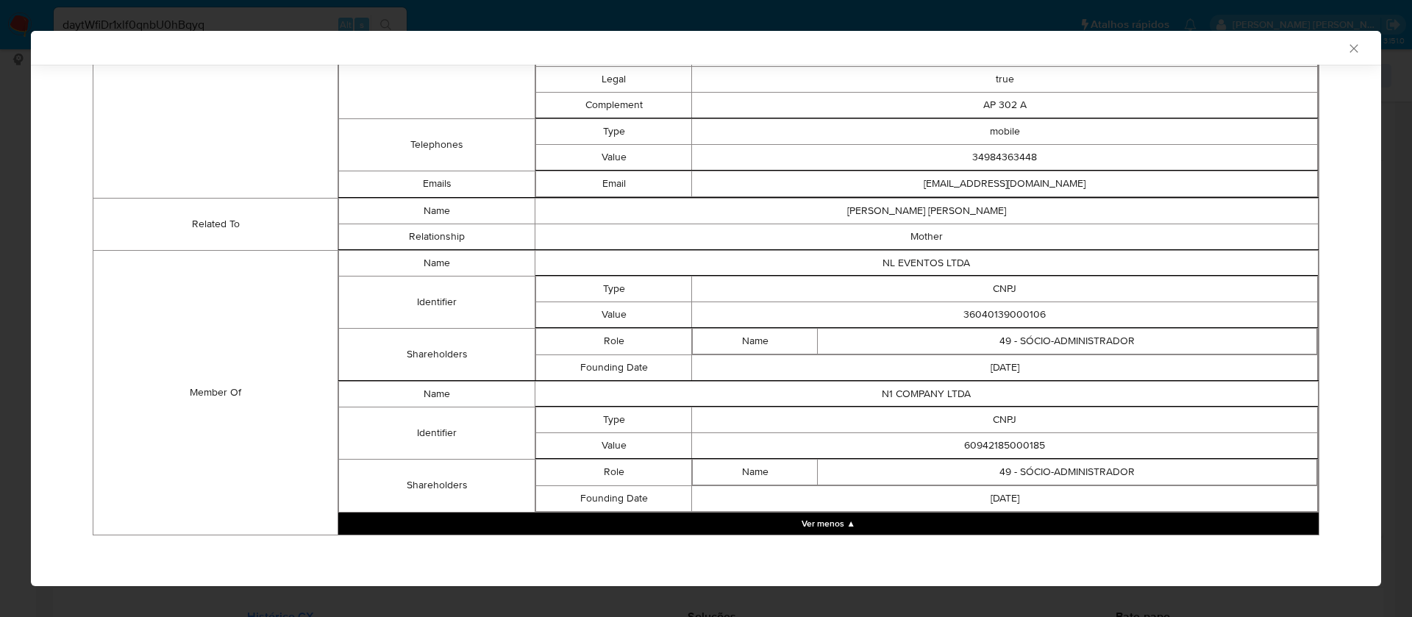
click at [952, 524] on button "Ver menos ▲" at bounding box center [828, 524] width 981 height 22
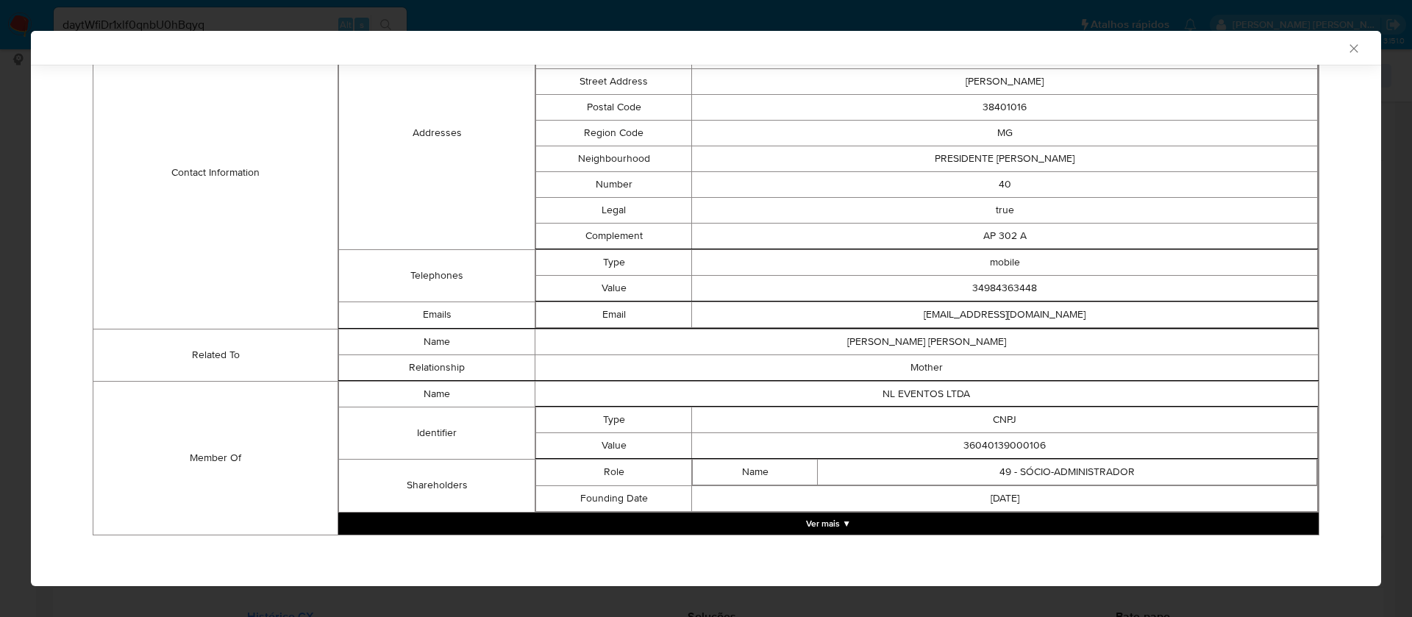
click at [931, 519] on button "Ver mais ▼" at bounding box center [828, 524] width 981 height 22
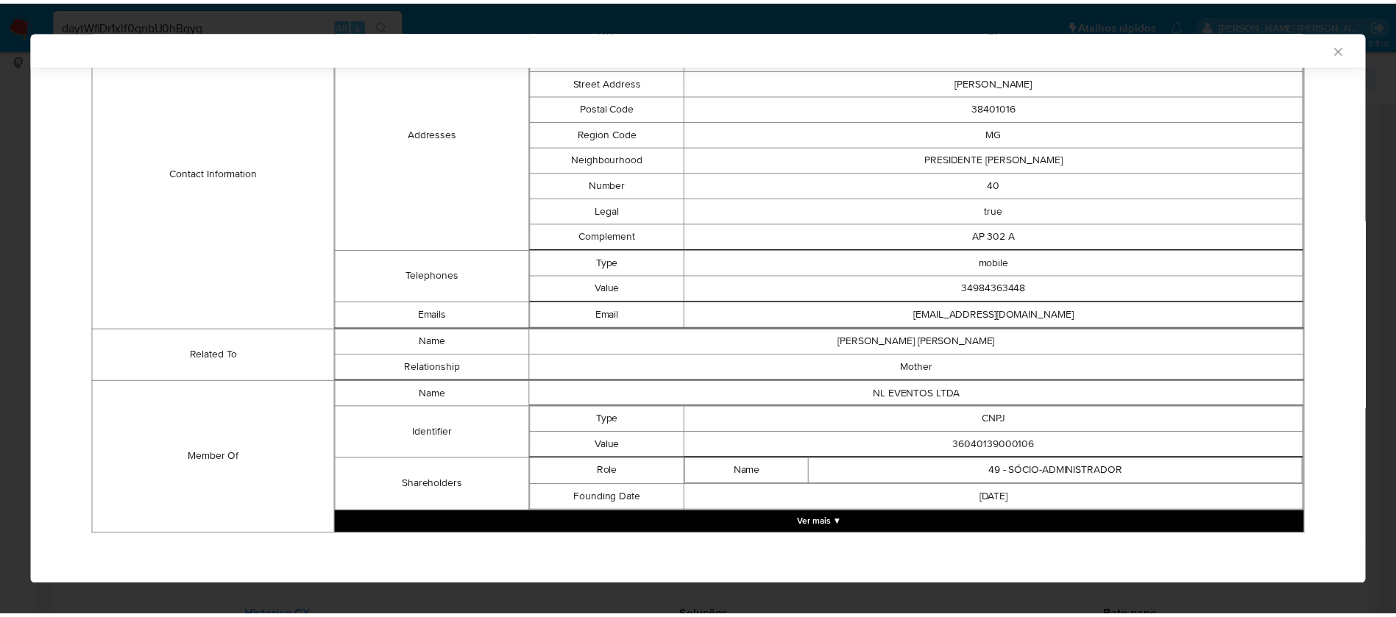
scroll to position [633, 0]
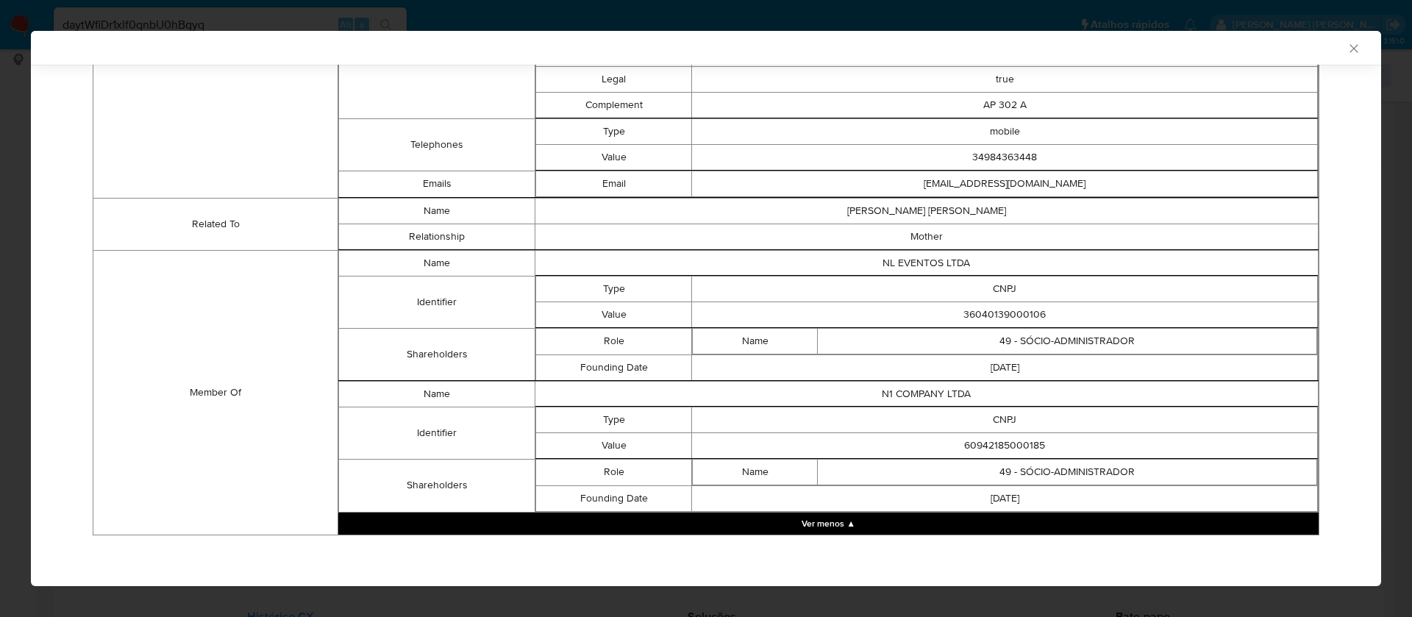
click at [932, 393] on td "N1 COMPANY LTDA" at bounding box center [926, 394] width 783 height 26
click at [932, 394] on td "N1 COMPANY LTDA" at bounding box center [926, 394] width 783 height 26
copy td "N1 COMPANY LTDA"
click at [1004, 444] on td "60942185000185" at bounding box center [1005, 446] width 626 height 26
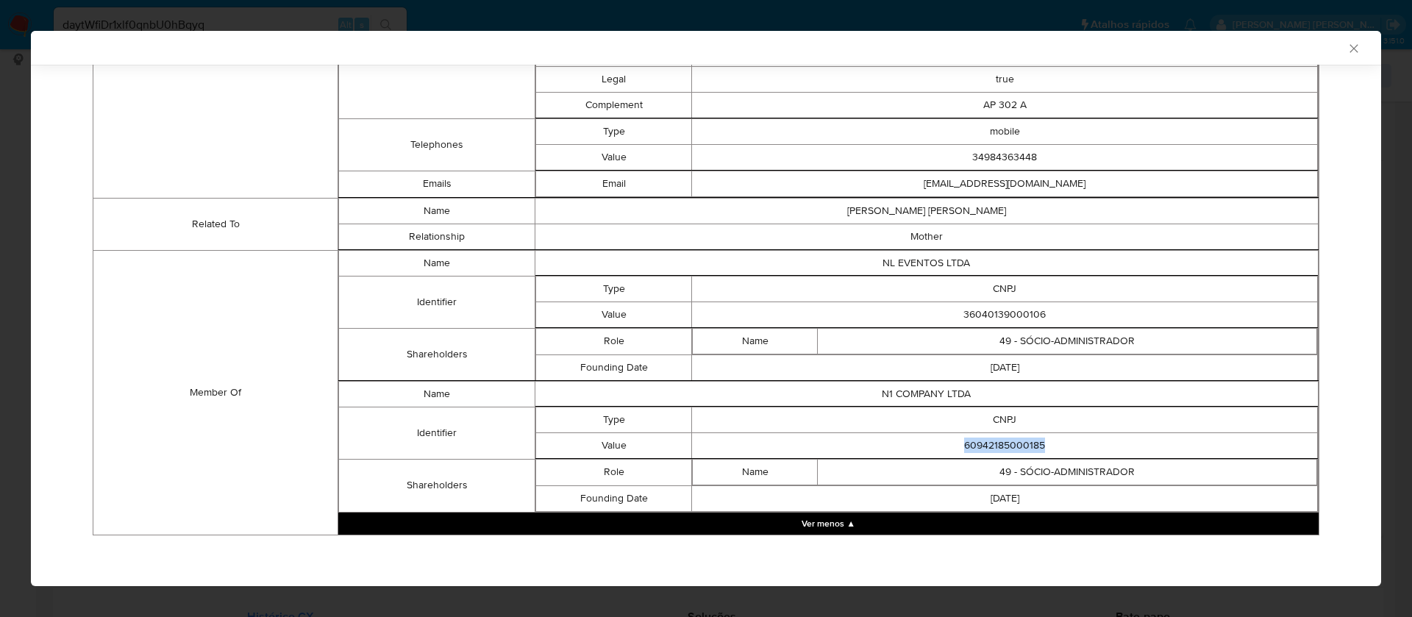
click at [1004, 443] on td "60942185000185" at bounding box center [1005, 446] width 626 height 26
copy td "60942185000185"
click at [1347, 43] on icon "Fechar a janela" at bounding box center [1354, 48] width 15 height 15
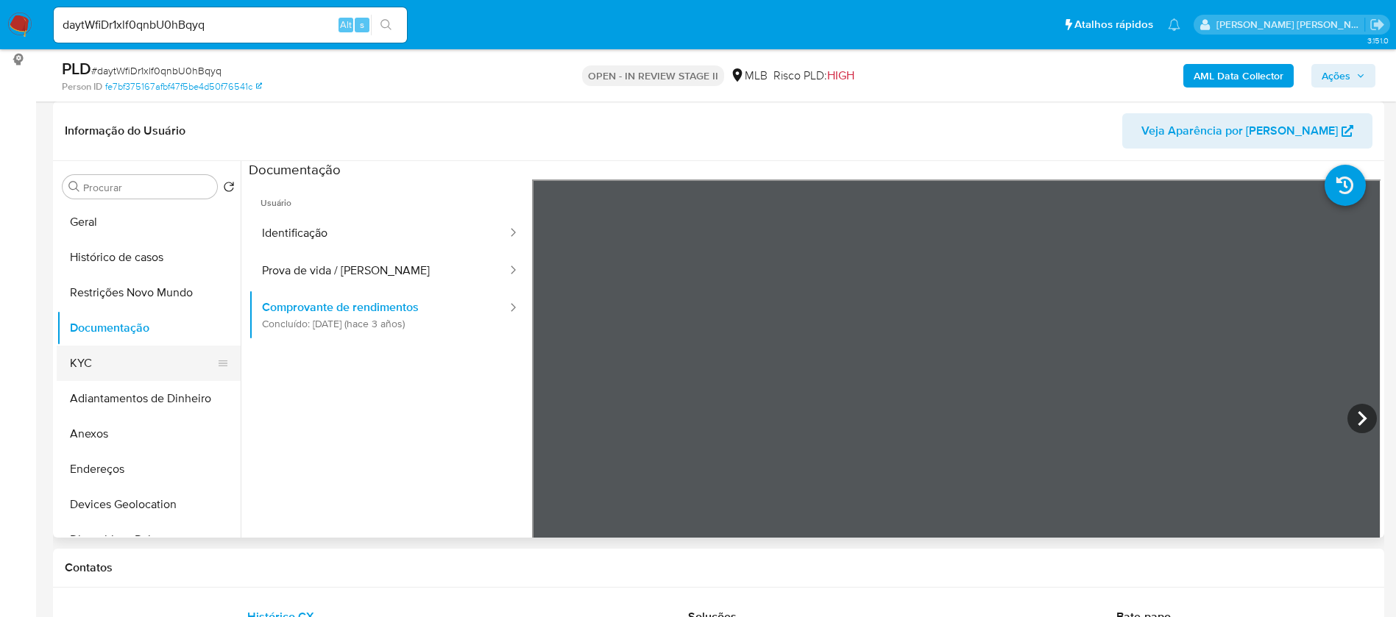
click at [118, 358] on button "KYC" at bounding box center [143, 363] width 172 height 35
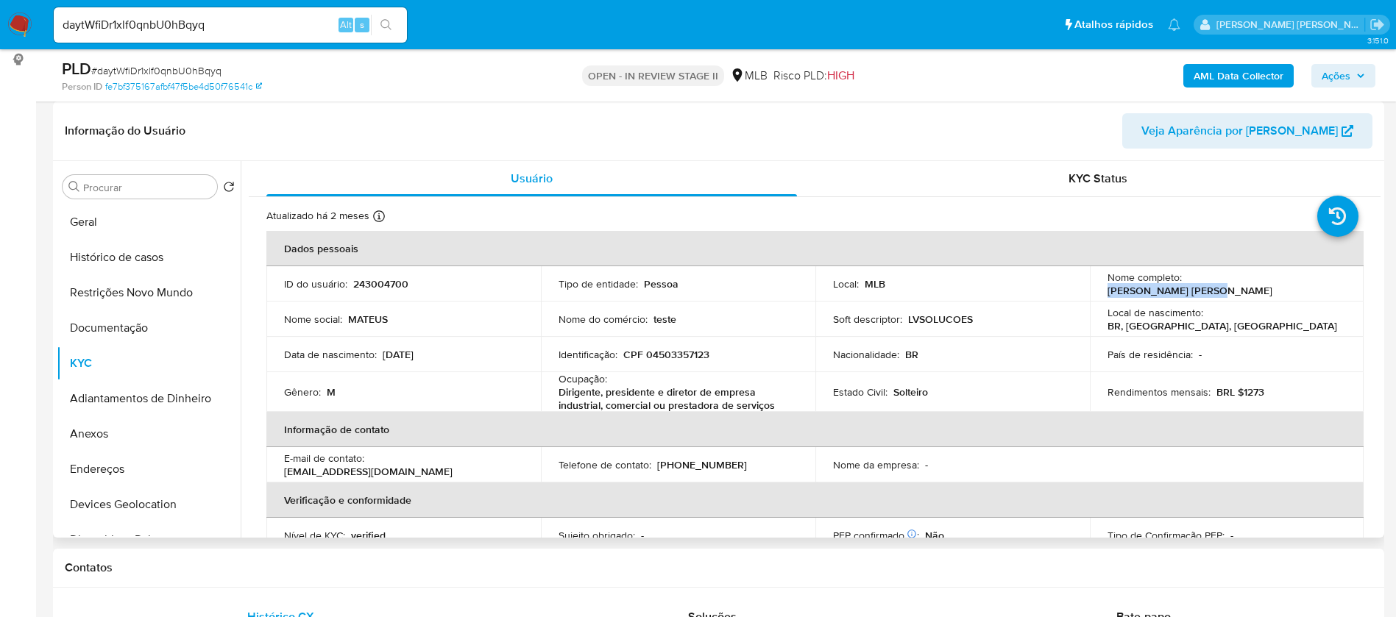
drag, startPoint x: 1283, startPoint y: 282, endPoint x: 1184, endPoint y: 285, distance: 99.4
click at [1184, 285] on div "Nome completo : Mateus Alves Nalesso" at bounding box center [1226, 284] width 239 height 26
copy p "[PERSON_NAME] [PERSON_NAME]"
click at [166, 245] on button "Histórico de casos" at bounding box center [143, 257] width 172 height 35
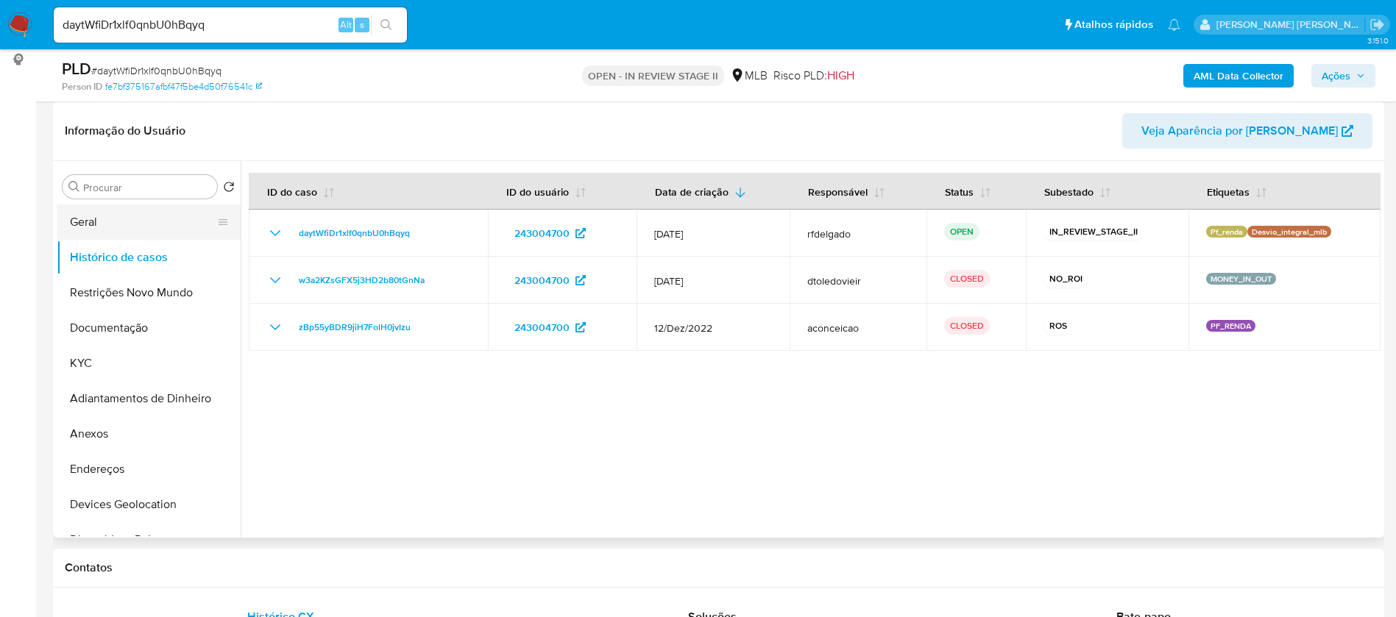
click at [104, 208] on button "Geral" at bounding box center [143, 222] width 172 height 35
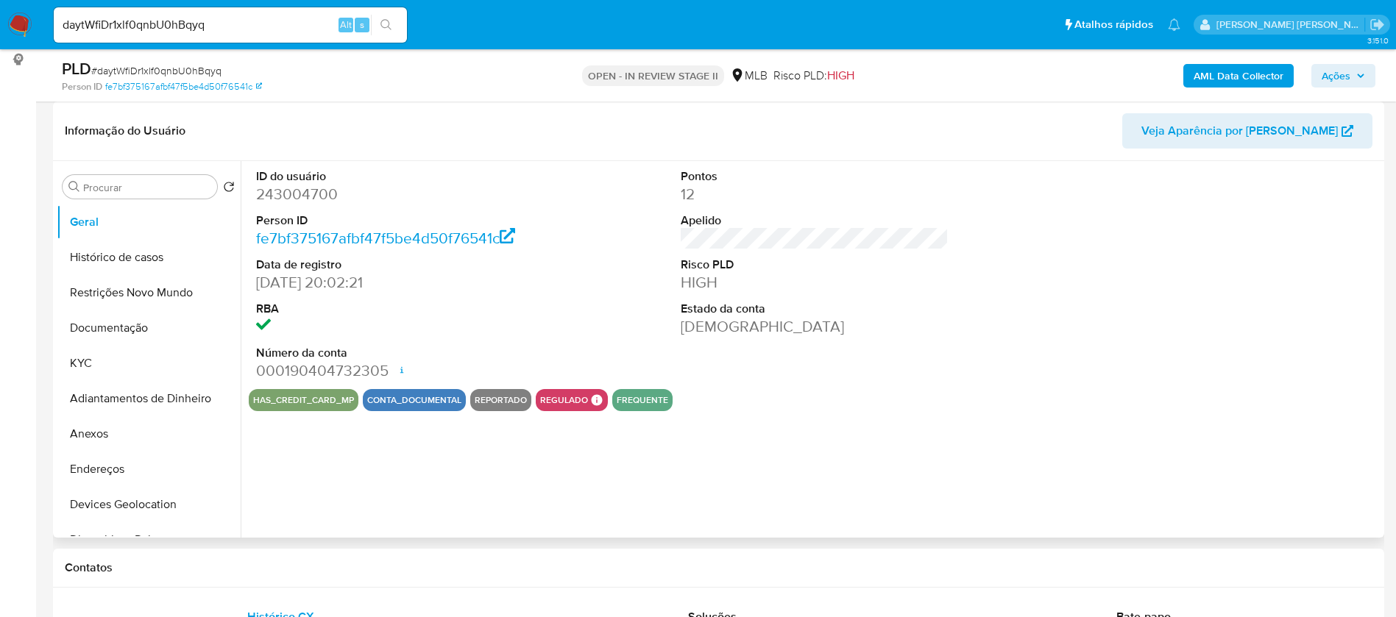
click at [316, 191] on dd "243004700" at bounding box center [390, 194] width 269 height 21
copy dd "243004700"
click at [864, 328] on dd "[DEMOGRAPHIC_DATA]" at bounding box center [814, 326] width 269 height 21
click at [140, 354] on button "KYC" at bounding box center [143, 363] width 172 height 35
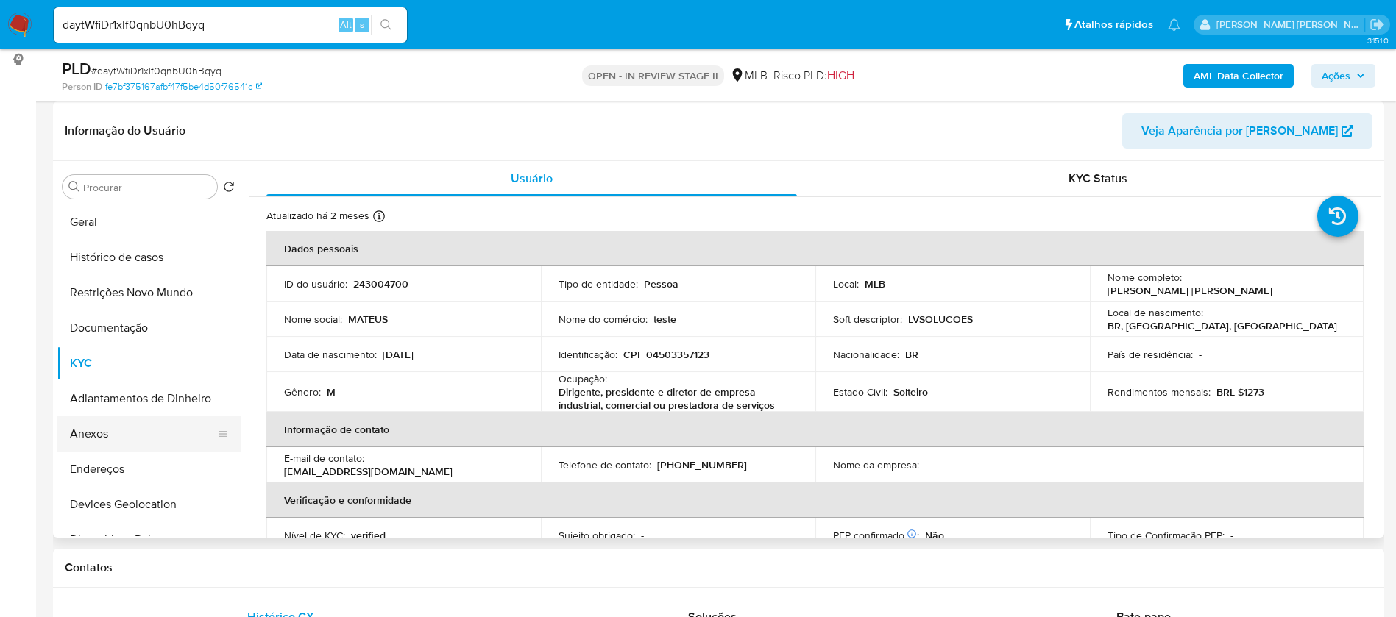
click at [130, 423] on button "Anexos" at bounding box center [143, 433] width 172 height 35
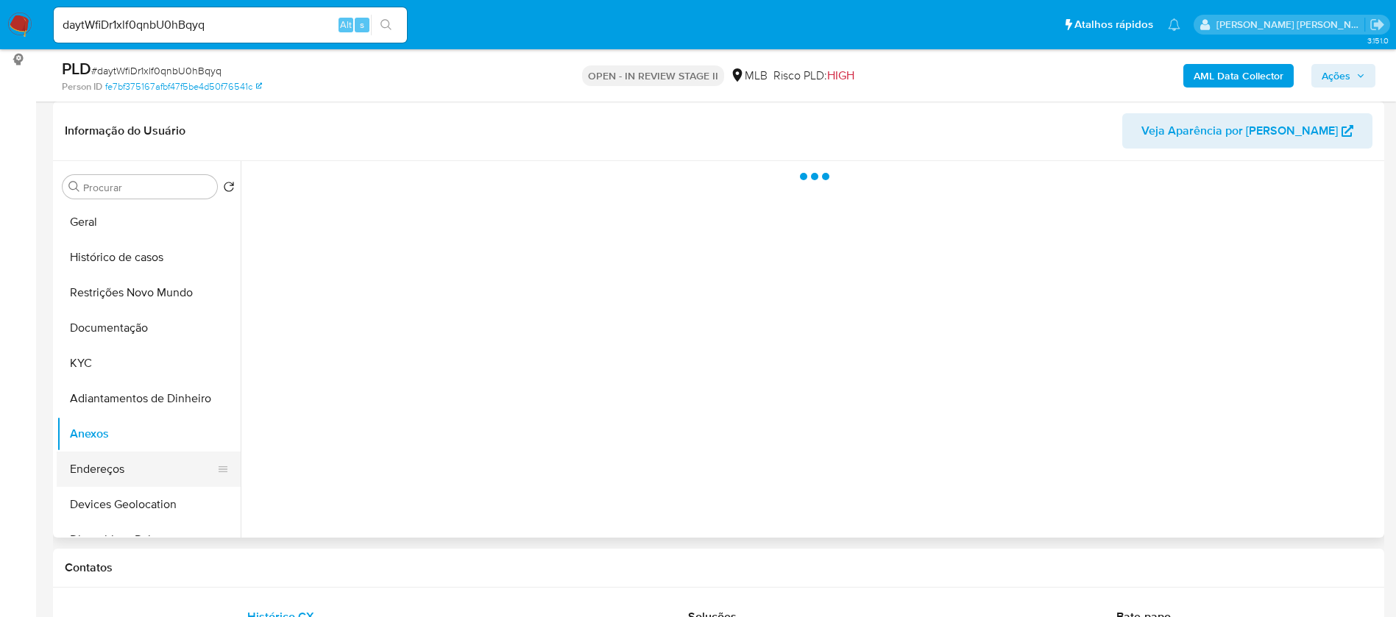
click at [128, 458] on button "Endereços" at bounding box center [143, 469] width 172 height 35
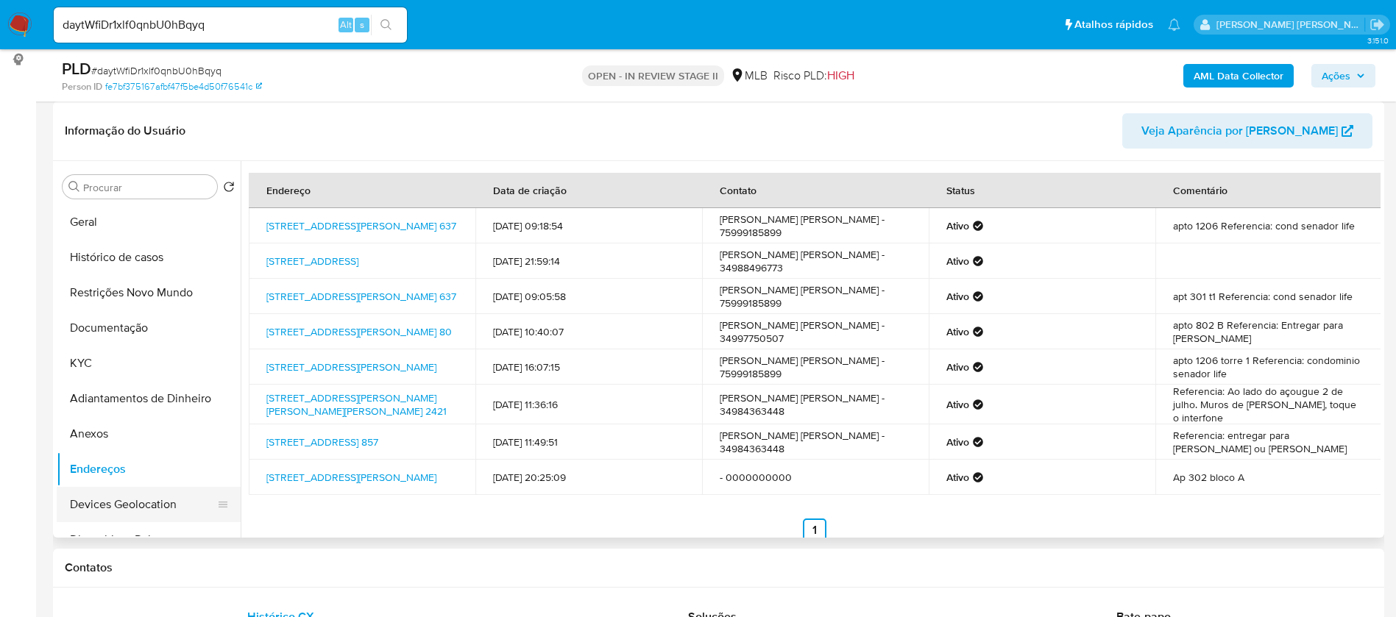
click at [115, 498] on button "Devices Geolocation" at bounding box center [143, 504] width 172 height 35
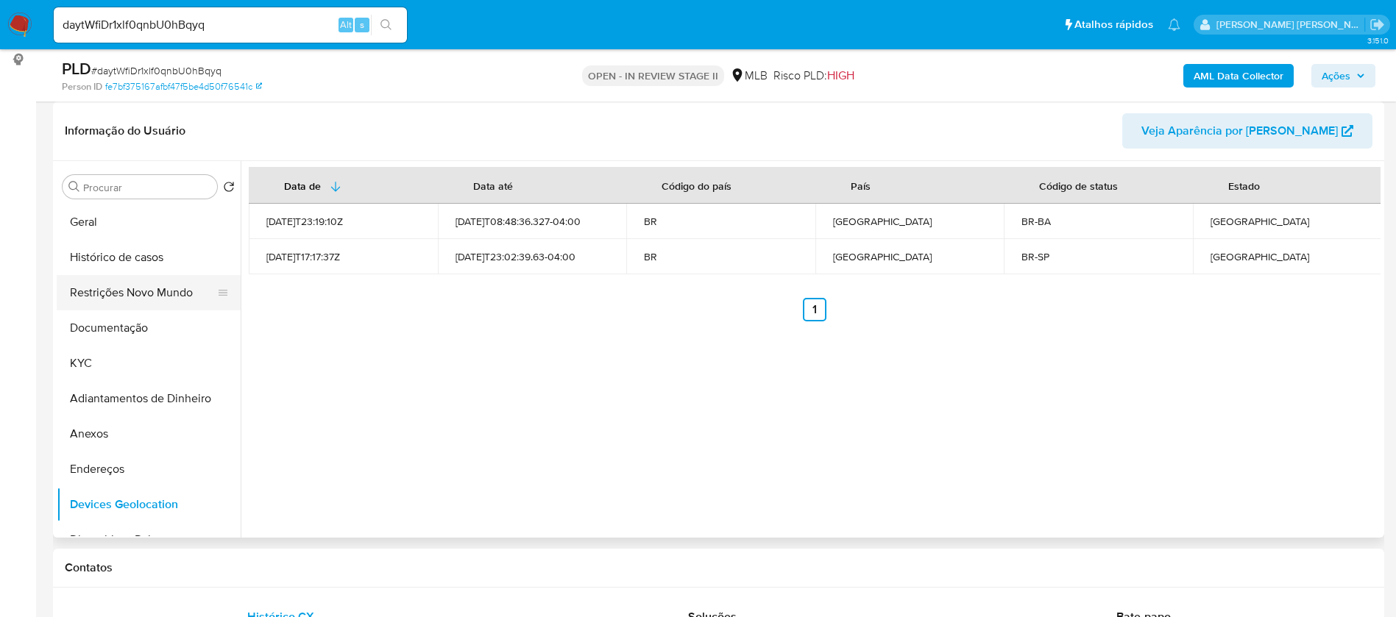
click at [149, 289] on button "Restrições Novo Mundo" at bounding box center [143, 292] width 172 height 35
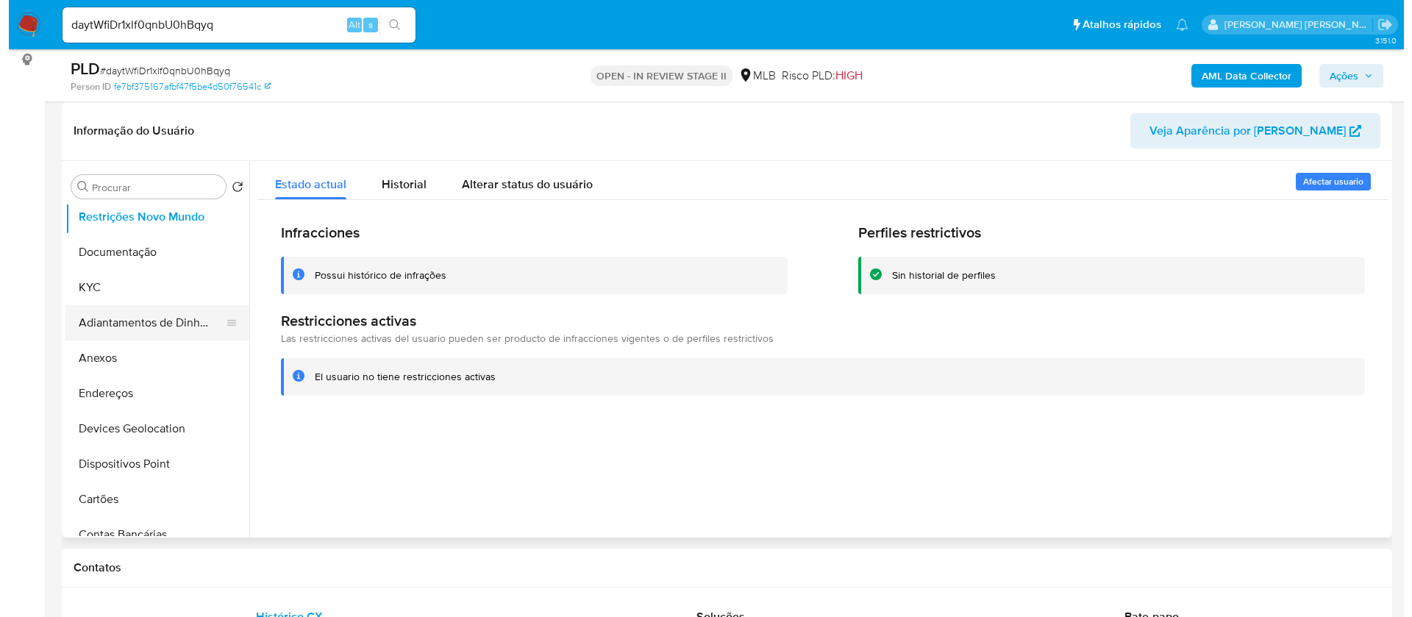
scroll to position [110, 0]
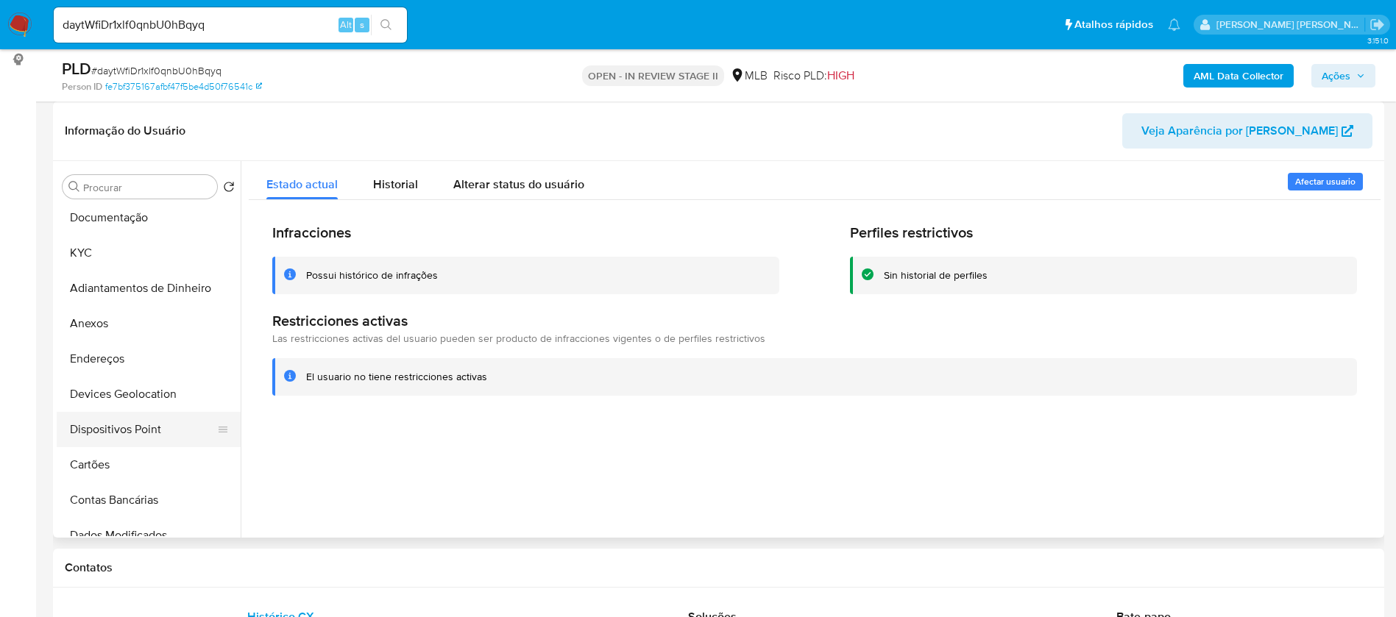
click at [138, 424] on button "Dispositivos Point" at bounding box center [143, 429] width 172 height 35
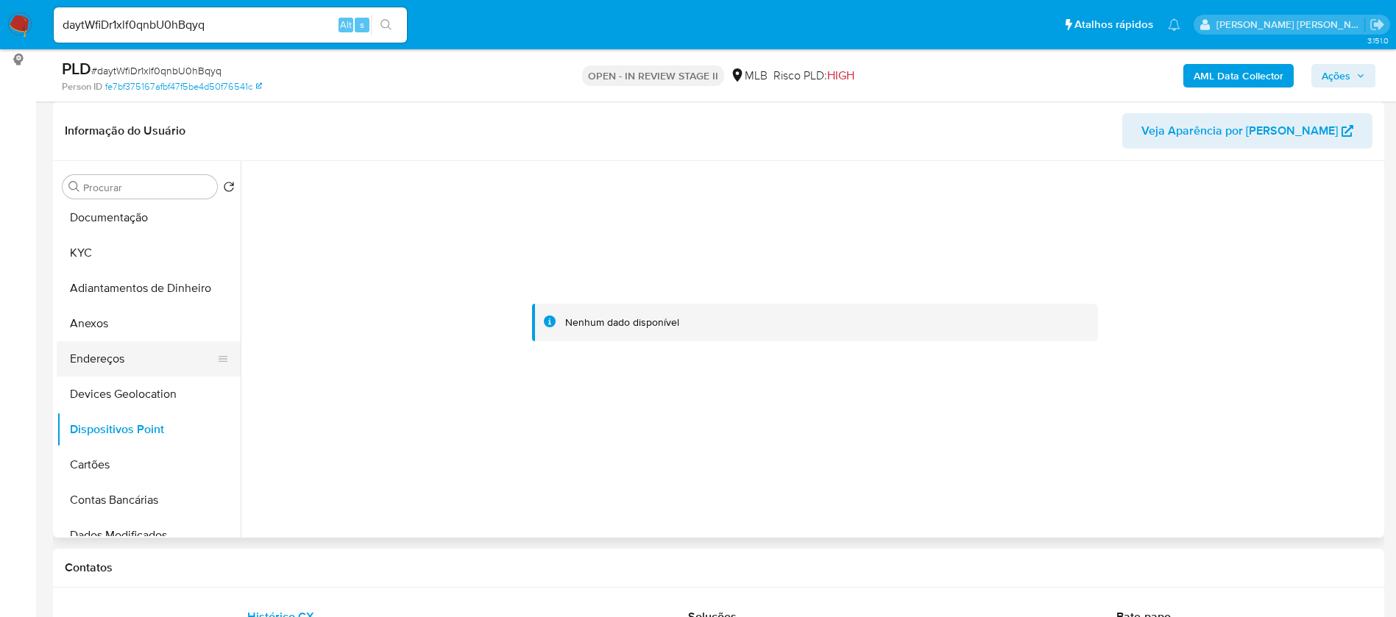
click at [145, 364] on button "Endereços" at bounding box center [143, 358] width 172 height 35
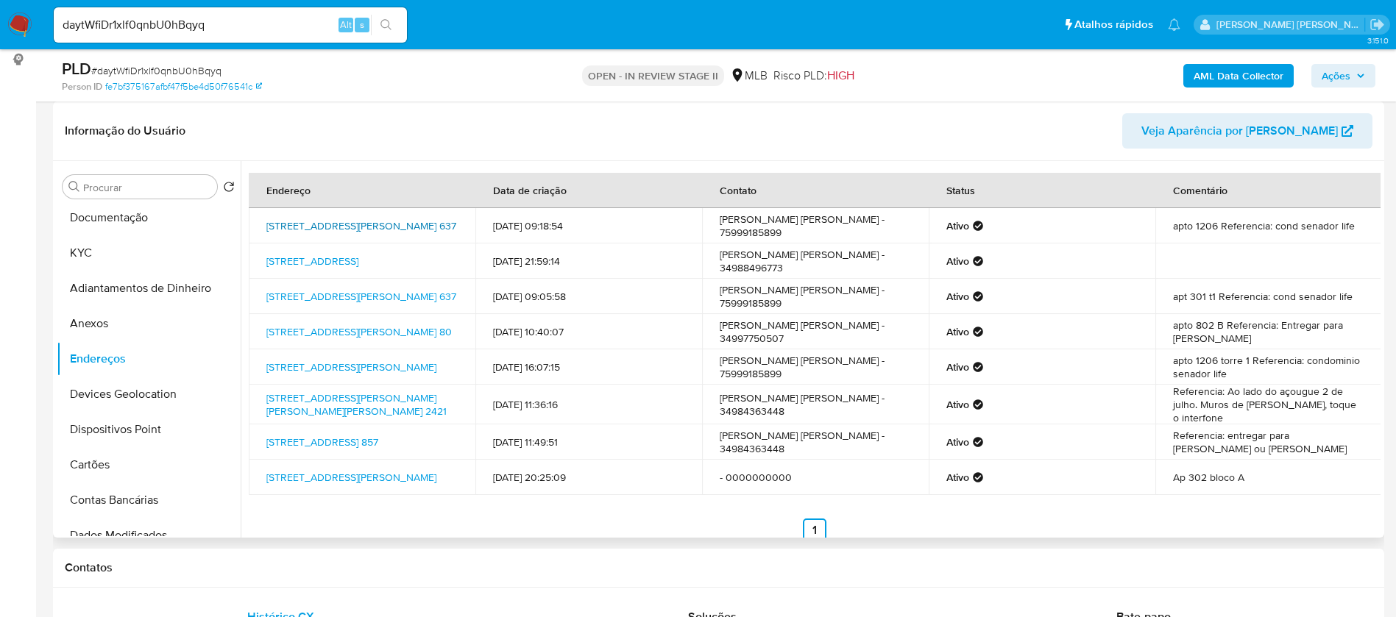
click at [403, 218] on link "Avenida Senador Quintino 637, Feira De Santana, Bahia, 44003615, Brasil 637" at bounding box center [361, 225] width 190 height 15
click at [133, 331] on button "Anexos" at bounding box center [143, 323] width 172 height 35
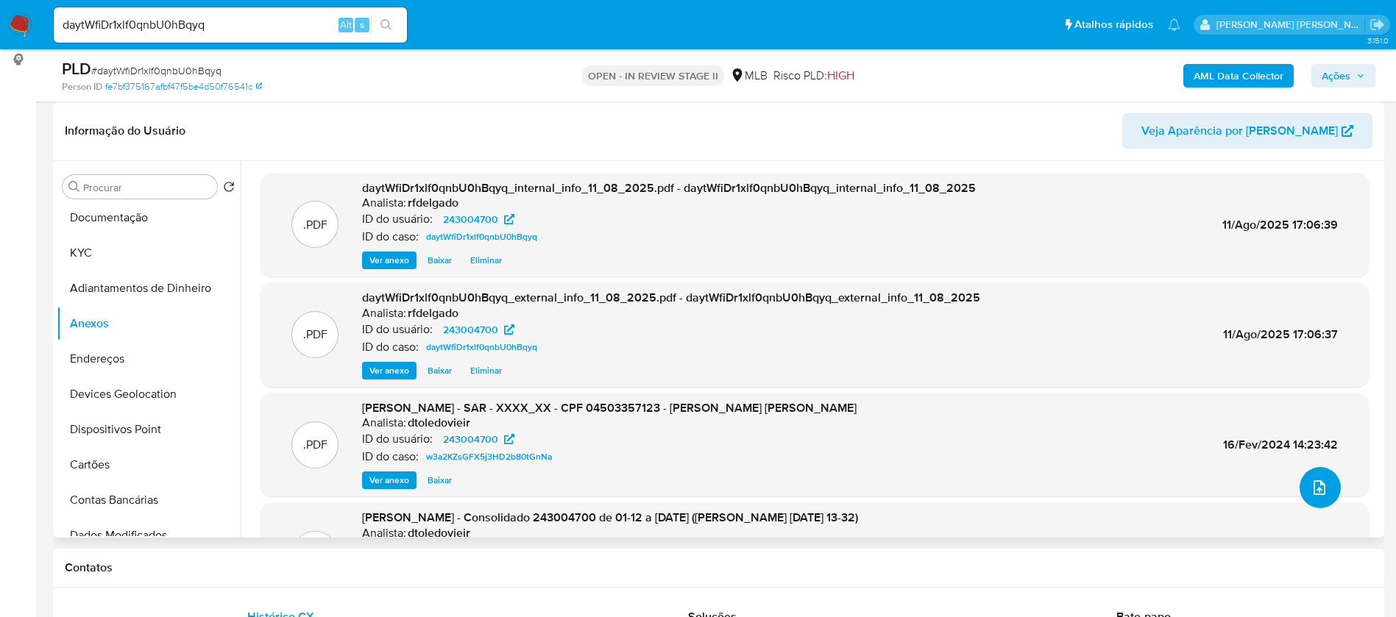
click at [1317, 487] on icon "upload-file" at bounding box center [1319, 488] width 18 height 18
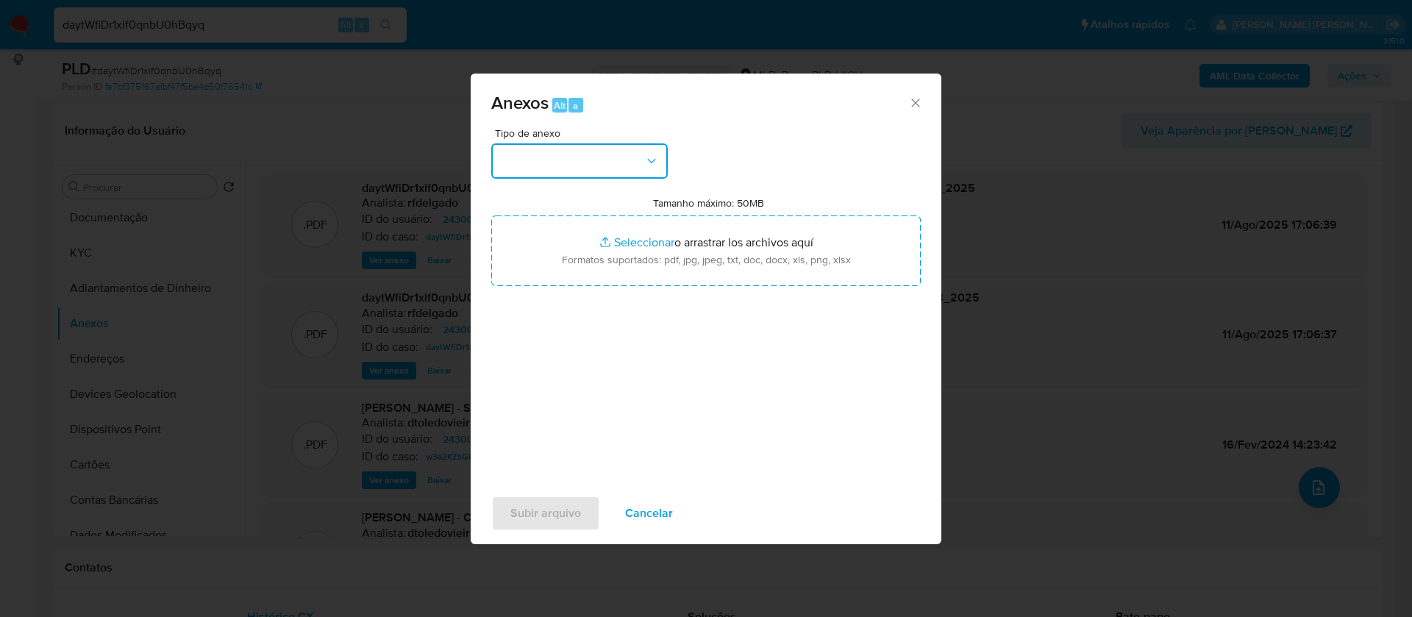
click at [650, 168] on button "button" at bounding box center [579, 160] width 177 height 35
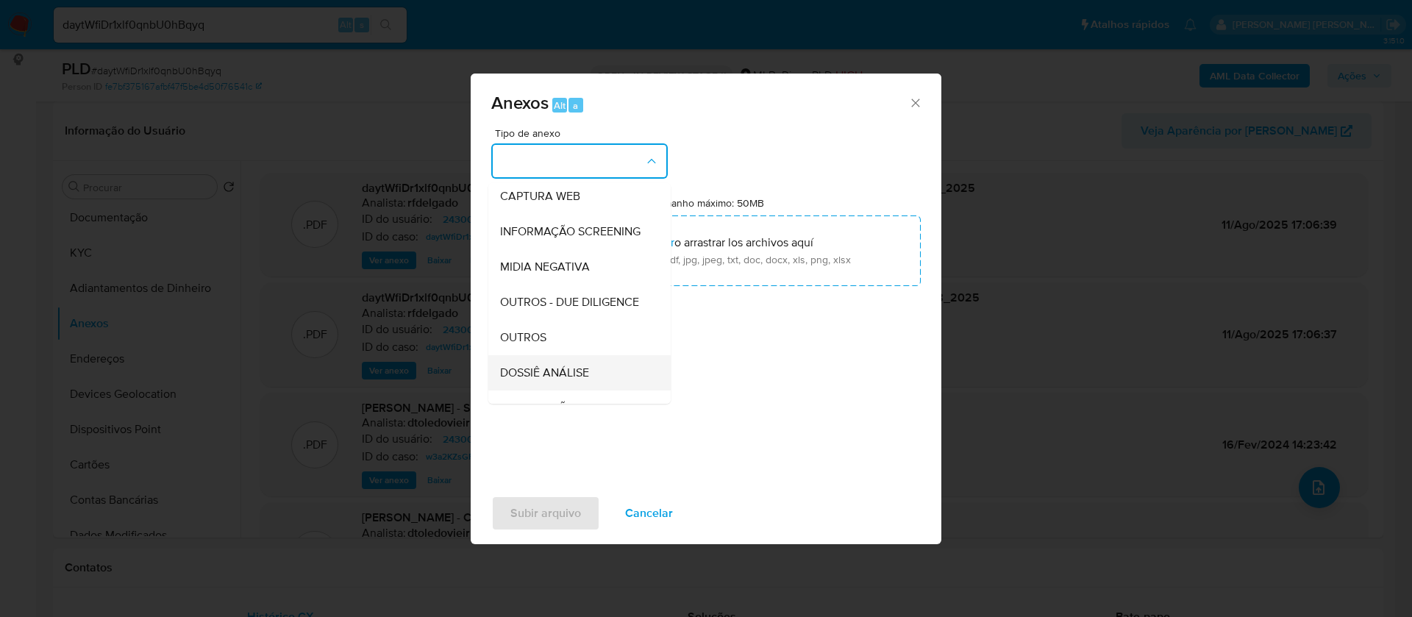
click at [603, 391] on div "DOSSIÊ ANÁLISE" at bounding box center [575, 372] width 150 height 35
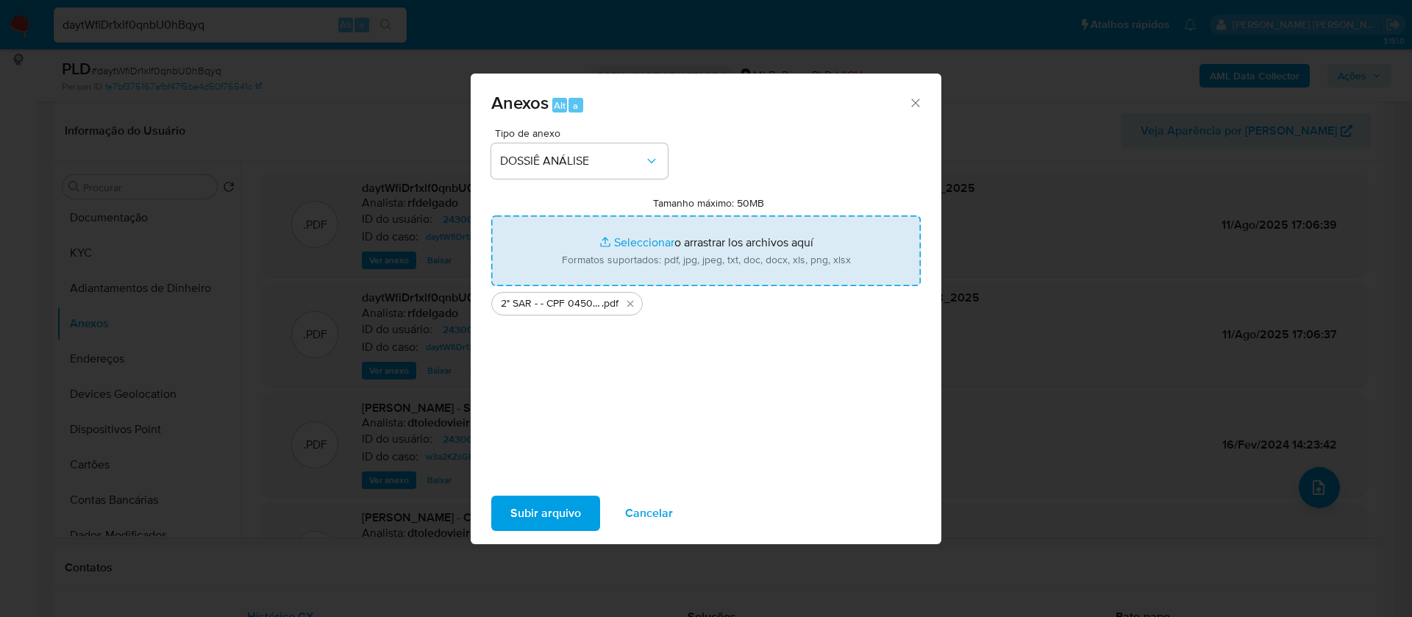
type input "C:\fakepath\Mulan 243004700_2025_08_11_11_29_19.xlsx"
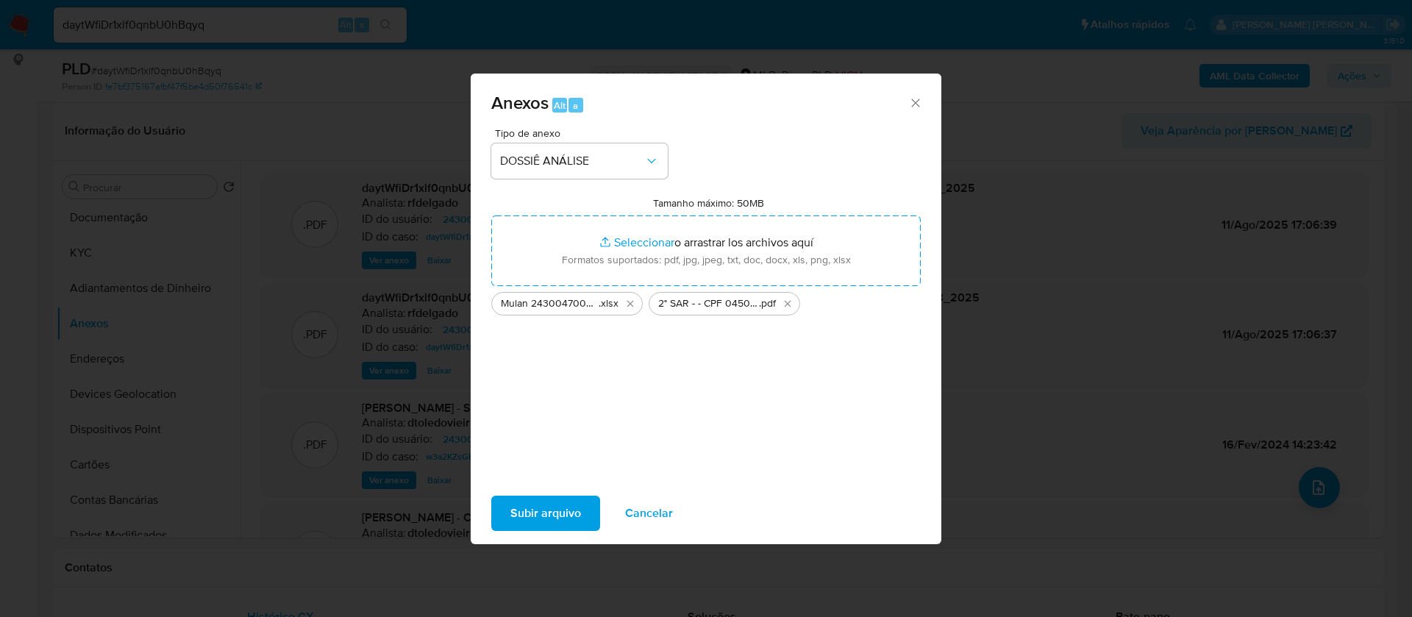
click at [566, 511] on span "Subir arquivo" at bounding box center [546, 513] width 71 height 32
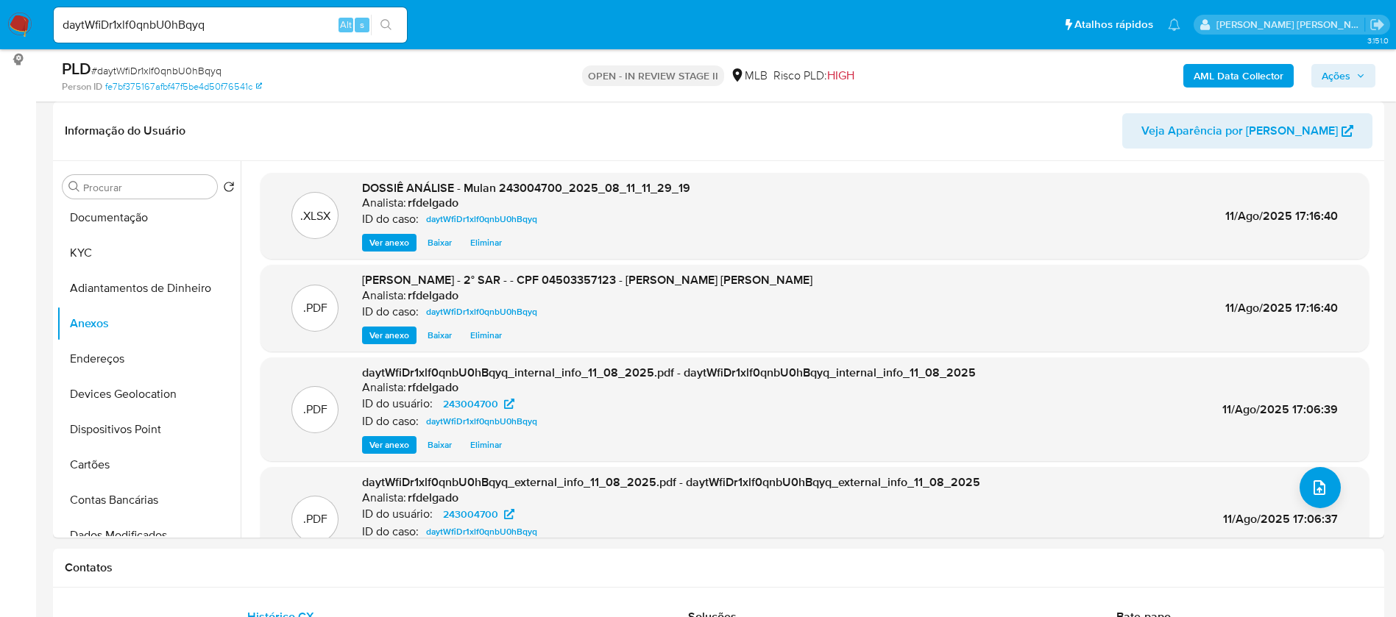
click at [1334, 76] on span "Ações" at bounding box center [1335, 76] width 29 height 24
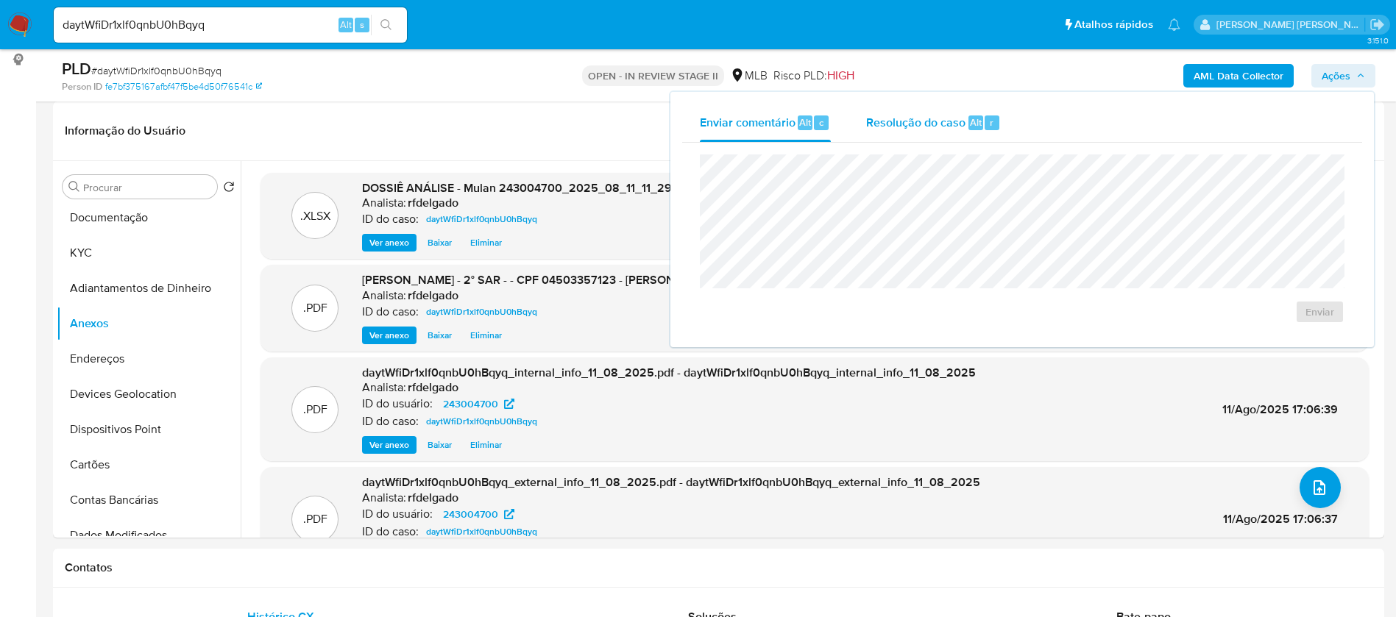
click at [926, 129] on span "Resolução do caso" at bounding box center [915, 121] width 99 height 17
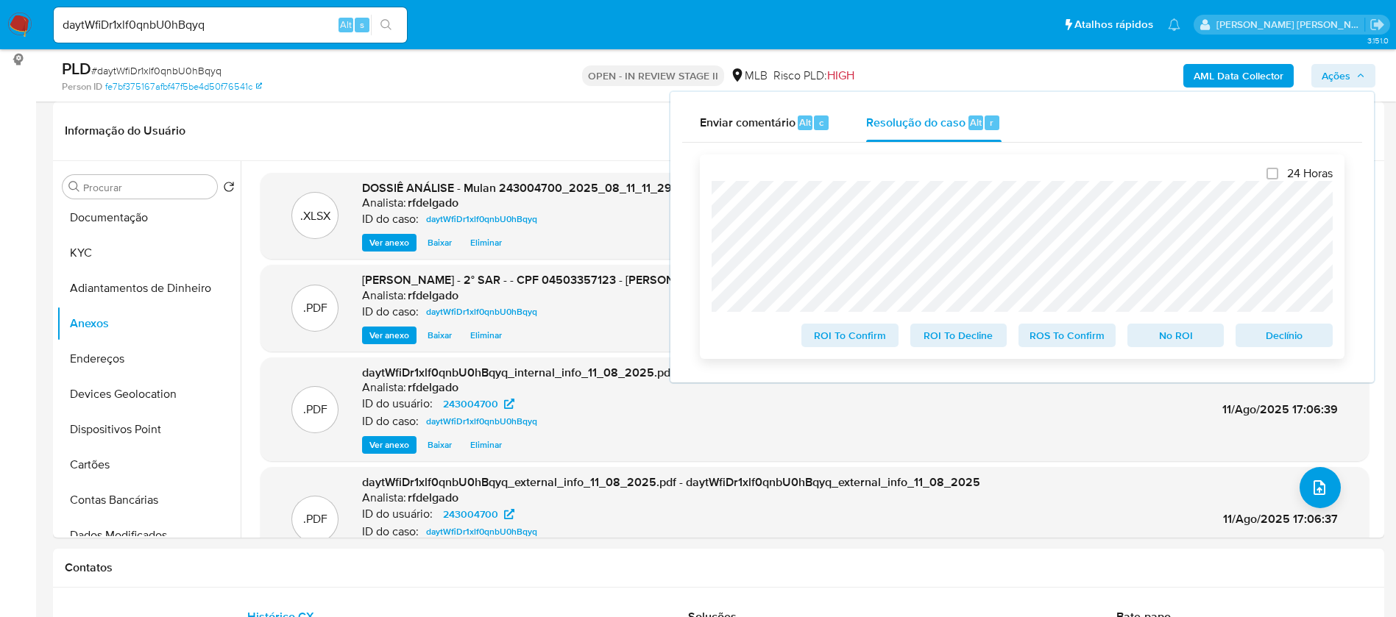
click at [1309, 340] on span "Declínio" at bounding box center [1283, 335] width 77 height 21
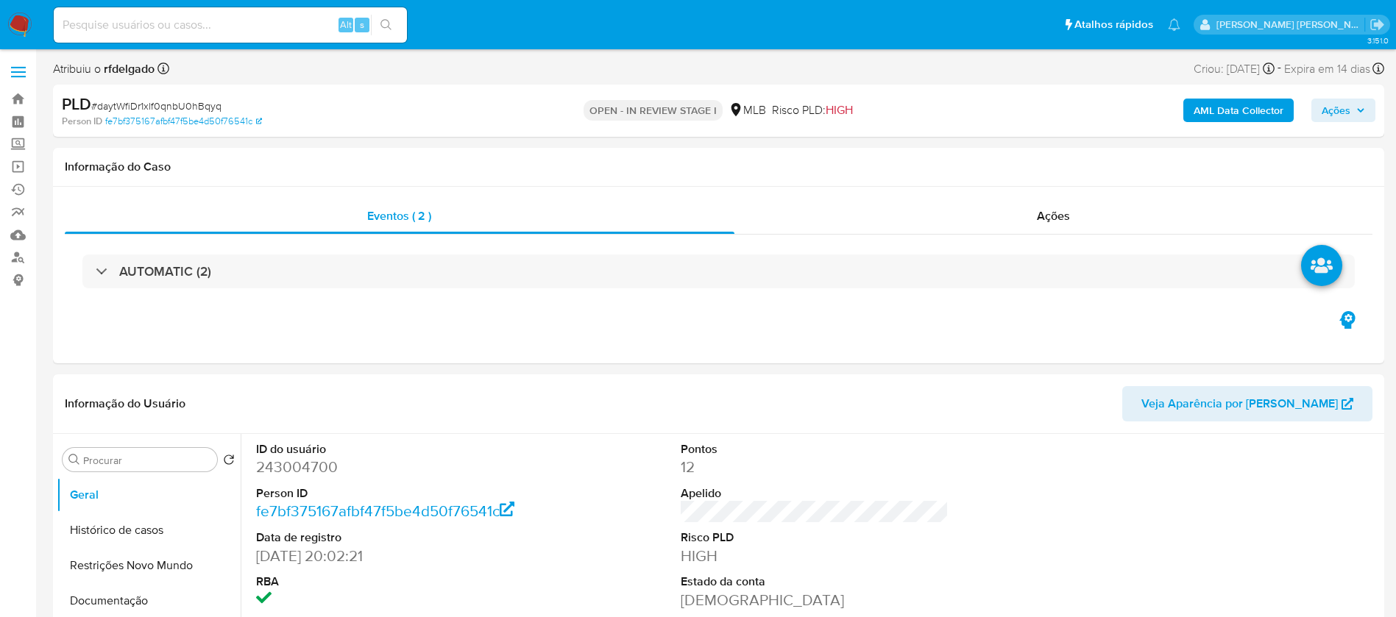
select select "10"
click at [1338, 109] on span "Ações" at bounding box center [1335, 111] width 29 height 24
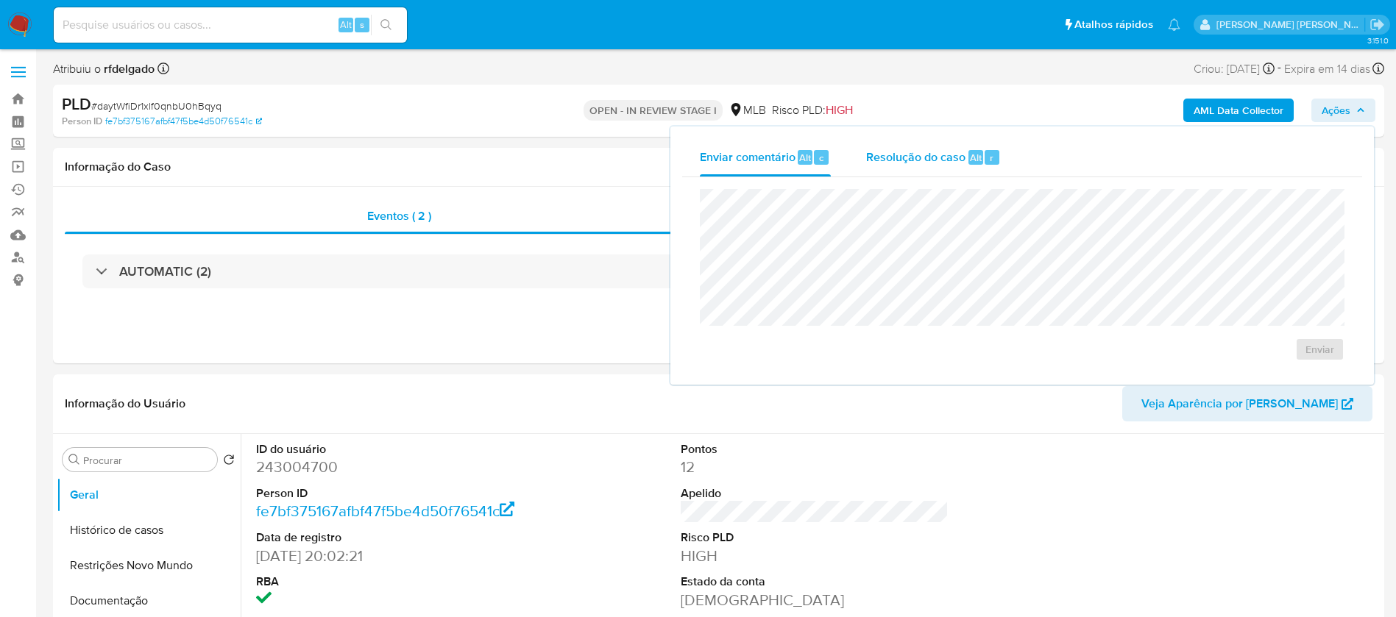
click at [911, 145] on div "Resolução do caso Alt r" at bounding box center [933, 157] width 135 height 38
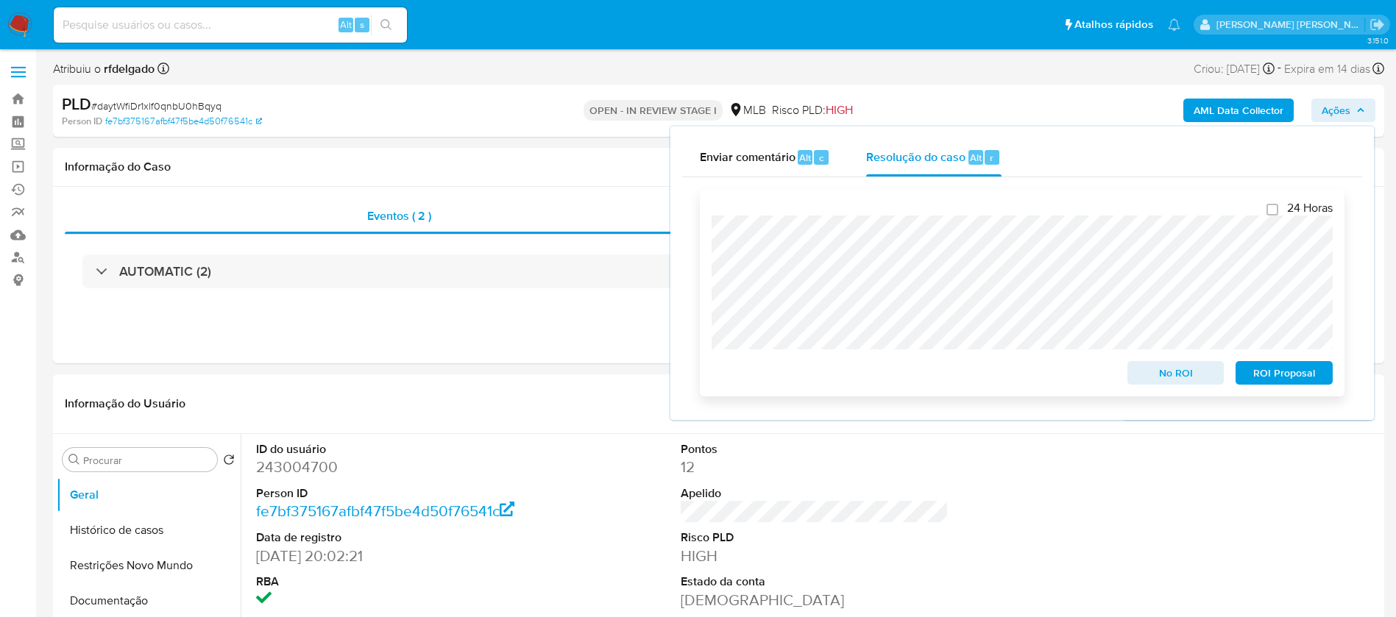
click at [1304, 375] on span "ROI Proposal" at bounding box center [1283, 373] width 77 height 21
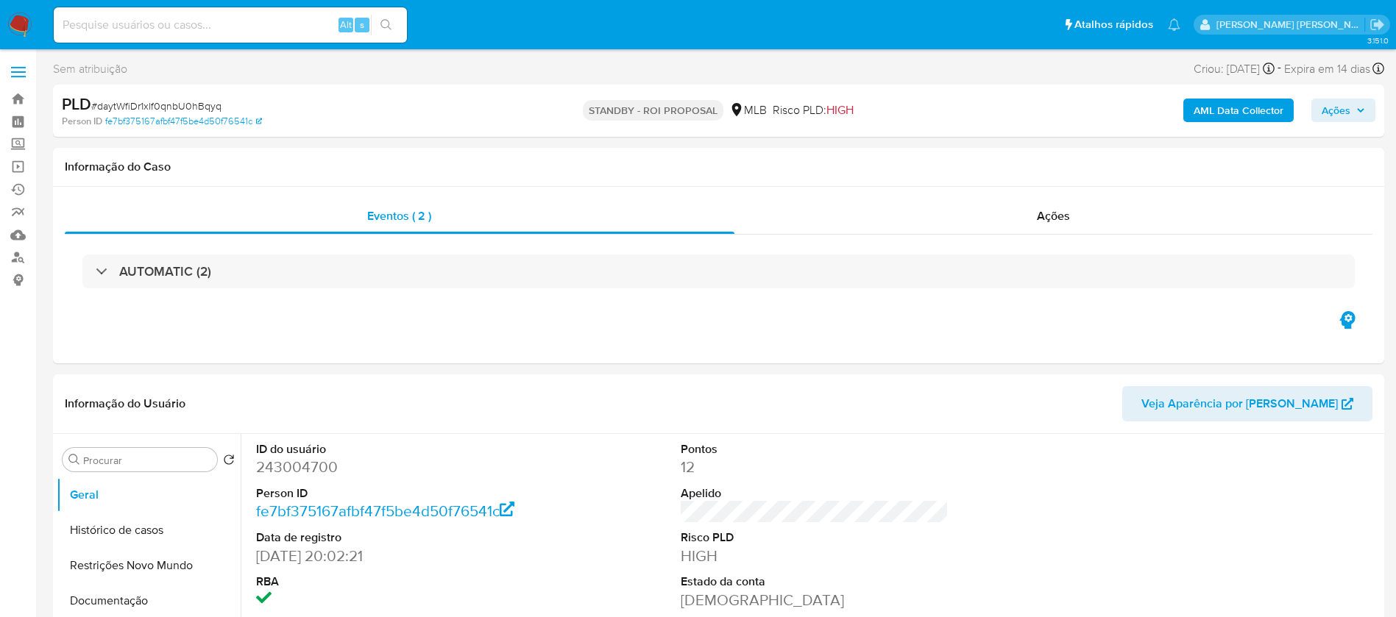
select select "10"
